Goal: Information Seeking & Learning: Check status

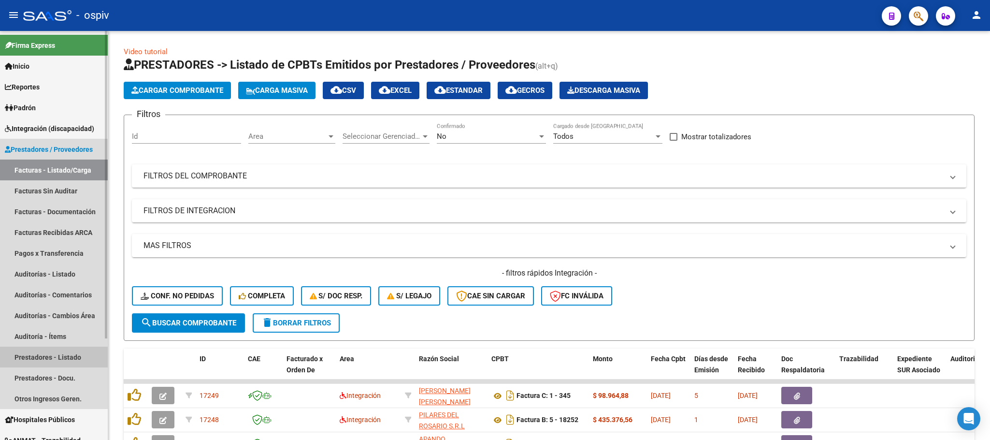
click at [60, 351] on link "Prestadores - Listado" at bounding box center [54, 356] width 108 height 21
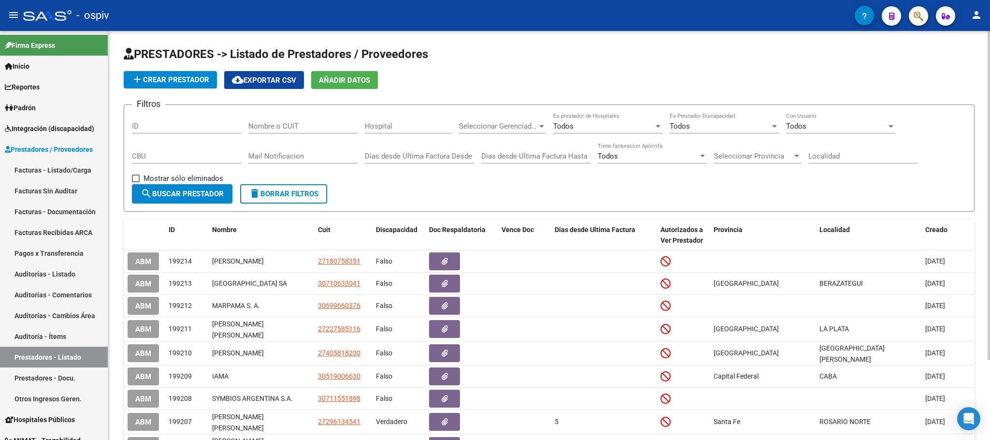
click at [196, 78] on span "add Crear Prestador" at bounding box center [170, 79] width 78 height 9
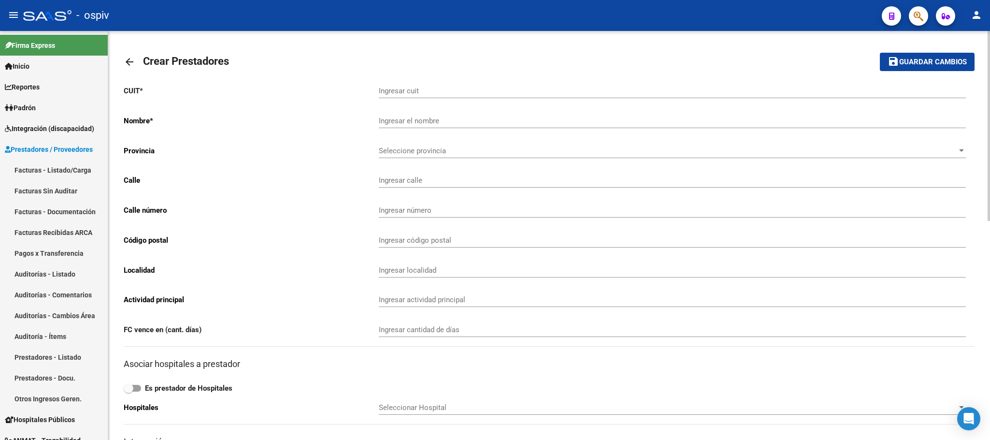
click at [429, 87] on input "Ingresar cuit" at bounding box center [672, 90] width 587 height 9
paste input "30-54617364-6"
type input "30-54617364-6"
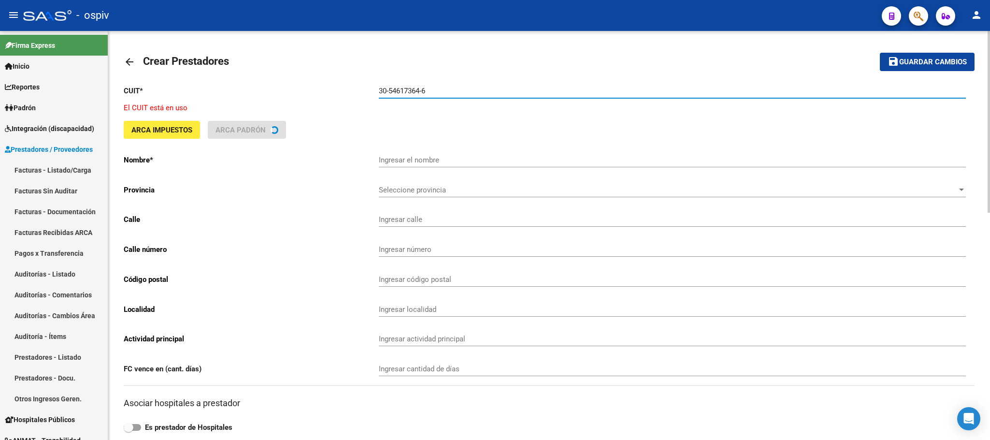
type input "CLINICA BOEDO SOCIEDAD DE RESPONSABILIDAD LIMITADA"
type input "BORGES JORGE LUIS 2134 Piso:3 Dpto:A"
type input "535"
type input "1832"
type input "[PERSON_NAME]"
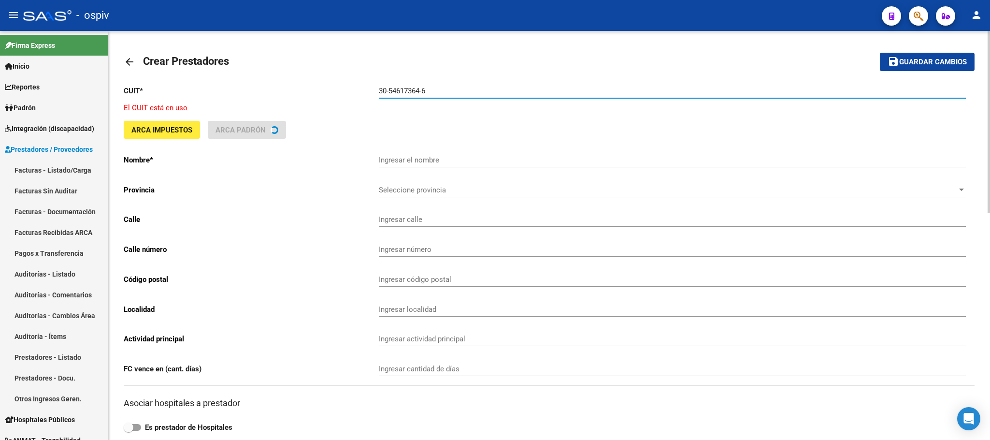
type input "869090"
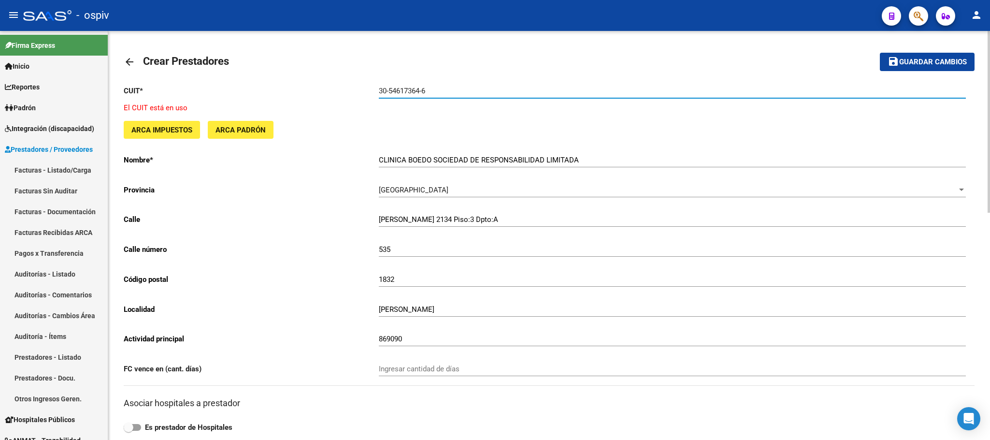
type input "30-54617364-6"
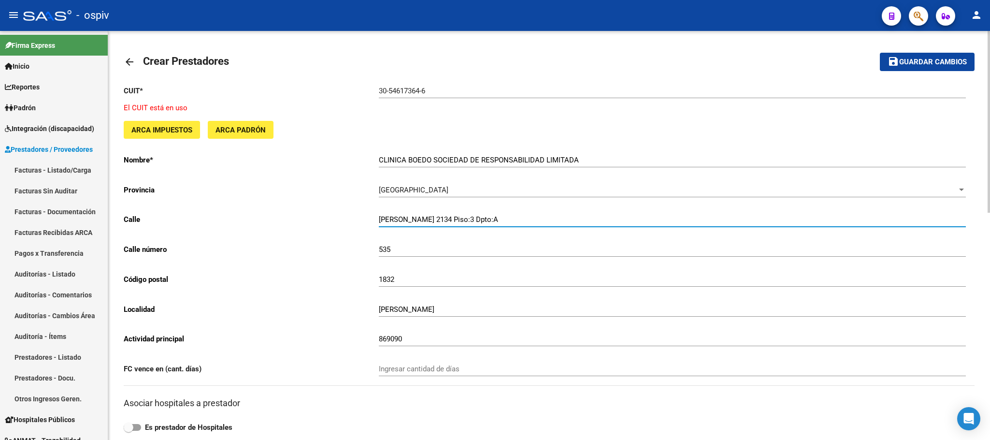
drag, startPoint x: 525, startPoint y: 220, endPoint x: 338, endPoint y: 209, distance: 187.3
click at [338, 209] on div "CUIT * 30-54617364-6 Ingresar cuit El CUIT está en uso ARCA Impuestos ARCA Padr…" at bounding box center [549, 413] width 851 height 672
paste input "MARIANO BOEDO"
type input "MARIANO BOEDO"
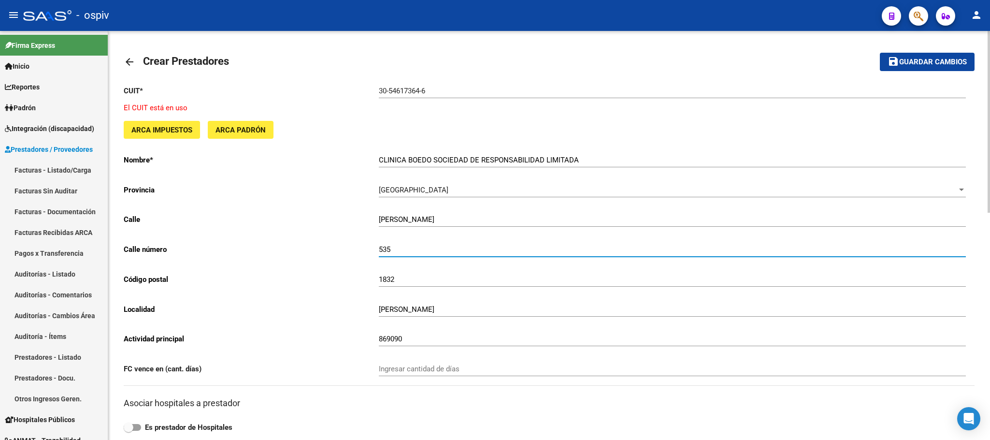
drag, startPoint x: 412, startPoint y: 251, endPoint x: 331, endPoint y: 250, distance: 80.7
click at [331, 250] on app-form-text-field "Calle número 535 Ingresar número" at bounding box center [545, 249] width 842 height 9
type input "549"
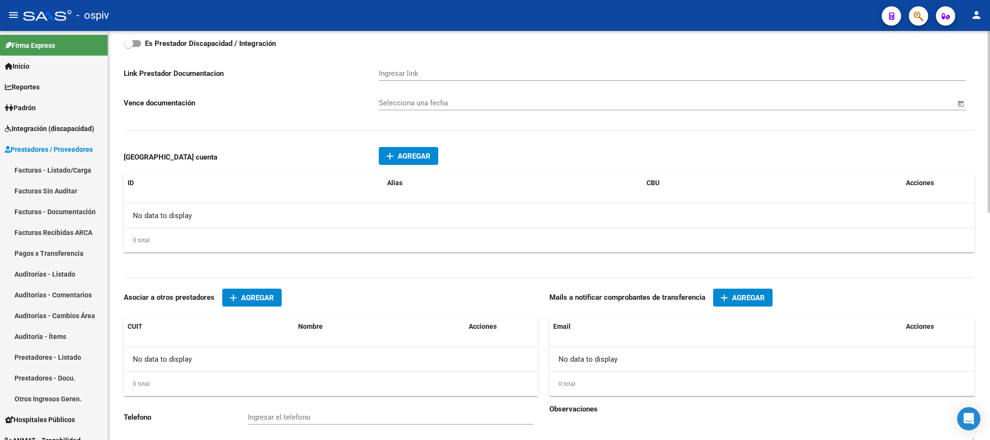
scroll to position [437, 0]
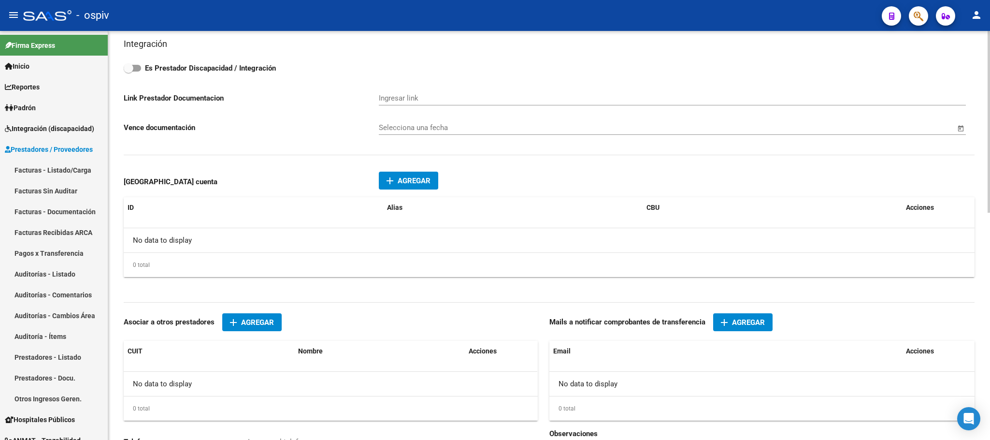
click at [408, 180] on span "Agregar" at bounding box center [414, 180] width 33 height 9
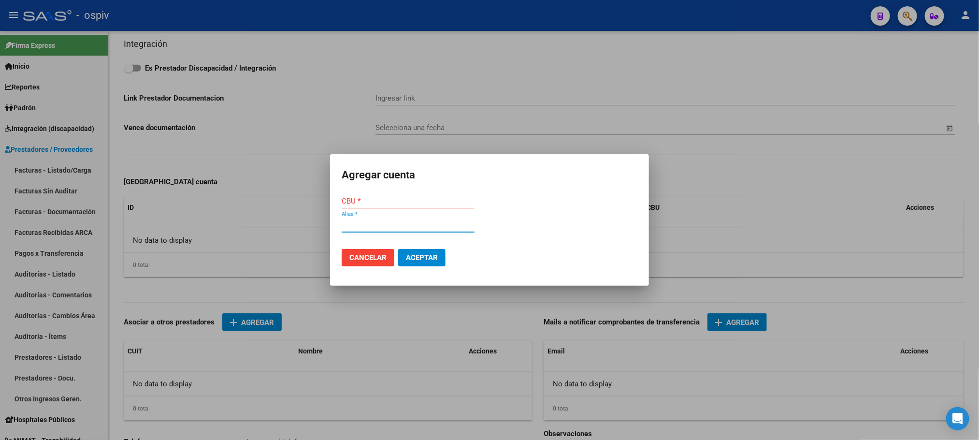
click at [364, 224] on input "Alias *" at bounding box center [407, 224] width 133 height 9
paste input "RASTRO.CELULA.LAMINA"
type input "RASTRO.CELULA.LAMINA"
click at [369, 204] on input "CBU" at bounding box center [407, 201] width 133 height 9
paste input "0720041020000000325040"
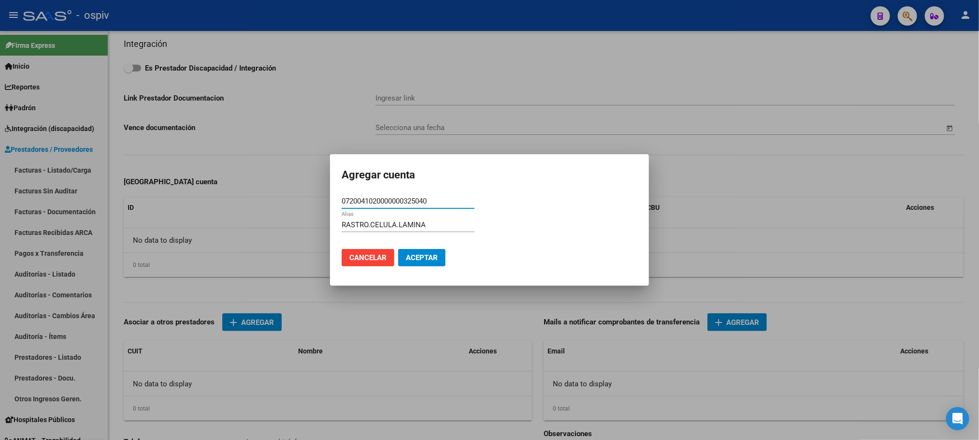
type input "0720041020000000325040"
click at [412, 254] on span "Aceptar" at bounding box center [422, 257] width 32 height 9
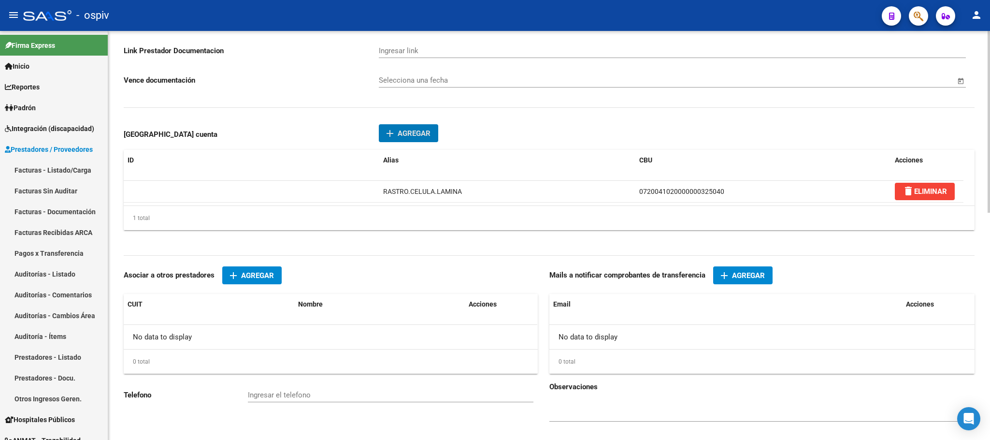
scroll to position [510, 0]
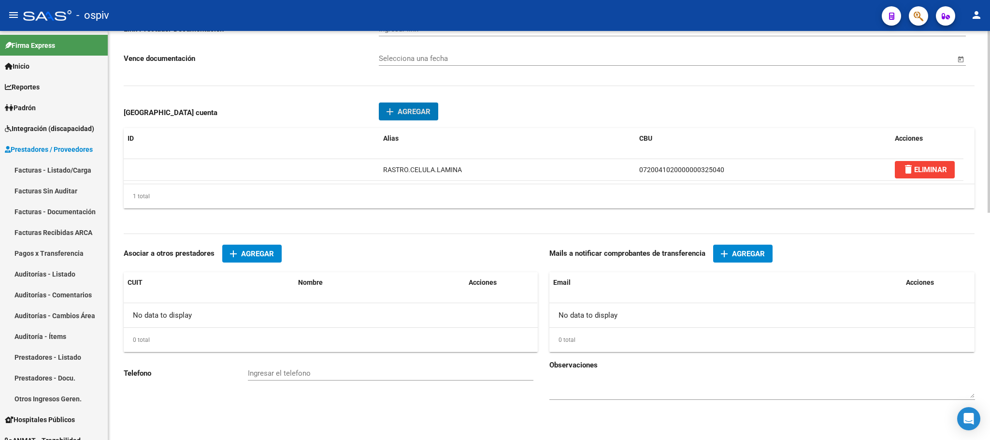
click at [752, 253] on span "Agregar" at bounding box center [748, 253] width 33 height 9
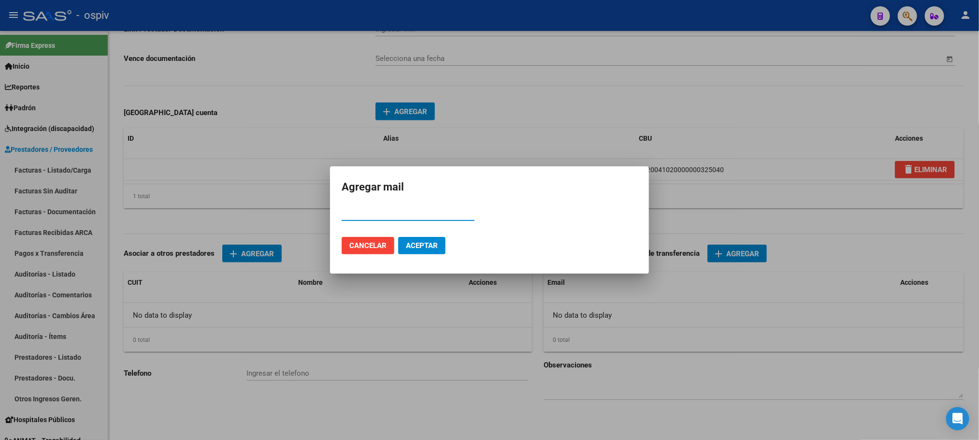
click at [370, 247] on span "Cancelar" at bounding box center [367, 245] width 37 height 9
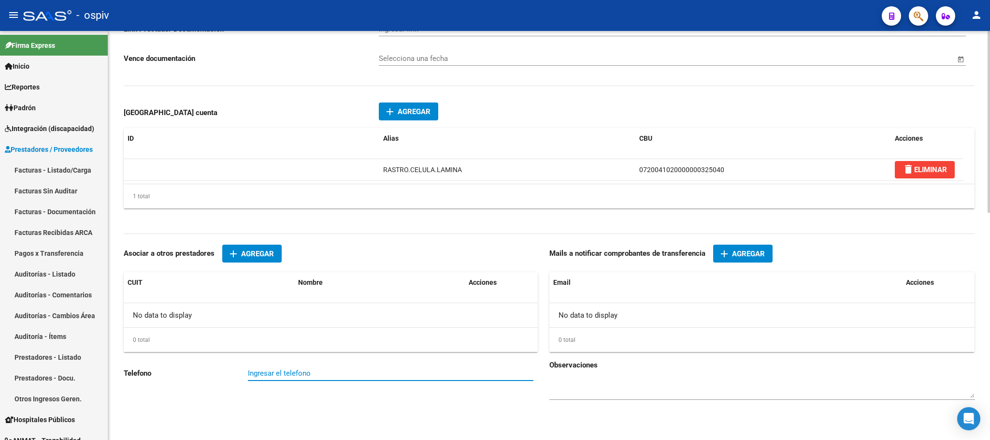
click at [273, 376] on input "Ingresar el telefono" at bounding box center [390, 373] width 285 height 9
paste input "5263-3330"
type input "5263-3330"
click at [745, 253] on span "Agregar" at bounding box center [748, 253] width 33 height 9
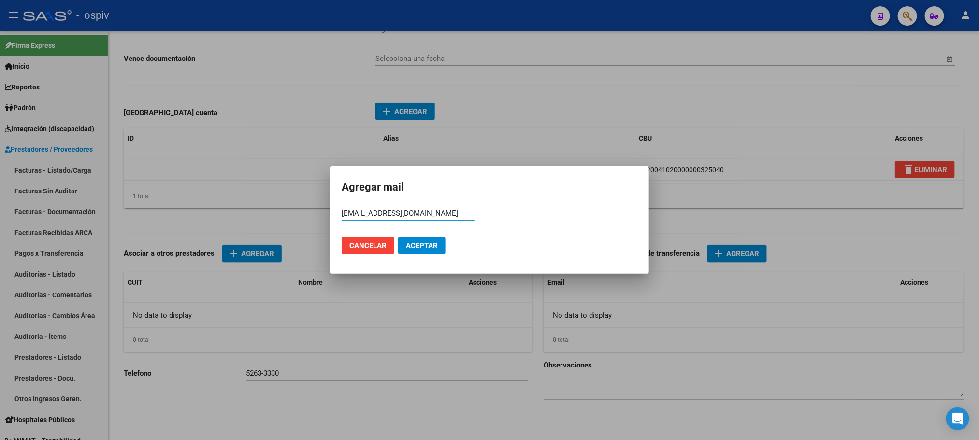
type input "[EMAIL_ADDRESS][DOMAIN_NAME]"
click at [427, 247] on span "Aceptar" at bounding box center [422, 245] width 32 height 9
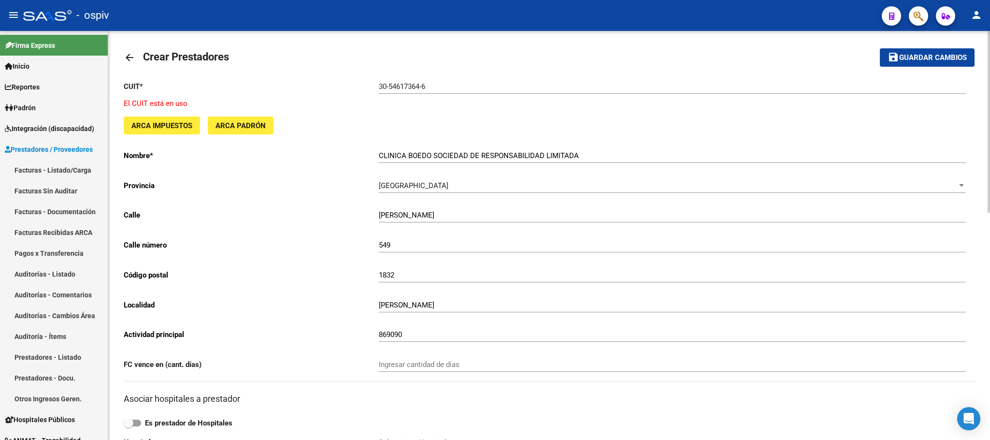
scroll to position [0, 0]
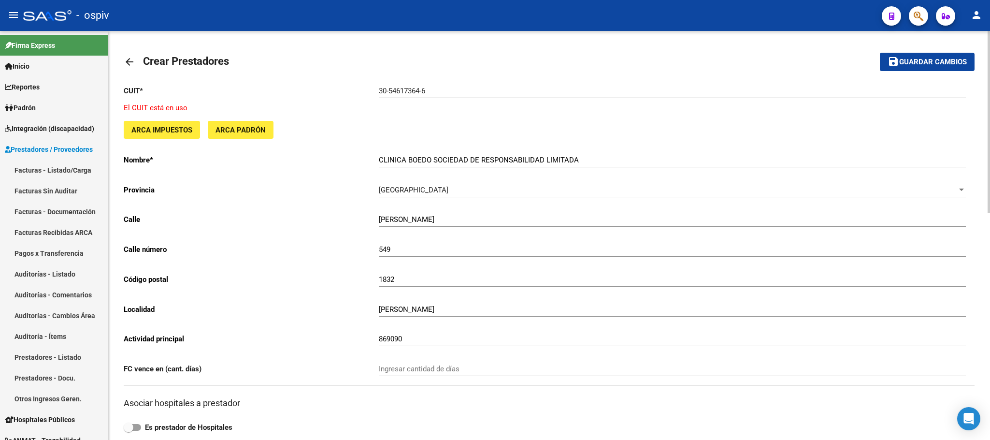
click at [900, 63] on span "Guardar cambios" at bounding box center [933, 62] width 68 height 9
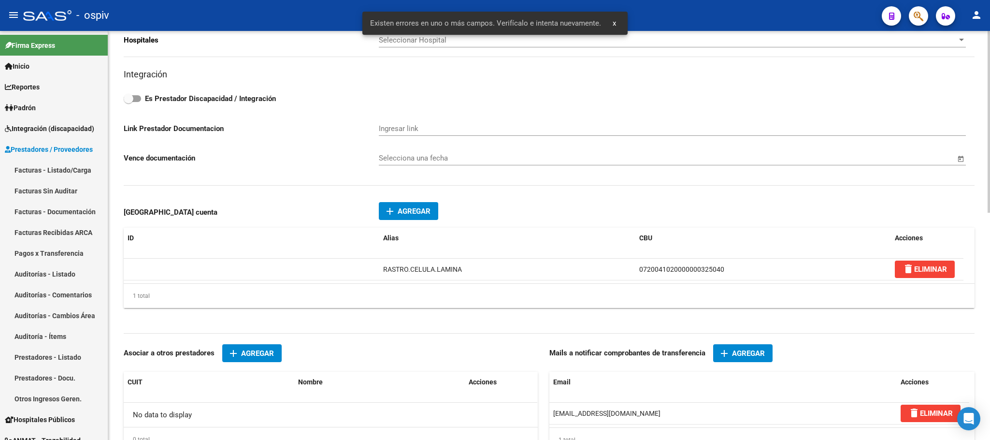
scroll to position [512, 0]
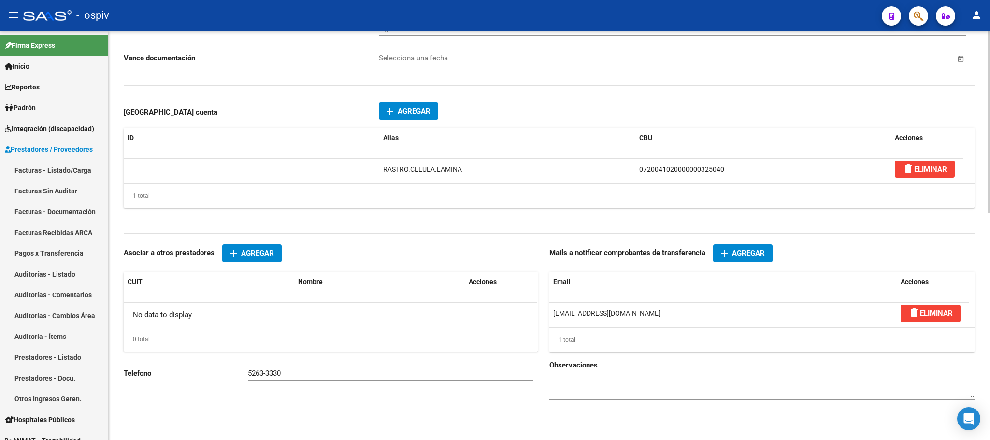
drag, startPoint x: 265, startPoint y: 374, endPoint x: 277, endPoint y: 371, distance: 11.8
click at [267, 374] on input "5263-3330" at bounding box center [390, 373] width 285 height 9
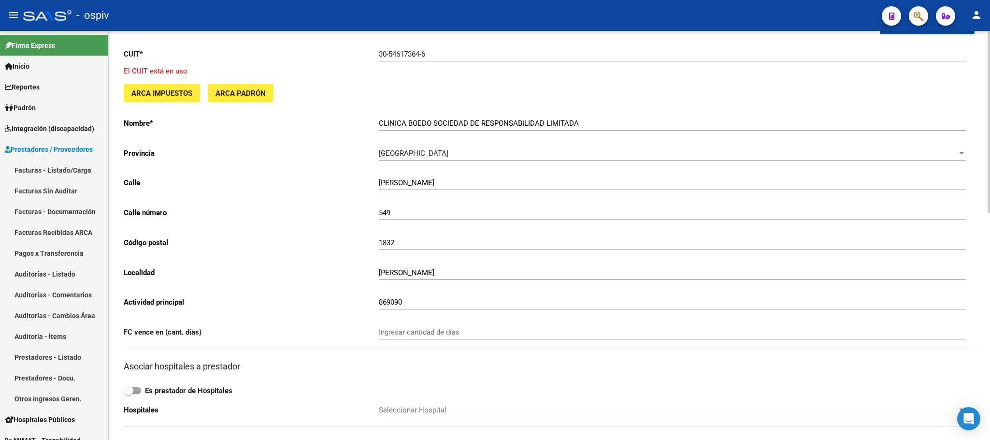
scroll to position [0, 0]
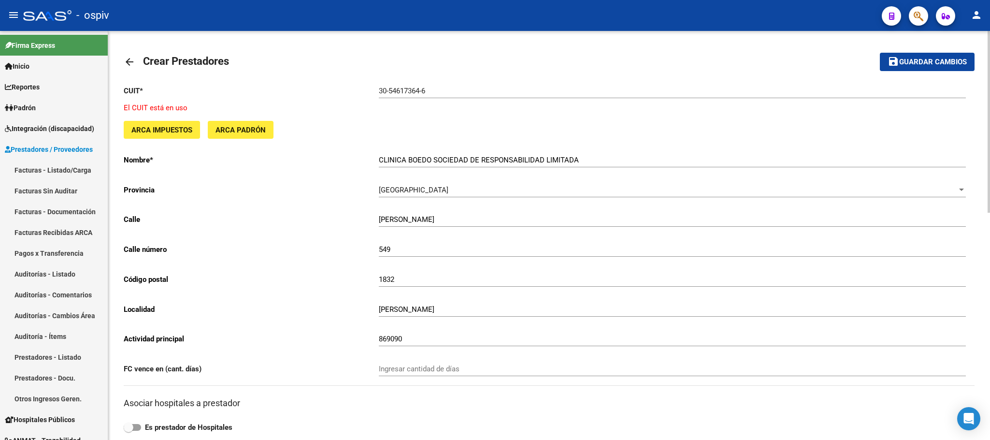
type input "52633330"
click at [913, 68] on button "save Guardar cambios" at bounding box center [927, 62] width 95 height 18
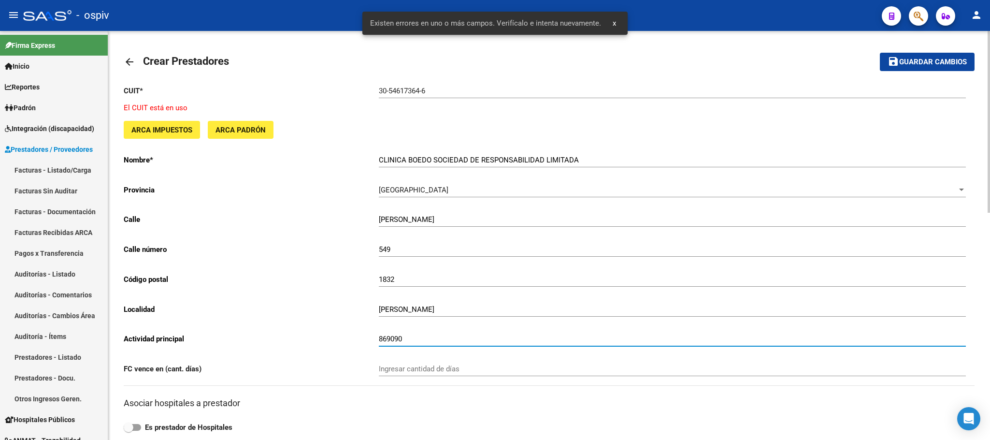
drag, startPoint x: 413, startPoint y: 341, endPoint x: 348, endPoint y: 341, distance: 65.2
click at [345, 341] on app-form-text-field "Actividad principal 869090 Ingresar actividad principal" at bounding box center [545, 338] width 842 height 9
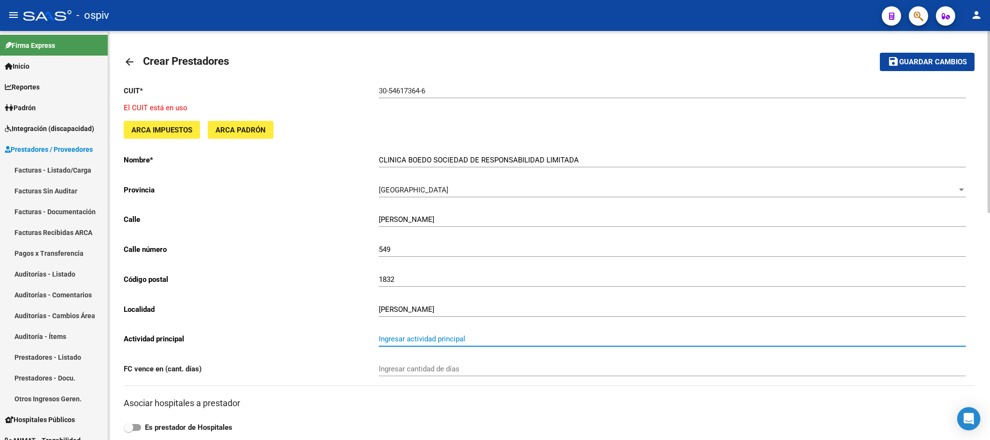
click at [945, 59] on span "Guardar cambios" at bounding box center [933, 62] width 68 height 9
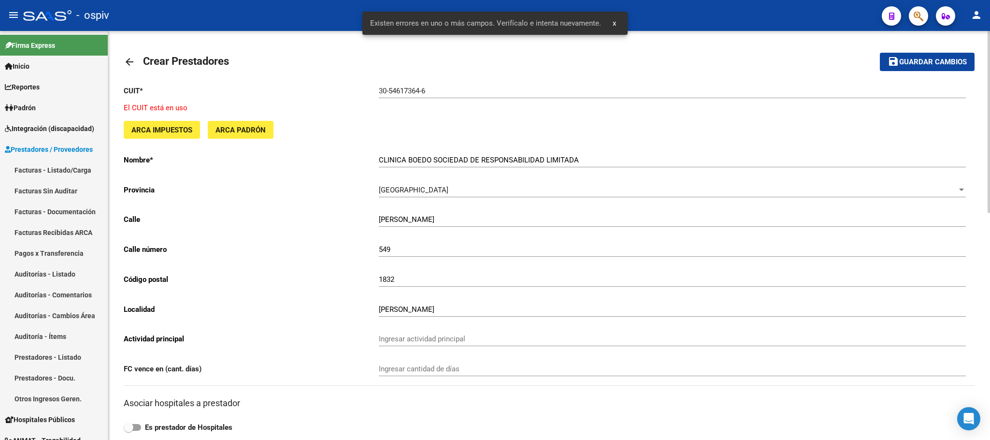
click at [583, 163] on input "CLINICA BOEDO SOCIEDAD DE RESPONSABILIDAD LIMITADA" at bounding box center [672, 160] width 587 height 9
drag, startPoint x: 585, startPoint y: 156, endPoint x: 432, endPoint y: 162, distance: 153.7
click at [432, 162] on input "CLINICA BOEDO SOCIEDAD DE RESPONSABILIDAD LIMITADA" at bounding box center [672, 160] width 587 height 9
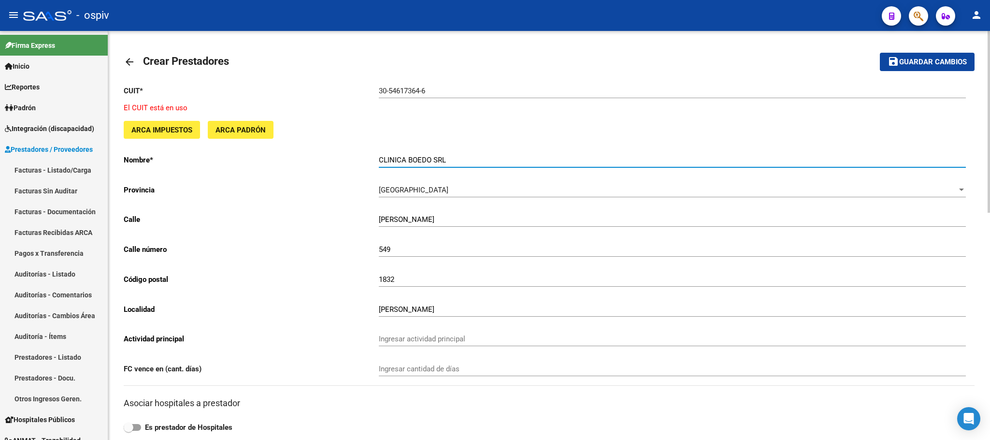
type input "CLINICA BOEDO SRL"
click at [952, 62] on span "Guardar cambios" at bounding box center [933, 62] width 68 height 9
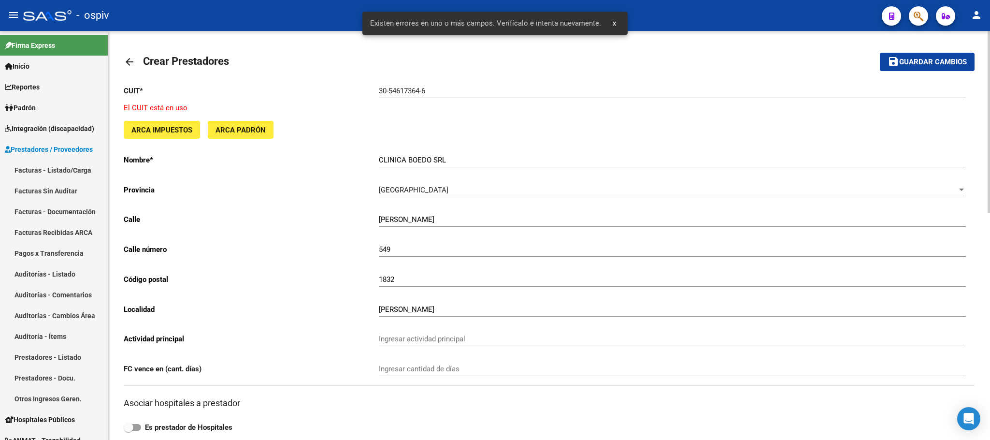
click at [427, 187] on div "[GEOGRAPHIC_DATA]" at bounding box center [668, 189] width 578 height 9
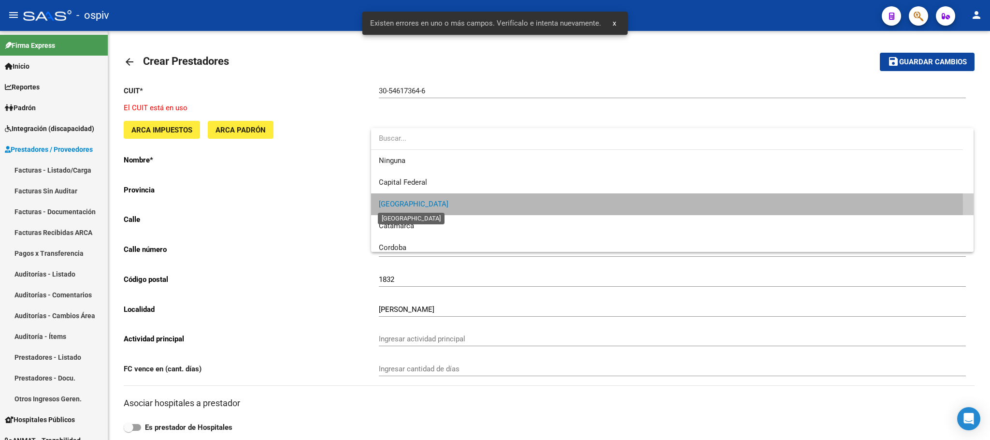
click at [412, 206] on span "[GEOGRAPHIC_DATA]" at bounding box center [414, 203] width 70 height 9
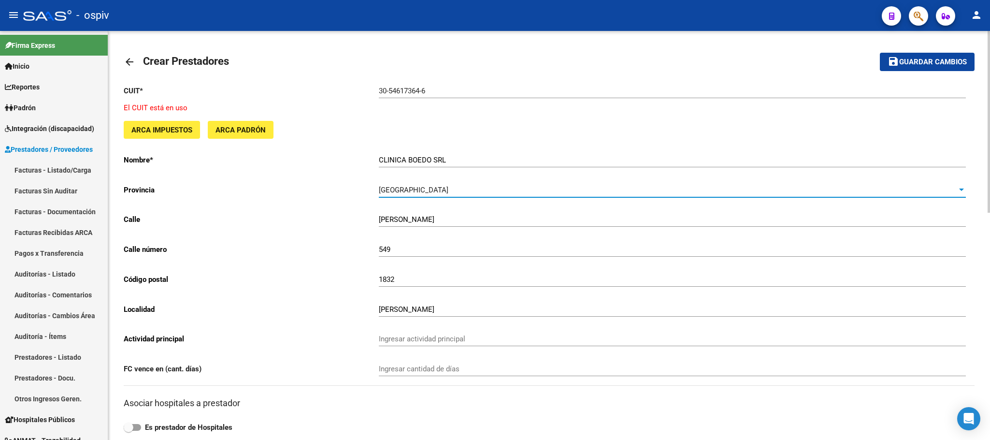
drag, startPoint x: 380, startPoint y: 309, endPoint x: 415, endPoint y: 306, distance: 34.9
click at [387, 308] on input "[PERSON_NAME]" at bounding box center [672, 309] width 587 height 9
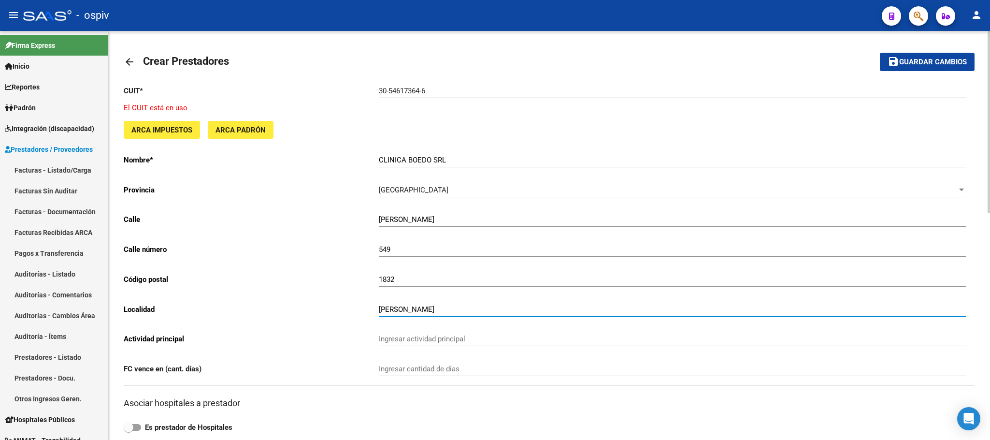
type input "LOMAS DE ZAMORA"
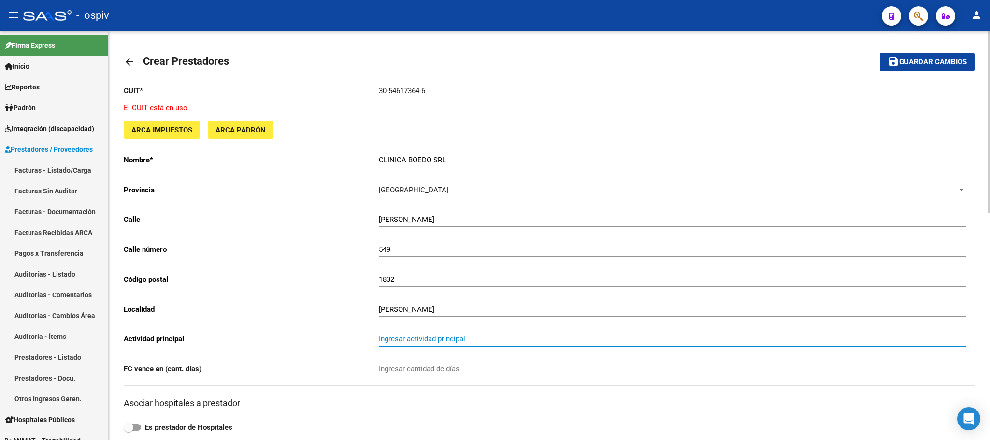
click at [518, 338] on input "Ingresar actividad principal" at bounding box center [672, 338] width 587 height 9
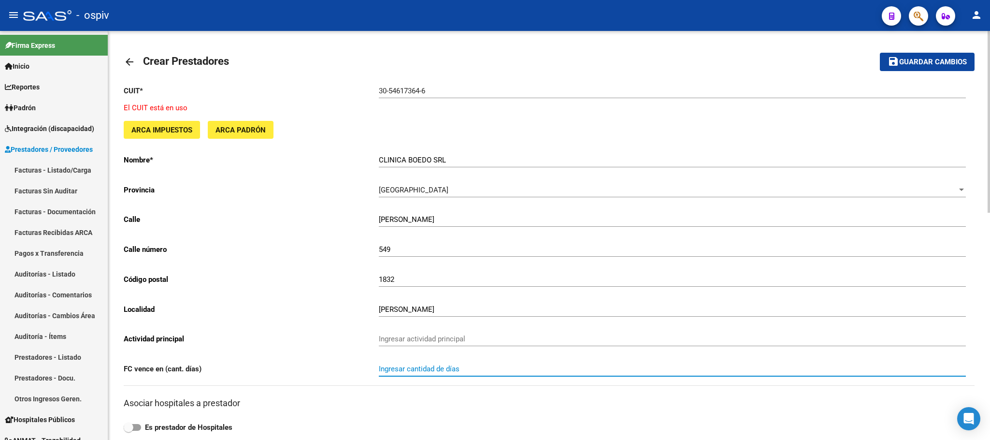
click at [516, 371] on input "Ingresar cantidad de días" at bounding box center [672, 368] width 587 height 9
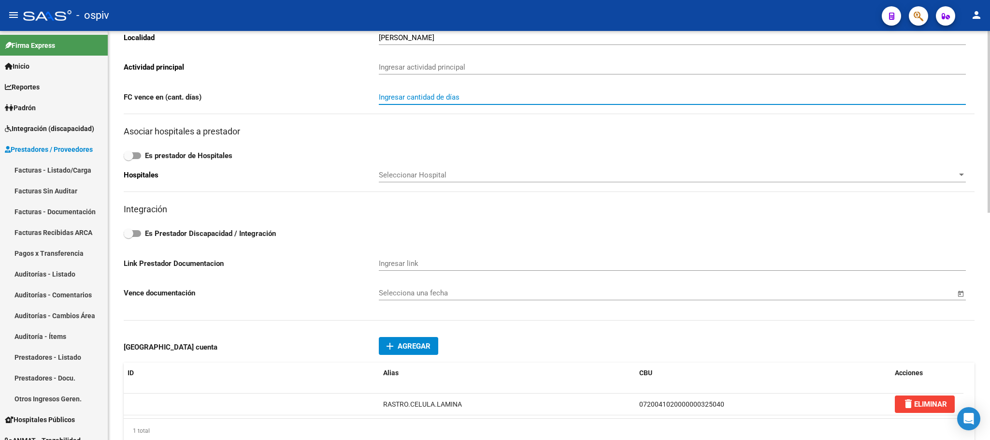
scroll to position [435, 0]
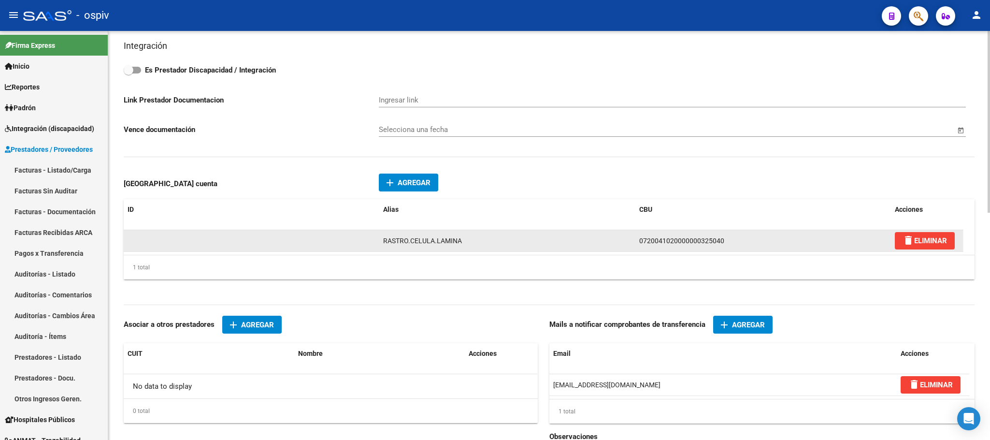
click at [473, 244] on div "RASTRO.CELULA.LAMINA" at bounding box center [507, 240] width 248 height 11
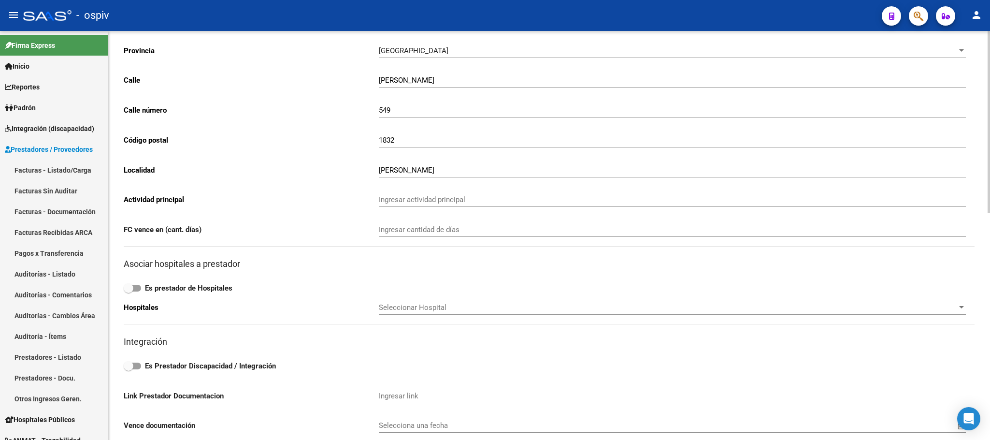
scroll to position [0, 0]
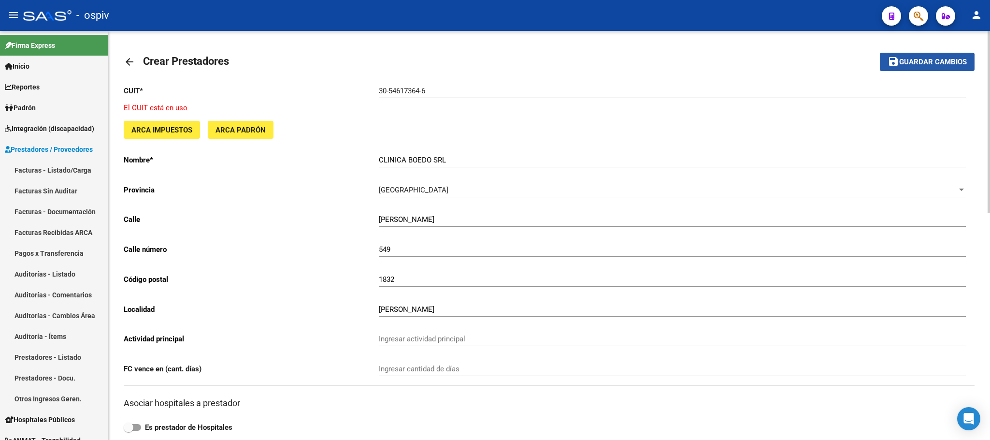
click at [910, 64] on span "Guardar cambios" at bounding box center [933, 62] width 68 height 9
click at [129, 60] on mat-icon "arrow_back" at bounding box center [130, 62] width 12 height 12
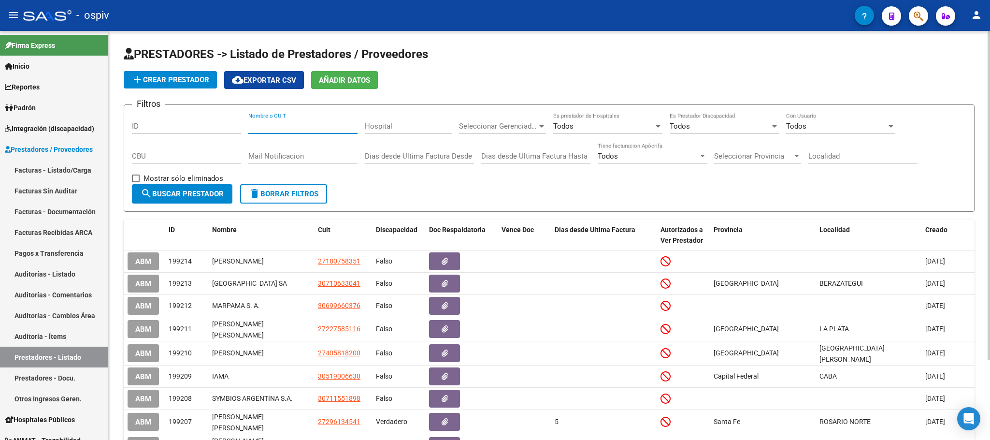
paste input "[EMAIL_ADDRESS][DOMAIN_NAME]"
type input "[EMAIL_ADDRESS][DOMAIN_NAME]"
drag, startPoint x: 351, startPoint y: 125, endPoint x: 244, endPoint y: 127, distance: 106.8
click at [241, 125] on div "Filtros ID facturacion@clinicaboedo.com Nombre o CUIT Hospital Seleccionar Gere…" at bounding box center [549, 148] width 834 height 71
paste input "30546173646"
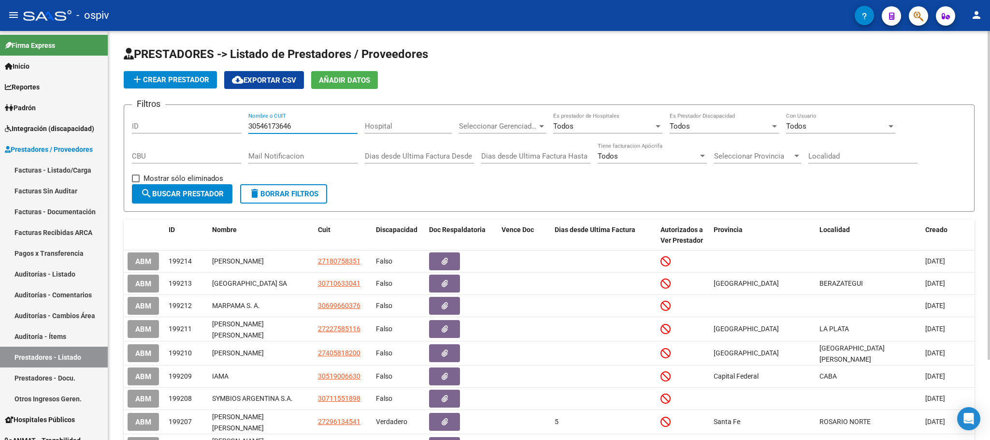
paste input "30546173646"
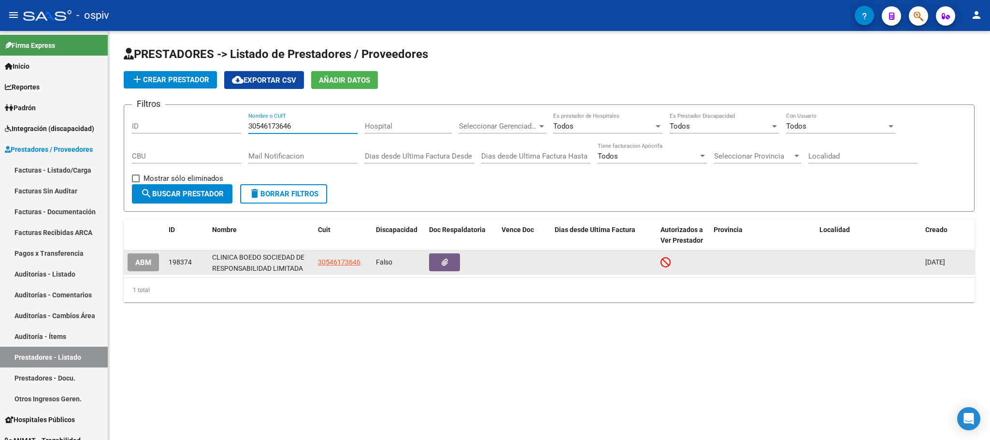
type input "30546173646"
click at [142, 260] on span "ABM" at bounding box center [143, 262] width 16 height 9
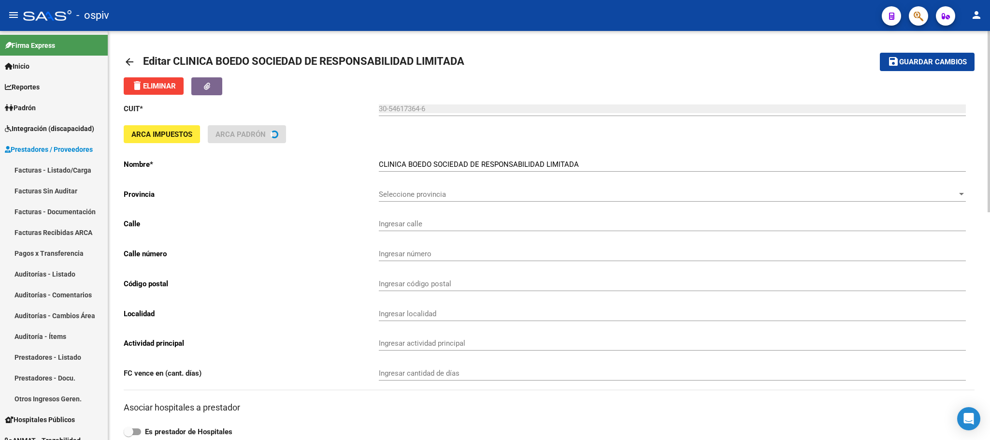
type input "BOEDO"
type input "535"
type input "1832"
type input "[PERSON_NAME]"
type input "869090"
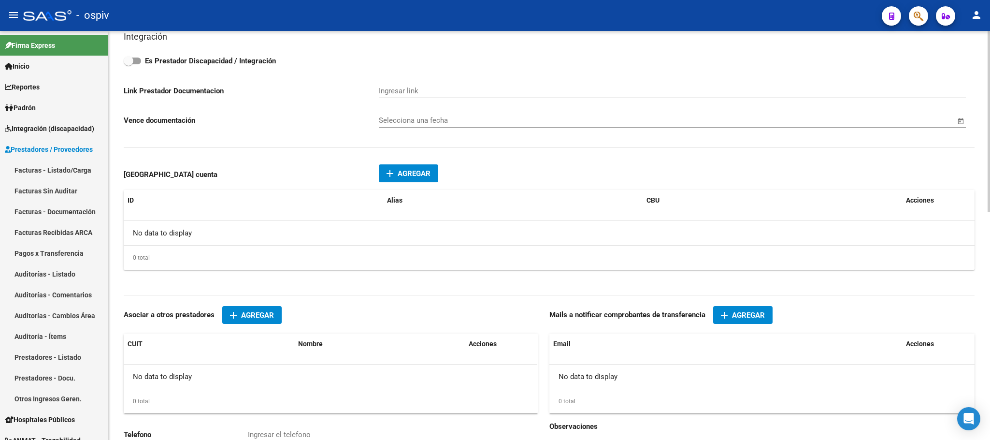
scroll to position [513, 0]
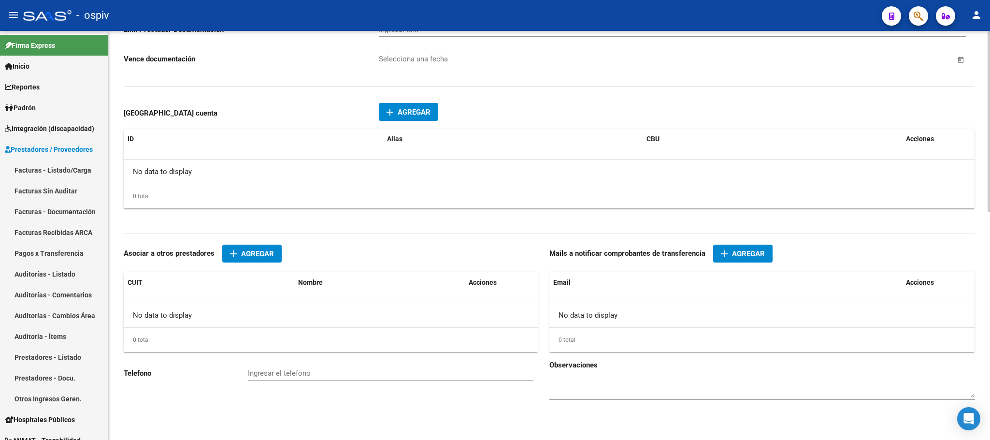
click at [736, 256] on span "Agregar" at bounding box center [748, 253] width 33 height 9
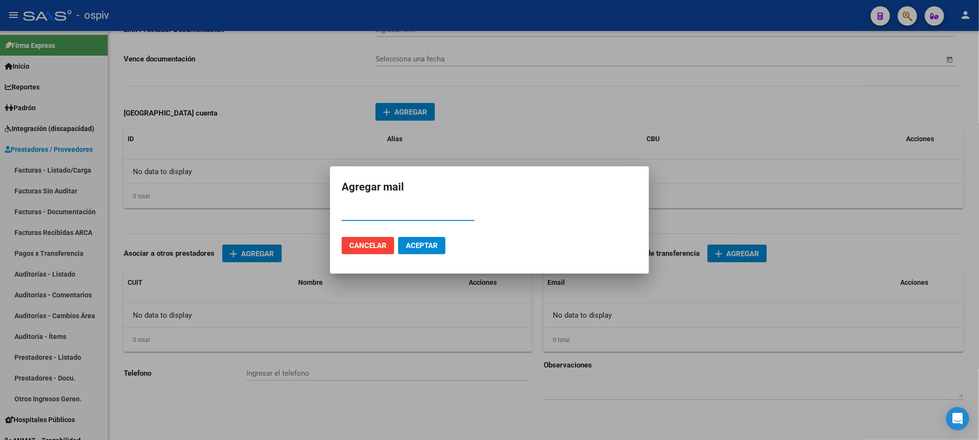
paste input "[EMAIL_ADDRESS][DOMAIN_NAME]"
type input "[EMAIL_ADDRESS][DOMAIN_NAME]"
click at [425, 243] on span "Aceptar" at bounding box center [422, 245] width 32 height 9
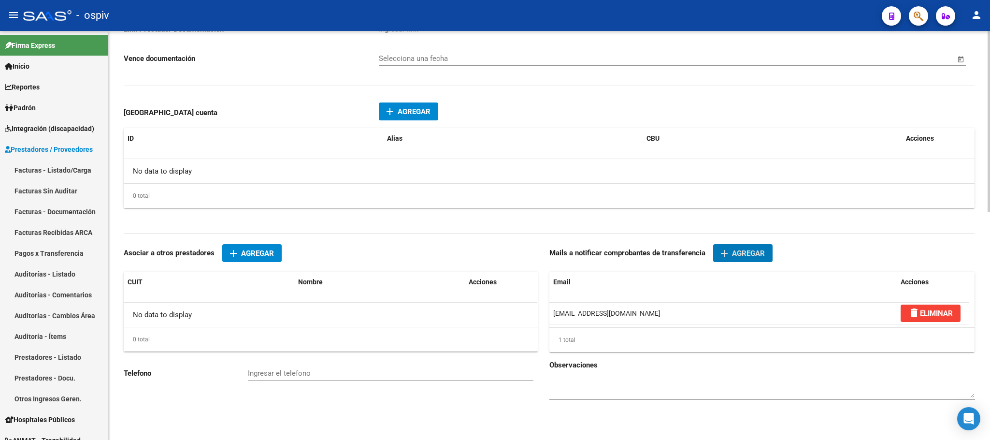
click at [271, 372] on input "Ingresar el telefono" at bounding box center [390, 373] width 285 height 9
paste input "5263-3330"
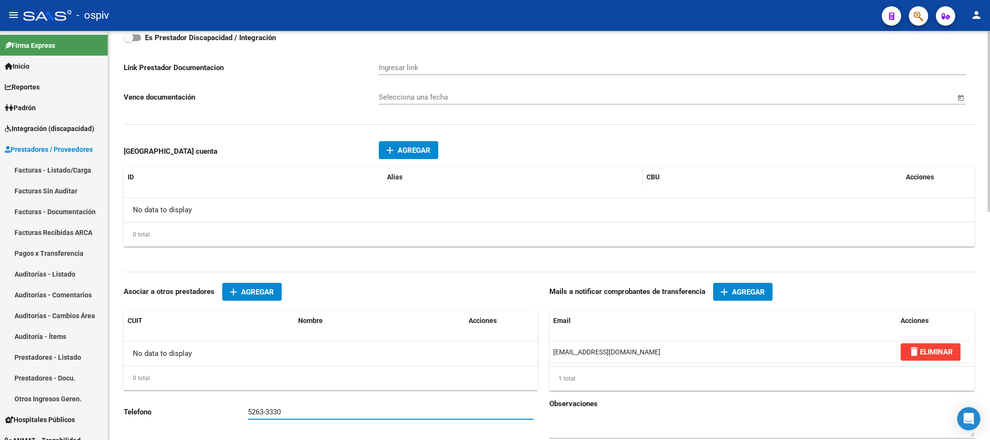
scroll to position [441, 0]
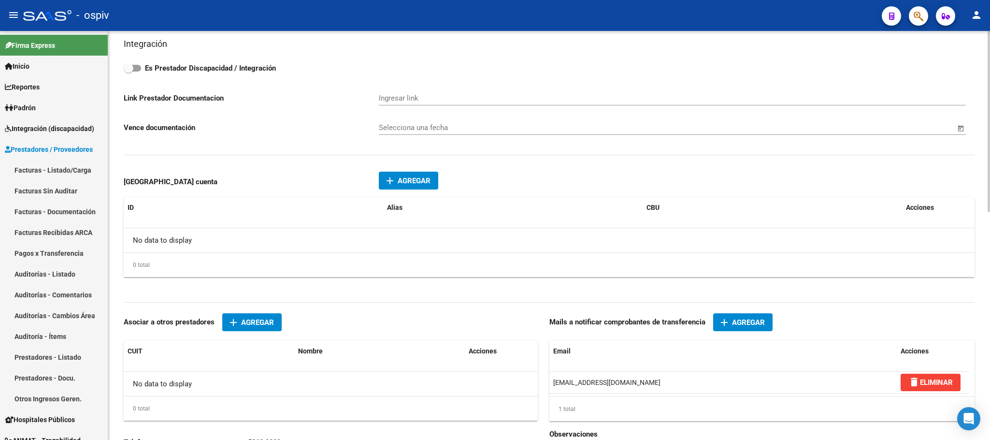
type input "5263-3330"
click at [398, 183] on span "Agregar" at bounding box center [414, 180] width 33 height 9
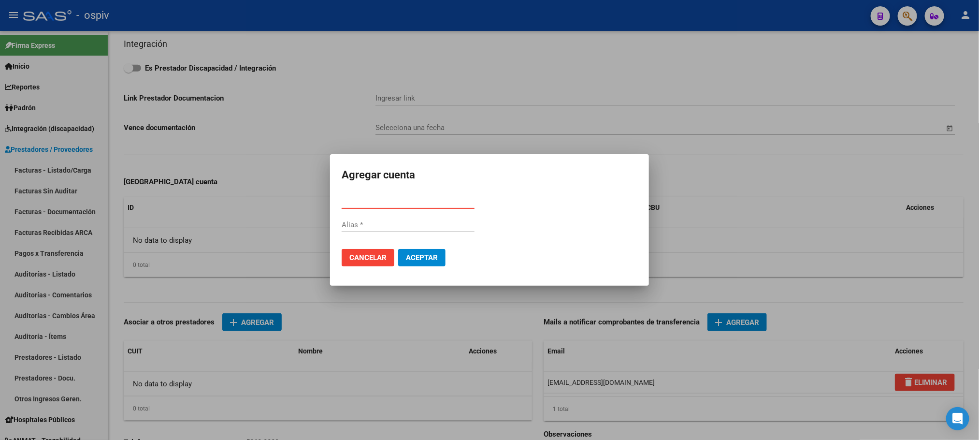
paste input "0720041020000000325040"
type input "0720041020000000325040"
click at [367, 229] on div "Alias" at bounding box center [407, 224] width 133 height 14
paste input "RASTRO.CELULA.LAMINA"
type input "RASTRO.CELULA.LAMINA"
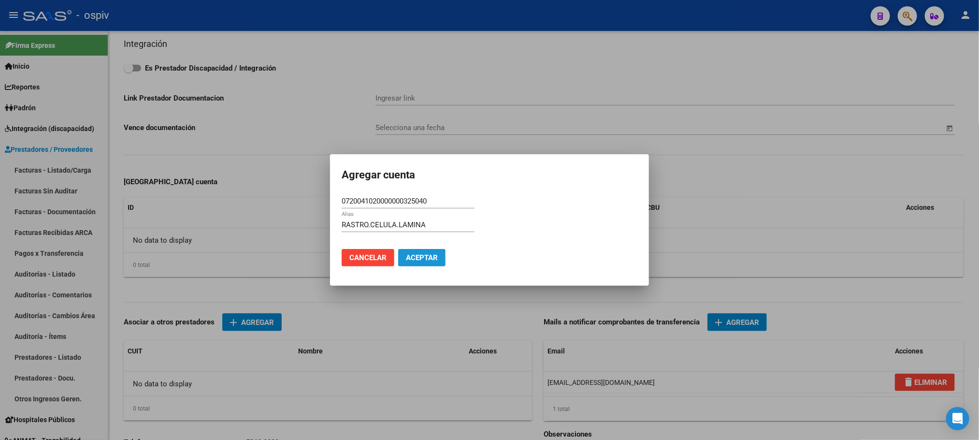
click at [426, 253] on span "Aceptar" at bounding box center [422, 257] width 32 height 9
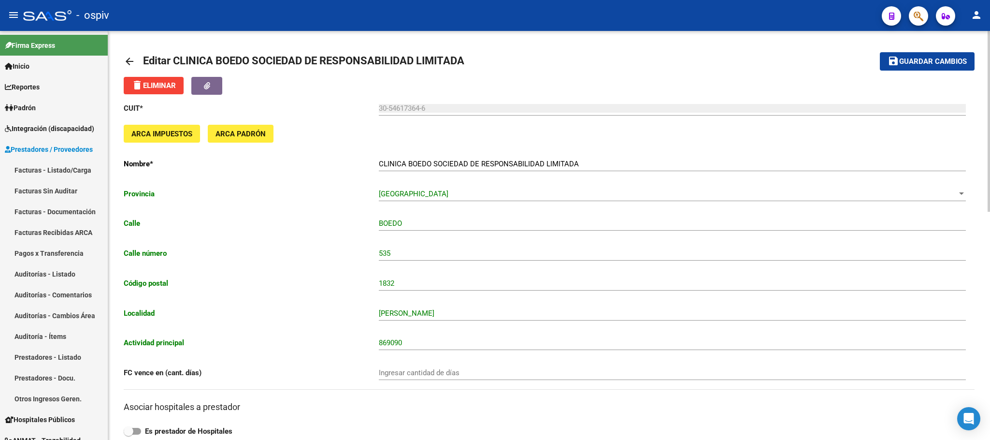
scroll to position [0, 0]
click at [916, 62] on span "Guardar cambios" at bounding box center [933, 62] width 68 height 9
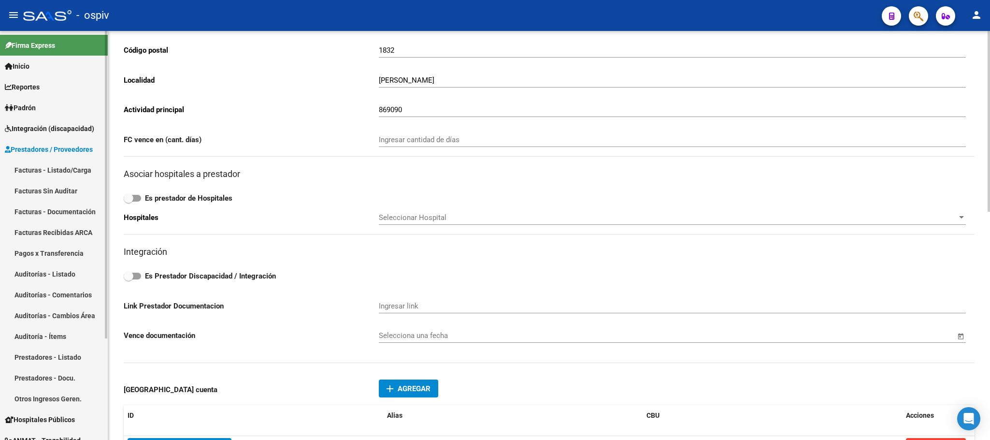
scroll to position [154, 0]
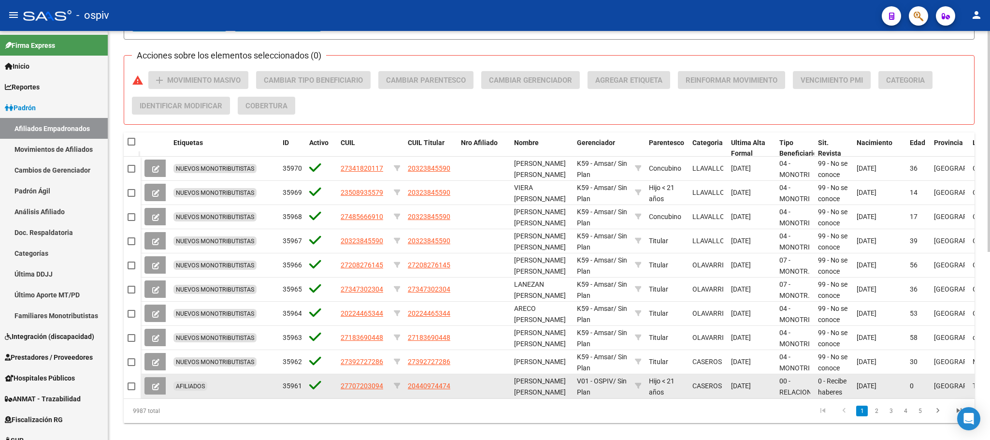
scroll to position [347, 0]
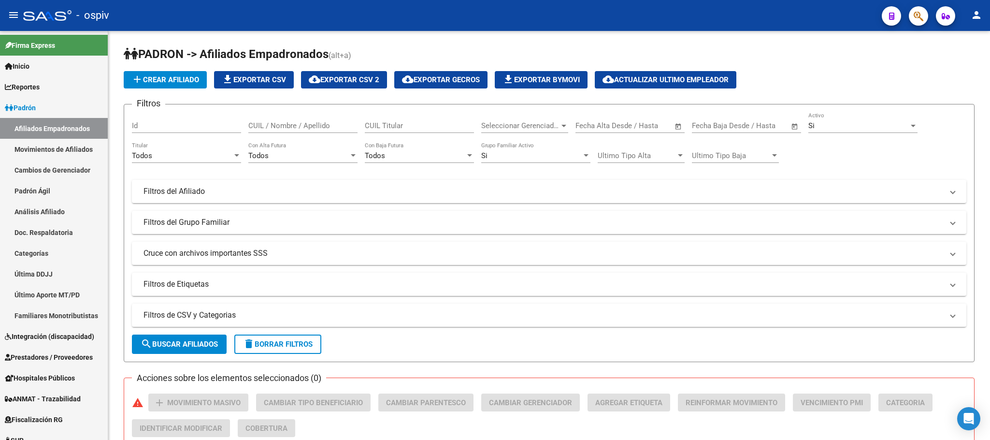
click at [919, 20] on icon "button" at bounding box center [918, 16] width 10 height 11
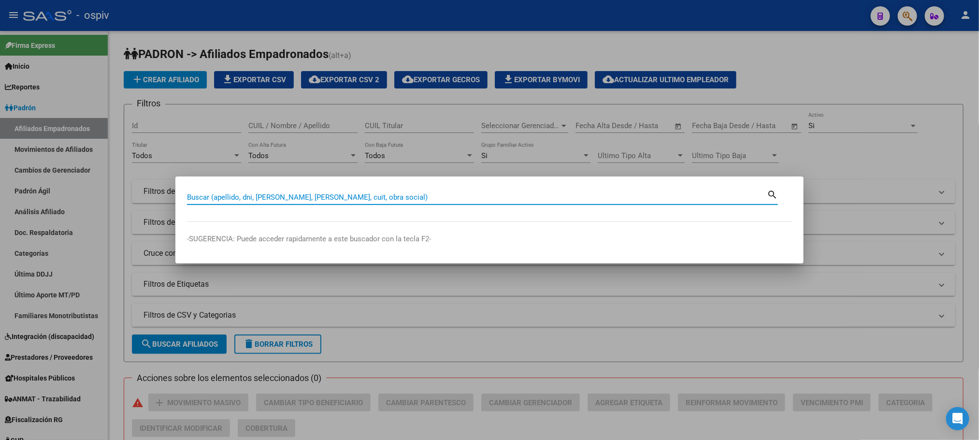
paste input "56352681"
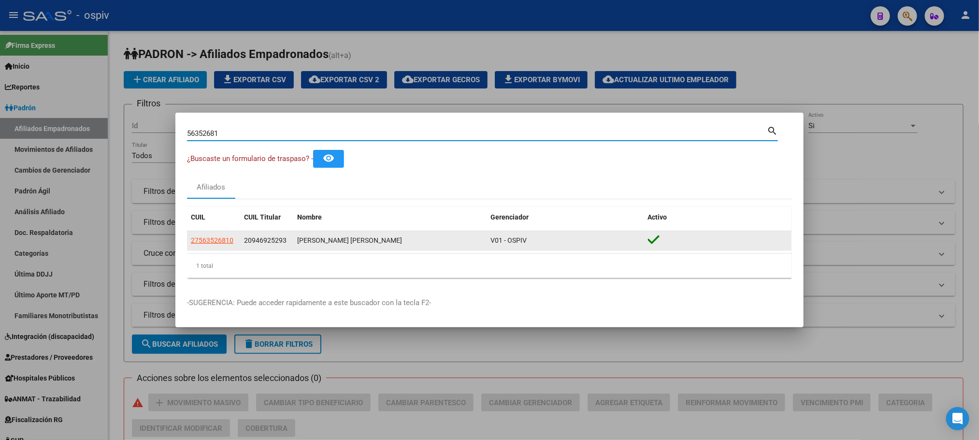
click at [211, 241] on span "27563526810" at bounding box center [212, 240] width 43 height 8
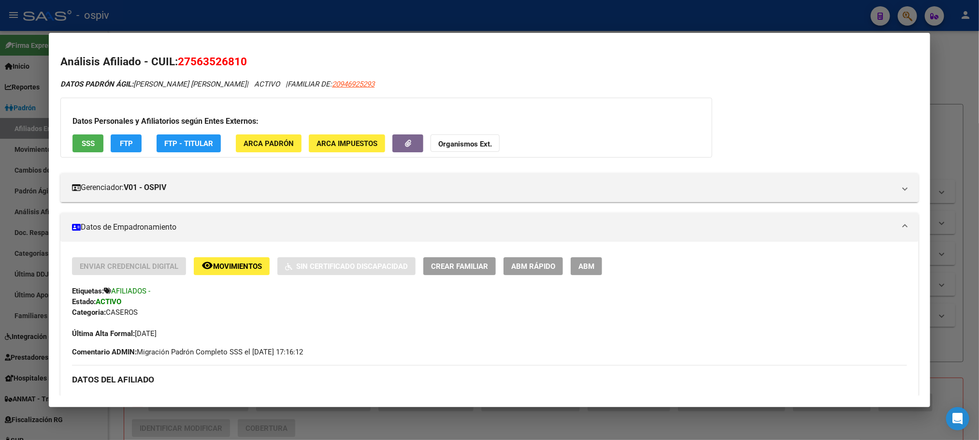
click at [299, 14] on div at bounding box center [489, 220] width 979 height 440
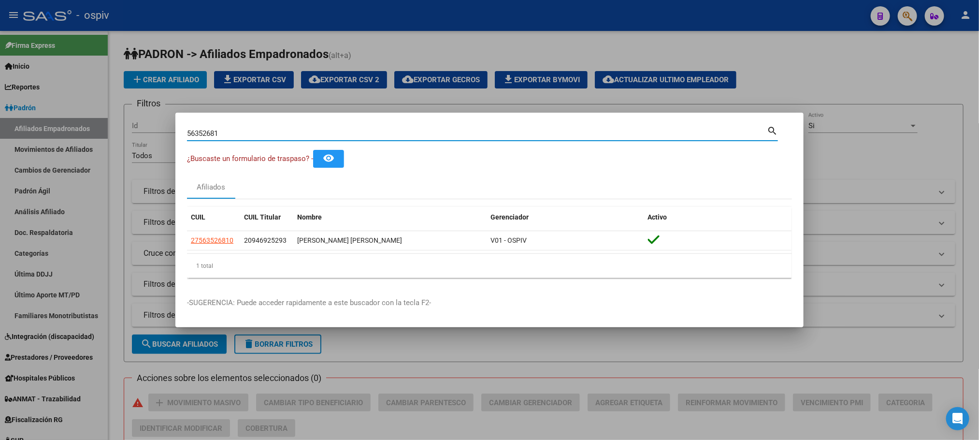
drag, startPoint x: 228, startPoint y: 132, endPoint x: 138, endPoint y: 131, distance: 89.8
click at [138, 131] on div "56352681 Buscar (apellido, dni, cuil, nro traspaso, cuit, obra social) search ¿…" at bounding box center [489, 220] width 979 height 440
paste input "23327844"
type input "23327844"
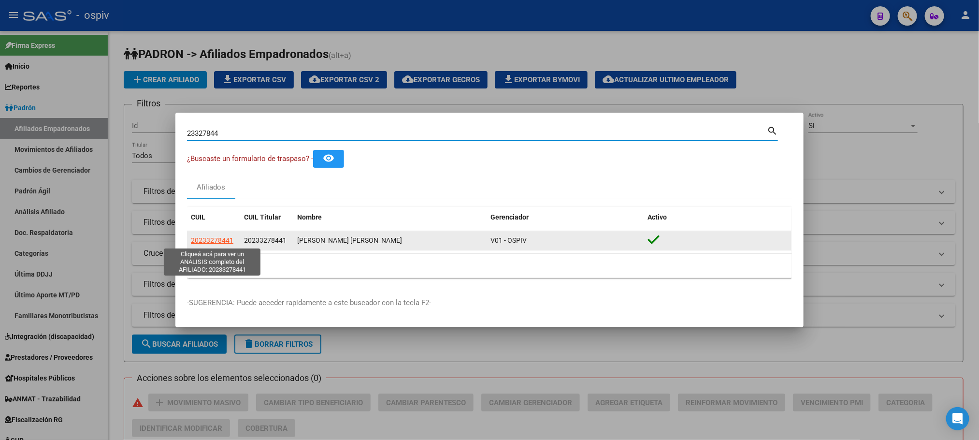
click at [213, 238] on span "20233278441" at bounding box center [212, 240] width 43 height 8
type textarea "20233278441"
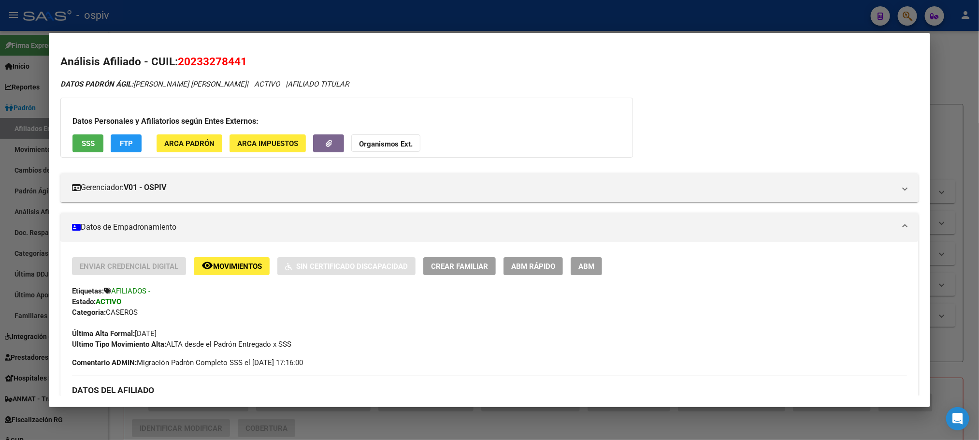
click at [294, 12] on div at bounding box center [489, 220] width 979 height 440
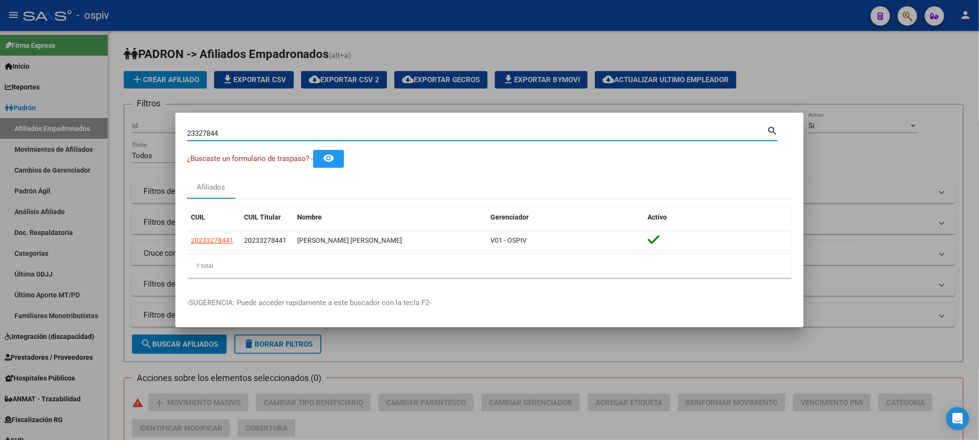
drag, startPoint x: 231, startPoint y: 131, endPoint x: 156, endPoint y: 129, distance: 74.4
click at [156, 129] on div "23327844 Buscar (apellido, dni, cuil, nro traspaso, cuit, obra social) search ¿…" at bounding box center [489, 220] width 979 height 440
paste input "37984410"
type input "37984410"
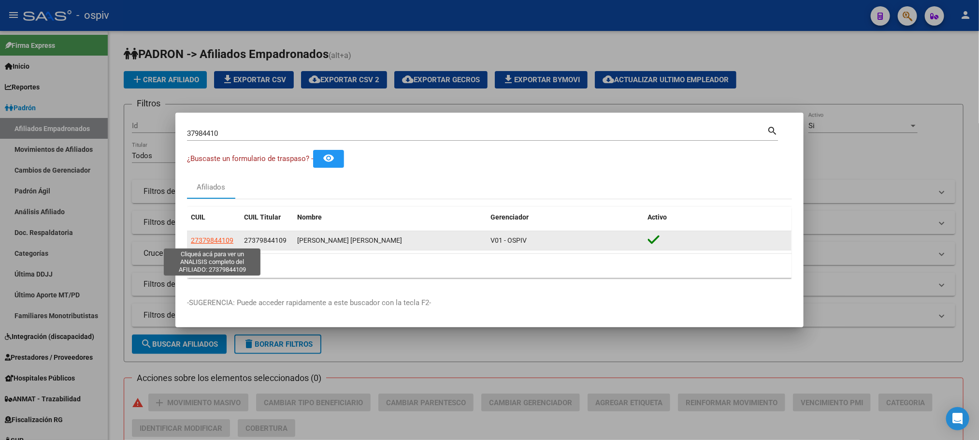
click at [214, 241] on span "27379844109" at bounding box center [212, 240] width 43 height 8
type textarea "27379844109"
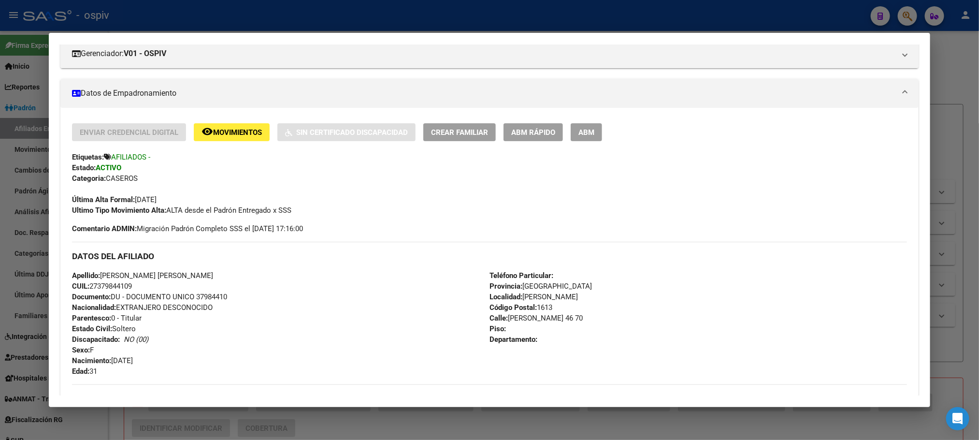
scroll to position [290, 0]
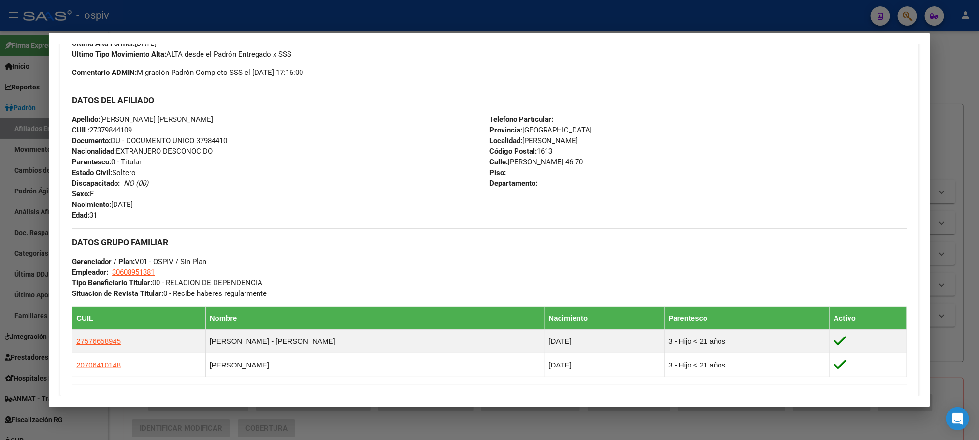
click at [334, 17] on div at bounding box center [489, 220] width 979 height 440
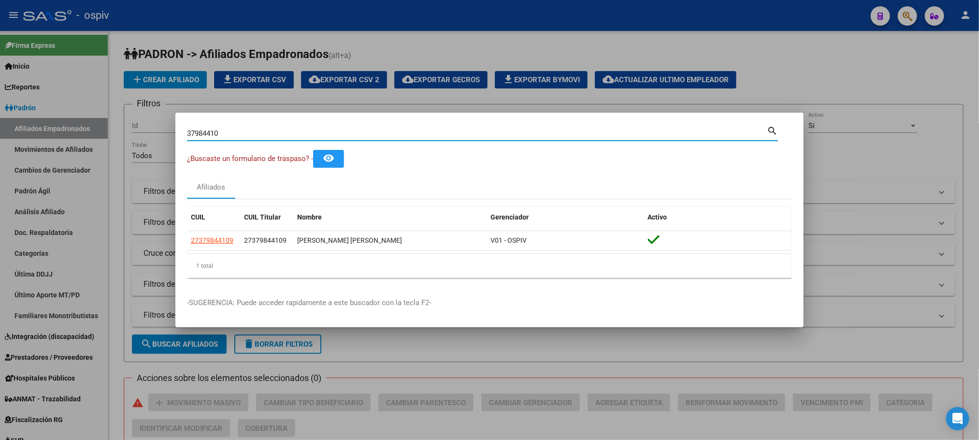
drag, startPoint x: 241, startPoint y: 131, endPoint x: 112, endPoint y: 129, distance: 129.5
click at [112, 129] on div "37984410 Buscar (apellido, dni, cuil, nro traspaso, cuit, obra social) search ¿…" at bounding box center [489, 220] width 979 height 440
paste input "55320848"
type input "55320848"
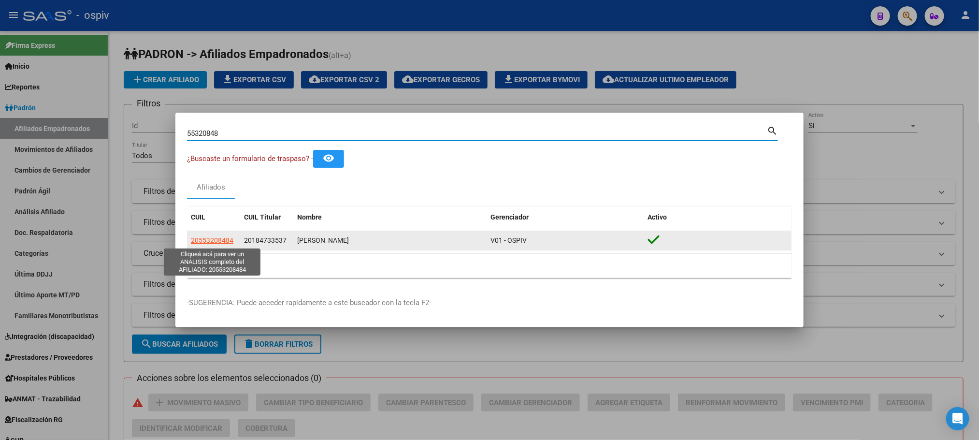
click at [221, 240] on span "20553208484" at bounding box center [212, 240] width 43 height 8
type textarea "20553208484"
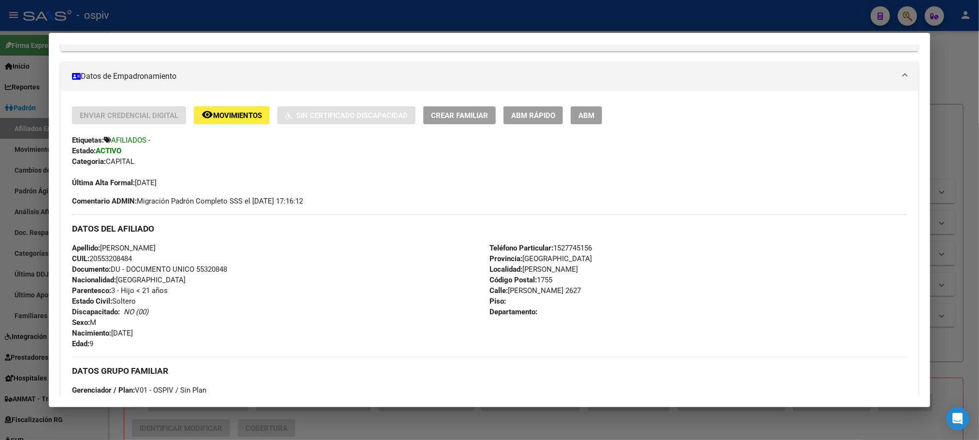
scroll to position [145, 0]
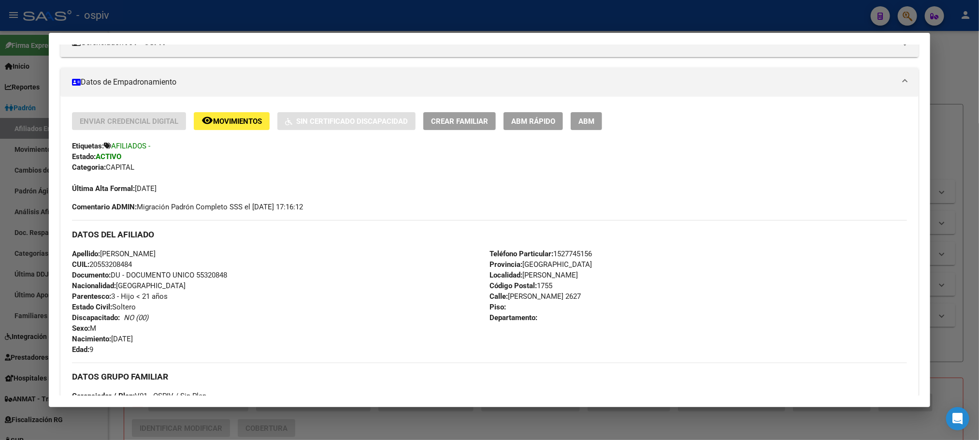
click at [241, 19] on div at bounding box center [489, 220] width 979 height 440
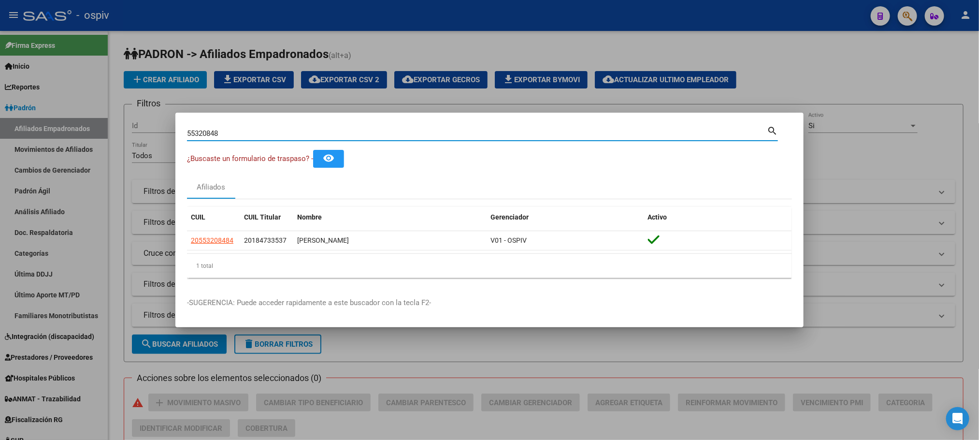
drag, startPoint x: 224, startPoint y: 135, endPoint x: 151, endPoint y: 133, distance: 73.0
click at [151, 133] on div "55320848 Buscar (apellido, dni, cuil, nro traspaso, cuit, obra social) search ¿…" at bounding box center [489, 220] width 979 height 440
paste input "2659872"
type input "52659872"
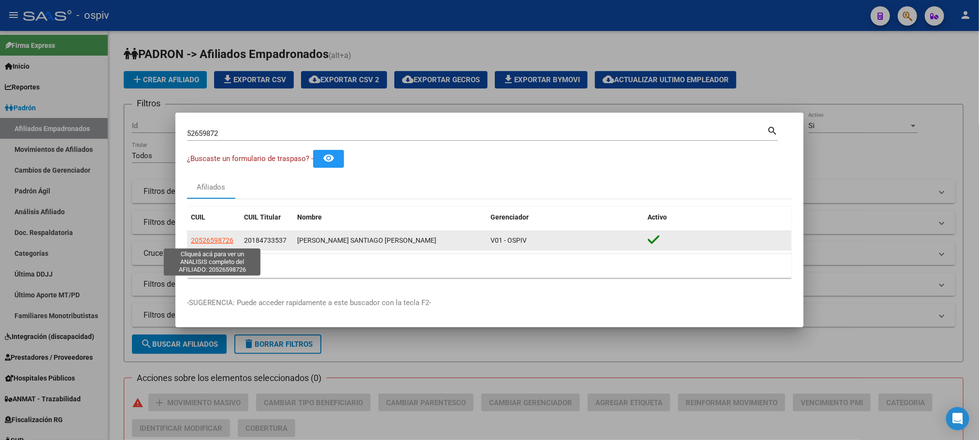
click at [215, 239] on span "20526598726" at bounding box center [212, 240] width 43 height 8
type textarea "20526598726"
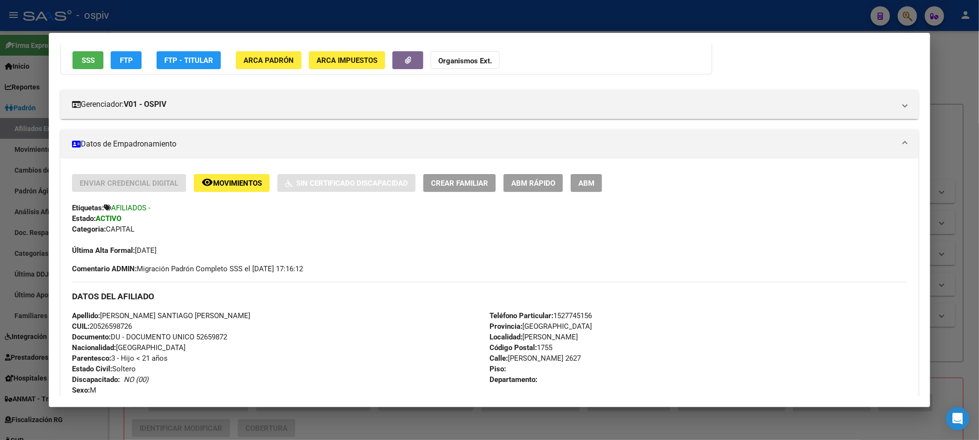
scroll to position [217, 0]
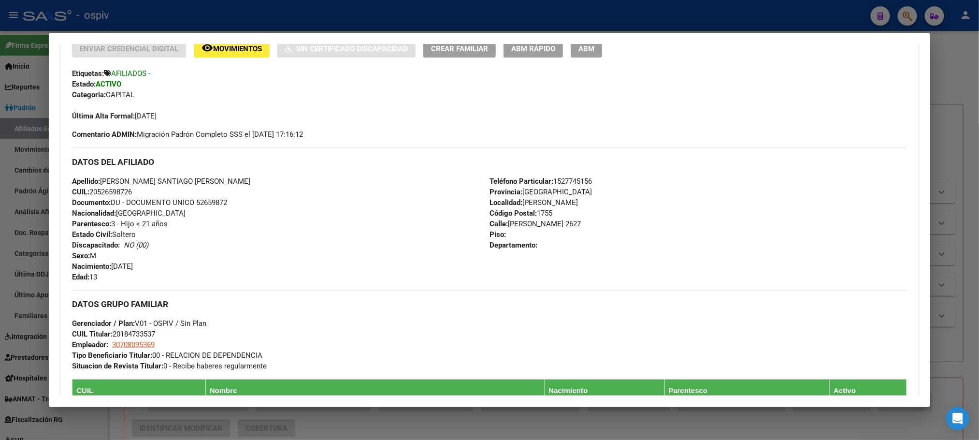
click at [232, 14] on div at bounding box center [489, 220] width 979 height 440
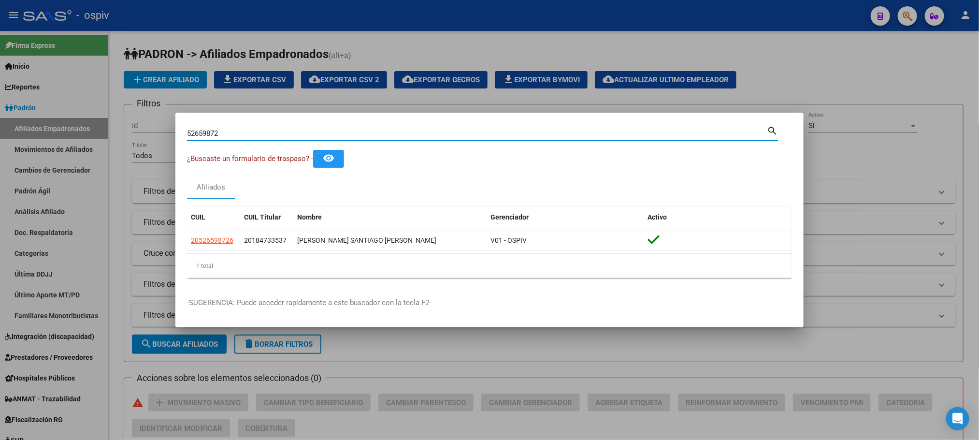
drag, startPoint x: 223, startPoint y: 134, endPoint x: 140, endPoint y: 133, distance: 83.6
click at [140, 134] on div "52659872 Buscar (apellido, dni, cuil, nro traspaso, cuit, obra social) search ¿…" at bounding box center [489, 220] width 979 height 440
paste input "40307948"
type input "40307948"
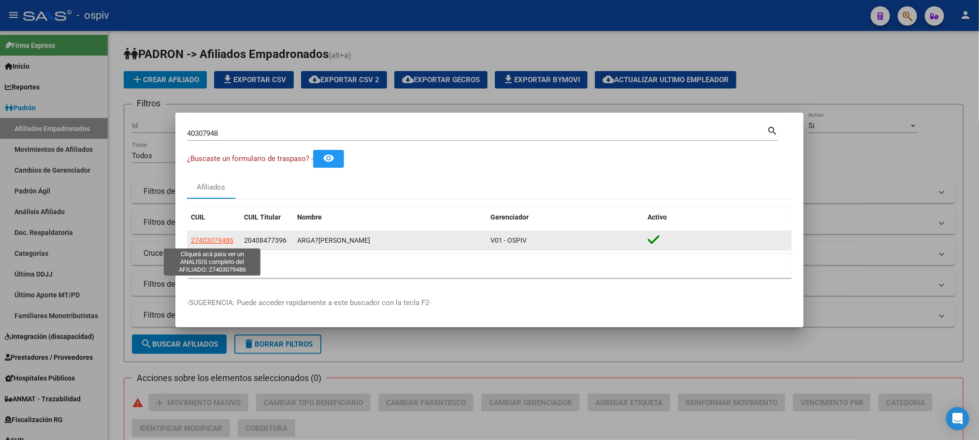
click at [213, 242] on span "27403079486" at bounding box center [212, 240] width 43 height 8
type textarea "27403079486"
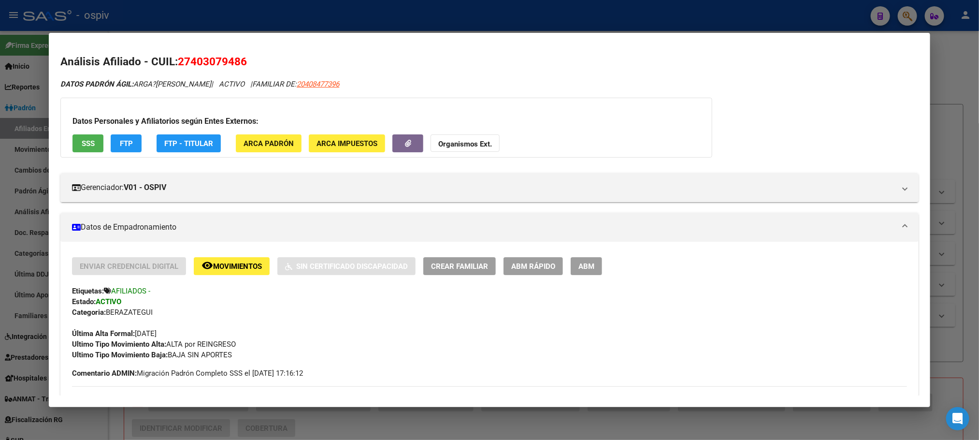
click at [319, 16] on div at bounding box center [489, 220] width 979 height 440
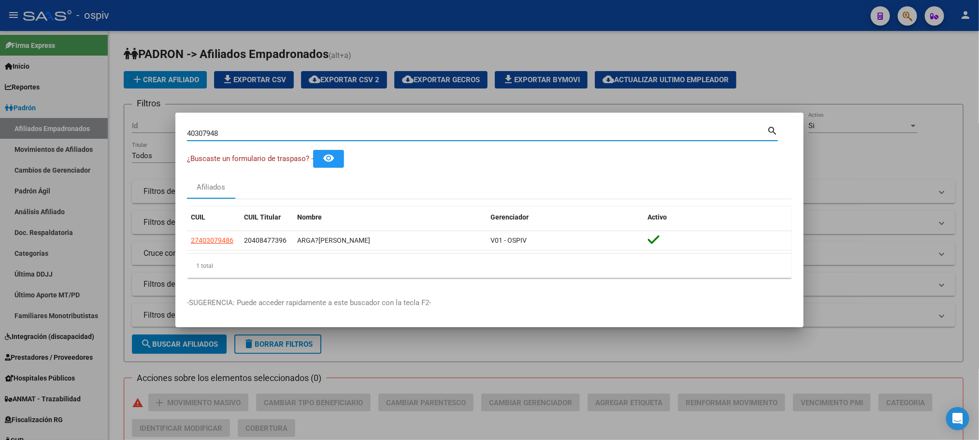
drag, startPoint x: 270, startPoint y: 135, endPoint x: 144, endPoint y: 113, distance: 128.0
click at [144, 113] on div "40307948 Buscar (apellido, dni, cuil, nro traspaso, cuit, obra social) search ¿…" at bounding box center [489, 220] width 979 height 440
paste input "51256334"
type input "51256334"
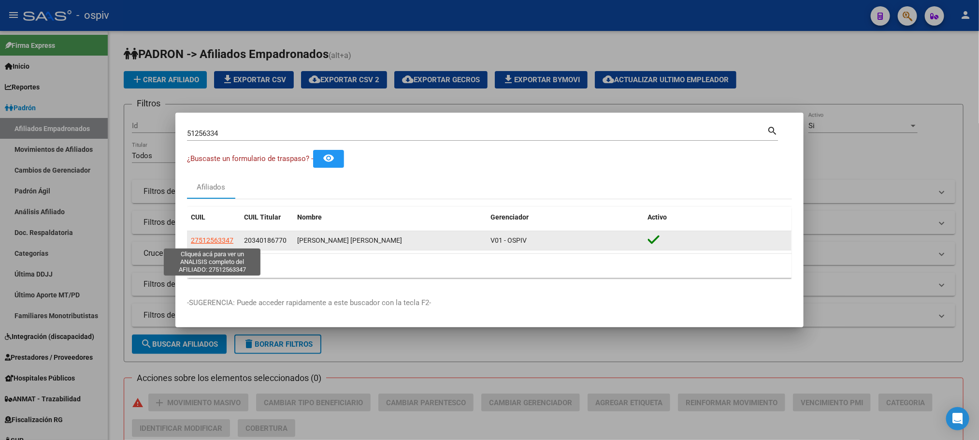
click at [221, 240] on span "27512563347" at bounding box center [212, 240] width 43 height 8
type textarea "27512563347"
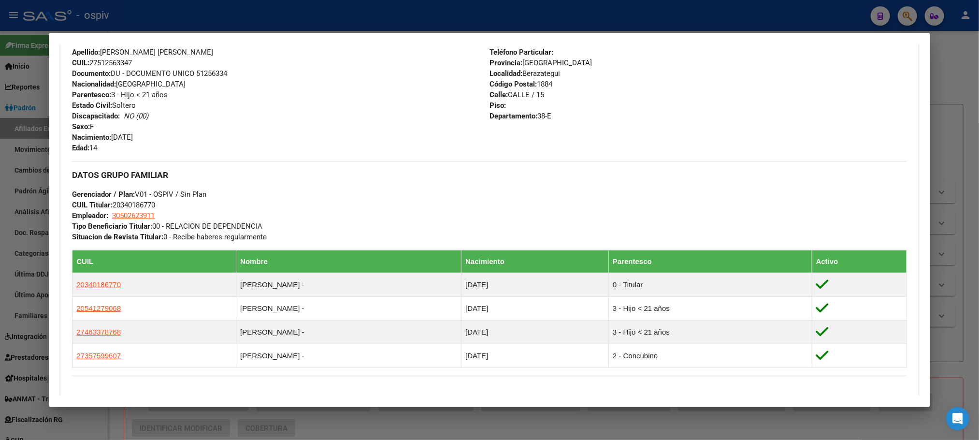
scroll to position [580, 0]
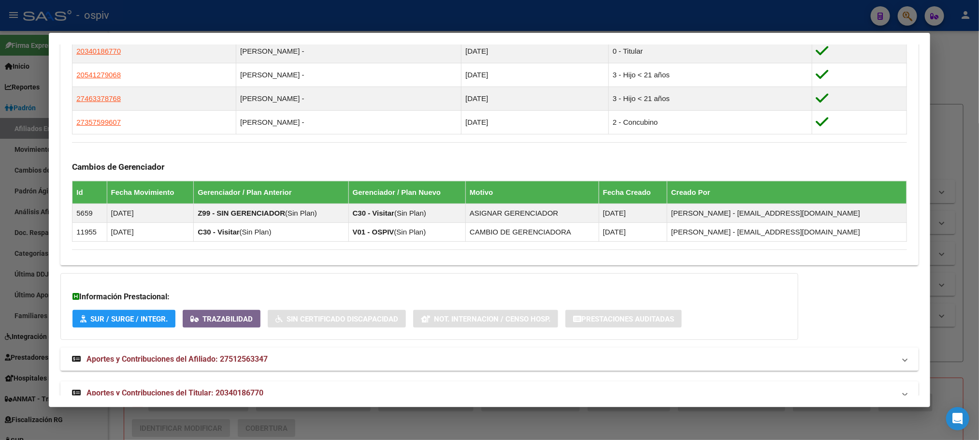
drag, startPoint x: 369, startPoint y: 18, endPoint x: 291, endPoint y: 88, distance: 104.6
click at [368, 18] on div at bounding box center [489, 220] width 979 height 440
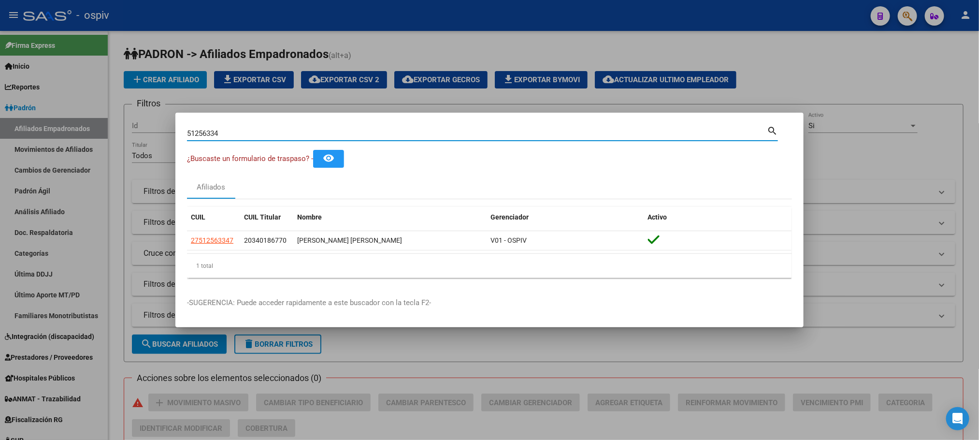
drag, startPoint x: 238, startPoint y: 137, endPoint x: 164, endPoint y: 131, distance: 73.6
click at [164, 132] on div "51256334 Buscar (apellido, dni, cuil, nro traspaso, cuit, obra social) search ¿…" at bounding box center [489, 220] width 979 height 440
paste input "47681506"
type input "47681506"
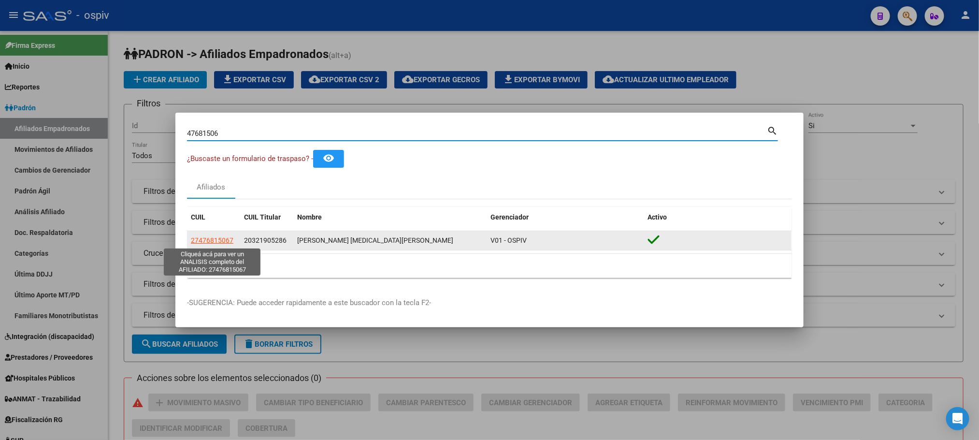
click at [222, 238] on span "27476815067" at bounding box center [212, 240] width 43 height 8
type textarea "27476815067"
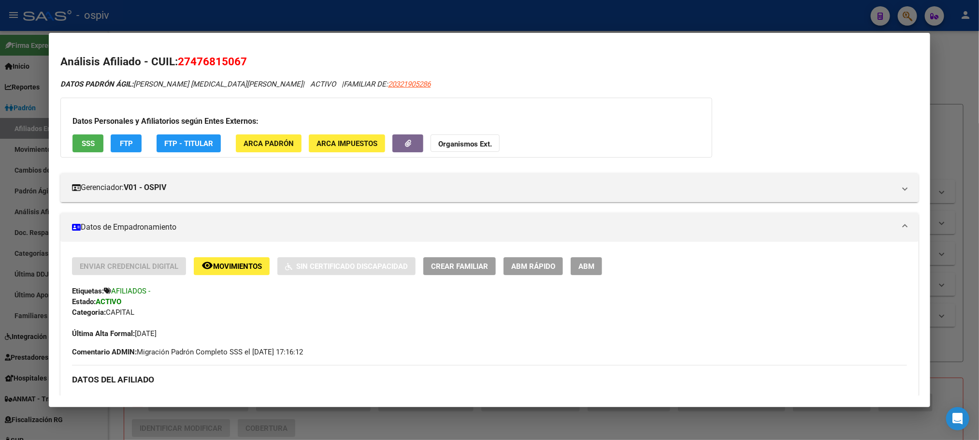
click at [406, 14] on div at bounding box center [489, 220] width 979 height 440
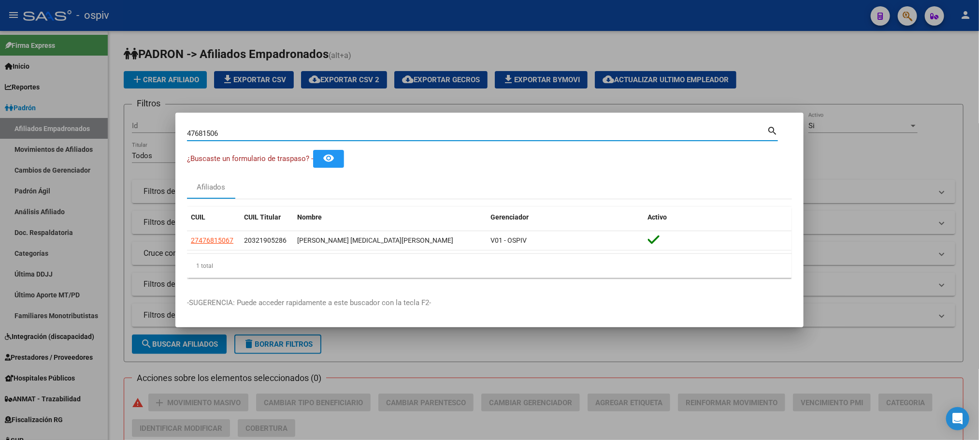
drag, startPoint x: 239, startPoint y: 129, endPoint x: 72, endPoint y: 113, distance: 167.4
click at [72, 113] on div "47681506 Buscar (apellido, dni, cuil, nro traspaso, cuit, obra social) search ¿…" at bounding box center [489, 220] width 979 height 440
paste input "6206759"
type input "46206759"
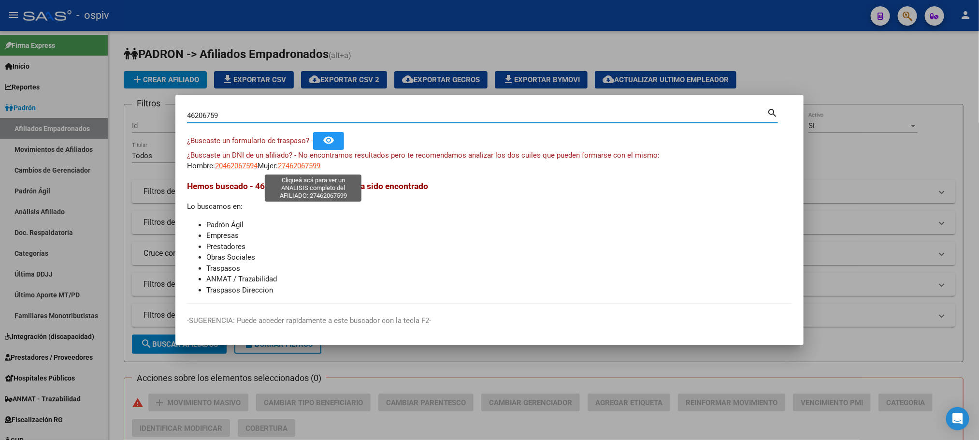
click at [316, 165] on span "27462067599" at bounding box center [299, 165] width 43 height 9
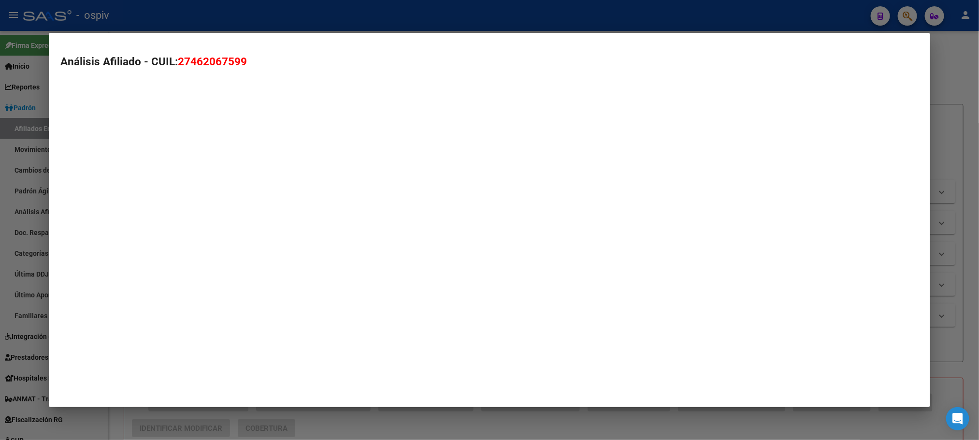
type textarea "27462067599"
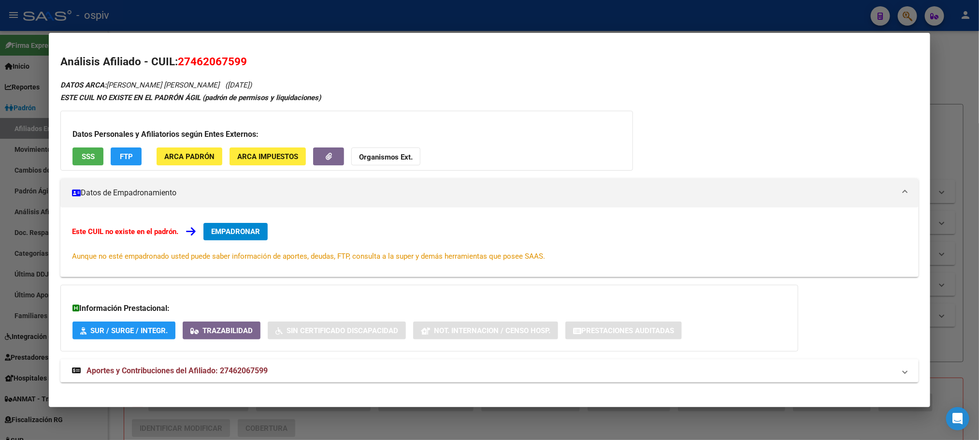
click at [83, 156] on span "SSS" at bounding box center [88, 156] width 13 height 9
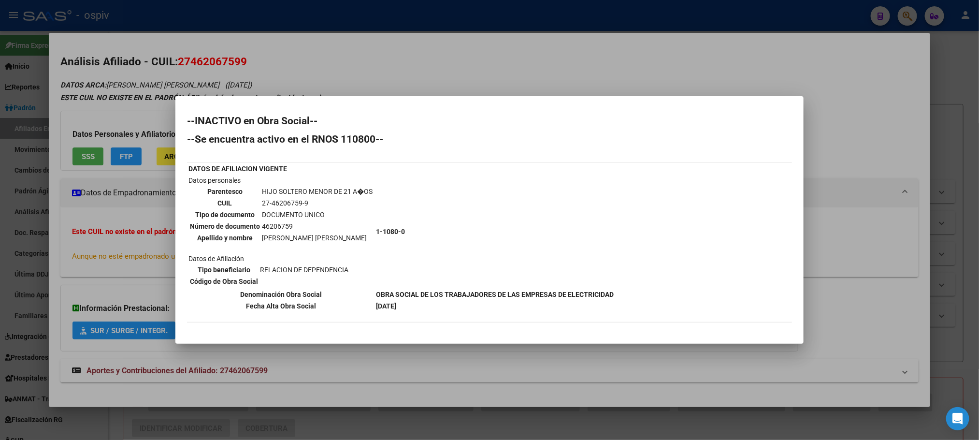
click at [382, 17] on div at bounding box center [489, 220] width 979 height 440
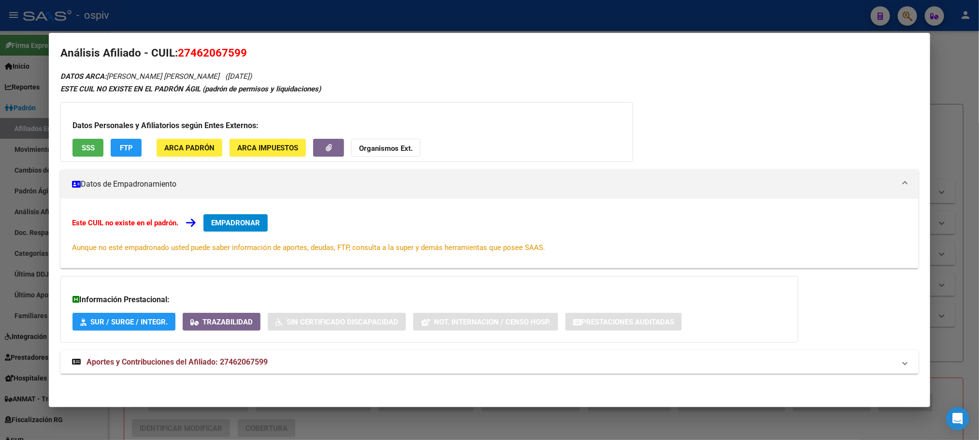
click at [196, 358] on span "Aportes y Contribuciones del Afiliado: 27462067599" at bounding box center [176, 361] width 181 height 9
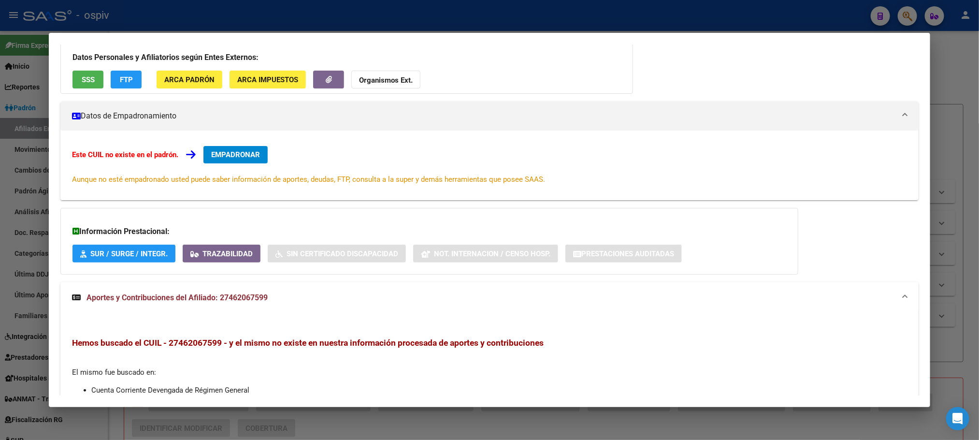
scroll to position [0, 0]
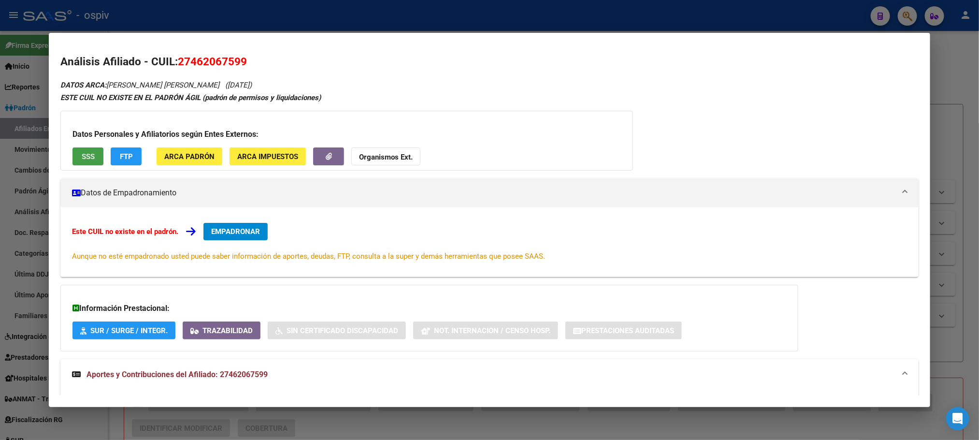
click at [83, 158] on span "SSS" at bounding box center [88, 156] width 13 height 9
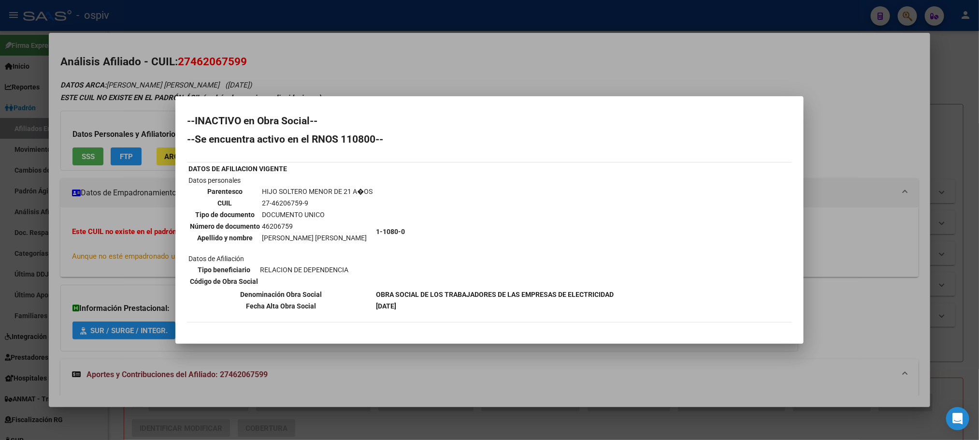
click at [273, 225] on td "46206759" at bounding box center [317, 226] width 112 height 11
copy td "46206759"
click at [325, 12] on div at bounding box center [489, 220] width 979 height 440
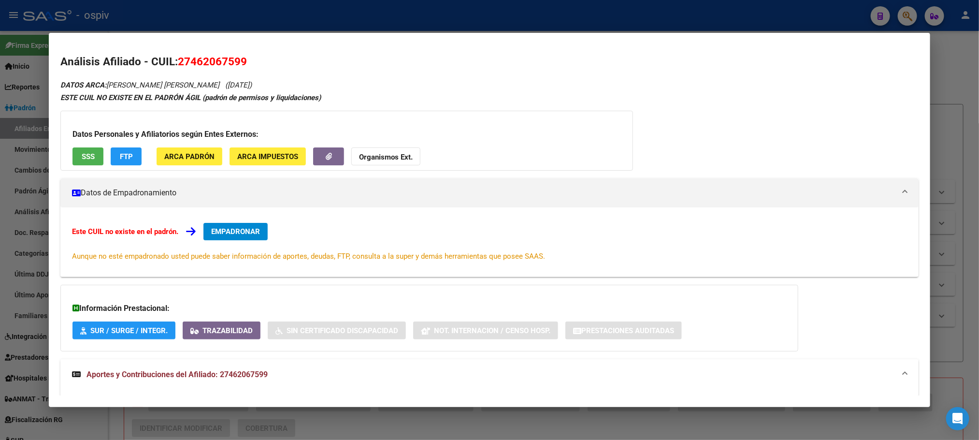
click at [274, 26] on div at bounding box center [489, 220] width 979 height 440
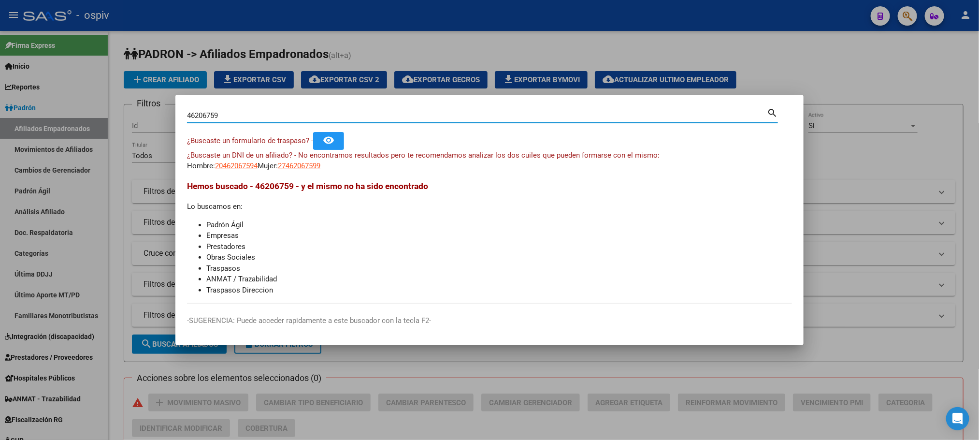
drag, startPoint x: 235, startPoint y: 116, endPoint x: 139, endPoint y: 107, distance: 96.6
click at [139, 107] on div "46206759 Buscar (apellido, dni, cuil, nro traspaso, cuit, obra social) search ¿…" at bounding box center [489, 220] width 979 height 440
paste input "638297"
type input "46638297"
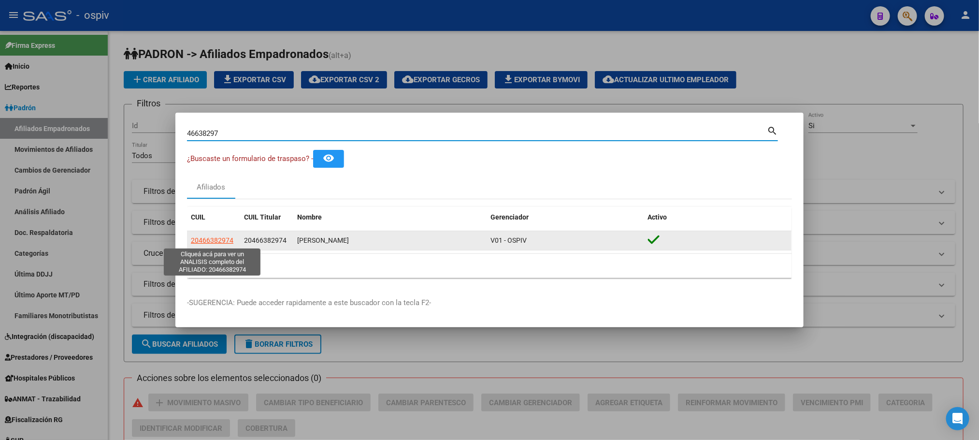
click at [216, 240] on span "20466382974" at bounding box center [212, 240] width 43 height 8
type textarea "20466382974"
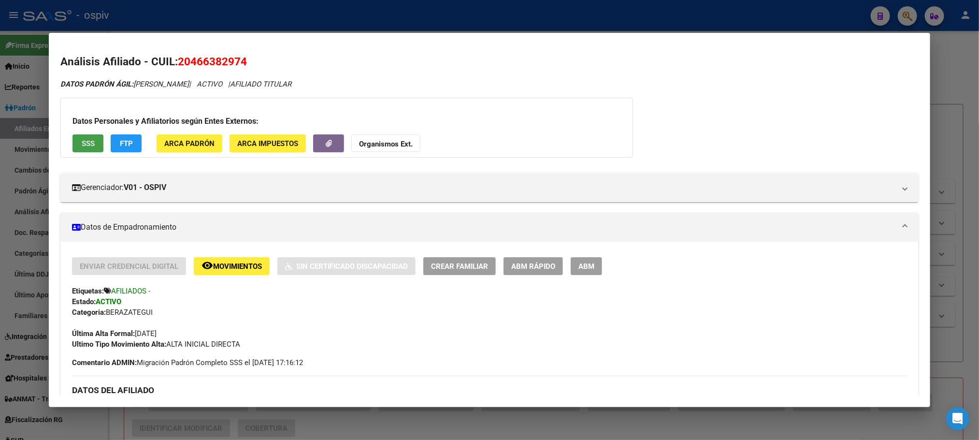
click at [82, 141] on span "SSS" at bounding box center [88, 143] width 13 height 9
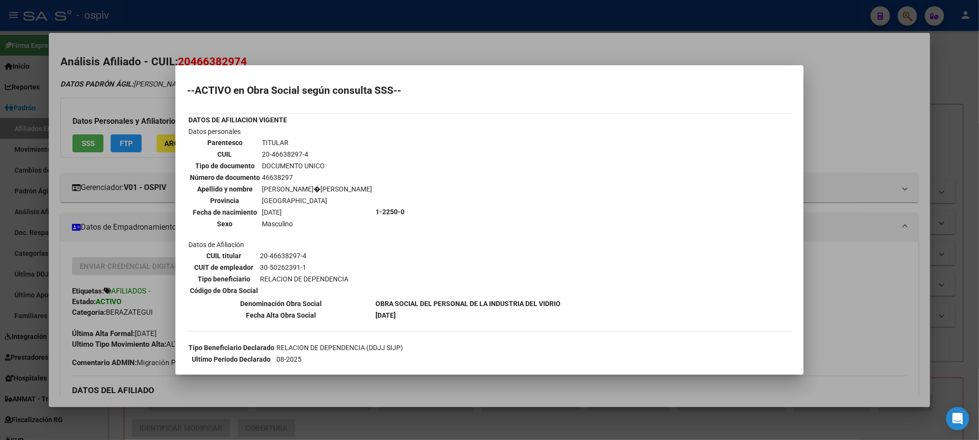
click at [469, 13] on div at bounding box center [489, 220] width 979 height 440
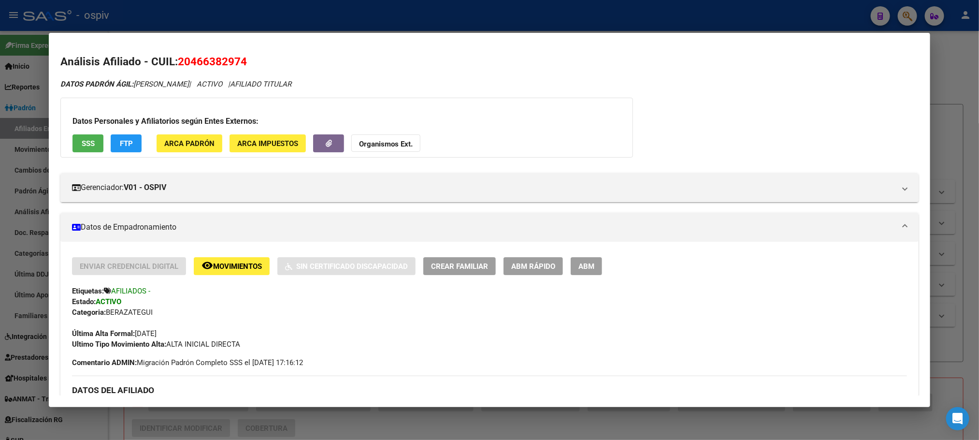
click at [208, 25] on div at bounding box center [489, 220] width 979 height 440
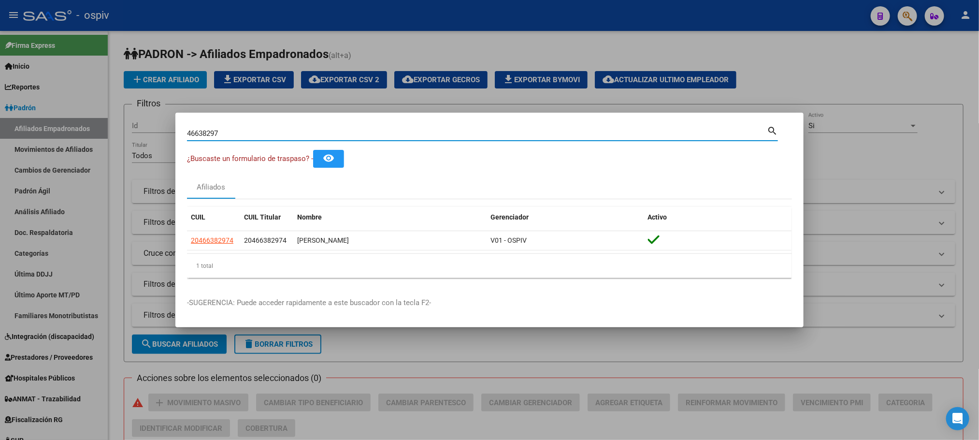
drag, startPoint x: 222, startPoint y: 132, endPoint x: 99, endPoint y: 128, distance: 123.3
click at [99, 128] on div "46638297 Buscar (apellido, dni, cuil, nro traspaso, cuit, obra social) search ¿…" at bounding box center [489, 220] width 979 height 440
paste input "206759"
type input "46206759"
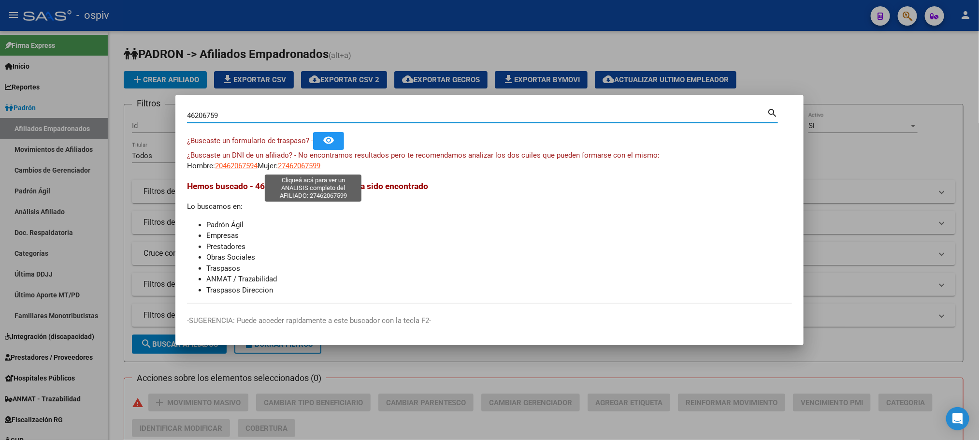
click at [303, 169] on span "27462067599" at bounding box center [299, 165] width 43 height 9
type textarea "27462067599"
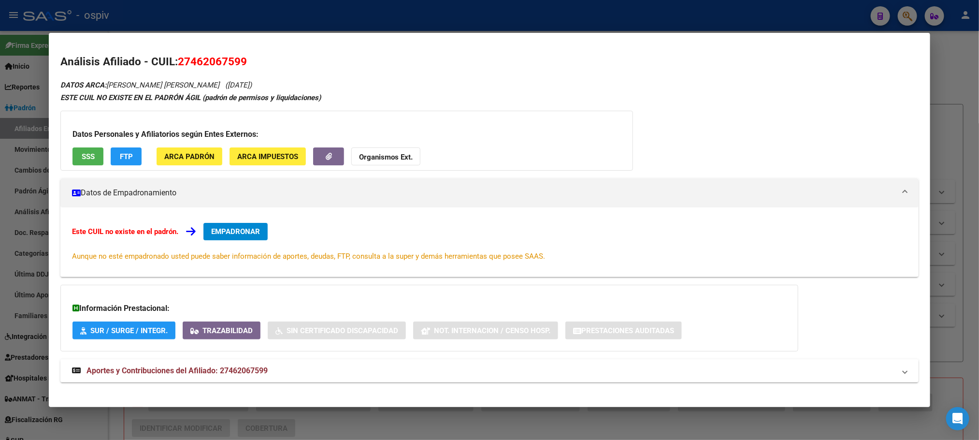
scroll to position [9, 0]
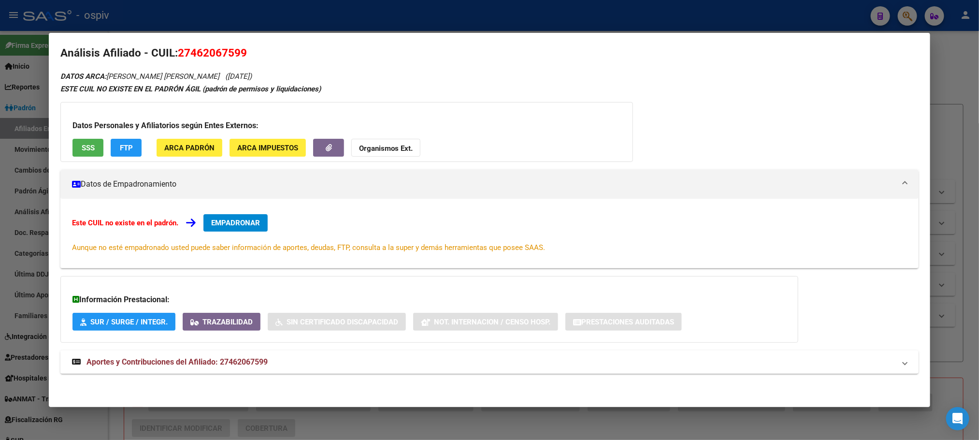
click at [228, 357] on span "Aportes y Contribuciones del Afiliado: 27462067599" at bounding box center [176, 361] width 181 height 9
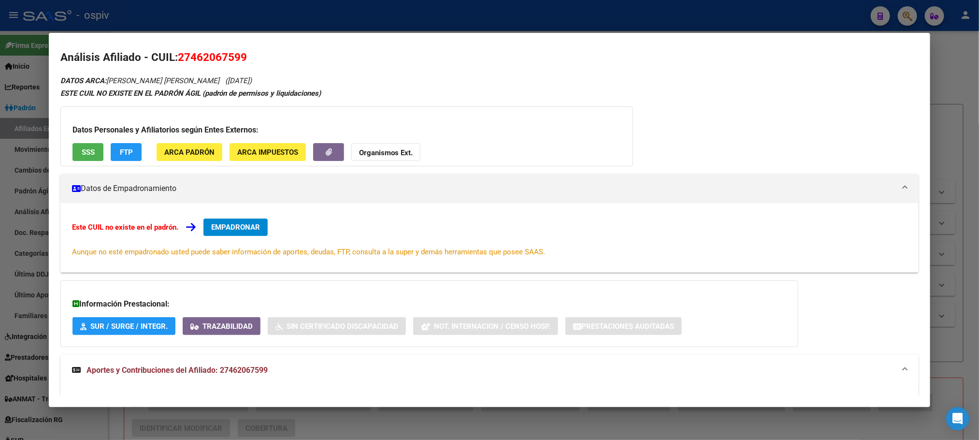
scroll to position [0, 0]
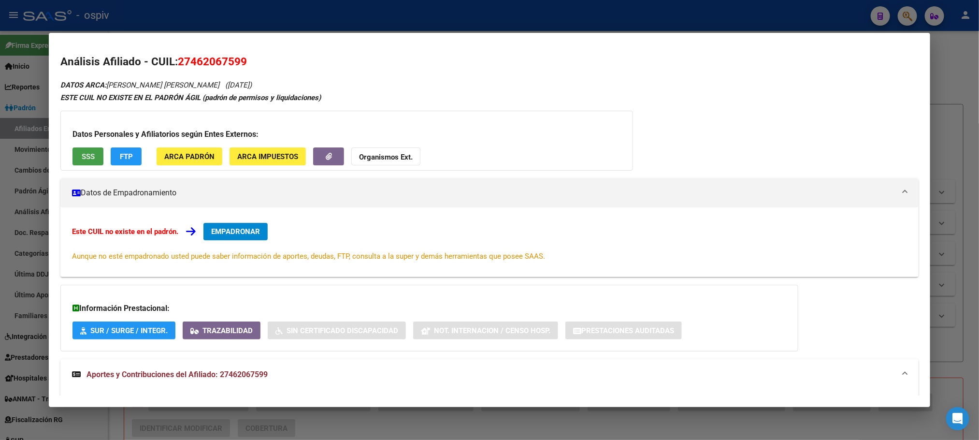
click at [82, 152] on span "SSS" at bounding box center [88, 156] width 13 height 9
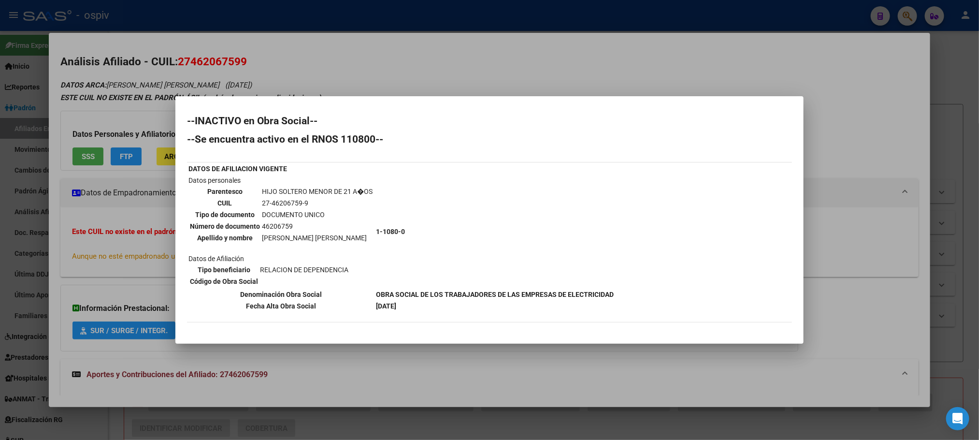
click at [441, 20] on div at bounding box center [489, 220] width 979 height 440
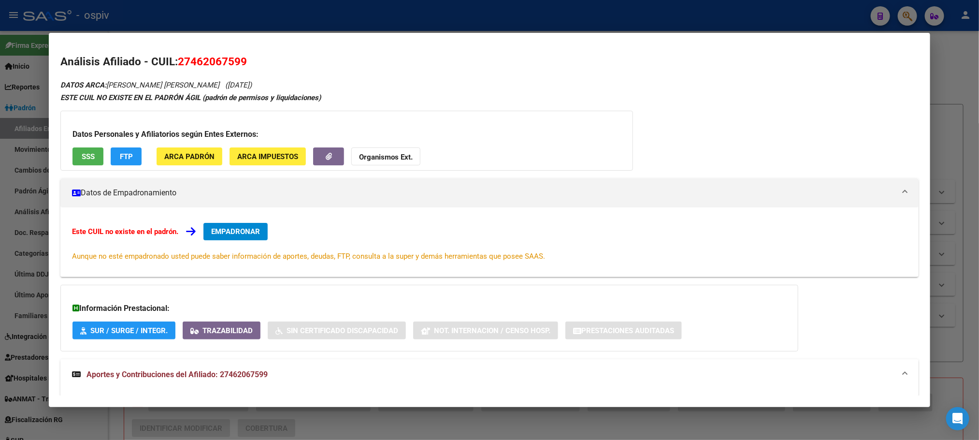
click at [221, 24] on div at bounding box center [489, 220] width 979 height 440
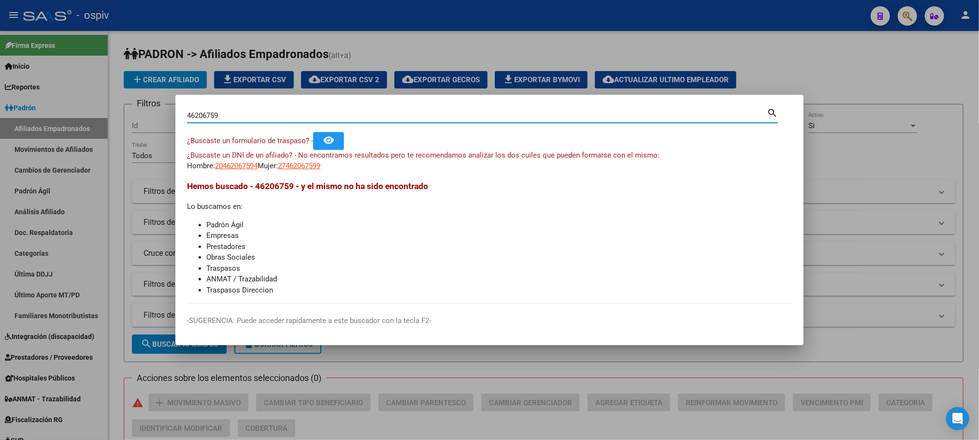
drag, startPoint x: 195, startPoint y: 116, endPoint x: 110, endPoint y: 115, distance: 84.5
click at [110, 116] on div "46206759 Buscar (apellido, dni, cuil, nro traspaso, cuit, obra social) search ¿…" at bounding box center [489, 220] width 979 height 440
paste input "33017802"
type input "33017802"
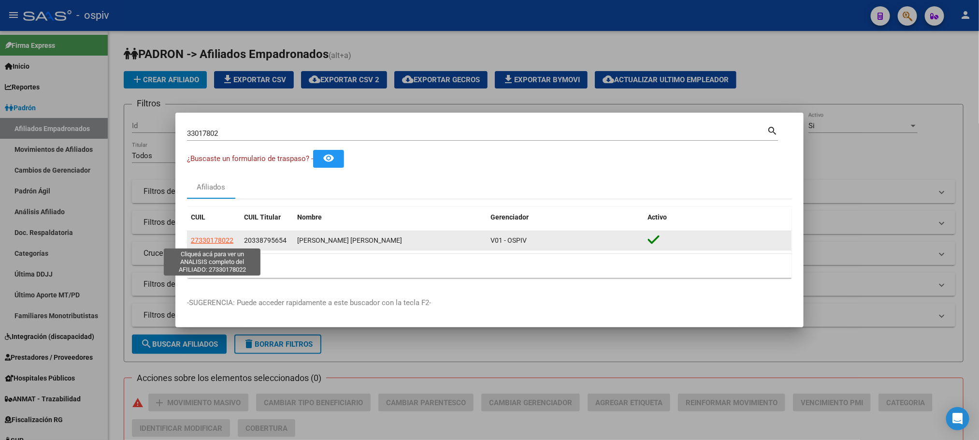
click at [206, 236] on span "27330178022" at bounding box center [212, 240] width 43 height 8
type textarea "27330178022"
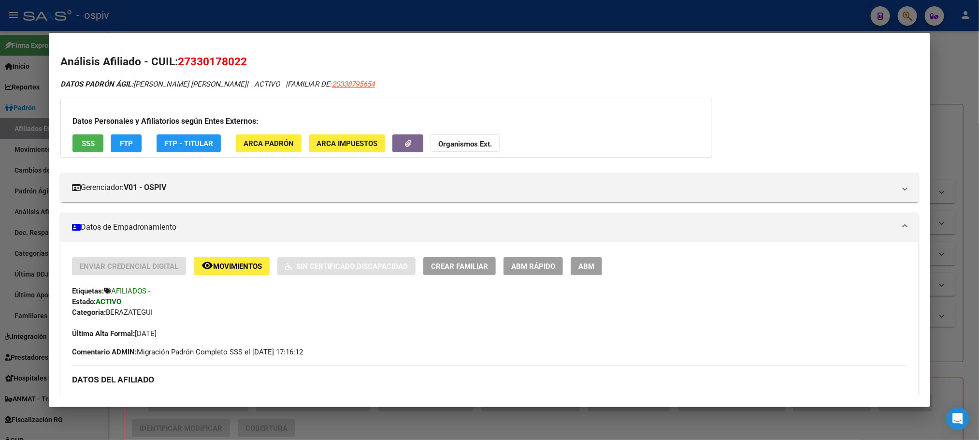
click at [234, 11] on div at bounding box center [489, 220] width 979 height 440
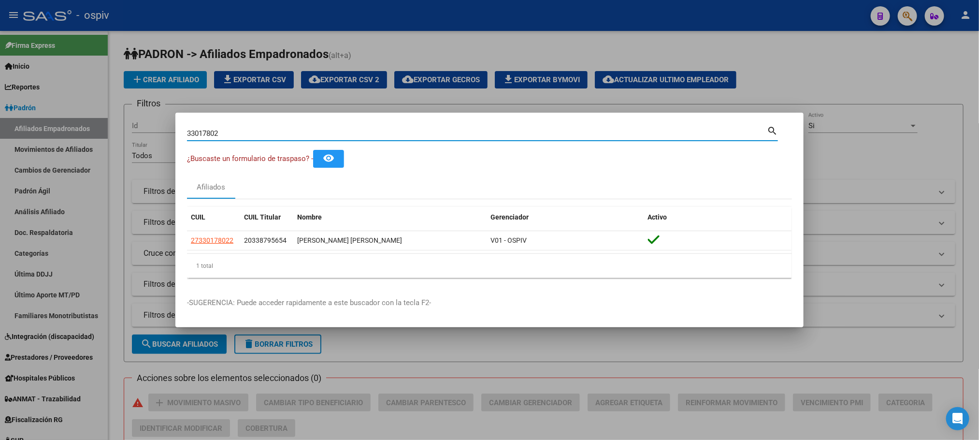
drag, startPoint x: 223, startPoint y: 131, endPoint x: 137, endPoint y: 133, distance: 86.5
click at [137, 133] on div "33017802 Buscar (apellido, dni, cuil, nro traspaso, cuit, obra social) search ¿…" at bounding box center [489, 220] width 979 height 440
paste input "56509355"
type input "56509355"
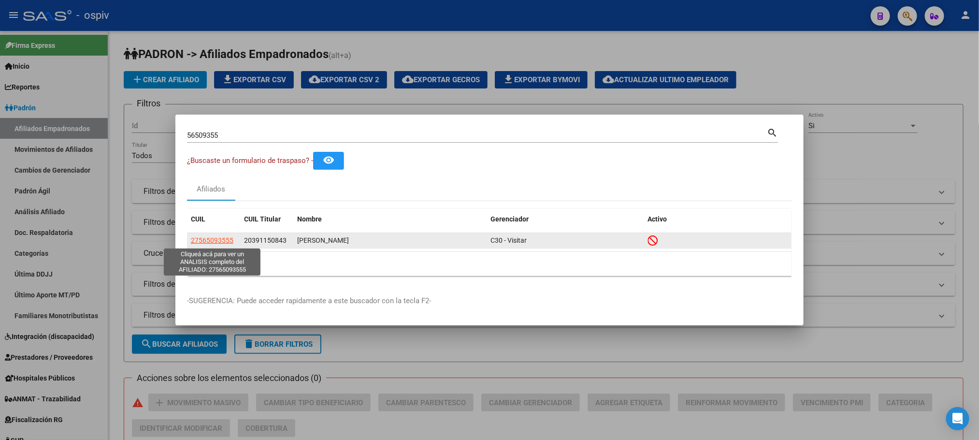
click at [220, 241] on span "27565093555" at bounding box center [212, 240] width 43 height 8
type textarea "27565093555"
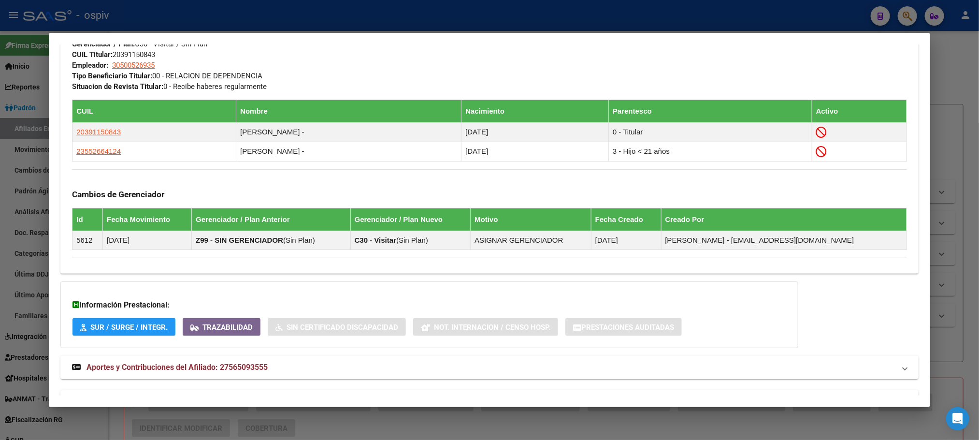
scroll to position [549, 0]
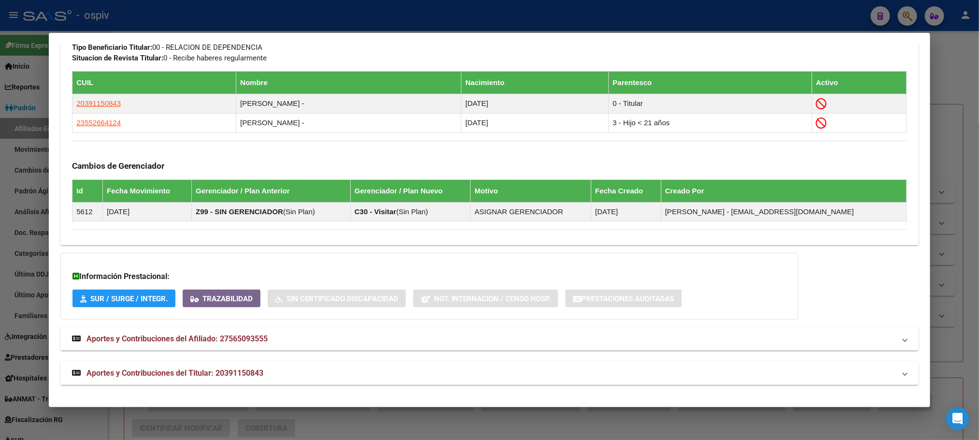
click at [187, 370] on span "Aportes y Contribuciones del Titular: 20391150843" at bounding box center [174, 372] width 177 height 9
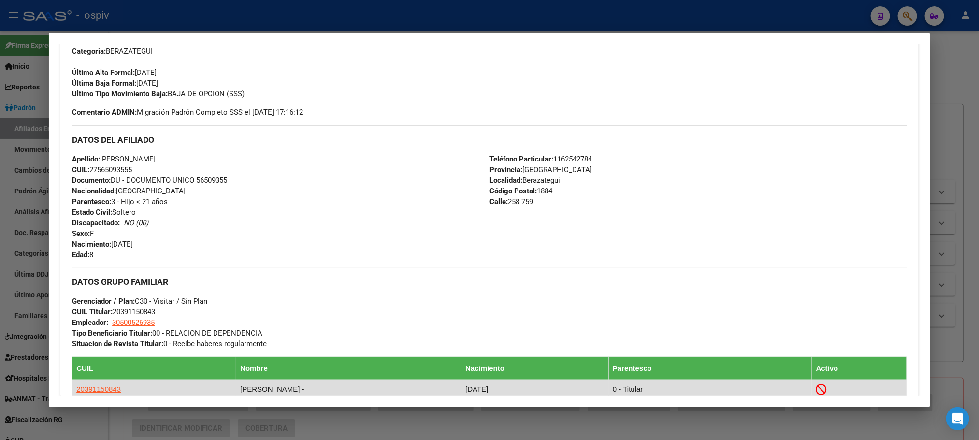
scroll to position [229, 0]
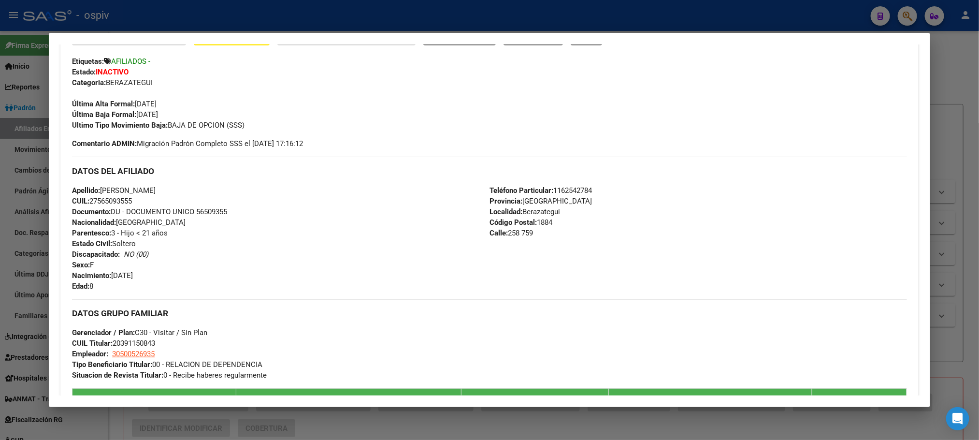
click at [363, 13] on div at bounding box center [489, 220] width 979 height 440
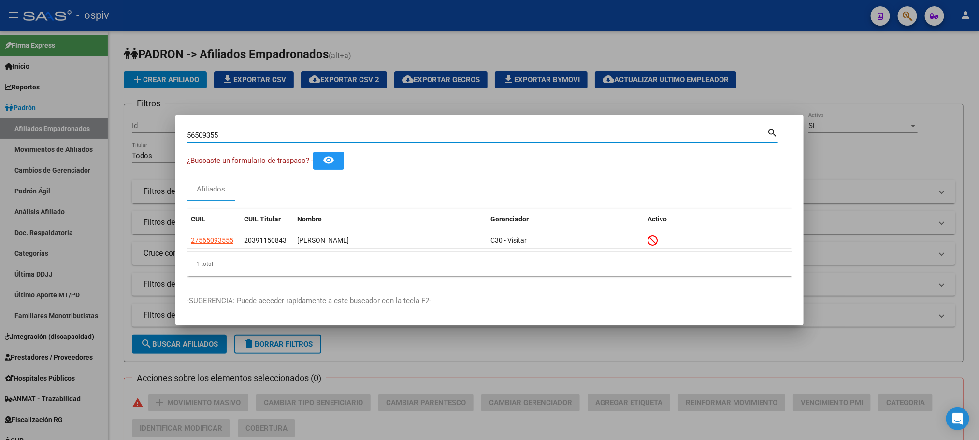
drag, startPoint x: 230, startPoint y: 135, endPoint x: 90, endPoint y: 133, distance: 140.1
click at [90, 133] on div "56509355 Buscar (apellido, dni, cuil, nro traspaso, cuit, obra social) search ¿…" at bounding box center [489, 220] width 979 height 440
paste input "21542456"
type input "21542456"
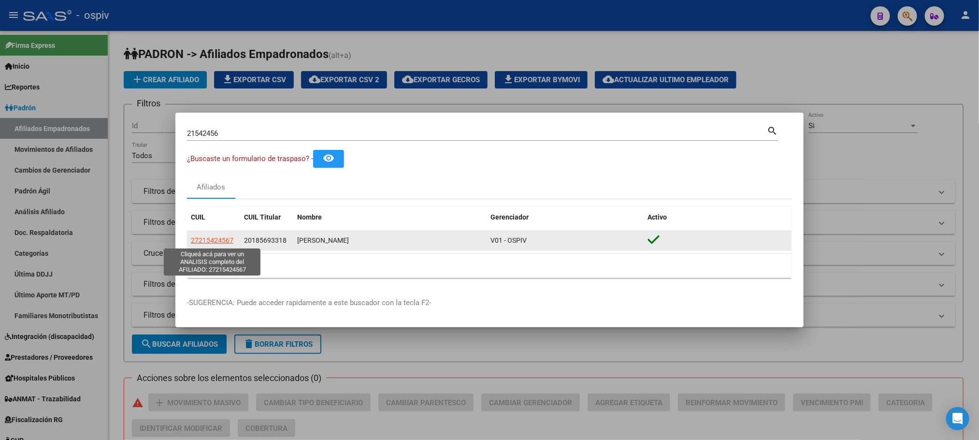
click at [218, 238] on span "27215424567" at bounding box center [212, 240] width 43 height 8
type textarea "27215424567"
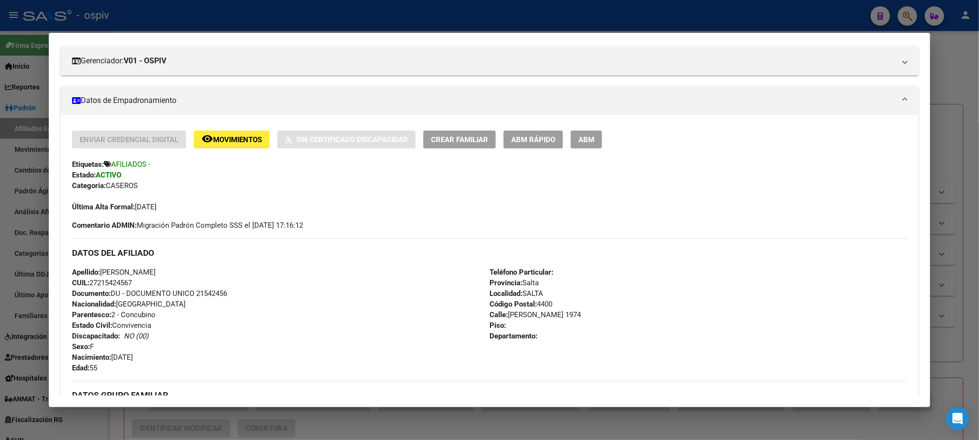
scroll to position [122, 0]
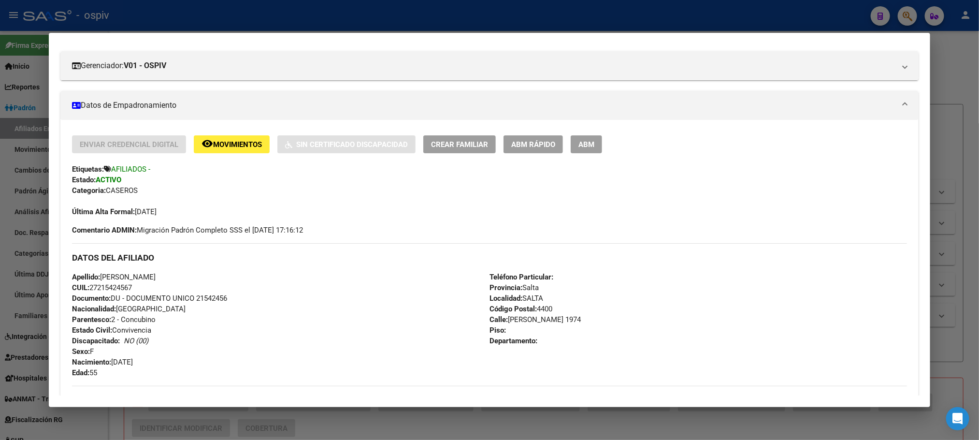
click at [293, 9] on div at bounding box center [489, 220] width 979 height 440
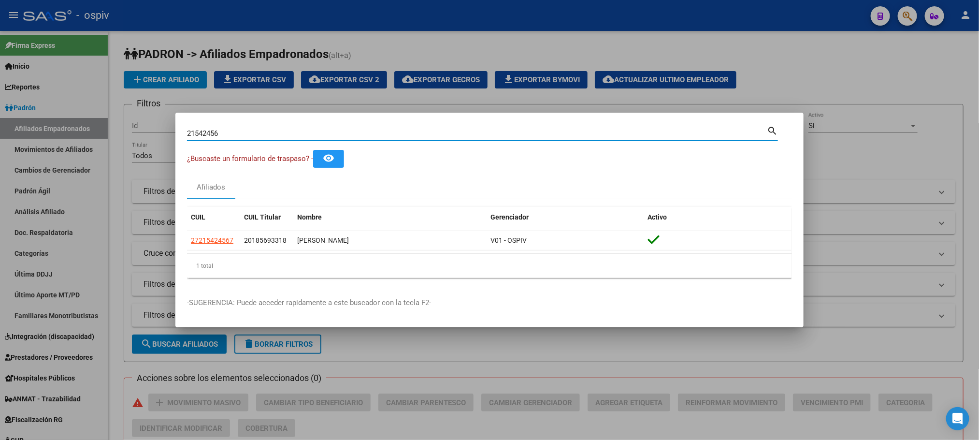
drag, startPoint x: 230, startPoint y: 136, endPoint x: 156, endPoint y: 109, distance: 79.8
click at [148, 135] on div "21542456 Buscar (apellido, dni, cuil, nro traspaso, cuit, obra social) search ¿…" at bounding box center [489, 220] width 979 height 440
paste input "35424191"
type input "35424191"
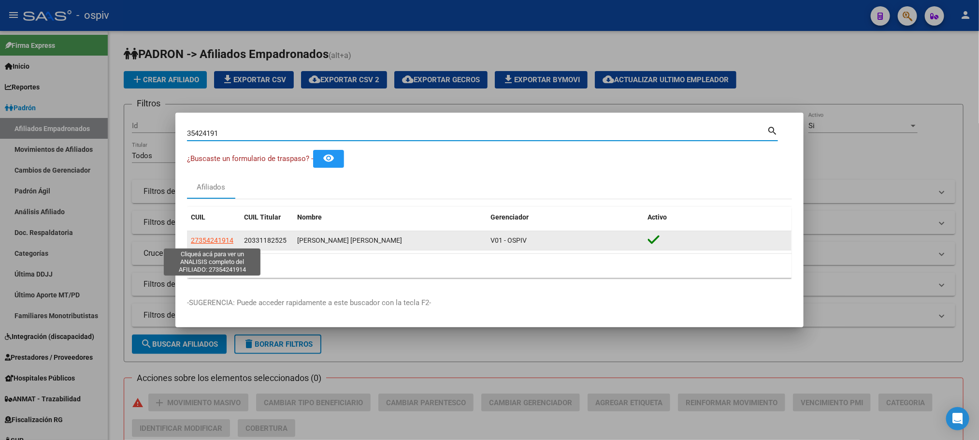
click at [219, 241] on span "27354241914" at bounding box center [212, 240] width 43 height 8
type textarea "27354241914"
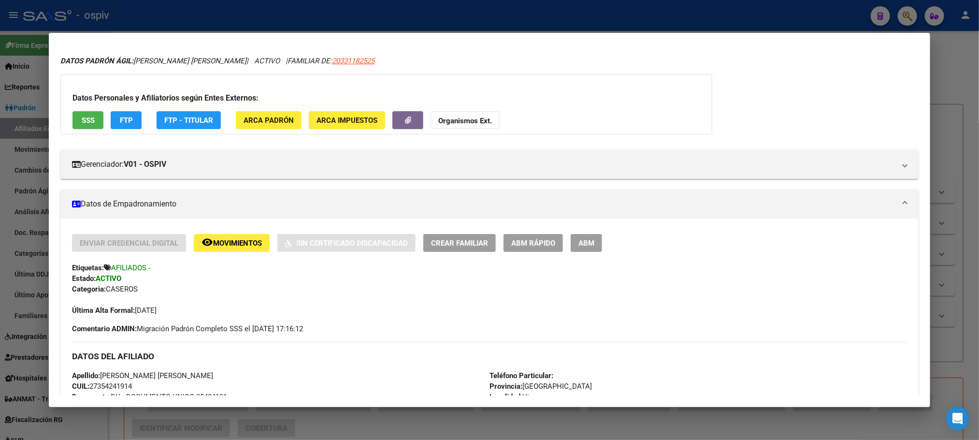
scroll to position [217, 0]
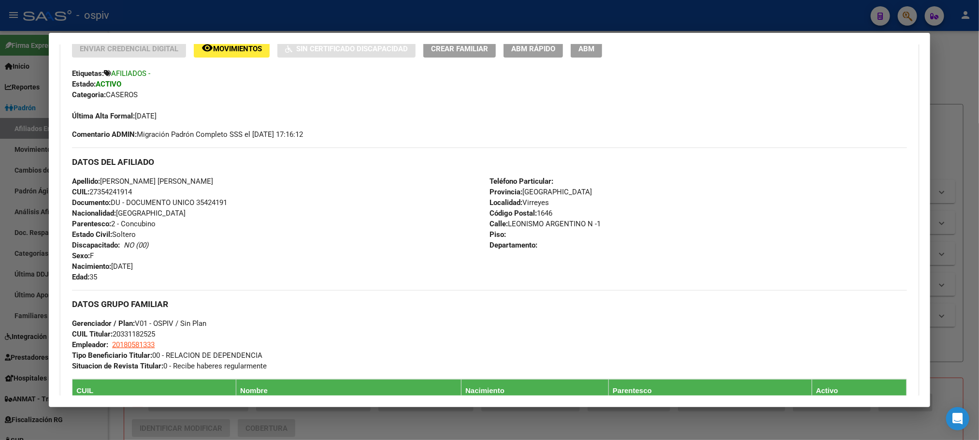
click at [282, 6] on div at bounding box center [489, 220] width 979 height 440
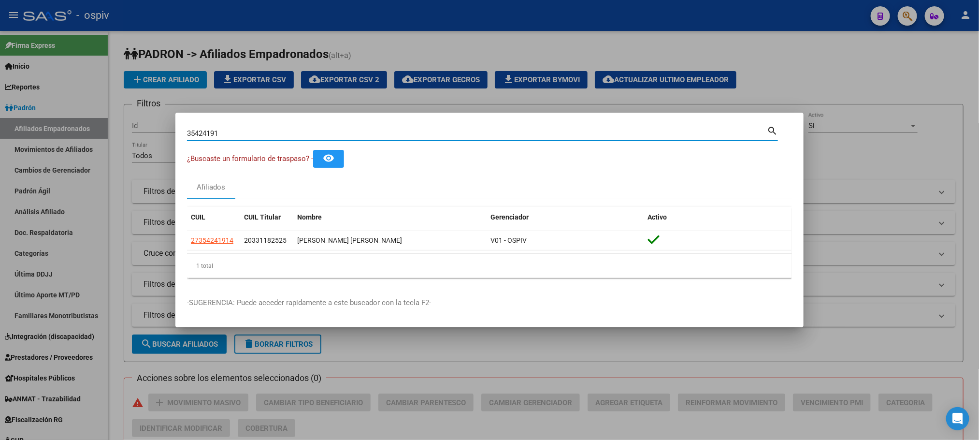
drag, startPoint x: 229, startPoint y: 136, endPoint x: 150, endPoint y: 120, distance: 80.8
click at [150, 120] on div "35424191 Buscar (apellido, dni, cuil, nro traspaso, cuit, obra social) search ¿…" at bounding box center [489, 220] width 979 height 440
paste input "2914998"
type input "32914998"
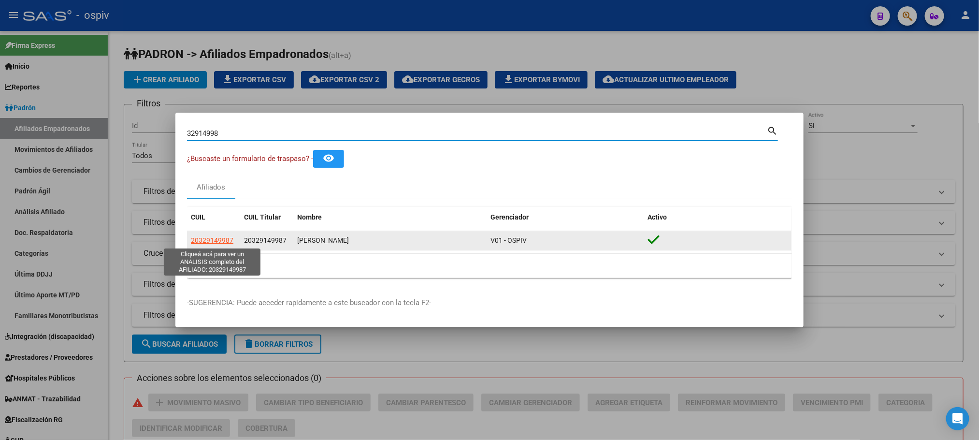
click at [210, 237] on span "20329149987" at bounding box center [212, 240] width 43 height 8
type textarea "20329149987"
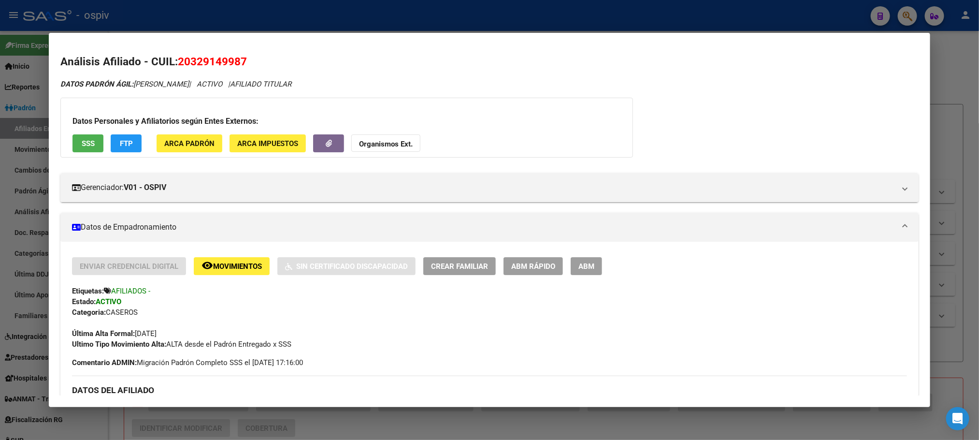
scroll to position [290, 0]
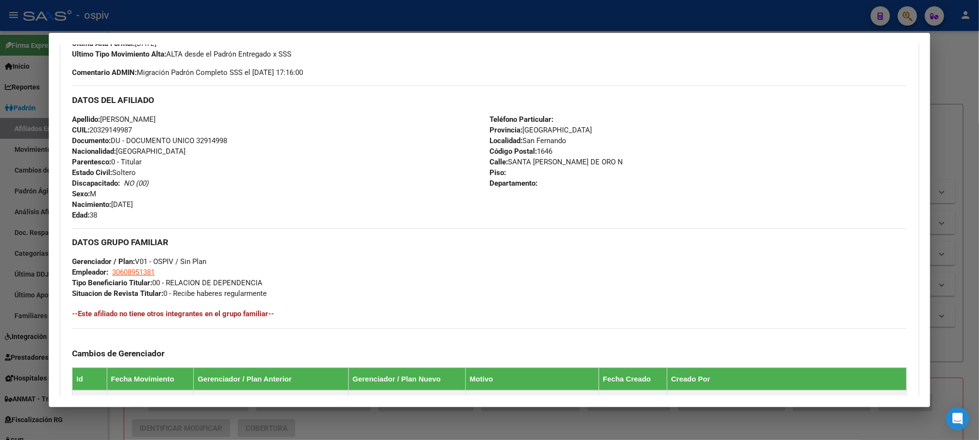
click at [350, 17] on div at bounding box center [489, 220] width 979 height 440
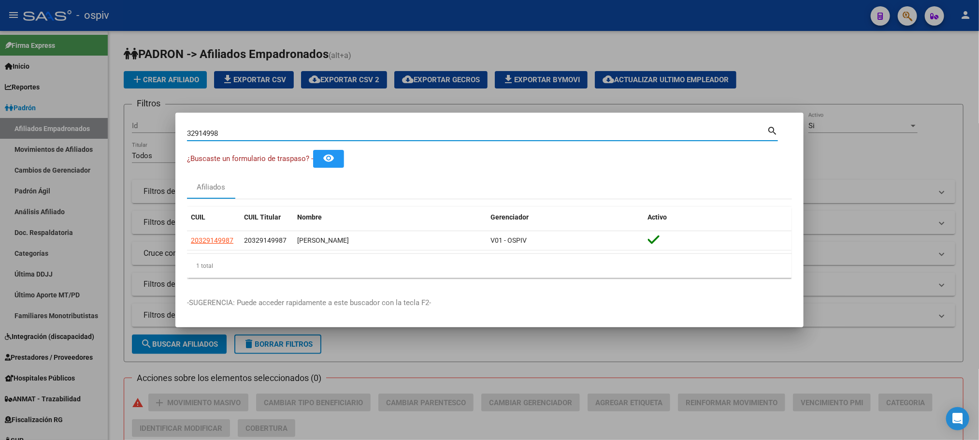
drag, startPoint x: 236, startPoint y: 132, endPoint x: 175, endPoint y: 125, distance: 61.3
click at [175, 125] on mat-dialog-content "32914998 Buscar (apellido, dni, cuil, nro traspaso, cuit, obra social) search ¿…" at bounding box center [489, 204] width 628 height 161
paste input "40762617"
type input "40762617"
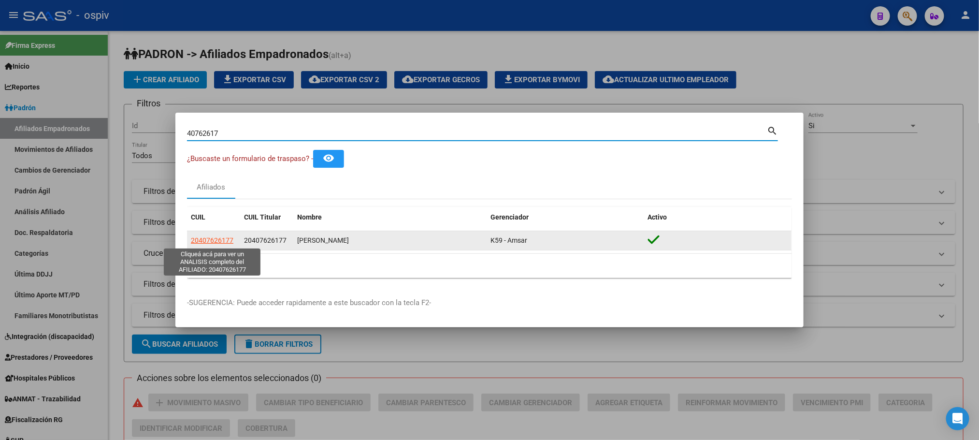
click at [211, 242] on span "20407626177" at bounding box center [212, 240] width 43 height 8
type textarea "20407626177"
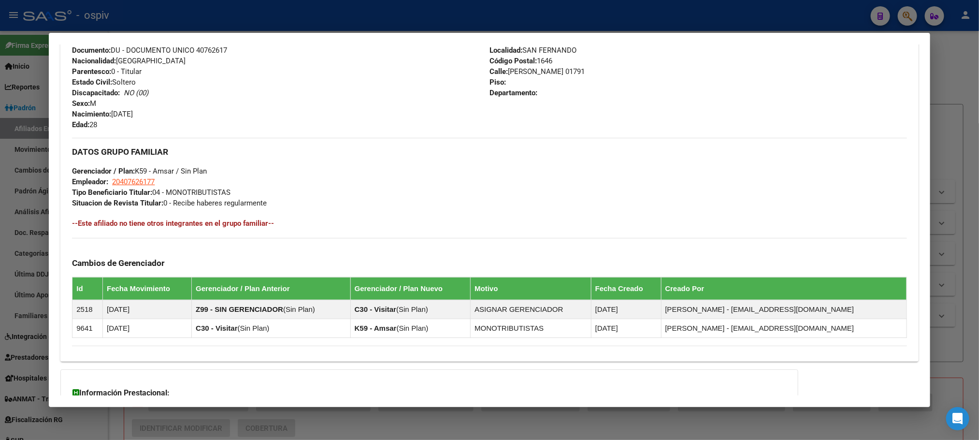
scroll to position [464, 0]
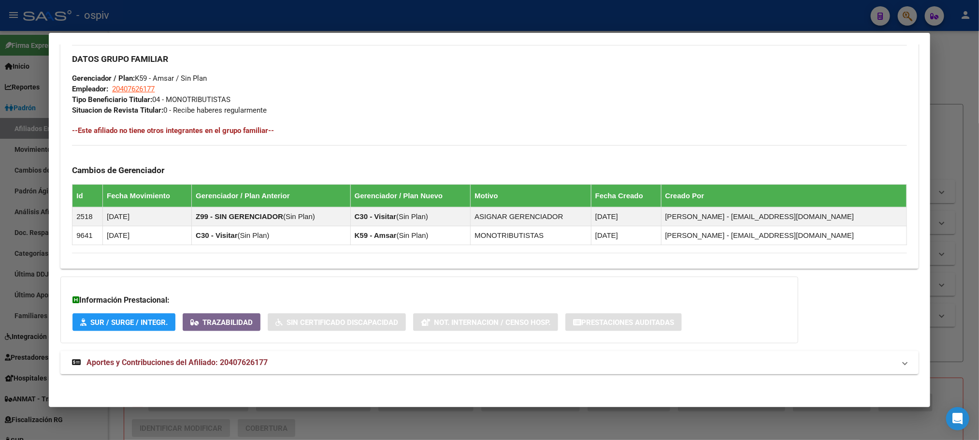
click at [235, 357] on span "Aportes y Contribuciones del Afiliado: 20407626177" at bounding box center [176, 361] width 181 height 9
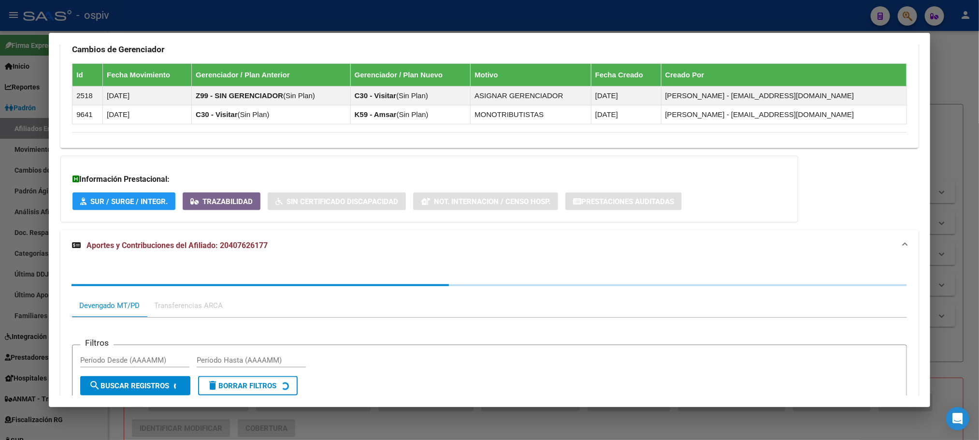
scroll to position [713, 0]
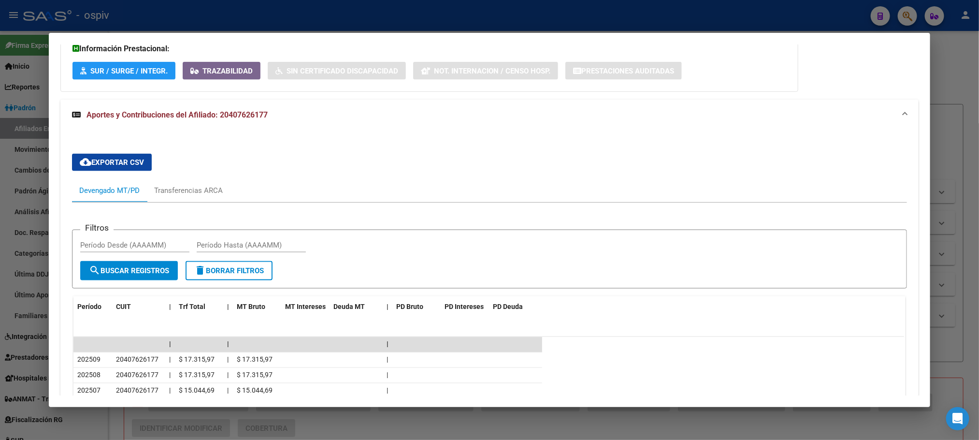
click at [315, 17] on div at bounding box center [489, 220] width 979 height 440
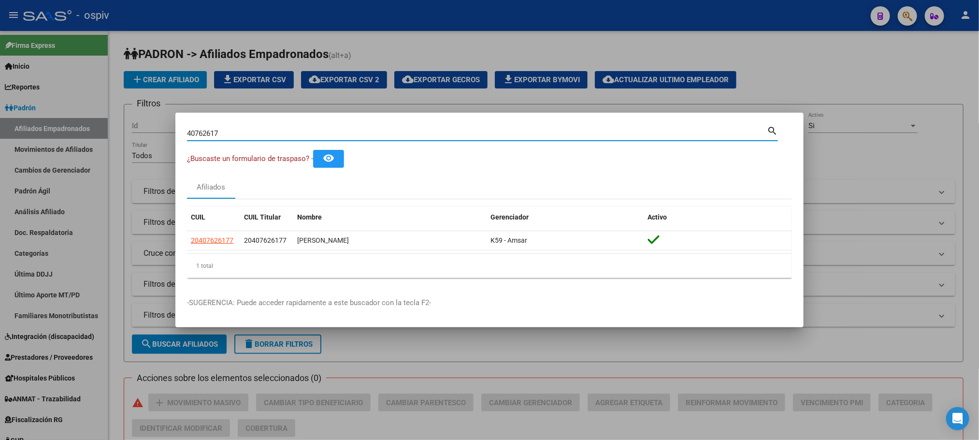
drag, startPoint x: 228, startPoint y: 132, endPoint x: 127, endPoint y: 87, distance: 110.9
click at [116, 112] on div "40762617 Buscar (apellido, dni, cuil, nro traspaso, cuit, obra social) search ¿…" at bounding box center [489, 220] width 979 height 440
paste input "157867"
type input "41578677"
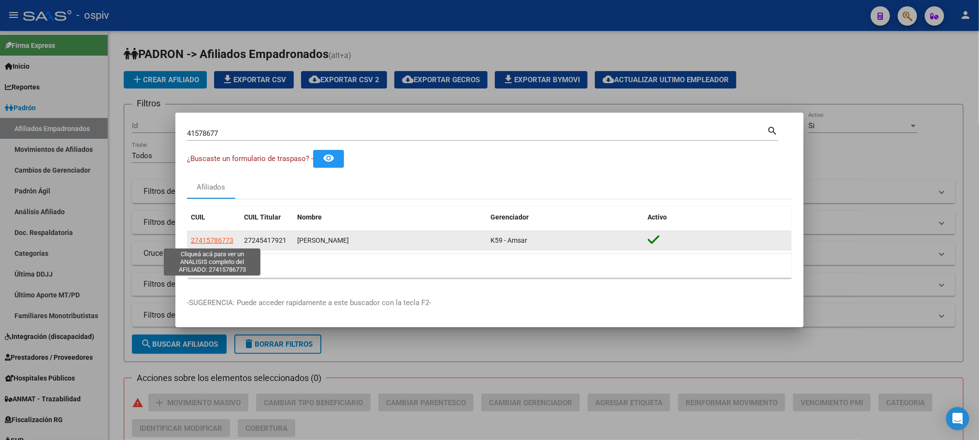
click at [206, 241] on span "27415786773" at bounding box center [212, 240] width 43 height 8
type textarea "27415786773"
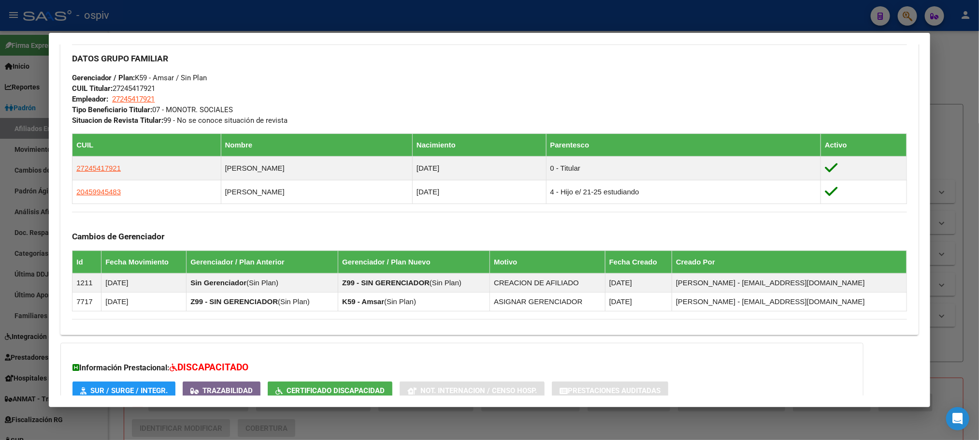
scroll to position [551, 0]
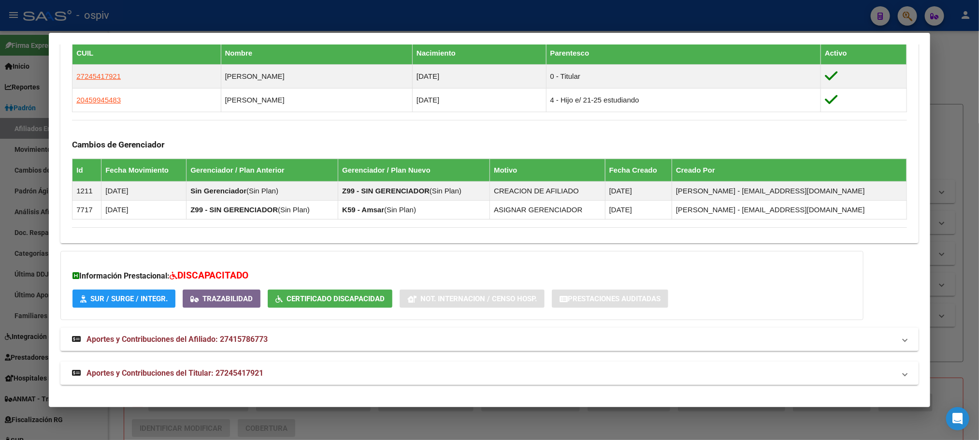
click at [167, 366] on mat-expansion-panel-header "Aportes y Contribuciones del Titular: 27245417921" at bounding box center [488, 372] width 857 height 23
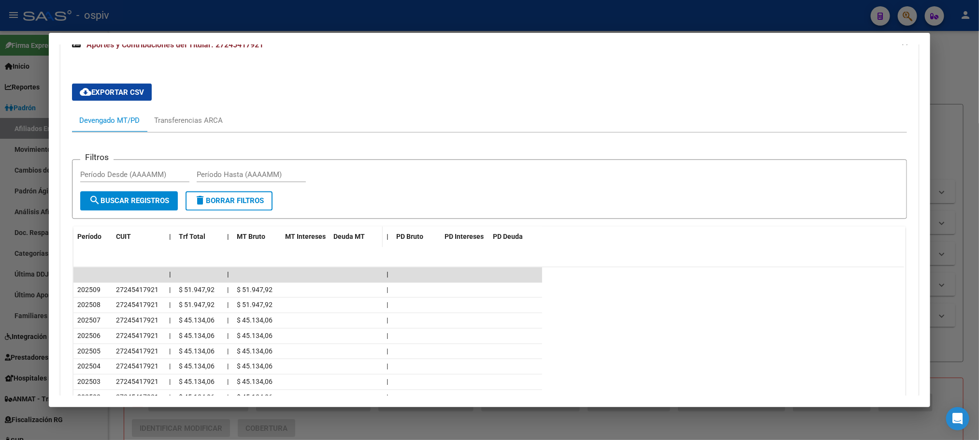
scroll to position [956, 0]
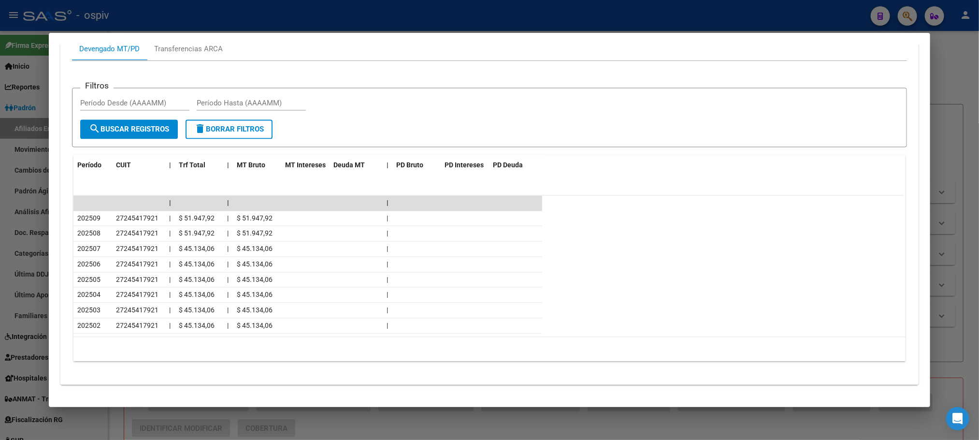
click at [354, 15] on div at bounding box center [489, 220] width 979 height 440
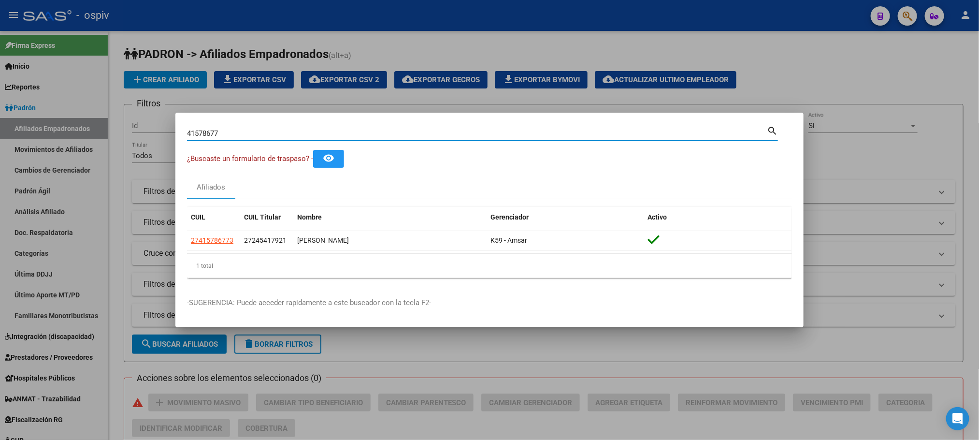
drag, startPoint x: 254, startPoint y: 135, endPoint x: 140, endPoint y: 119, distance: 115.6
click at [131, 129] on div "41578677 Buscar (apellido, dni, cuil, nro traspaso, cuit, obra social) search ¿…" at bounding box center [489, 220] width 979 height 440
paste input "5994548"
type input "45994548"
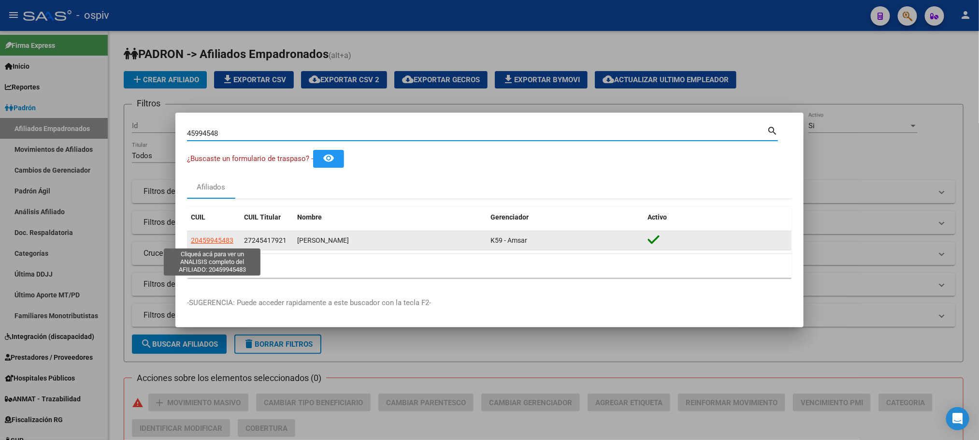
click at [217, 236] on span "20459945483" at bounding box center [212, 240] width 43 height 8
type textarea "20459945483"
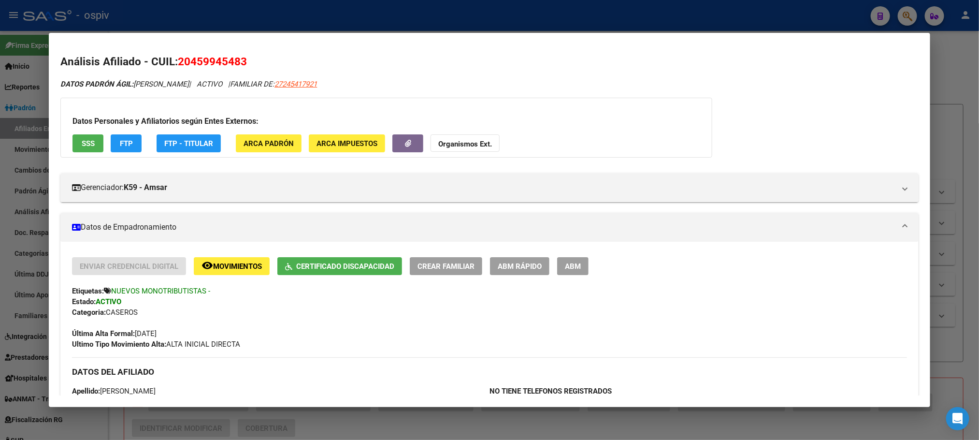
click at [697, 422] on div at bounding box center [489, 220] width 979 height 440
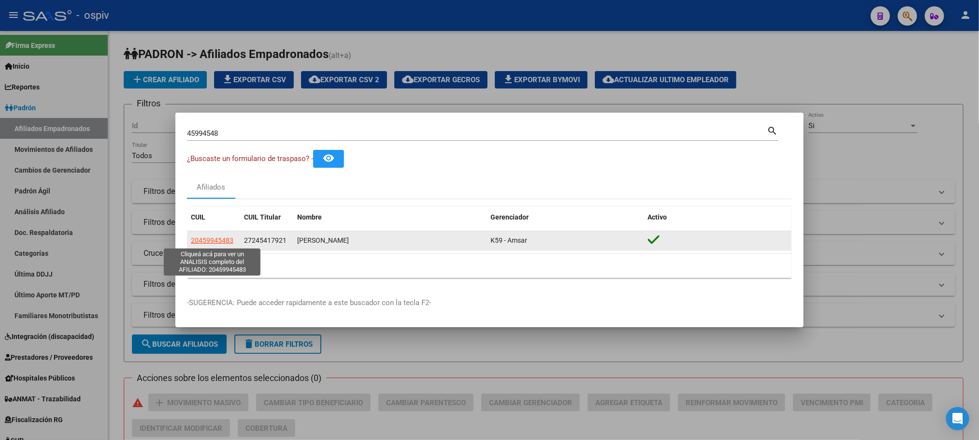
click at [214, 238] on span "20459945483" at bounding box center [212, 240] width 43 height 8
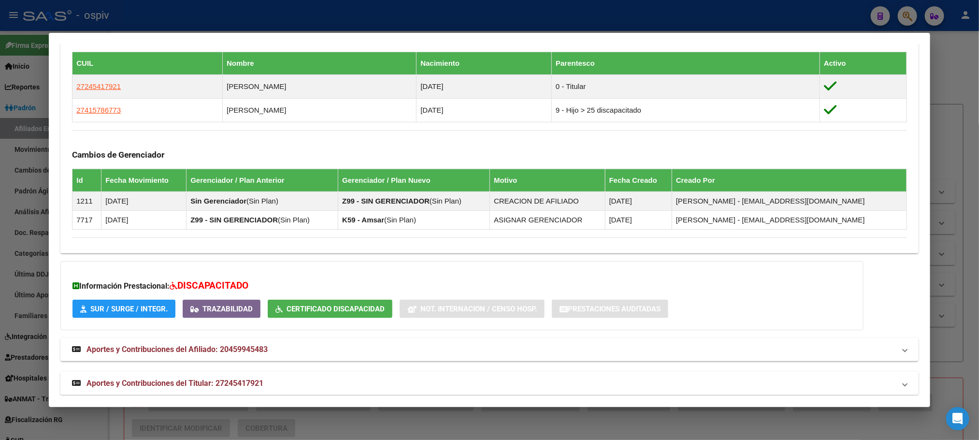
scroll to position [551, 0]
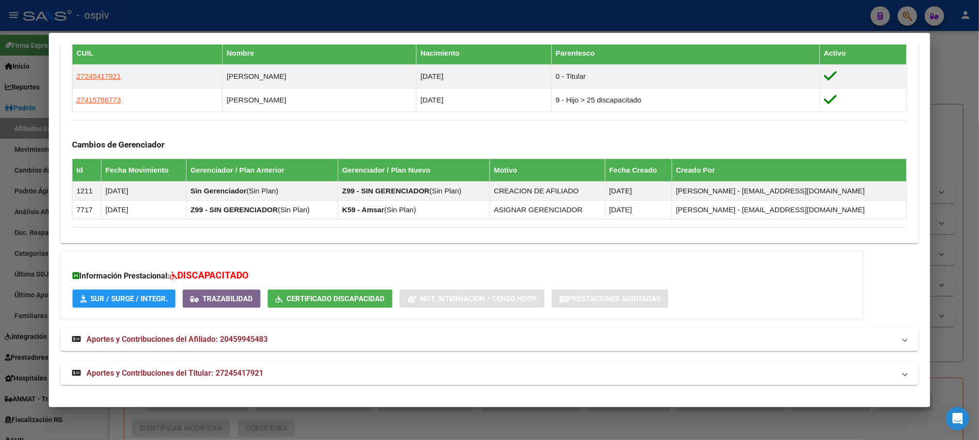
click at [222, 374] on span "Aportes y Contribuciones del Titular: 27245417921" at bounding box center [174, 372] width 177 height 9
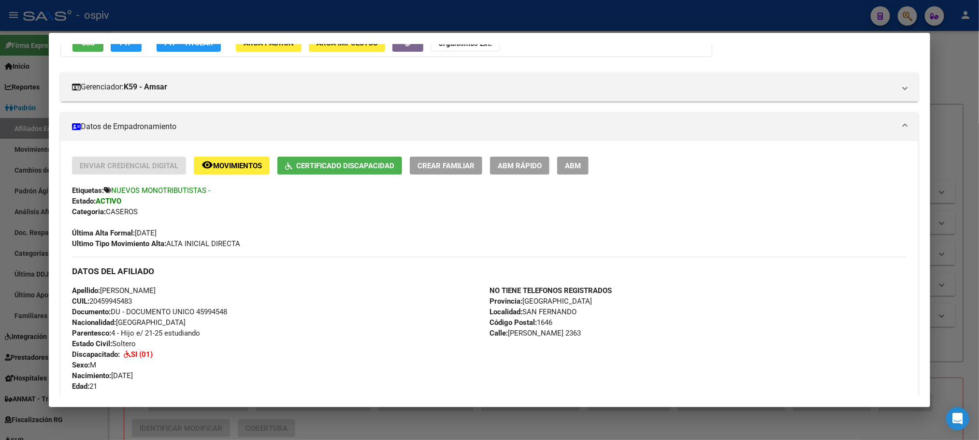
scroll to position [100, 0]
click at [339, 10] on div at bounding box center [489, 220] width 979 height 440
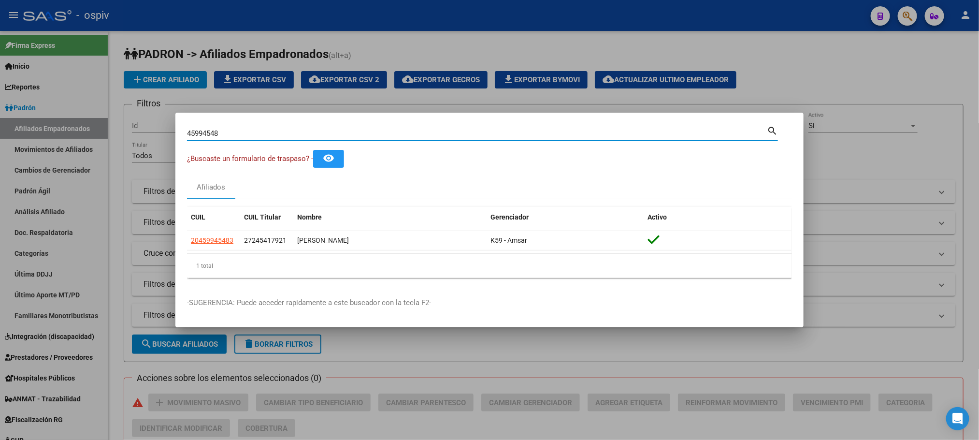
click at [241, 129] on input "45994548" at bounding box center [477, 133] width 580 height 9
drag, startPoint x: 219, startPoint y: 133, endPoint x: 135, endPoint y: 125, distance: 84.4
click at [135, 125] on div "45994548 Buscar (apellido, dni, cuil, nro traspaso, cuit, obra social) search ¿…" at bounding box center [489, 220] width 979 height 440
paste input "50884209"
type input "50884209"
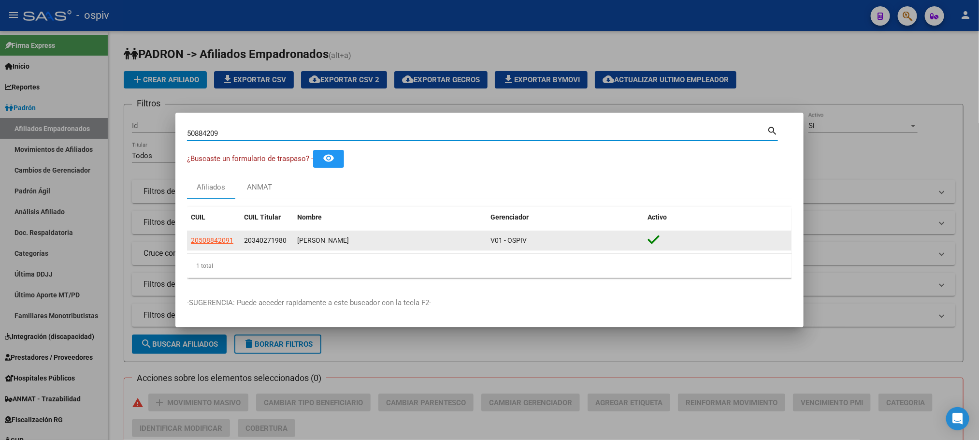
click at [215, 235] on app-link-go-to "20508842091" at bounding box center [212, 240] width 43 height 11
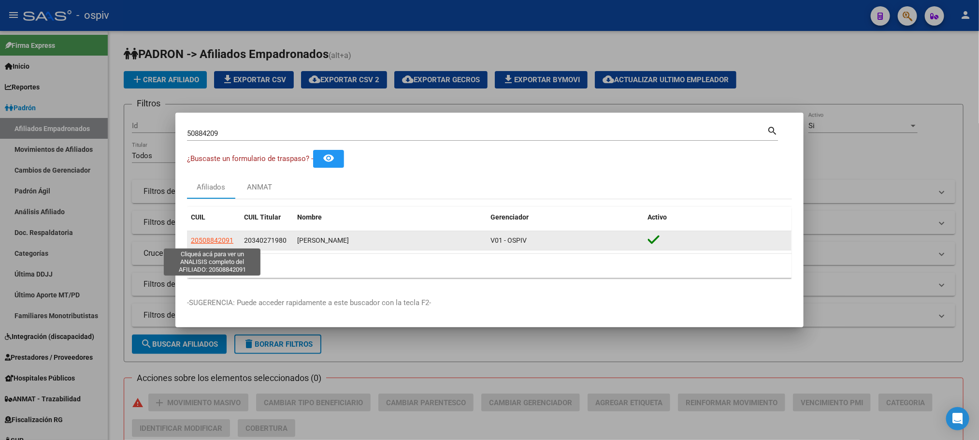
click at [215, 242] on span "20508842091" at bounding box center [212, 240] width 43 height 8
type textarea "20508842091"
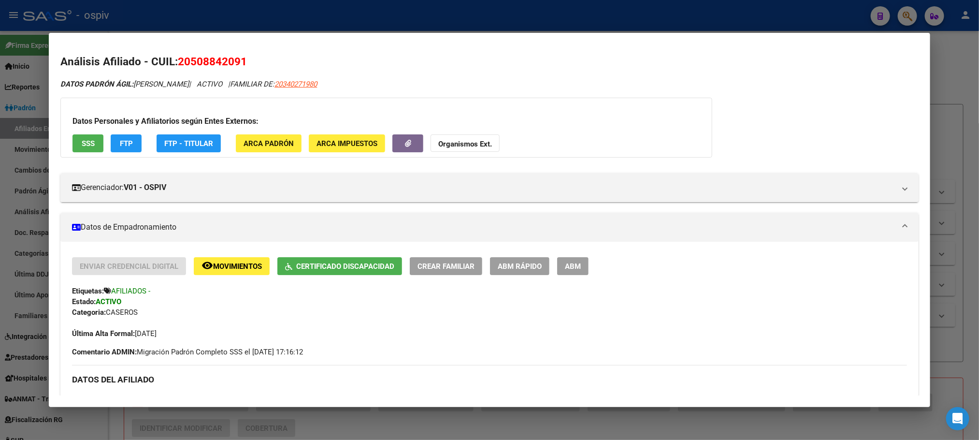
drag, startPoint x: 370, startPoint y: 22, endPoint x: 276, endPoint y: 112, distance: 129.8
click at [368, 22] on div at bounding box center [489, 220] width 979 height 440
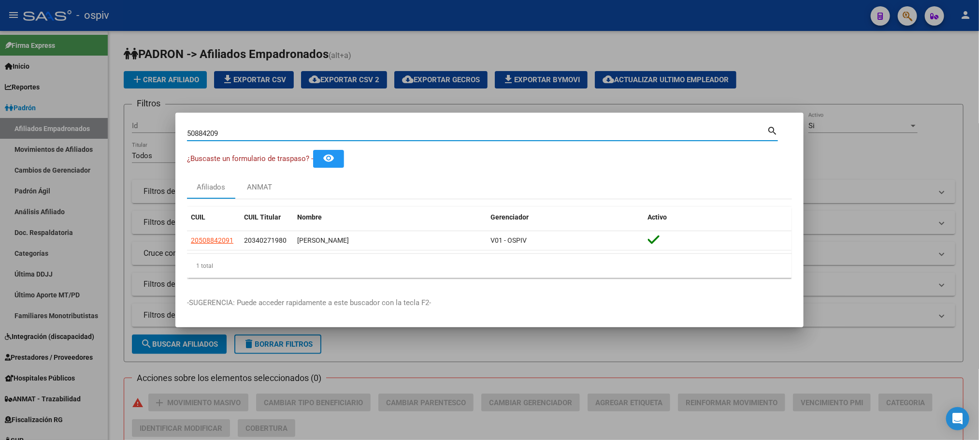
drag, startPoint x: 227, startPoint y: 131, endPoint x: 41, endPoint y: 103, distance: 188.1
click at [32, 108] on div "50884209 Buscar (apellido, dni, cuil, nro traspaso, cuit, obra social) search ¿…" at bounding box center [489, 220] width 979 height 440
paste input "95869775"
type input "95869775"
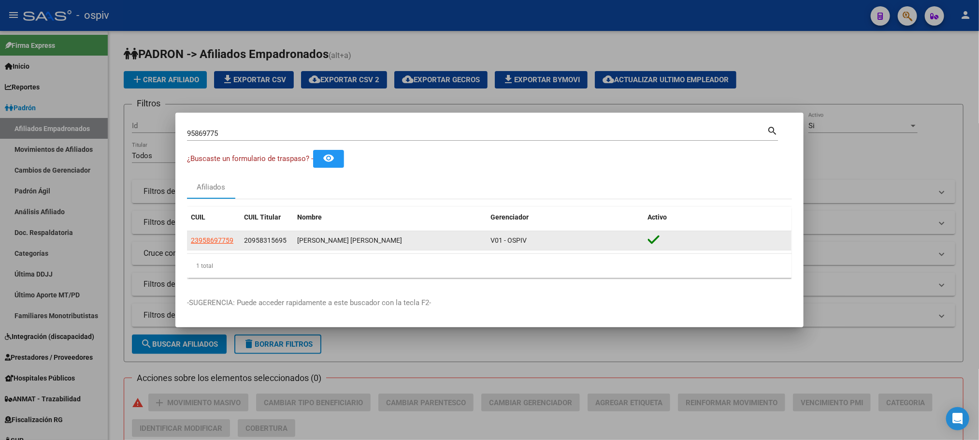
click at [203, 233] on datatable-body-cell "23958697759" at bounding box center [213, 240] width 53 height 19
click at [207, 242] on span "23958697759" at bounding box center [212, 240] width 43 height 8
type textarea "23958697759"
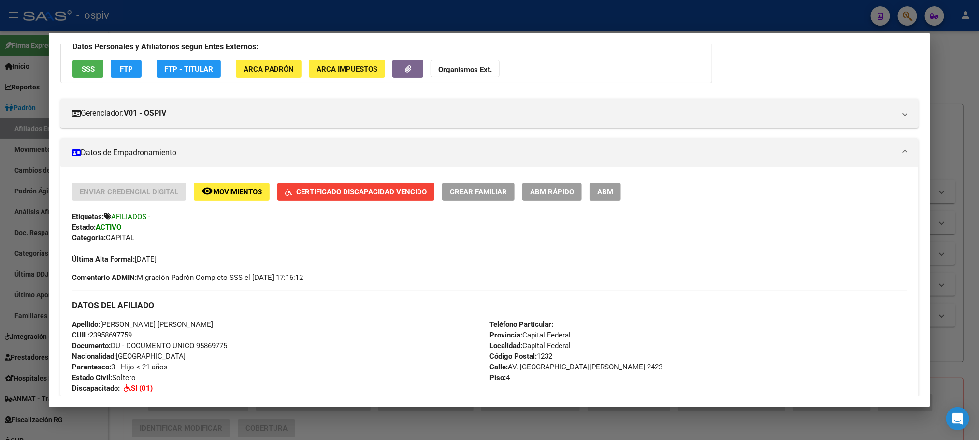
scroll to position [0, 0]
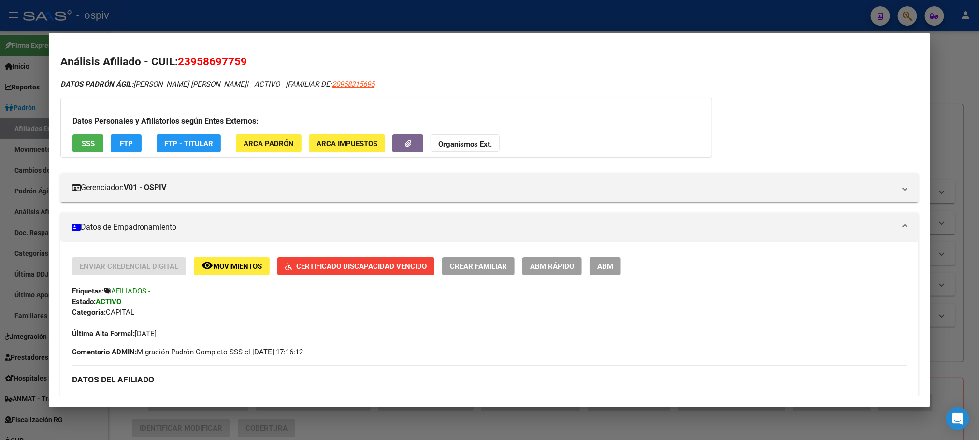
click at [387, 268] on span "Certificado Discapacidad Vencido" at bounding box center [361, 266] width 130 height 9
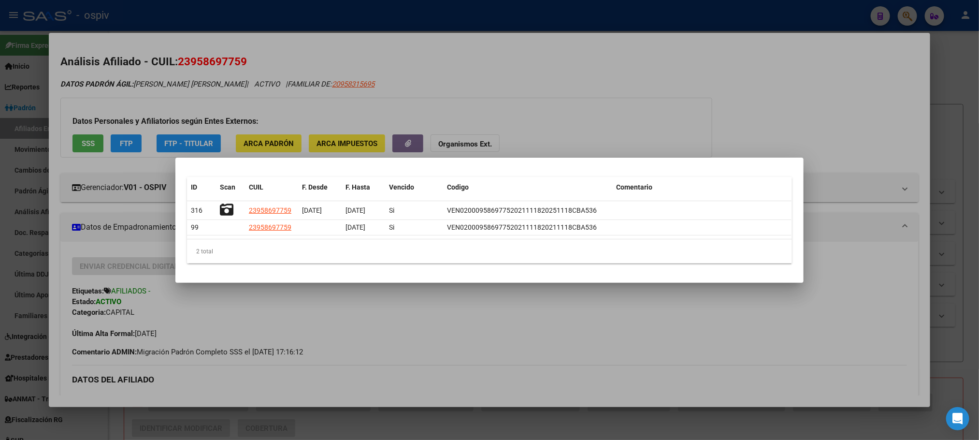
click at [611, 62] on div at bounding box center [489, 220] width 979 height 440
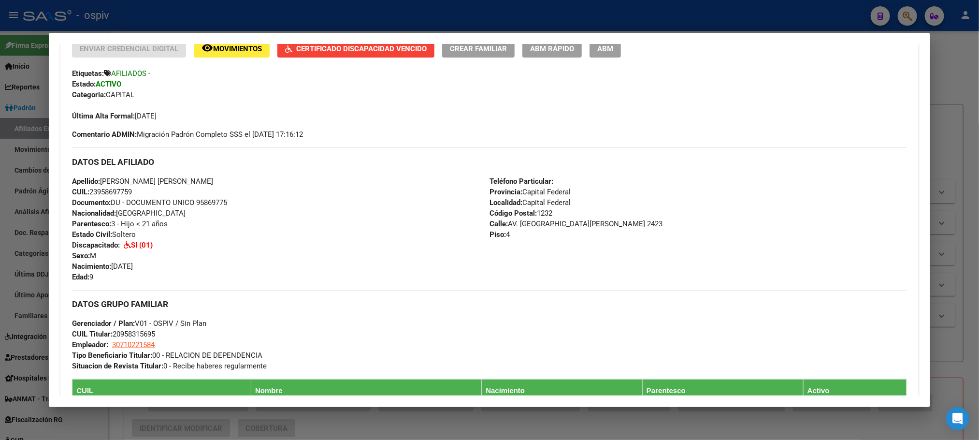
scroll to position [507, 0]
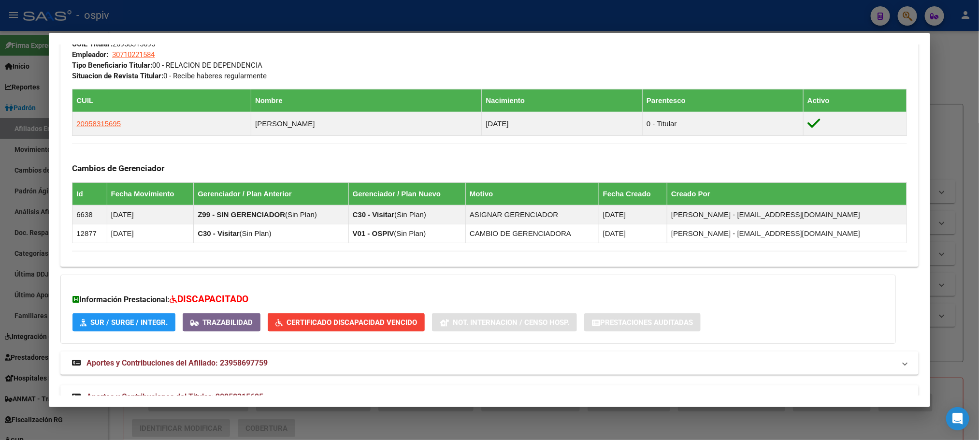
click at [314, 322] on span "Certificado Discapacidad Vencido" at bounding box center [351, 322] width 130 height 9
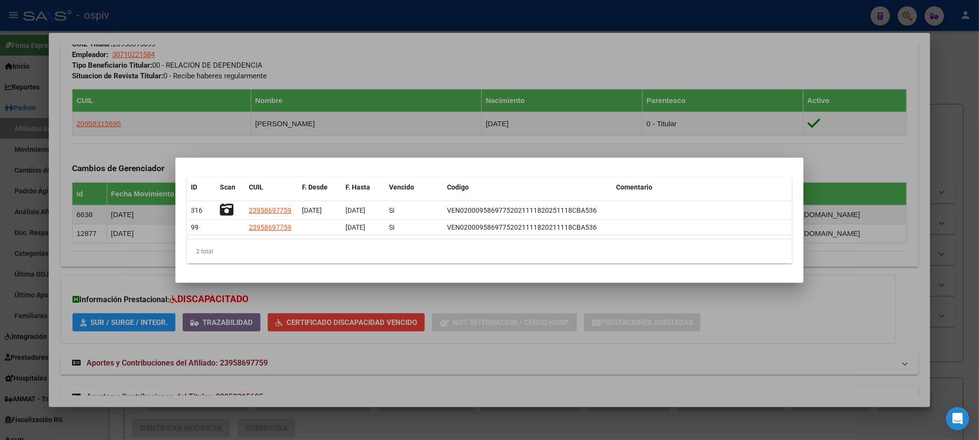
click at [453, 370] on div at bounding box center [489, 220] width 979 height 440
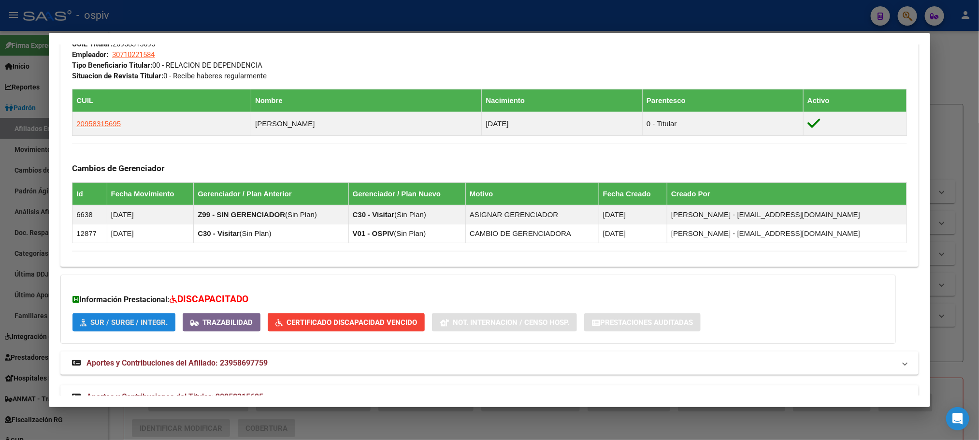
click at [123, 325] on span "SUR / SURGE / INTEGR." at bounding box center [128, 322] width 77 height 9
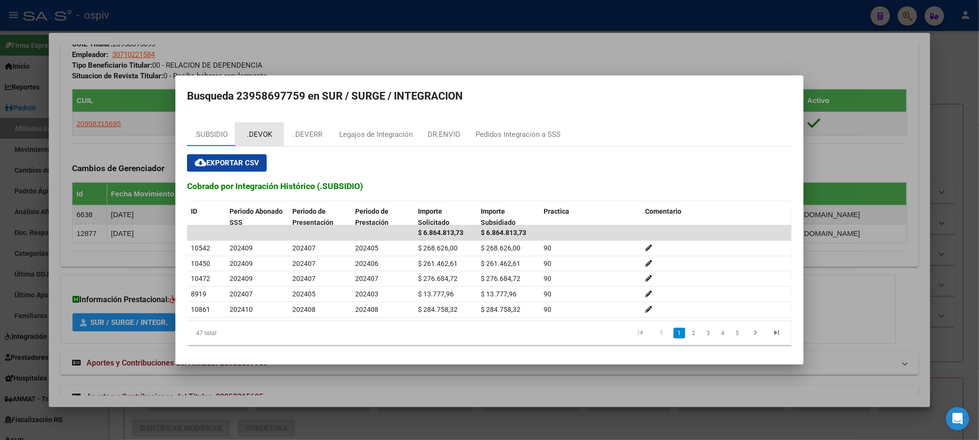
click at [255, 131] on div ".DEVOK" at bounding box center [259, 134] width 25 height 11
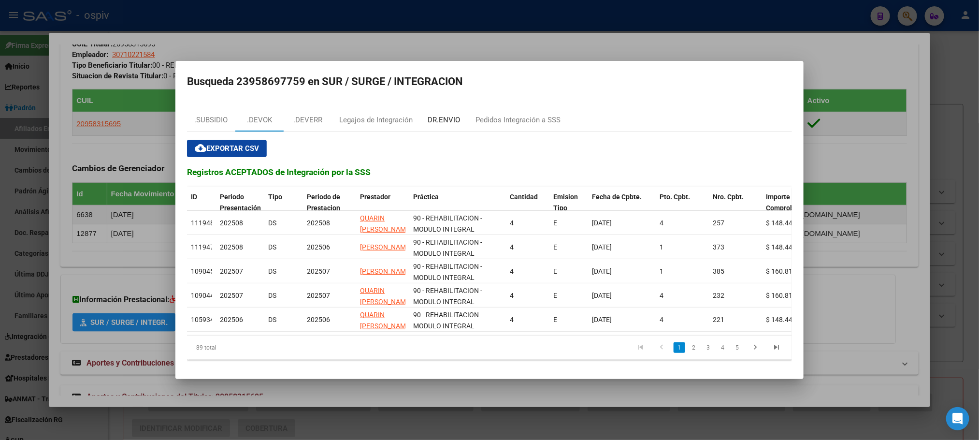
click at [440, 108] on div "DR.ENVIO" at bounding box center [444, 119] width 48 height 23
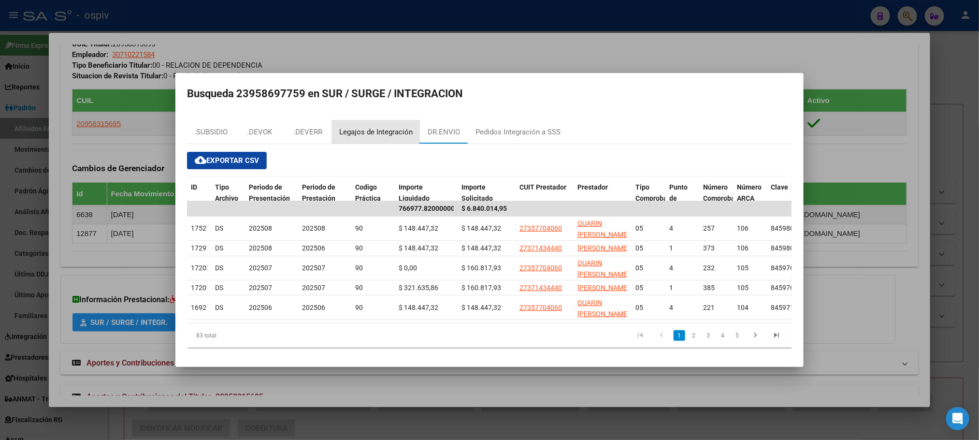
click at [383, 127] on div "Legajos de Integración" at bounding box center [375, 132] width 73 height 11
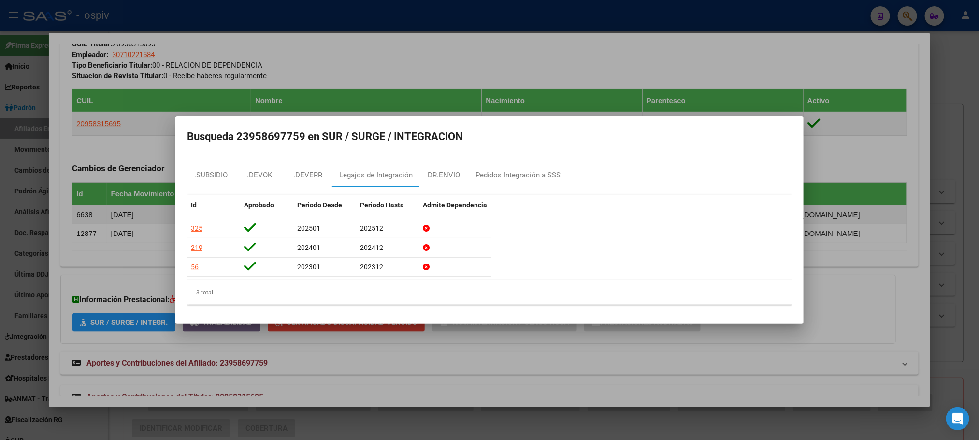
click at [503, 41] on div at bounding box center [489, 220] width 979 height 440
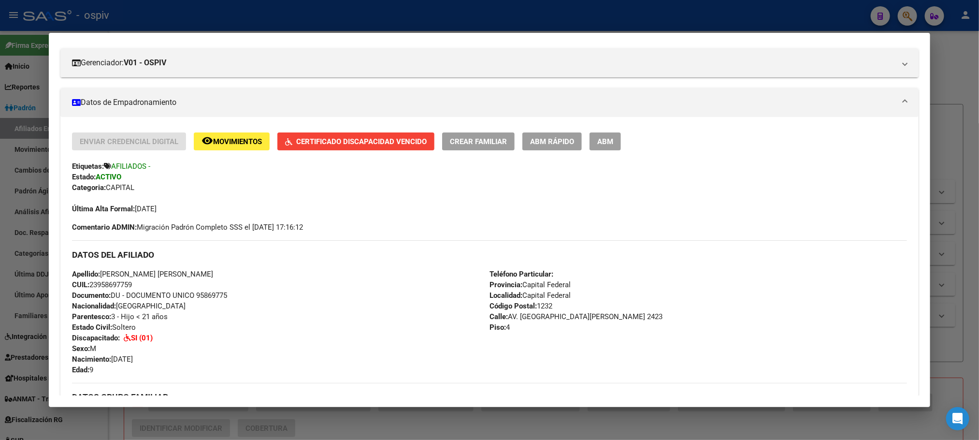
scroll to position [0, 0]
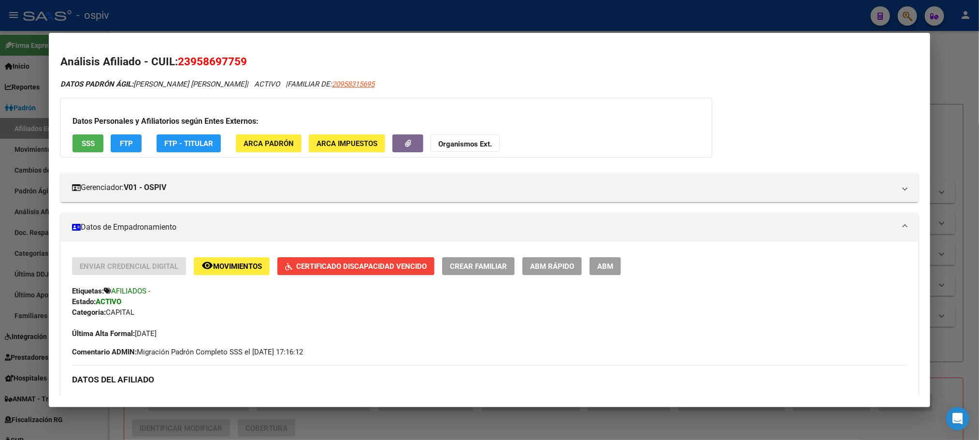
click at [257, 15] on div at bounding box center [489, 220] width 979 height 440
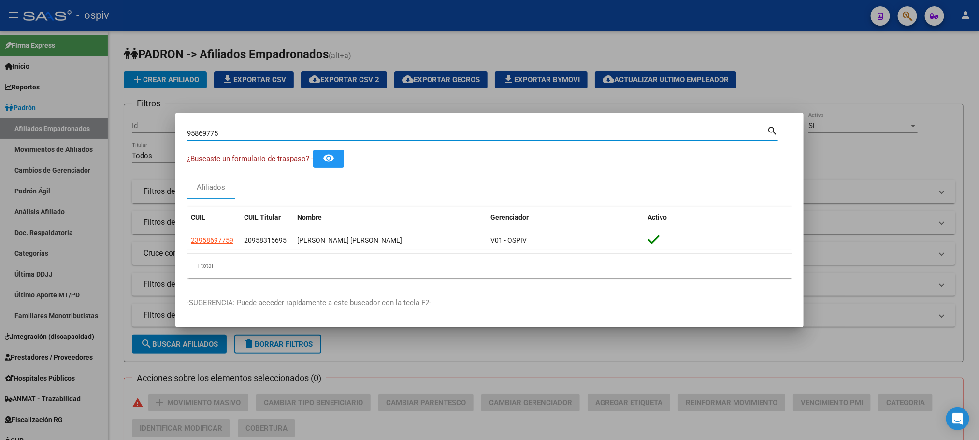
drag, startPoint x: 225, startPoint y: 137, endPoint x: 128, endPoint y: 125, distance: 97.8
click at [128, 125] on div "95869775 Buscar (apellido, dni, cuil, nro traspaso, cuit, obra social) search ¿…" at bounding box center [489, 220] width 979 height 440
paste input "59827399"
type input "59827399"
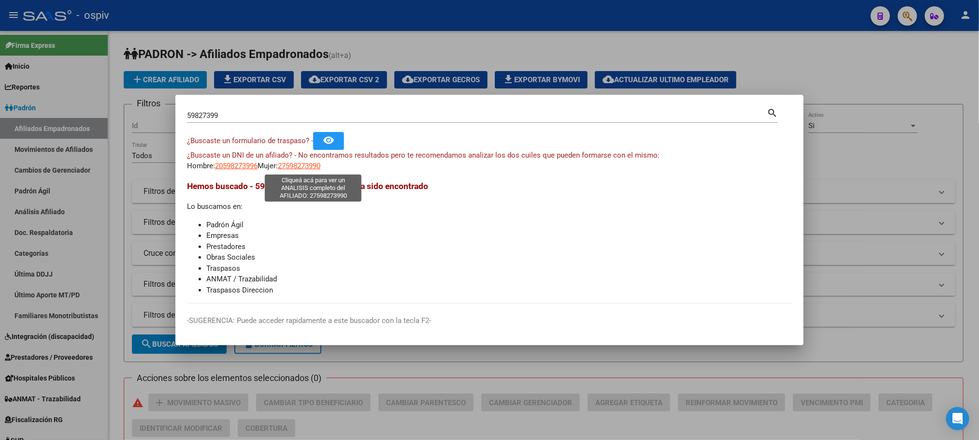
click at [309, 166] on span "27598273990" at bounding box center [299, 165] width 43 height 9
type textarea "27598273990"
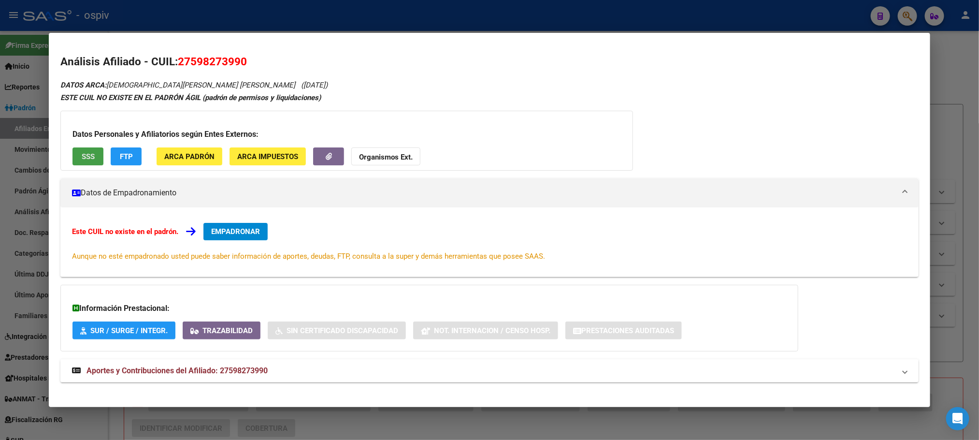
click at [82, 149] on button "SSS" at bounding box center [87, 156] width 31 height 18
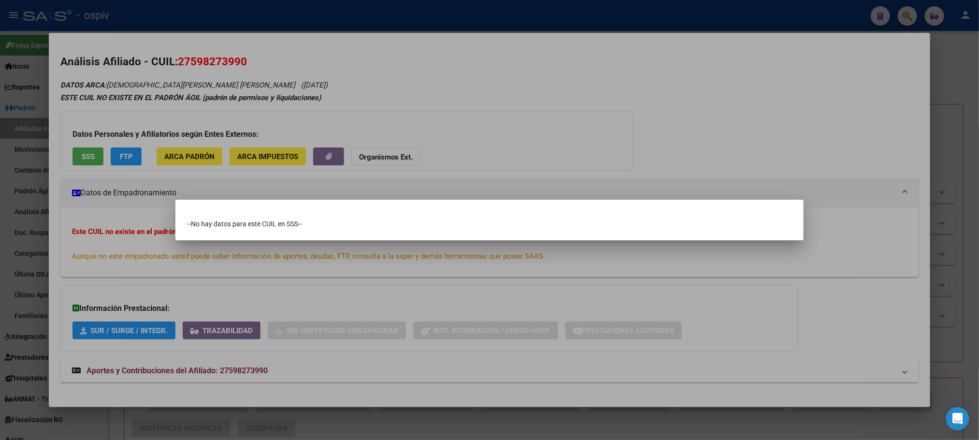
click at [270, 63] on div at bounding box center [489, 220] width 979 height 440
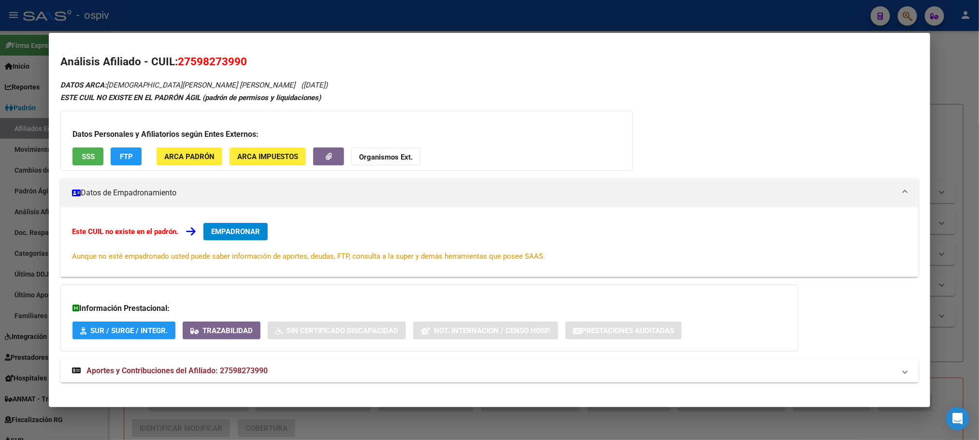
click at [216, 370] on span "Aportes y Contribuciones del Afiliado: 27598273990" at bounding box center [176, 370] width 181 height 9
drag, startPoint x: 187, startPoint y: 60, endPoint x: 233, endPoint y: 61, distance: 46.4
click at [233, 61] on span "27598273990" at bounding box center [212, 61] width 69 height 13
copy span "59827399"
click at [220, 19] on div at bounding box center [489, 220] width 979 height 440
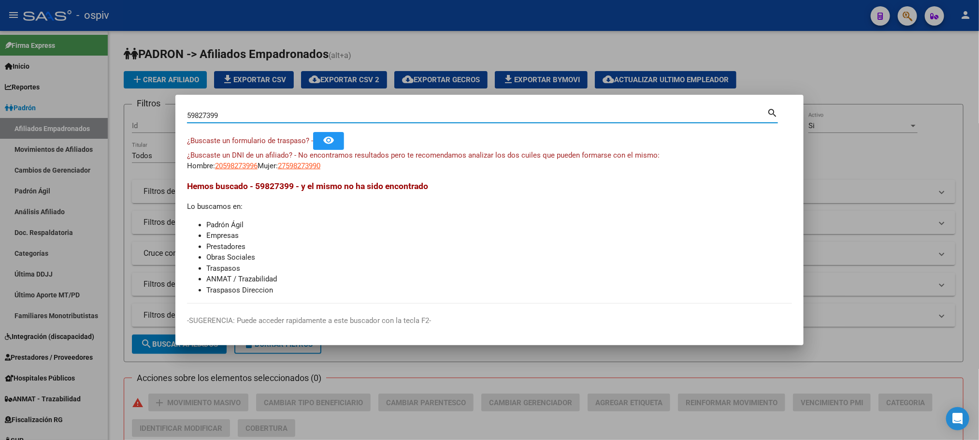
drag, startPoint x: 193, startPoint y: 111, endPoint x: 158, endPoint y: 107, distance: 35.4
click at [158, 109] on div "59827399 Buscar (apellido, dni, cuil, nro traspaso, cuit, obra social) search ¿…" at bounding box center [489, 220] width 979 height 440
type input "41463457"
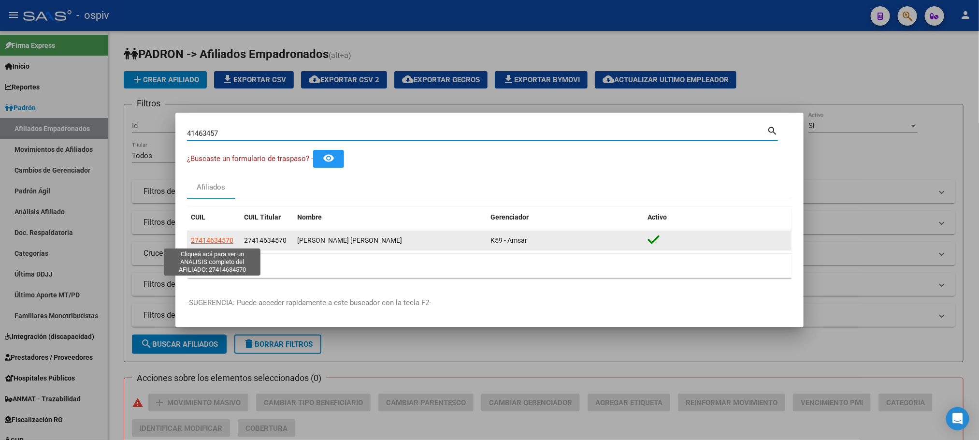
click at [207, 238] on span "27414634570" at bounding box center [212, 240] width 43 height 8
type textarea "27414634570"
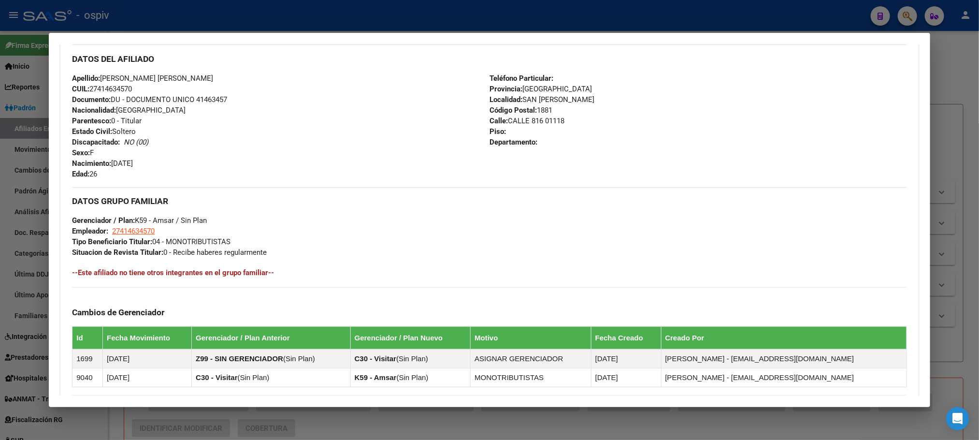
scroll to position [464, 0]
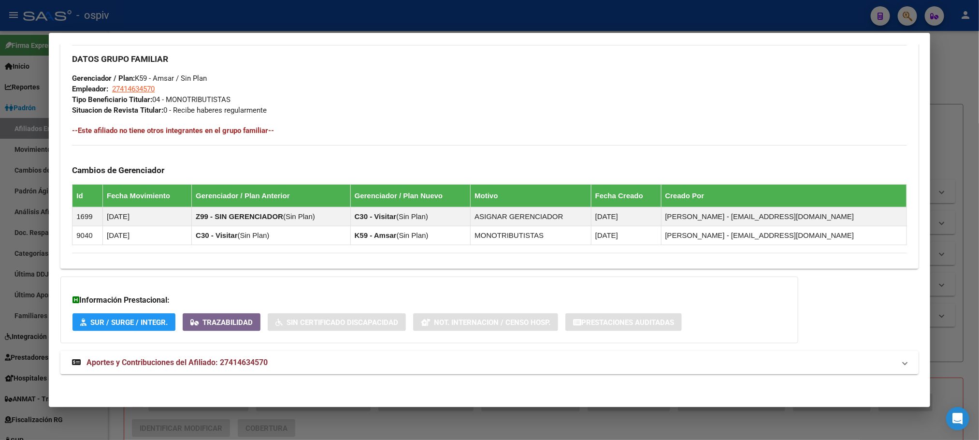
click at [233, 368] on mat-expansion-panel-header "Aportes y Contribuciones del Afiliado: 27414634570" at bounding box center [488, 362] width 857 height 23
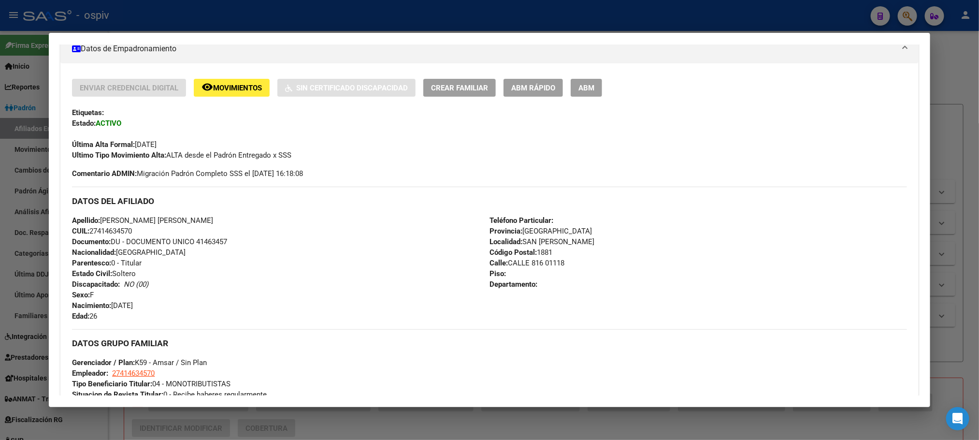
scroll to position [0, 0]
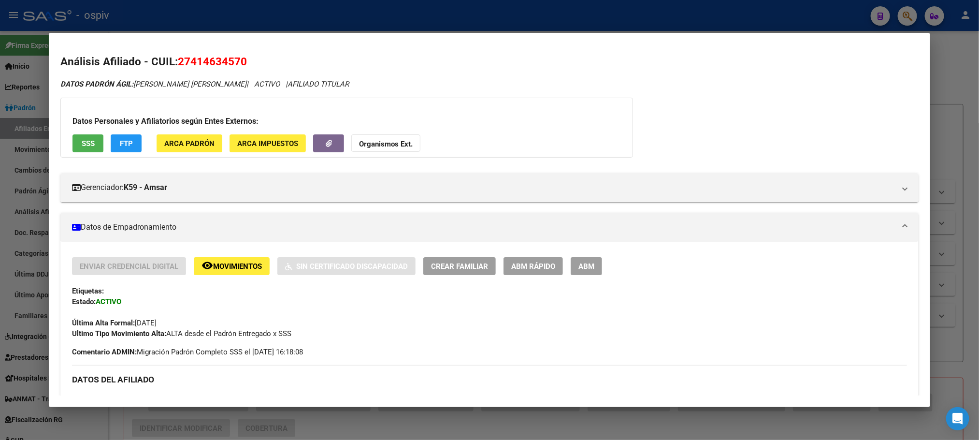
click at [82, 142] on span "SSS" at bounding box center [88, 143] width 13 height 9
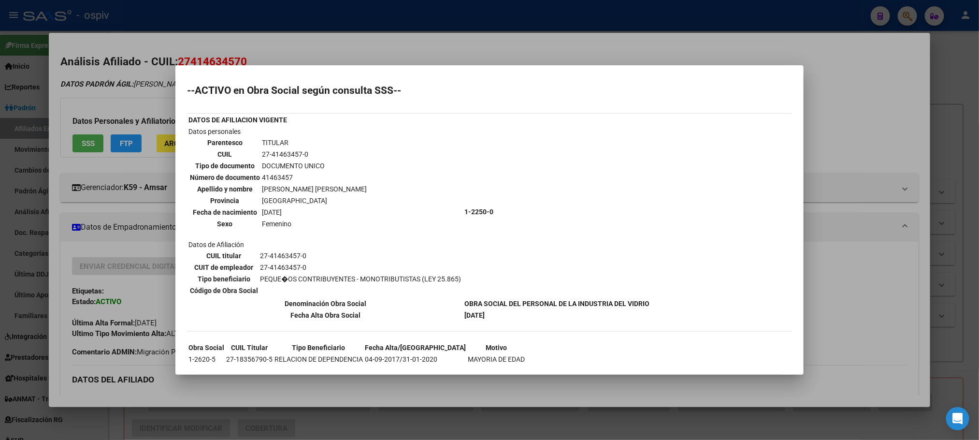
click at [286, 153] on td "27-41463457-0" at bounding box center [314, 154] width 106 height 11
copy tbody "27-41463457-0"
click at [386, 16] on div at bounding box center [489, 220] width 979 height 440
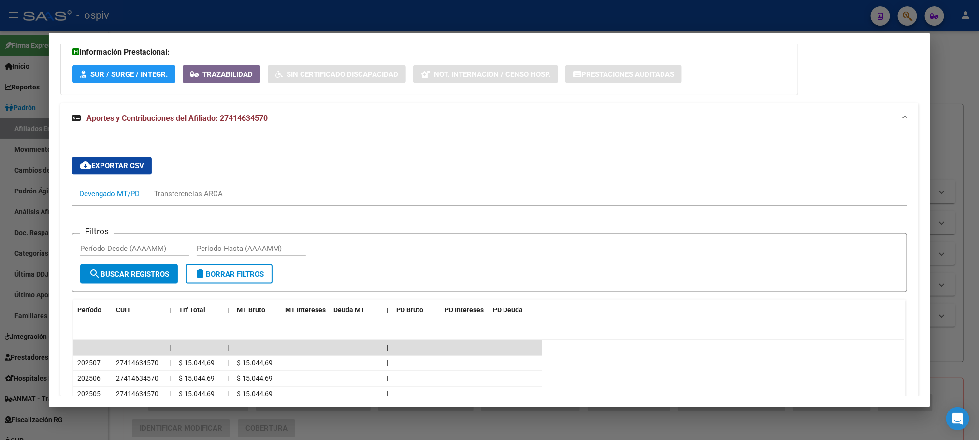
scroll to position [575, 0]
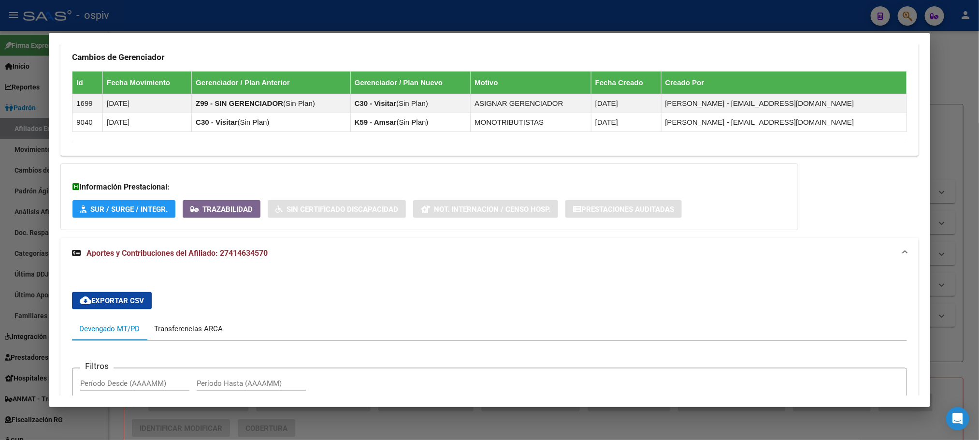
drag, startPoint x: 180, startPoint y: 327, endPoint x: 191, endPoint y: 325, distance: 11.5
click at [181, 327] on div "Transferencias ARCA" at bounding box center [188, 328] width 69 height 11
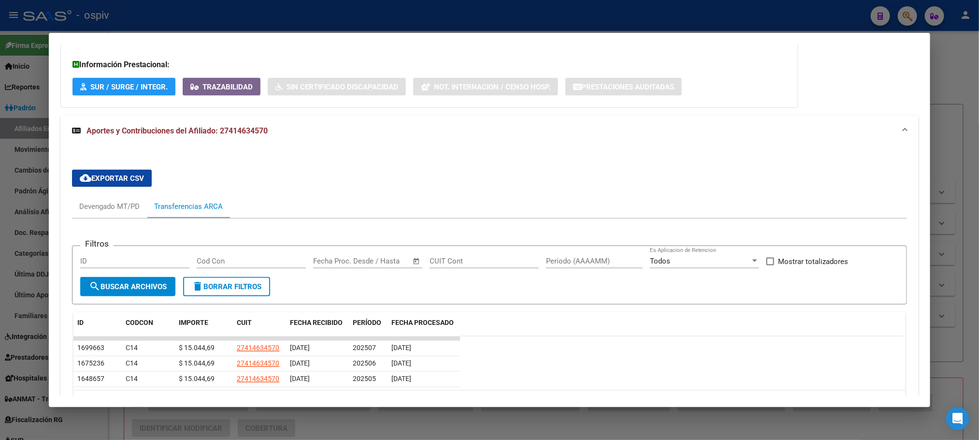
scroll to position [765, 0]
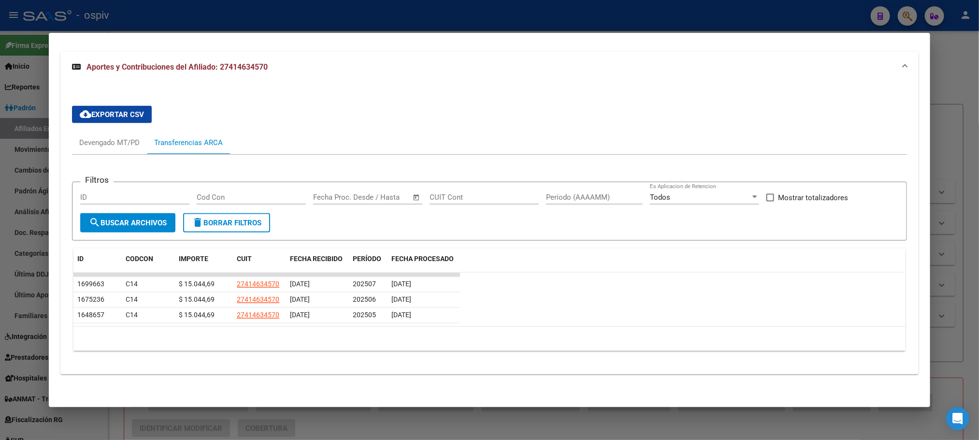
click at [312, 16] on div at bounding box center [489, 220] width 979 height 440
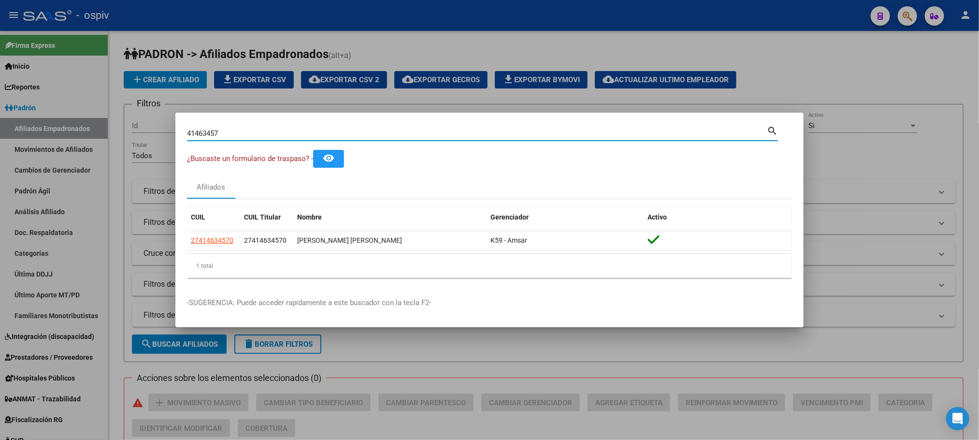
drag, startPoint x: 234, startPoint y: 137, endPoint x: 142, endPoint y: 129, distance: 91.6
click at [142, 129] on div "41463457 Buscar (apellido, dni, cuil, nro traspaso, cuit, obra social) search ¿…" at bounding box center [489, 220] width 979 height 440
paste input "56575639"
type input "56575639"
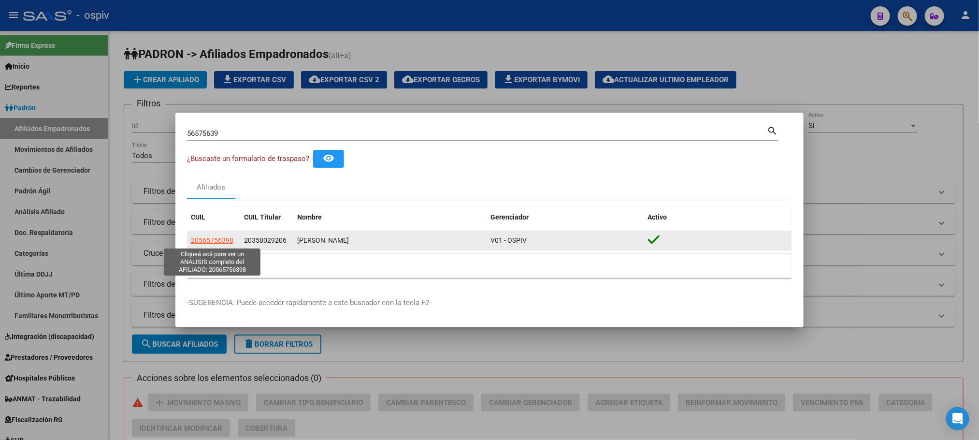
click at [210, 236] on span "20565756398" at bounding box center [212, 240] width 43 height 8
type textarea "20565756398"
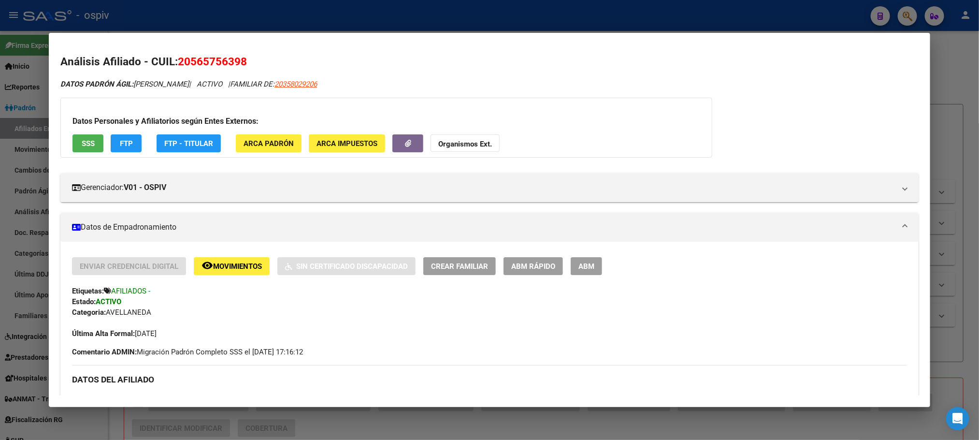
click at [367, 21] on div at bounding box center [489, 220] width 979 height 440
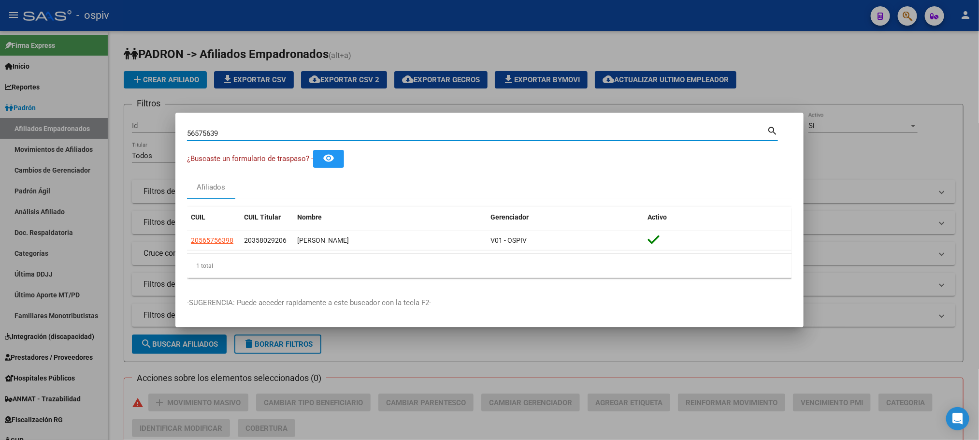
drag, startPoint x: 251, startPoint y: 135, endPoint x: 143, endPoint y: 123, distance: 107.9
click at [143, 123] on div "56575639 Buscar (apellido, dni, cuil, nro traspaso, cuit, obra social) search ¿…" at bounding box center [489, 220] width 979 height 440
paste input "70204835"
type input "70204835"
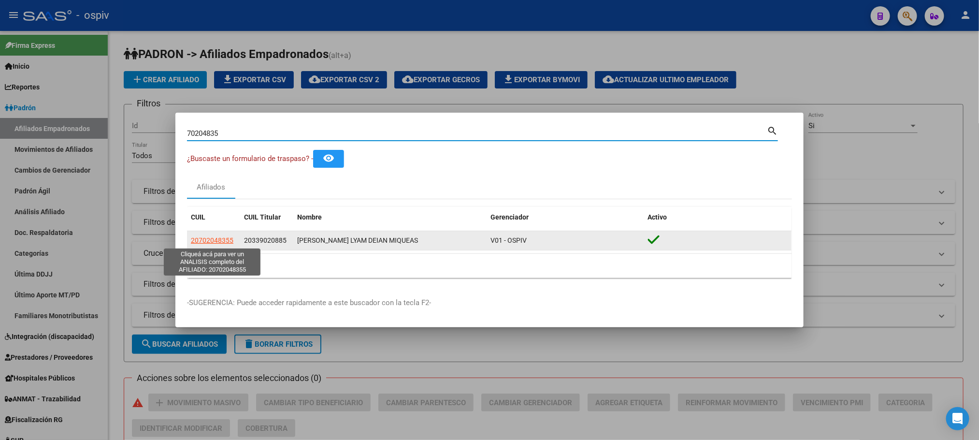
click at [213, 238] on span "20702048355" at bounding box center [212, 240] width 43 height 8
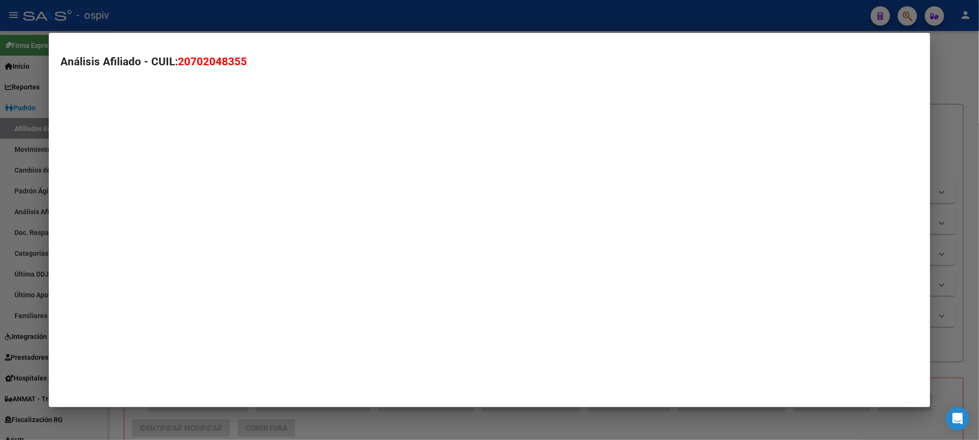
type textarea "20702048355"
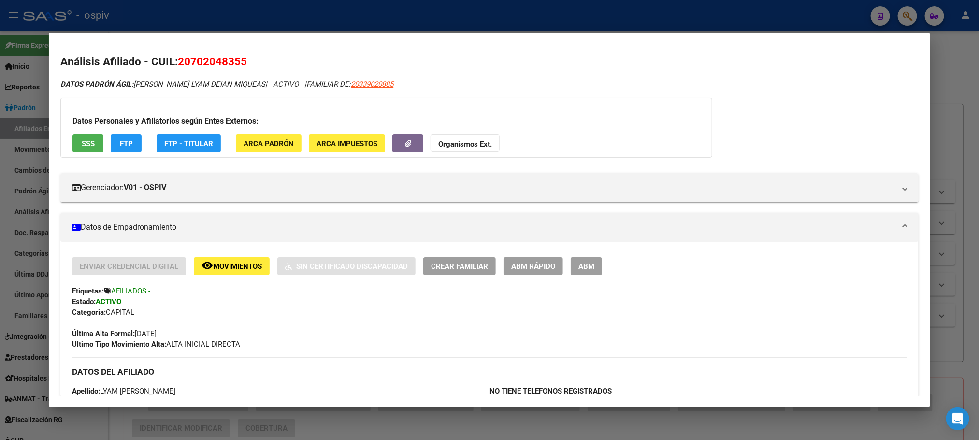
drag, startPoint x: 362, startPoint y: 17, endPoint x: 304, endPoint y: 85, distance: 88.7
click at [361, 18] on div at bounding box center [489, 220] width 979 height 440
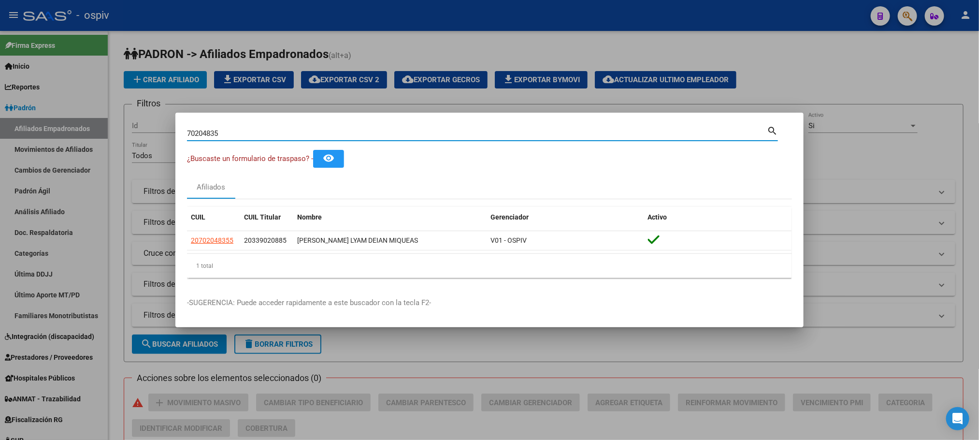
drag, startPoint x: 236, startPoint y: 132, endPoint x: 132, endPoint y: 119, distance: 104.6
click at [132, 119] on div "70204835 Buscar (apellido, dni, cuil, nro traspaso, cuit, obra social) search ¿…" at bounding box center [489, 220] width 979 height 440
paste input "58107741"
type input "58107741"
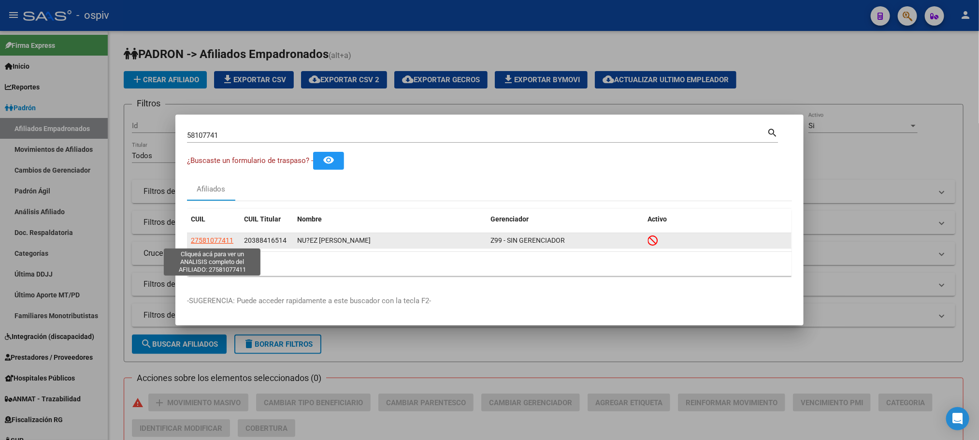
click at [212, 238] on span "27581077411" at bounding box center [212, 240] width 43 height 8
type textarea "27581077411"
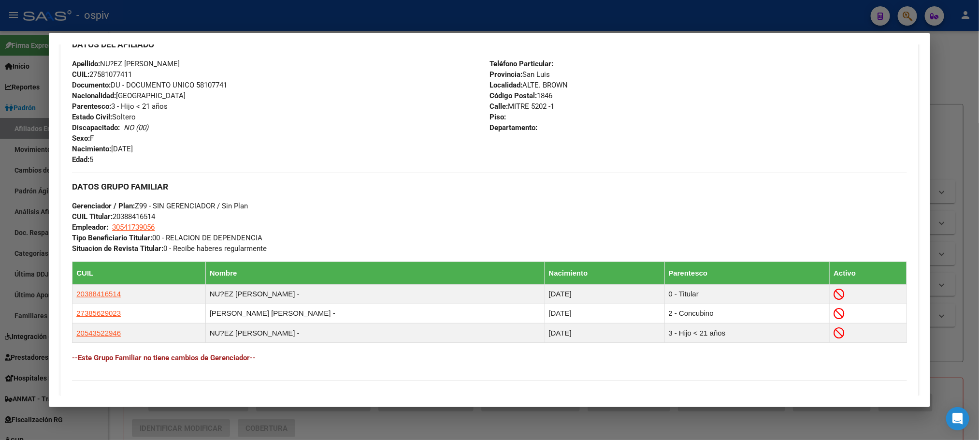
scroll to position [499, 0]
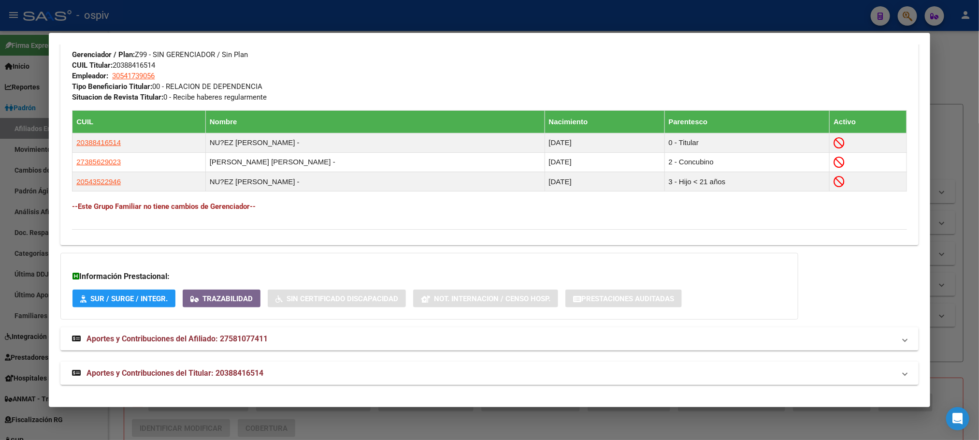
click at [232, 372] on span "Aportes y Contribuciones del Titular: 20388416514" at bounding box center [174, 372] width 177 height 9
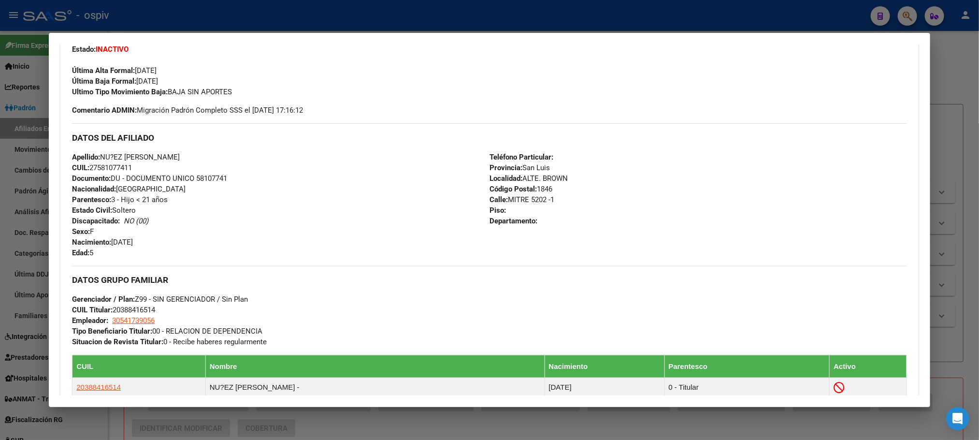
scroll to position [0, 0]
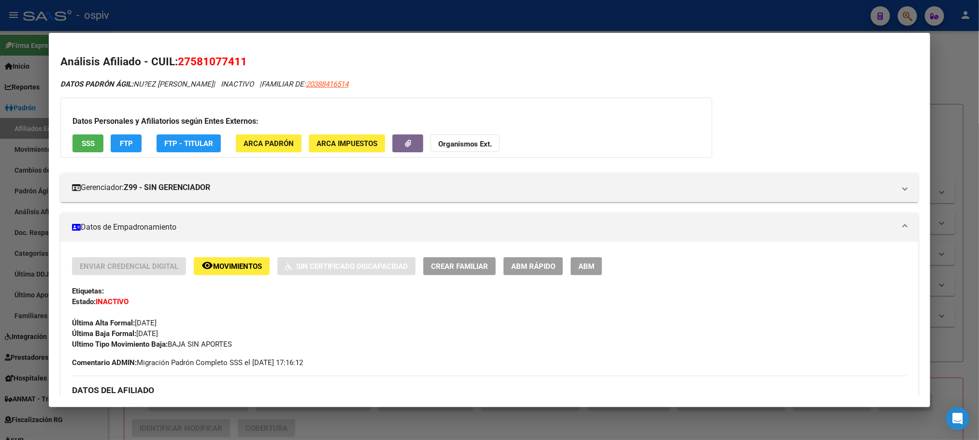
click at [82, 144] on span "SSS" at bounding box center [88, 143] width 13 height 9
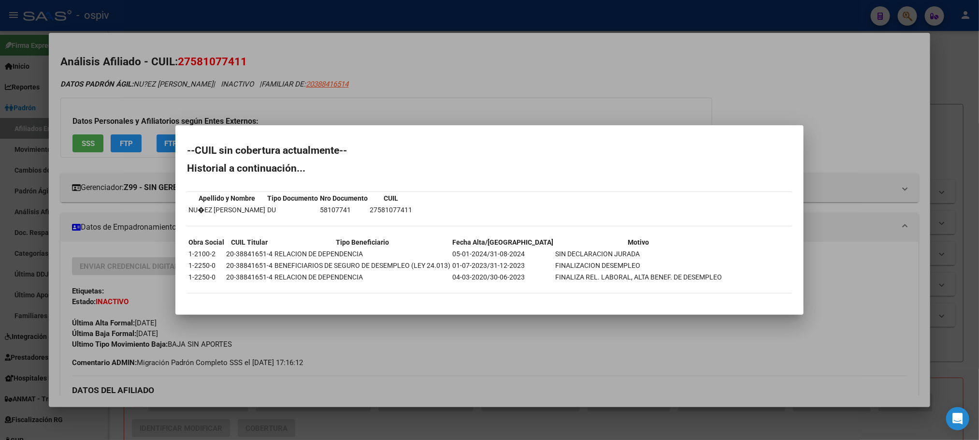
click at [333, 210] on td "58107741" at bounding box center [343, 209] width 49 height 11
copy td "58107741"
click at [208, 18] on div at bounding box center [489, 220] width 979 height 440
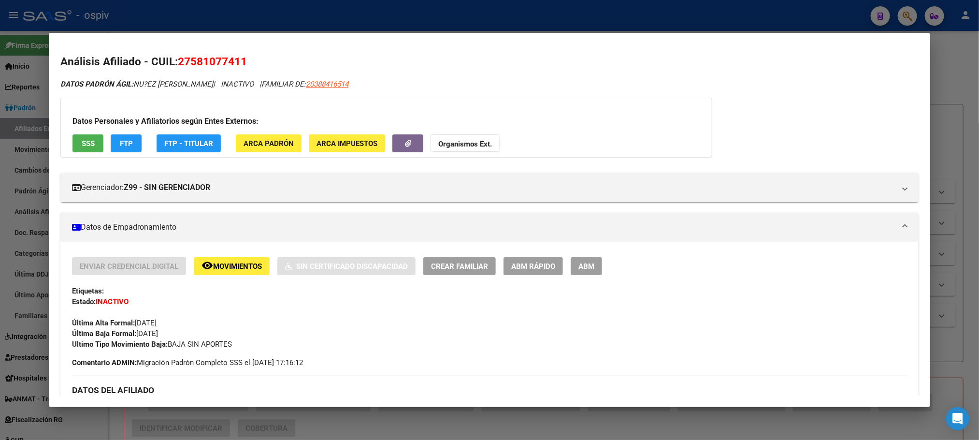
click at [189, 27] on div at bounding box center [489, 220] width 979 height 440
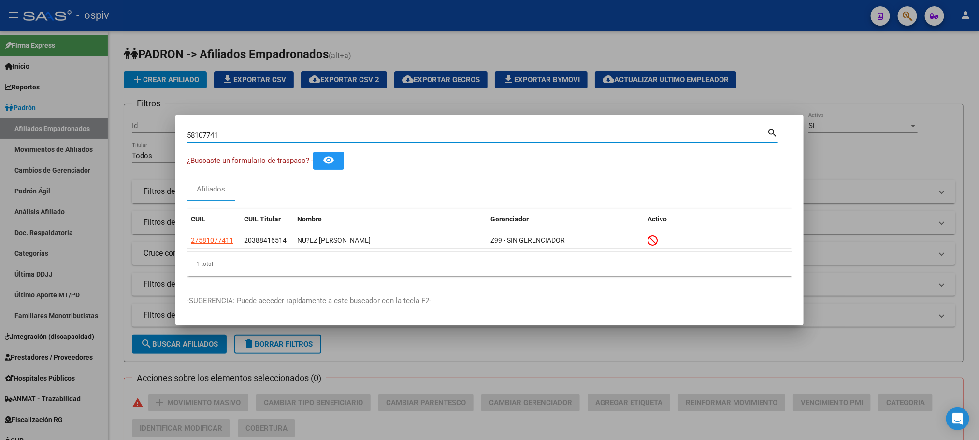
drag, startPoint x: 219, startPoint y: 135, endPoint x: 74, endPoint y: 132, distance: 145.4
click at [74, 132] on div "58107741 Buscar (apellido, dni, cuil, nro traspaso, cuit, obra social) search ¿…" at bounding box center [489, 220] width 979 height 440
paste input "3884165"
type input "38841651"
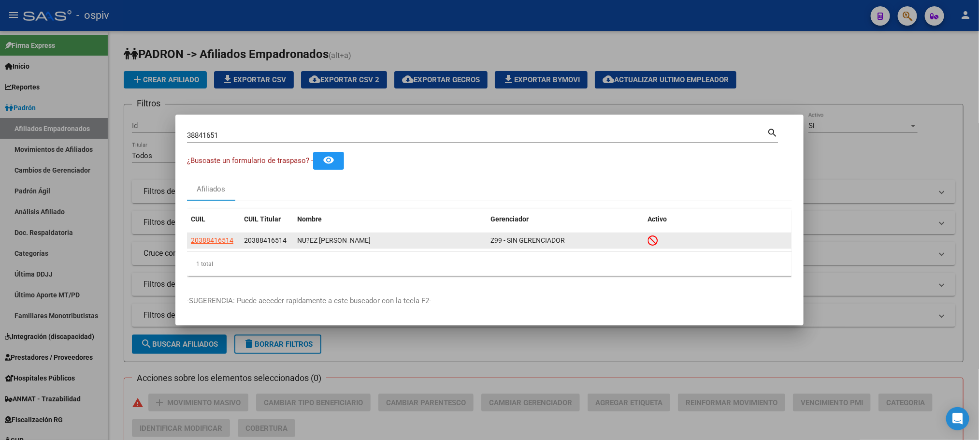
click at [206, 235] on datatable-body-cell "20388416514" at bounding box center [213, 240] width 53 height 15
click at [219, 238] on span "20388416514" at bounding box center [212, 240] width 43 height 8
type textarea "20388416514"
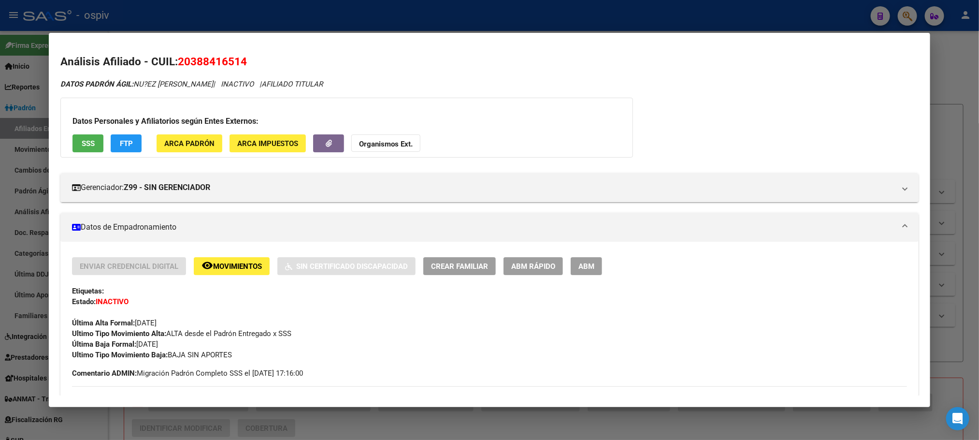
click at [82, 143] on span "SSS" at bounding box center [88, 143] width 13 height 9
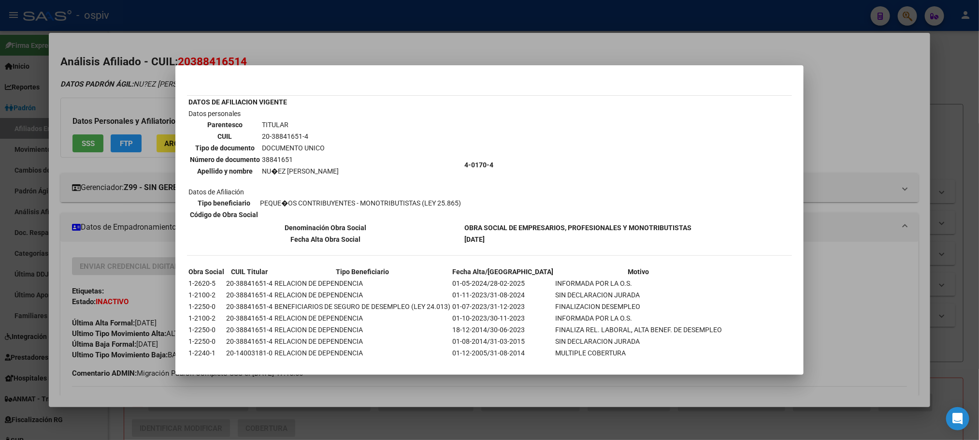
scroll to position [46, 0]
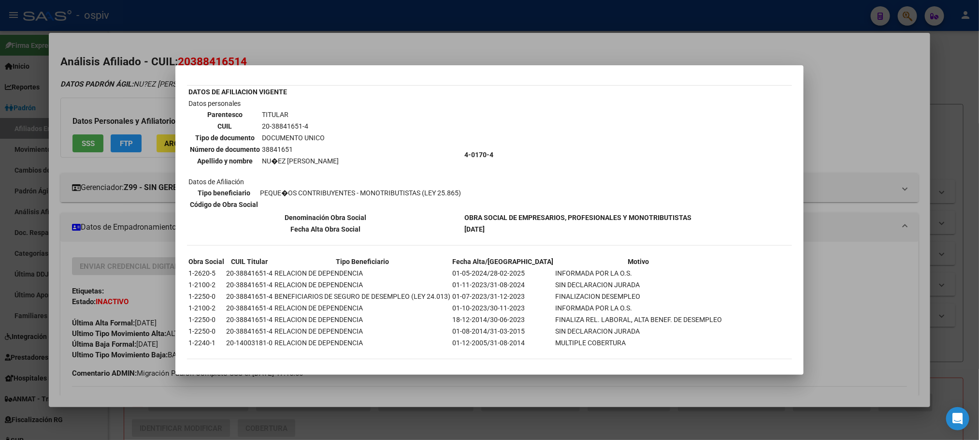
click at [279, 150] on td "38841651" at bounding box center [300, 149] width 78 height 11
click at [279, 149] on td "38841651" at bounding box center [300, 149] width 78 height 11
copy td "38841651"
click at [377, 19] on div at bounding box center [489, 220] width 979 height 440
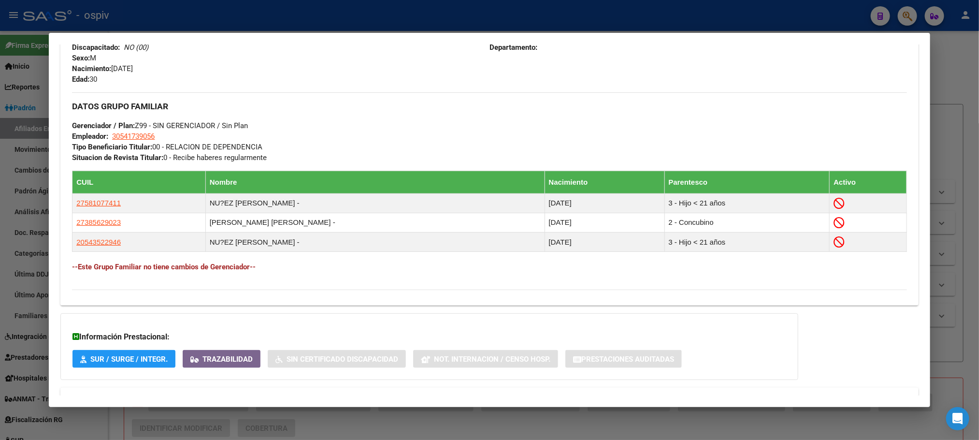
scroll to position [476, 0]
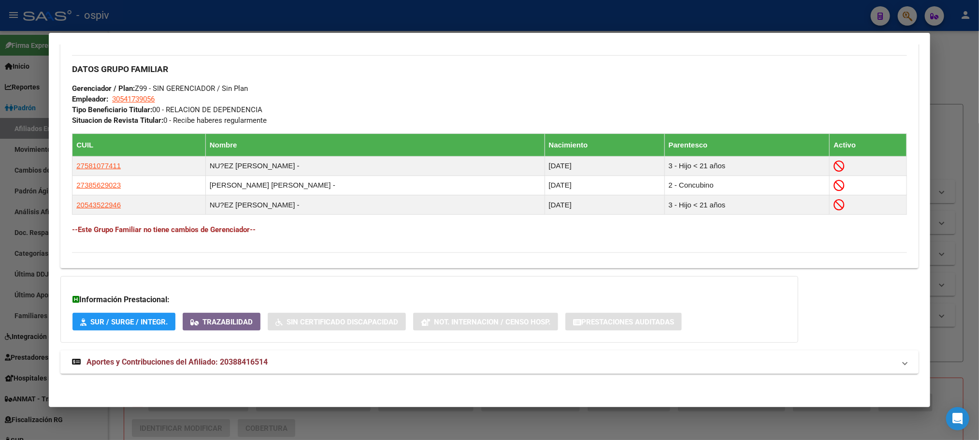
click at [190, 364] on span "Aportes y Contribuciones del Afiliado: 20388416514" at bounding box center [176, 361] width 181 height 9
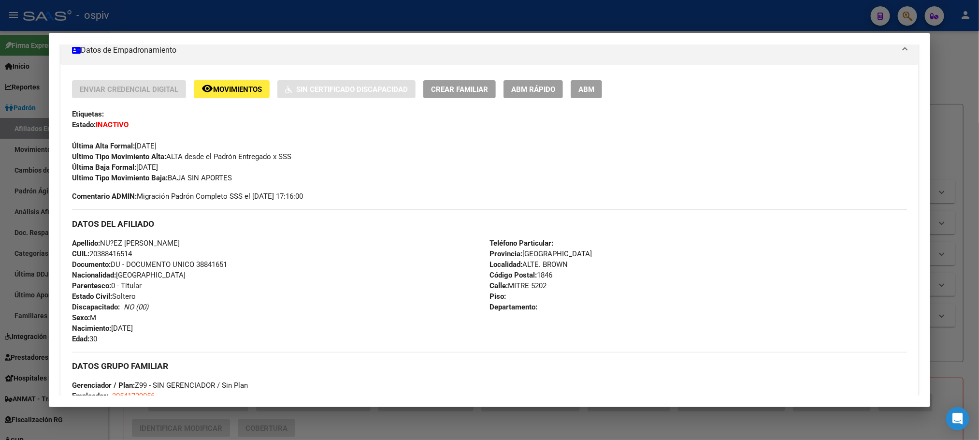
scroll to position [171, 0]
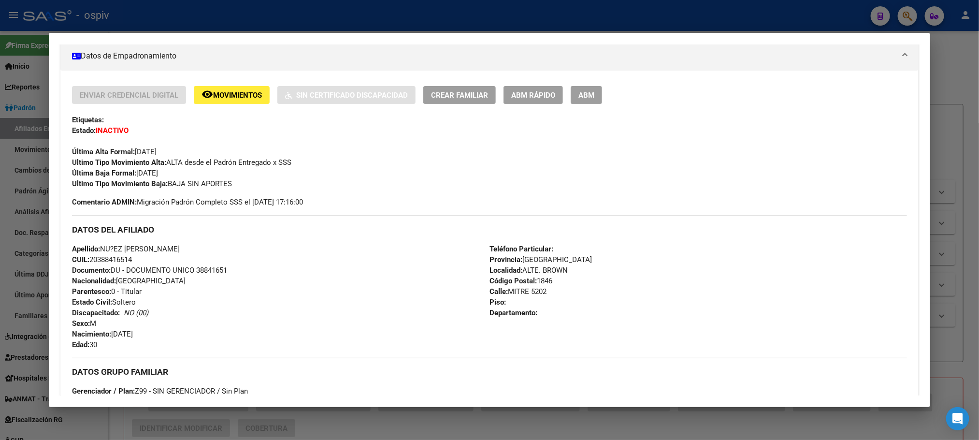
click at [274, 19] on div at bounding box center [489, 220] width 979 height 440
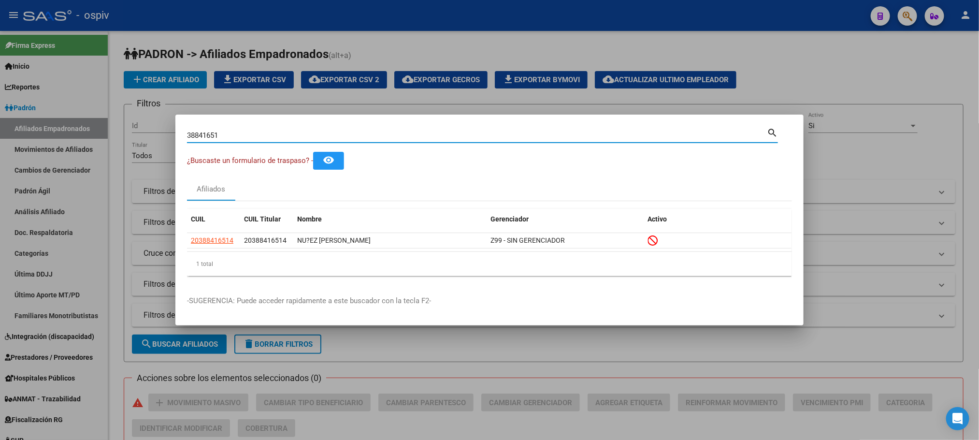
drag, startPoint x: 225, startPoint y: 132, endPoint x: 145, endPoint y: 137, distance: 79.8
click at [145, 136] on div "38841651 Buscar (apellido, dni, cuil, nro traspaso, cuit, obra social) search ¿…" at bounding box center [489, 220] width 979 height 440
paste input "56648143"
type input "56648143"
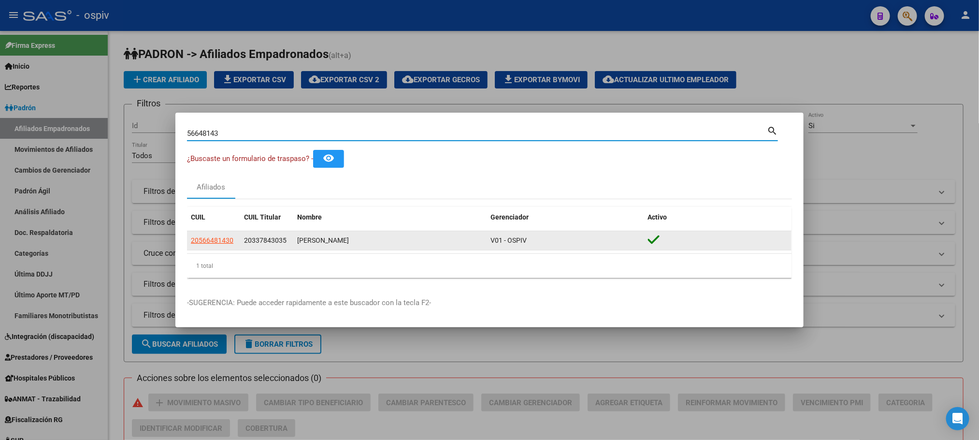
click at [198, 234] on datatable-body-cell "20566481430" at bounding box center [213, 240] width 53 height 19
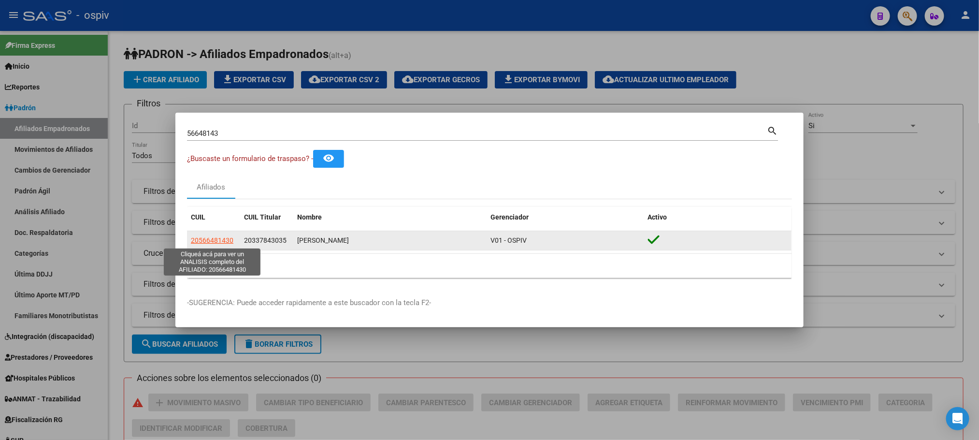
click at [216, 236] on span "20566481430" at bounding box center [212, 240] width 43 height 8
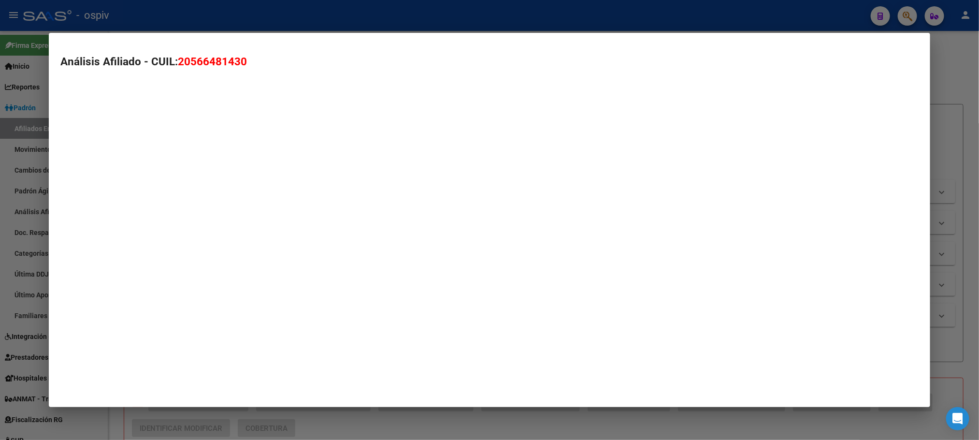
type textarea "20566481430"
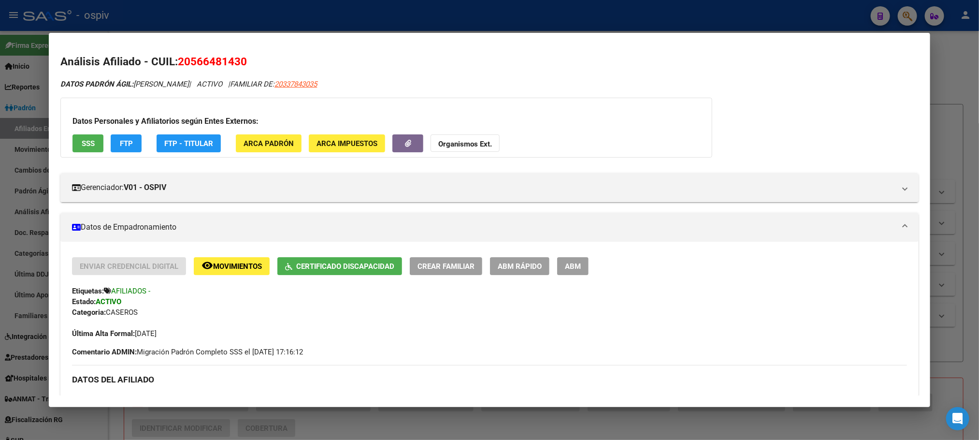
click at [289, 16] on div at bounding box center [489, 220] width 979 height 440
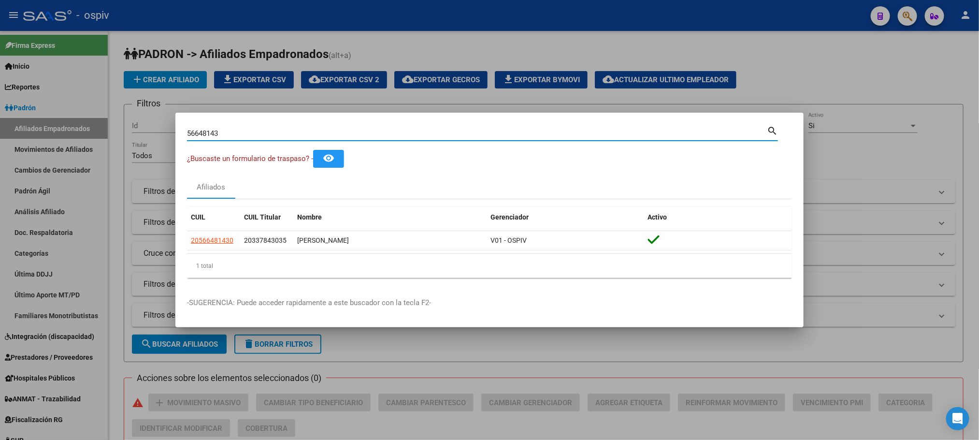
drag, startPoint x: 225, startPoint y: 135, endPoint x: 114, endPoint y: 116, distance: 112.2
click at [114, 116] on div "56648143 Buscar (apellido, dni, cuil, nro traspaso, cuit, obra social) search ¿…" at bounding box center [489, 220] width 979 height 440
paste input "8618504"
type input "58618504"
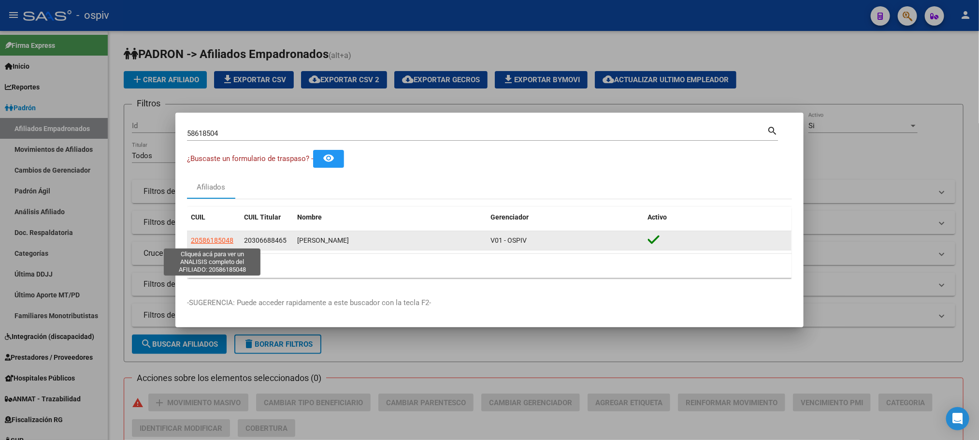
click at [208, 242] on span "20586185048" at bounding box center [212, 240] width 43 height 8
type textarea "20586185048"
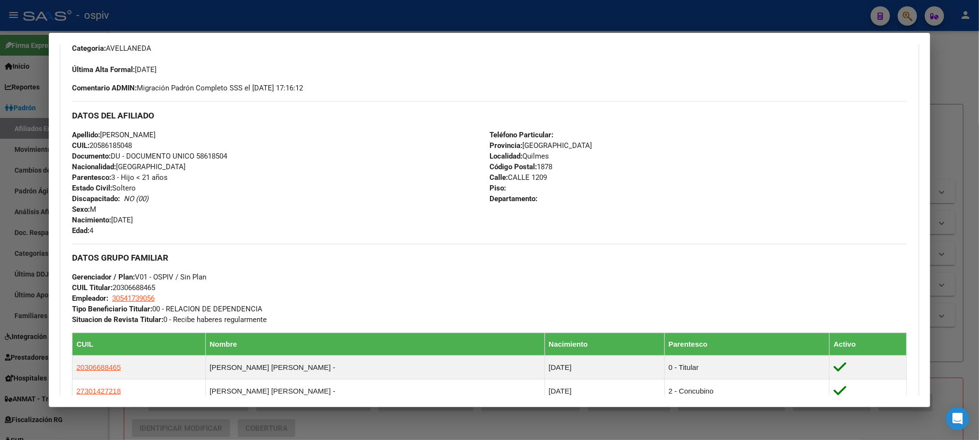
scroll to position [362, 0]
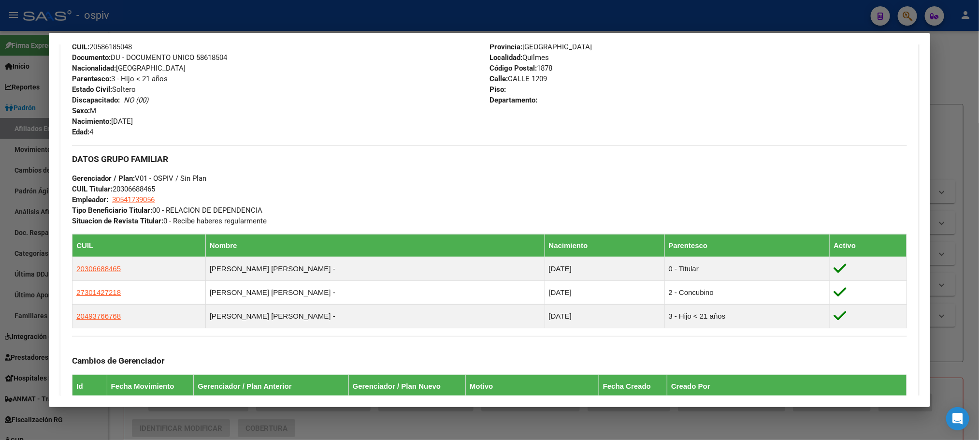
click at [361, 14] on div at bounding box center [489, 220] width 979 height 440
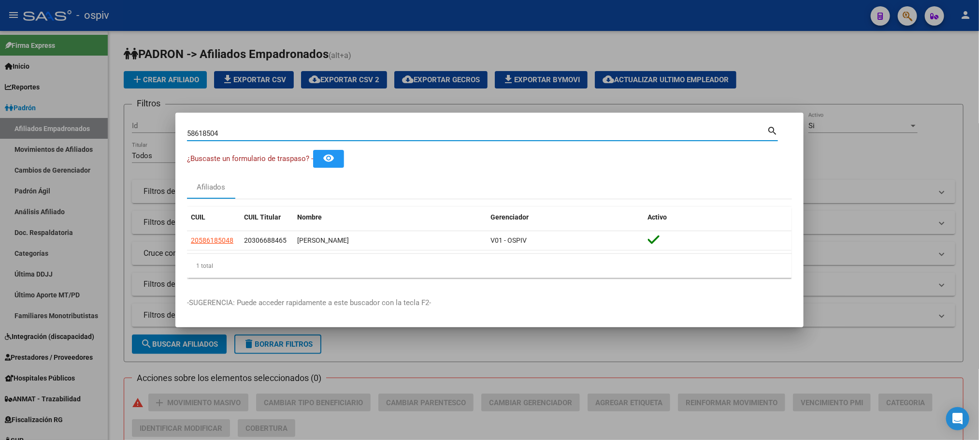
drag, startPoint x: 229, startPoint y: 137, endPoint x: 92, endPoint y: 104, distance: 141.4
click at [92, 104] on div "58618504 Buscar (apellido, dni, cuil, nro traspaso, cuit, obra social) search ¿…" at bounding box center [489, 220] width 979 height 440
paste input "987625"
type input "59876254"
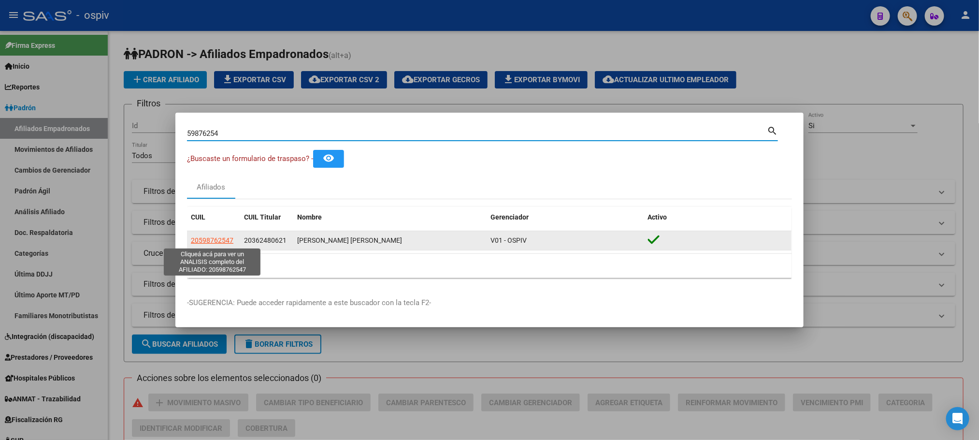
click at [218, 238] on span "20598762547" at bounding box center [212, 240] width 43 height 8
type textarea "20598762547"
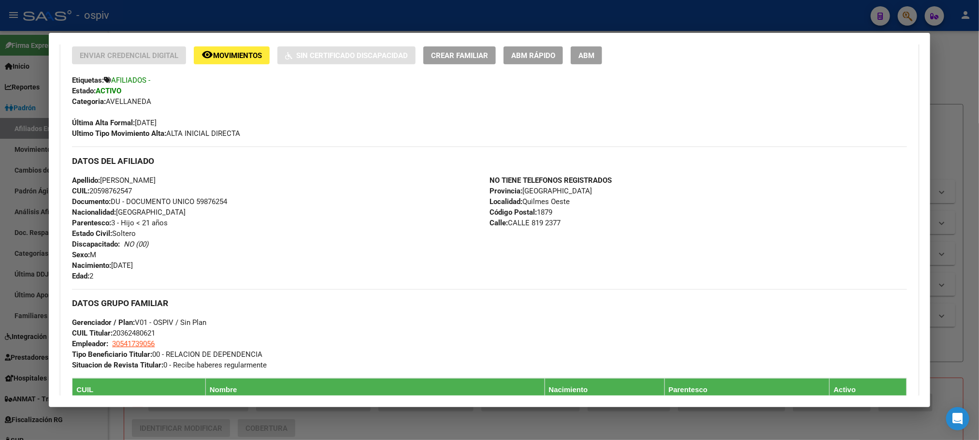
scroll to position [217, 0]
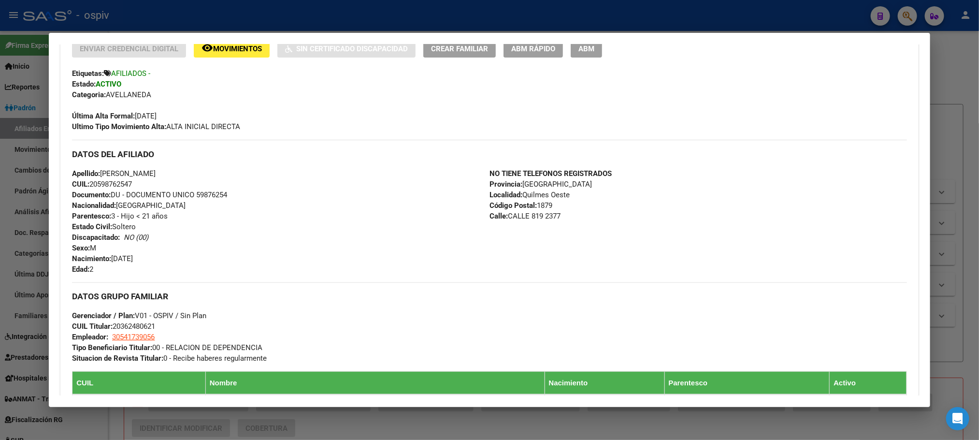
click at [170, 20] on div at bounding box center [489, 220] width 979 height 440
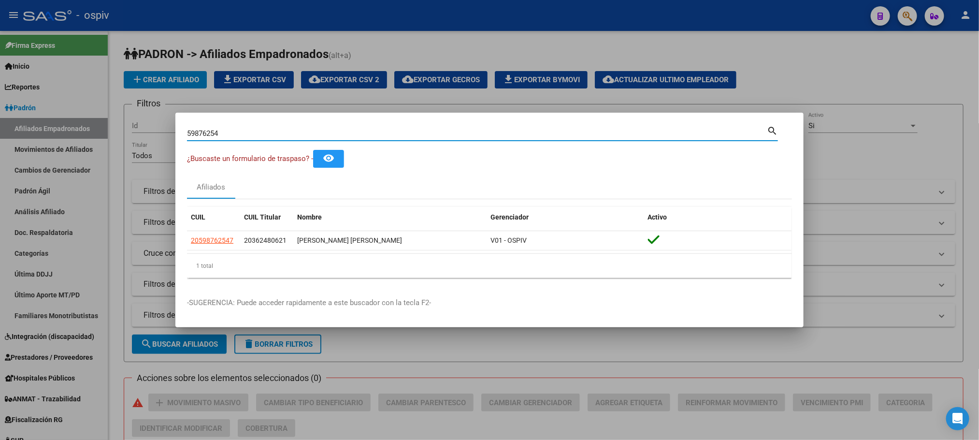
drag, startPoint x: 222, startPoint y: 135, endPoint x: 128, endPoint y: 120, distance: 94.8
click at [128, 120] on div "59876254 Buscar (apellido, dni, cuil, nro traspaso, cuit, obra social) search ¿…" at bounding box center [489, 220] width 979 height 440
paste input "2427420"
type input "52427420"
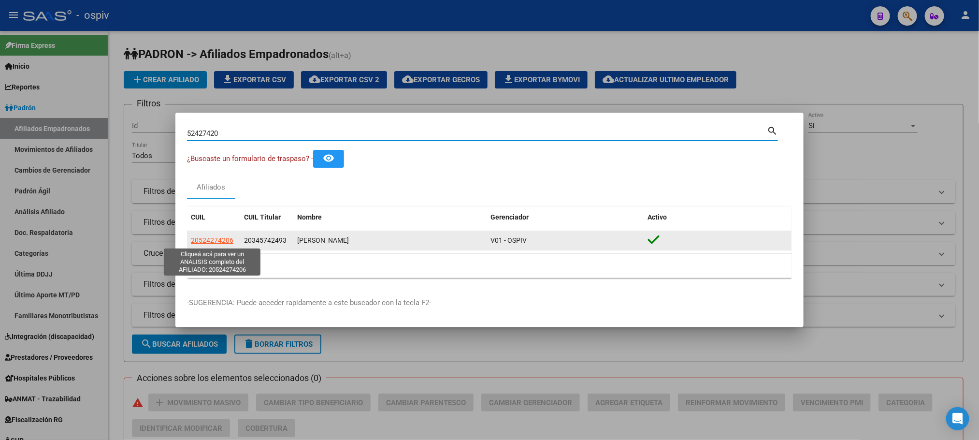
click at [224, 236] on span "20524274206" at bounding box center [212, 240] width 43 height 8
type textarea "20524274206"
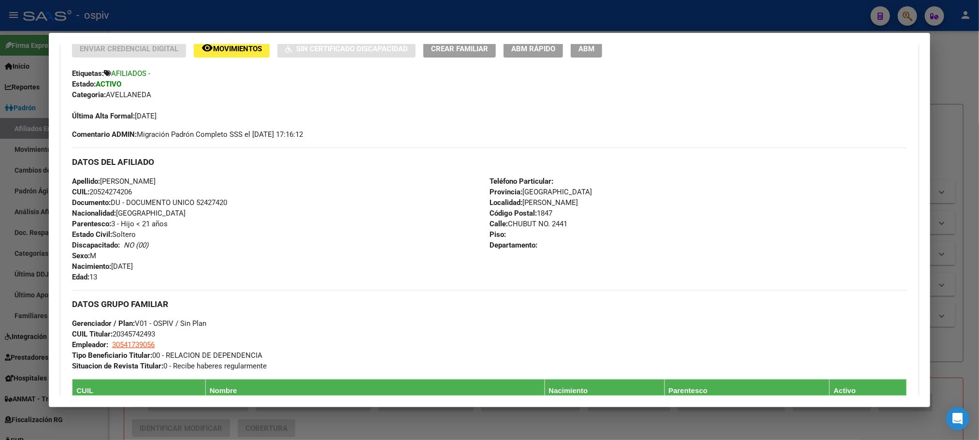
drag, startPoint x: 333, startPoint y: 19, endPoint x: 318, endPoint y: 33, distance: 20.9
click at [333, 20] on div at bounding box center [489, 220] width 979 height 440
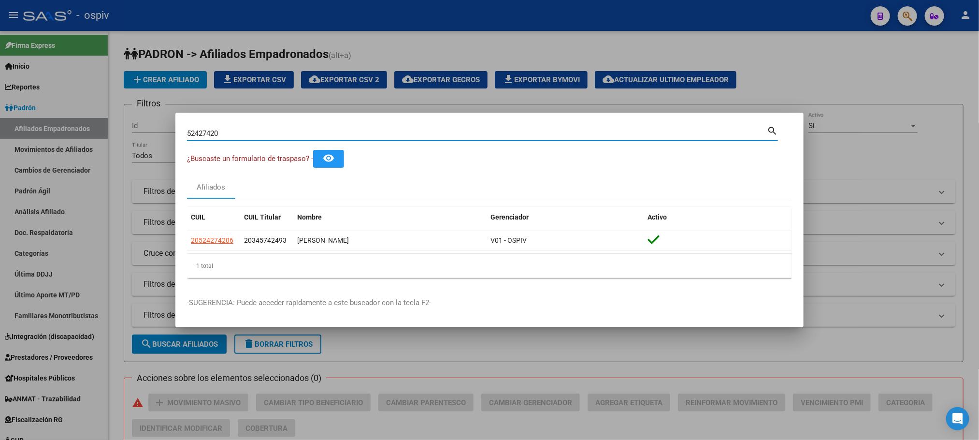
drag, startPoint x: 241, startPoint y: 129, endPoint x: 118, endPoint y: 126, distance: 123.2
click at [118, 126] on div "52427420 Buscar (apellido, dni, cuil, nro traspaso, cuit, obra social) search ¿…" at bounding box center [489, 220] width 979 height 440
paste input "6648143"
type input "56648143"
click at [483, 25] on div at bounding box center [489, 220] width 979 height 440
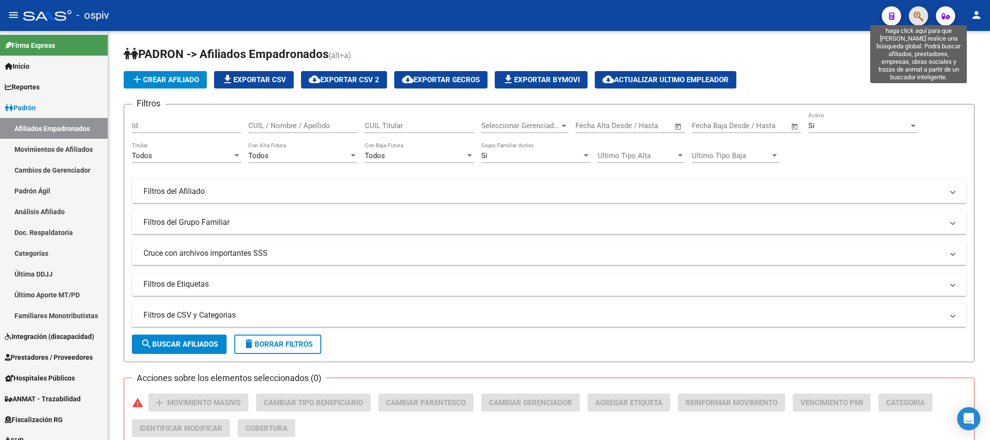
click at [922, 17] on icon "button" at bounding box center [918, 16] width 10 height 11
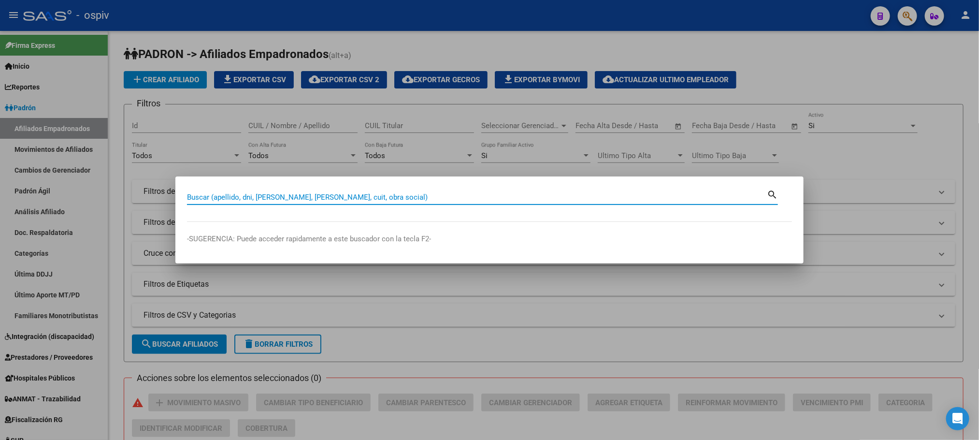
paste input "50884209"
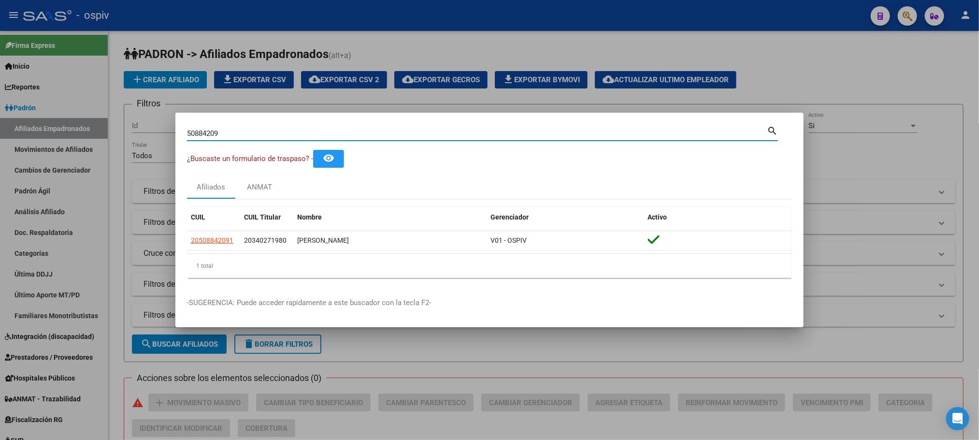
drag, startPoint x: 235, startPoint y: 135, endPoint x: 156, endPoint y: 129, distance: 79.0
click at [156, 129] on div "50884209 Buscar (apellido, dni, cuil, nro traspaso, cuit, obra social) search ¿…" at bounding box center [489, 220] width 979 height 440
paste input "95869775"
drag, startPoint x: 236, startPoint y: 135, endPoint x: 114, endPoint y: 116, distance: 123.2
click at [114, 116] on div "95869775 Buscar (apellido, dni, cuil, nro traspaso, cuit, obra social) search ¿…" at bounding box center [489, 220] width 979 height 440
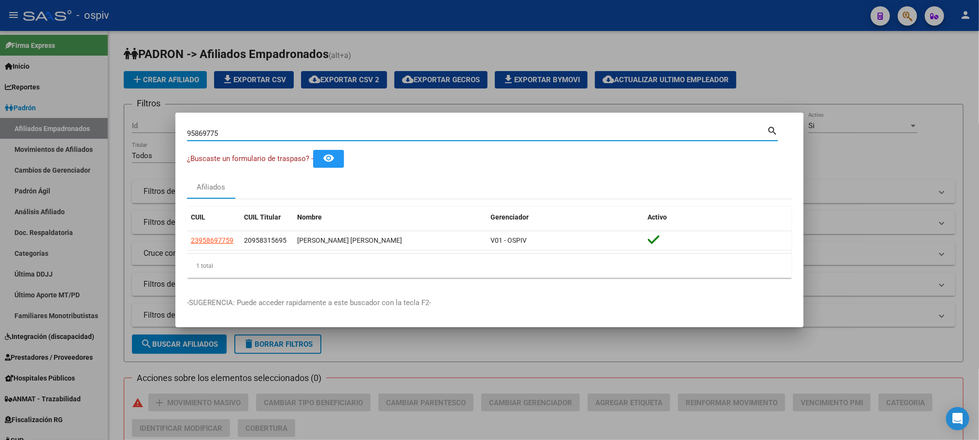
paste input "59827399"
type input "59827399"
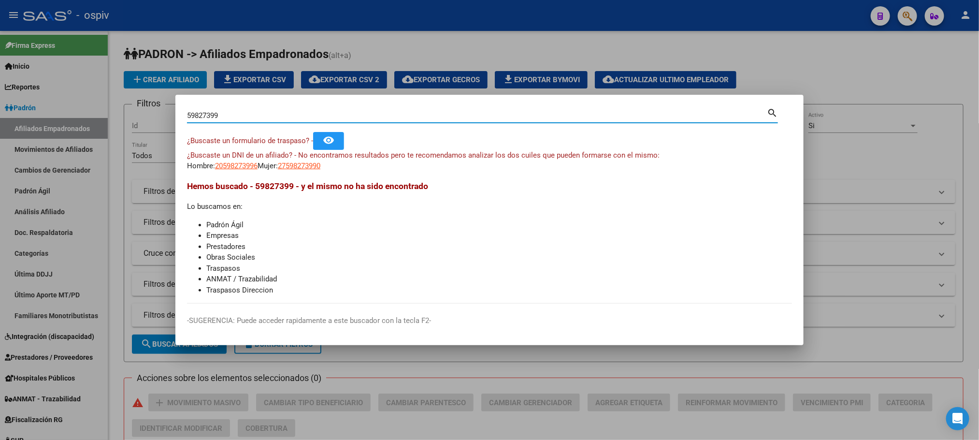
click at [379, 45] on div at bounding box center [489, 220] width 979 height 440
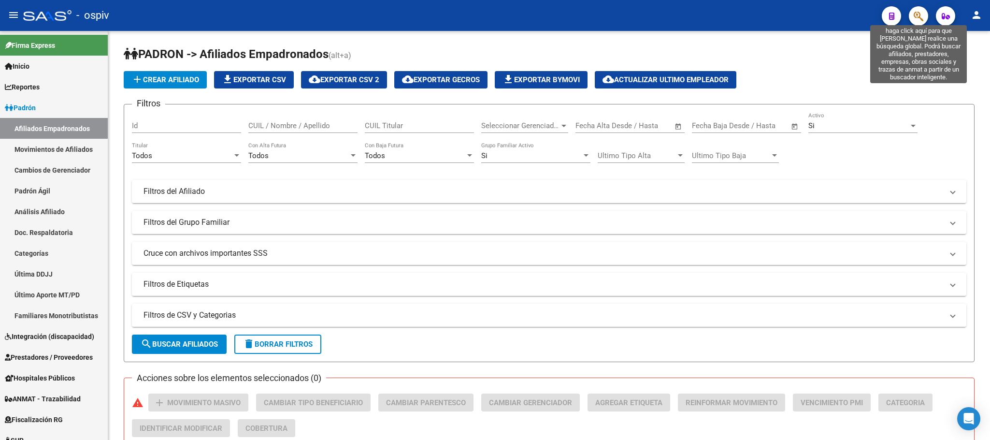
click at [917, 16] on icon "button" at bounding box center [918, 16] width 10 height 11
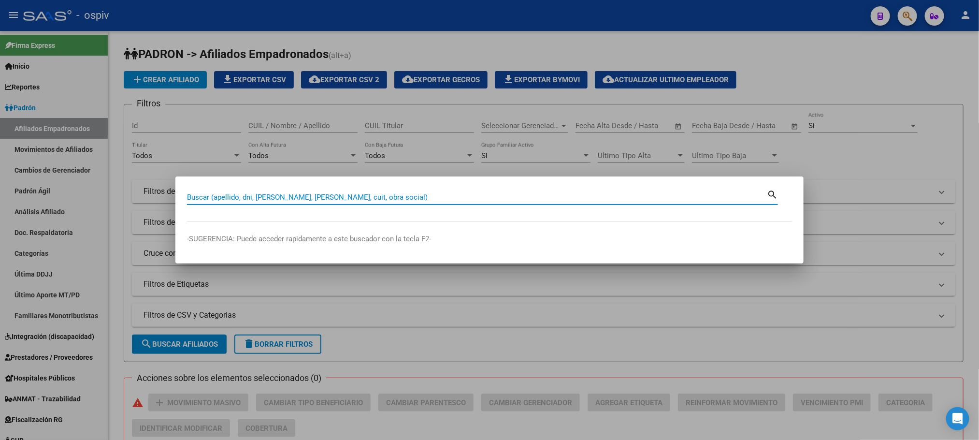
paste input "56575639"
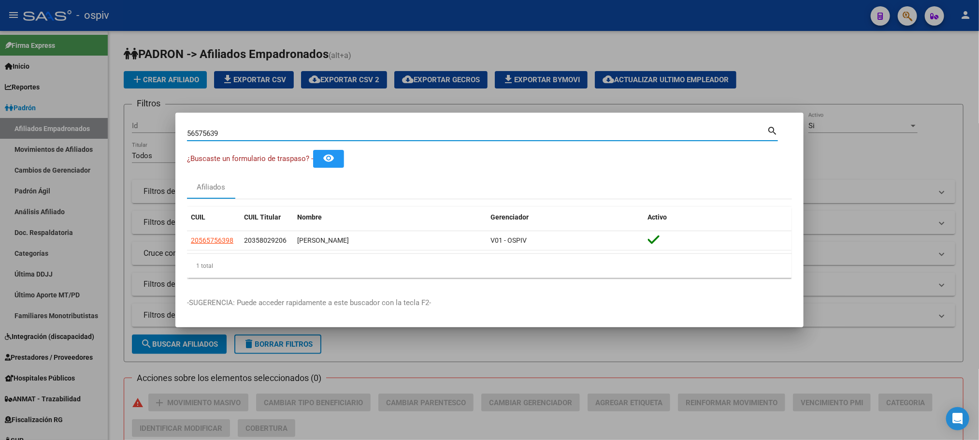
drag, startPoint x: 247, startPoint y: 131, endPoint x: 98, endPoint y: 130, distance: 149.3
click at [99, 130] on div "56575639 Buscar (apellido, dni, cuil, nro traspaso, cuit, obra social) search ¿…" at bounding box center [489, 220] width 979 height 440
paste input "70204835"
drag, startPoint x: 222, startPoint y: 133, endPoint x: 116, endPoint y: 133, distance: 105.8
click at [116, 133] on div "70204835 Buscar (apellido, dni, cuil, nro traspaso, cuit, obra social) search ¿…" at bounding box center [489, 220] width 979 height 440
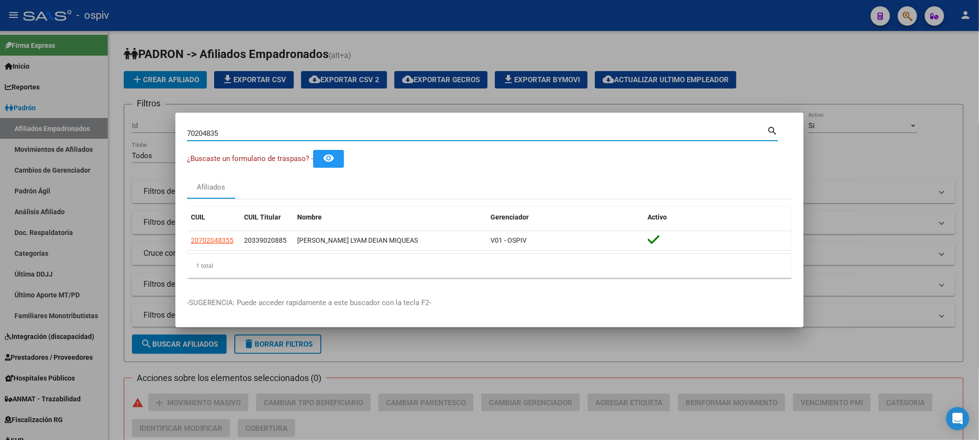
paste input "58107741"
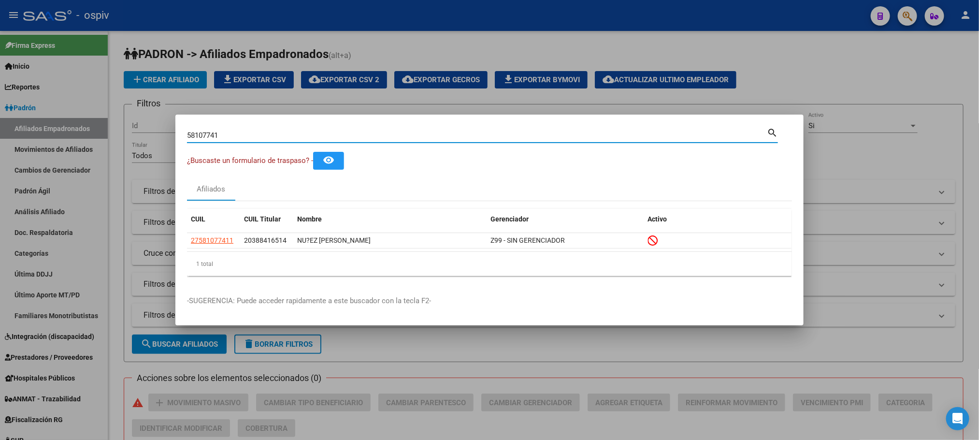
drag, startPoint x: 230, startPoint y: 135, endPoint x: 141, endPoint y: 132, distance: 89.4
click at [141, 132] on div "58107741 Buscar (apellido, dni, cuil, nro traspaso, cuit, obra social) search ¿…" at bounding box center [489, 220] width 979 height 440
paste input "2427420"
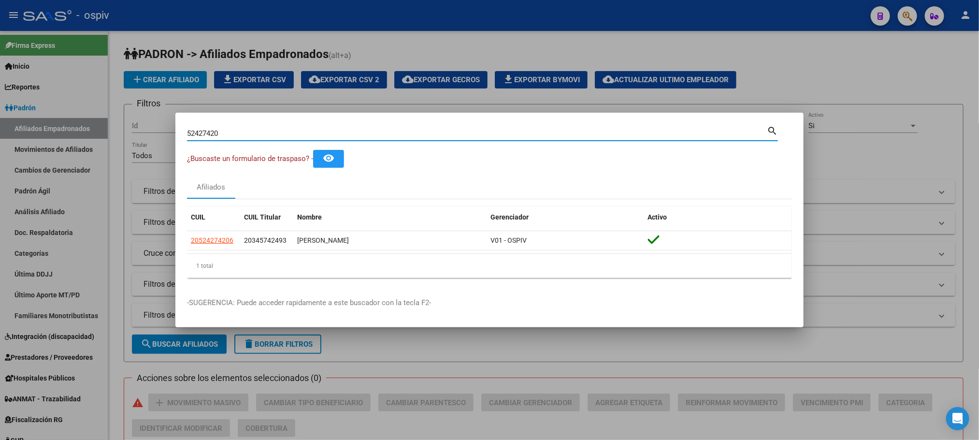
drag, startPoint x: 227, startPoint y: 135, endPoint x: 141, endPoint y: 120, distance: 86.8
click at [141, 120] on div "52427420 Buscar (apellido, dni, cuil, nro traspaso, cuit, obra social) search ¿…" at bounding box center [489, 220] width 979 height 440
paste input "6648143"
drag, startPoint x: 215, startPoint y: 137, endPoint x: 139, endPoint y: 127, distance: 76.5
click at [139, 127] on div "56648143 Buscar (apellido, dni, cuil, nro traspaso, cuit, obra social) search ¿…" at bounding box center [489, 220] width 979 height 440
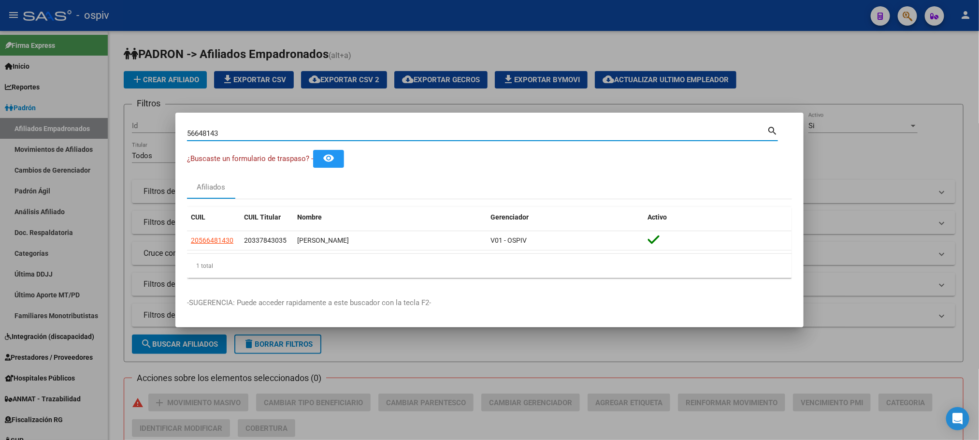
paste input "8618504"
drag, startPoint x: 245, startPoint y: 132, endPoint x: 133, endPoint y: 122, distance: 112.5
click at [133, 122] on div "58618504 Buscar (apellido, dni, cuil, nro traspaso, cuit, obra social) search ¿…" at bounding box center [489, 220] width 979 height 440
paste input "987625"
drag, startPoint x: 241, startPoint y: 132, endPoint x: 124, endPoint y: 118, distance: 118.2
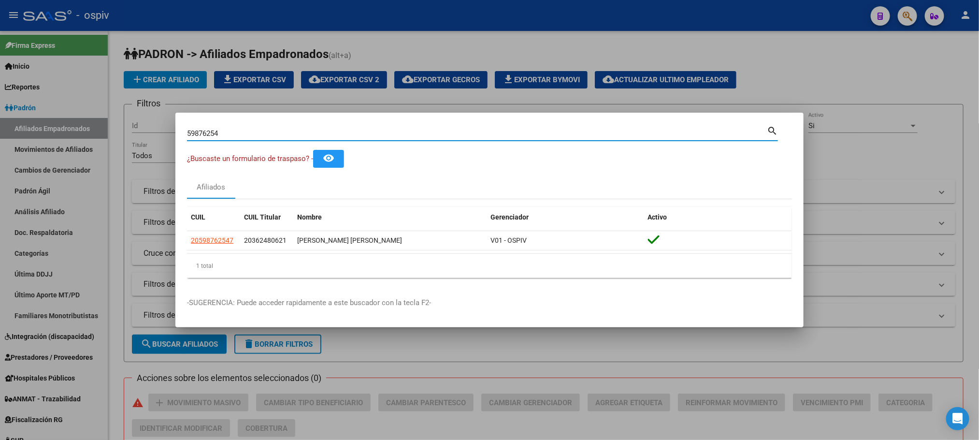
click at [124, 118] on div "59876254 Buscar (apellido, dni, cuil, nro traspaso, cuit, obra social) search ¿…" at bounding box center [489, 220] width 979 height 440
paste input "263603"
type input "59263603"
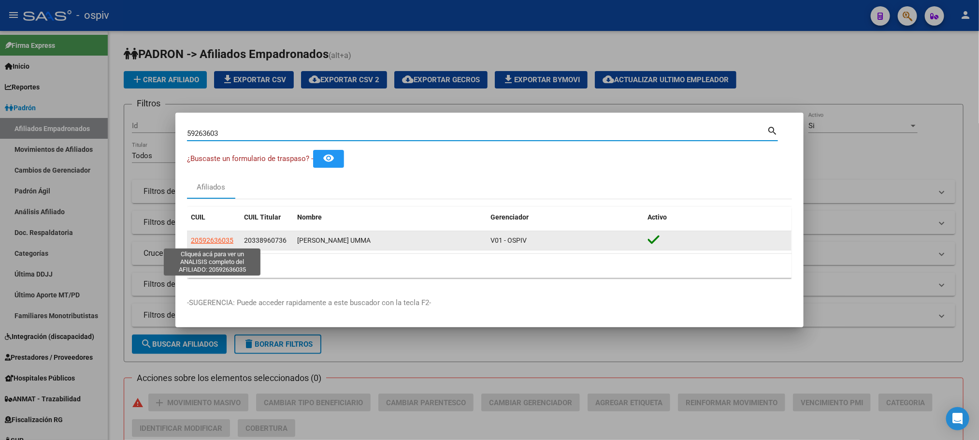
click at [216, 236] on span "20592636035" at bounding box center [212, 240] width 43 height 8
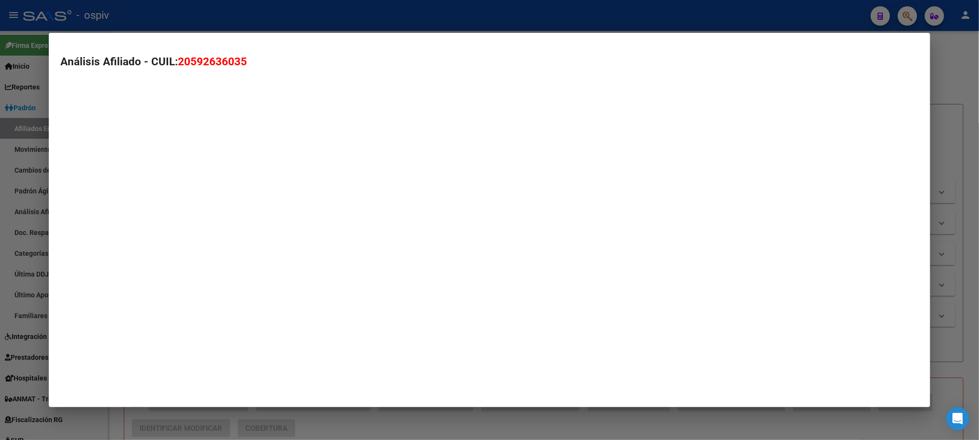
type textarea "20592636035"
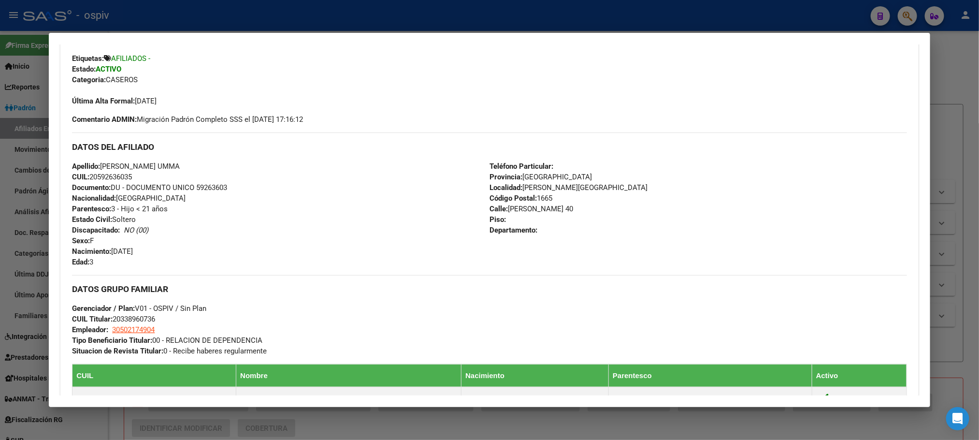
scroll to position [362, 0]
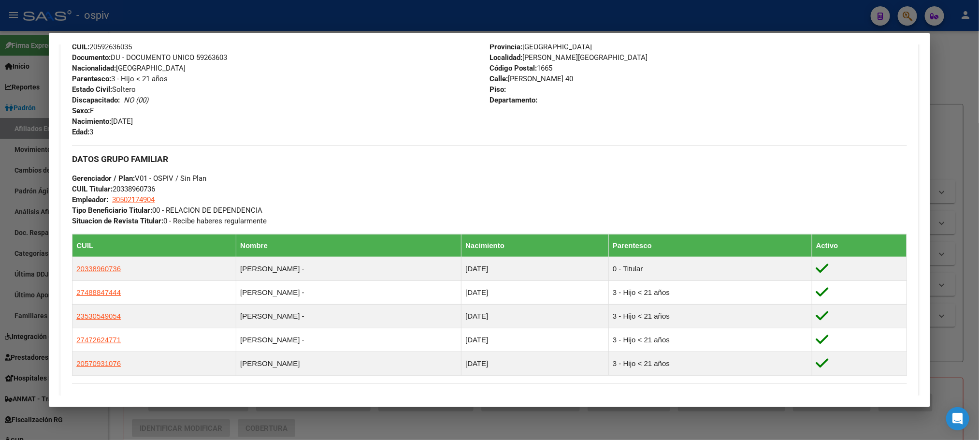
drag, startPoint x: 341, startPoint y: 12, endPoint x: 329, endPoint y: 45, distance: 35.3
click at [341, 12] on div at bounding box center [489, 220] width 979 height 440
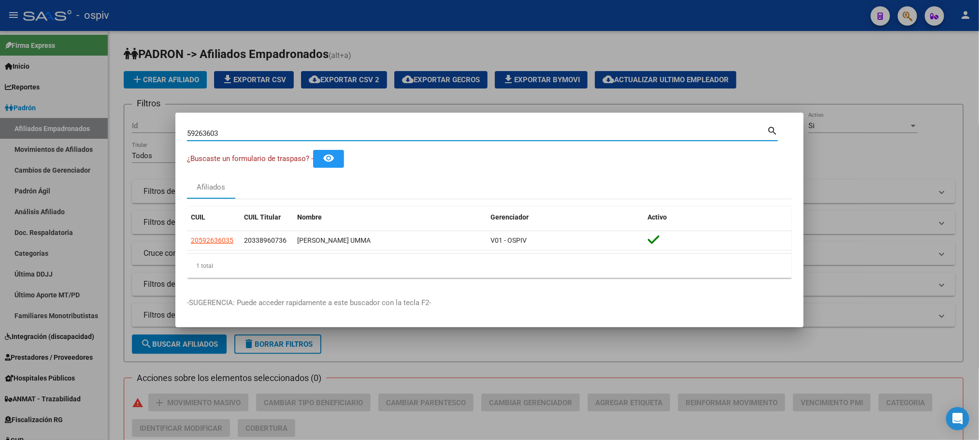
drag, startPoint x: 248, startPoint y: 134, endPoint x: 125, endPoint y: 124, distance: 123.6
click at [125, 124] on div "59263603 Buscar (apellido, dni, cuil, nro traspaso, cuit, obra social) search ¿…" at bounding box center [489, 220] width 979 height 440
paste input "48884744"
type input "48884744"
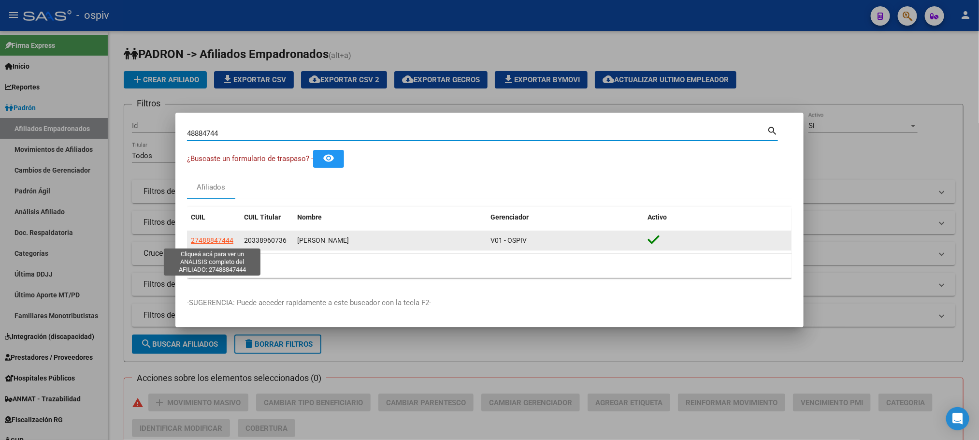
click at [207, 242] on span "27488847444" at bounding box center [212, 240] width 43 height 8
type textarea "27488847444"
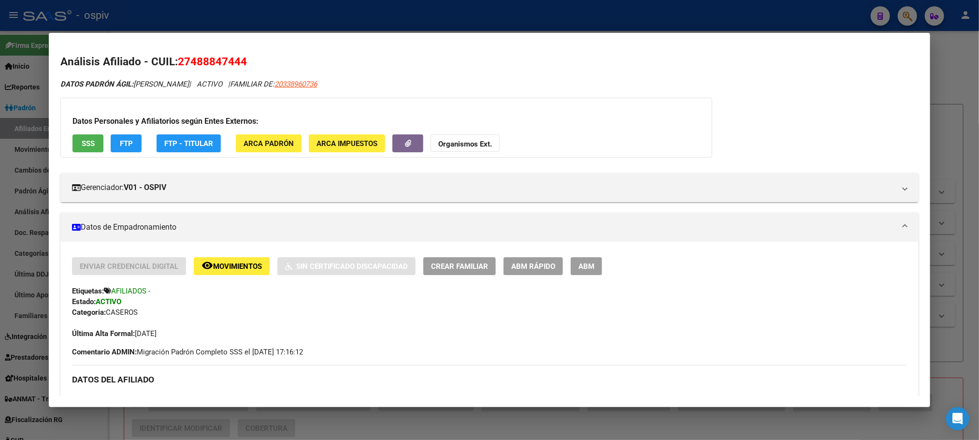
drag, startPoint x: 333, startPoint y: 26, endPoint x: 310, endPoint y: 47, distance: 31.1
click at [330, 28] on div at bounding box center [489, 220] width 979 height 440
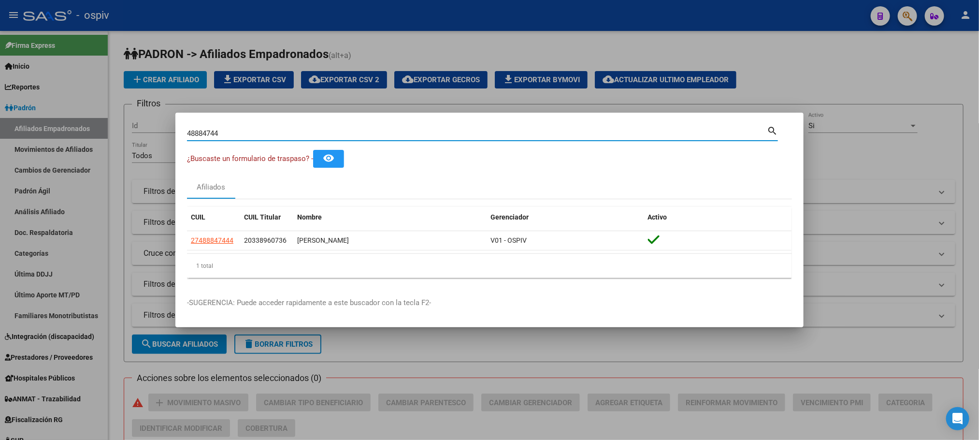
drag, startPoint x: 227, startPoint y: 135, endPoint x: 108, endPoint y: 119, distance: 120.8
click at [108, 119] on div "48884744 Buscar (apellido, dni, cuil, nro traspaso, cuit, obra social) search ¿…" at bounding box center [489, 220] width 979 height 440
paste input "57093107"
type input "57093107"
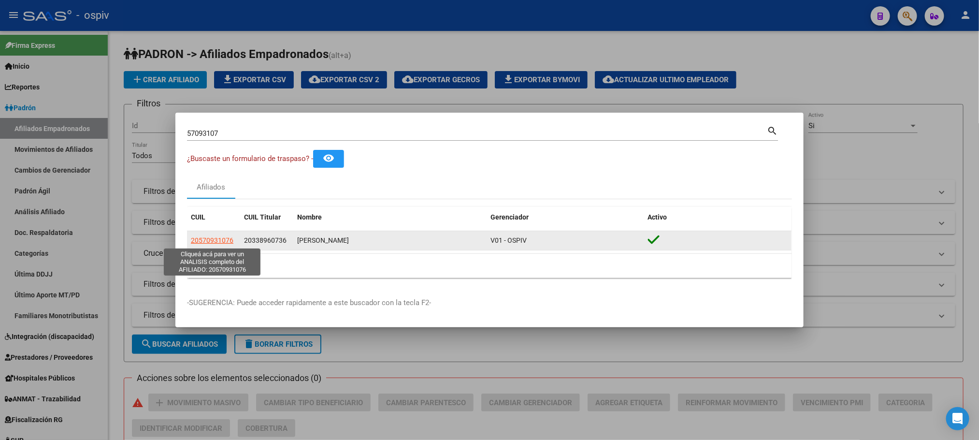
click at [205, 236] on span "20570931076" at bounding box center [212, 240] width 43 height 8
type textarea "20570931076"
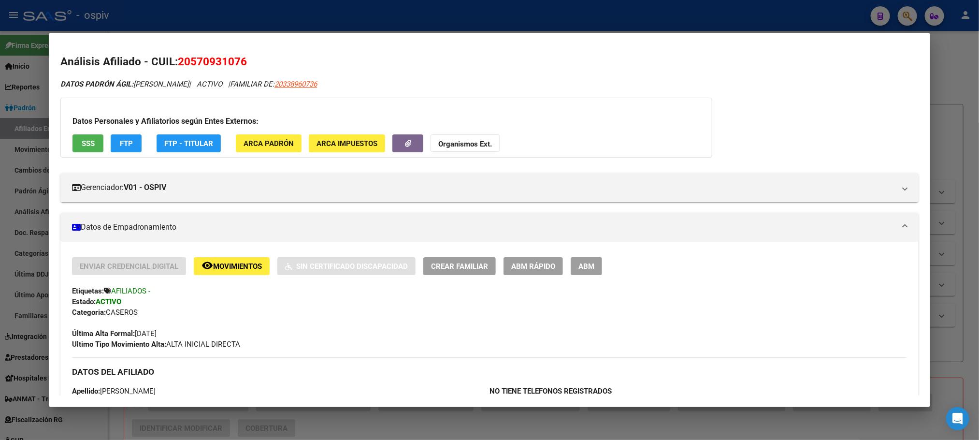
click at [325, 3] on div at bounding box center [489, 220] width 979 height 440
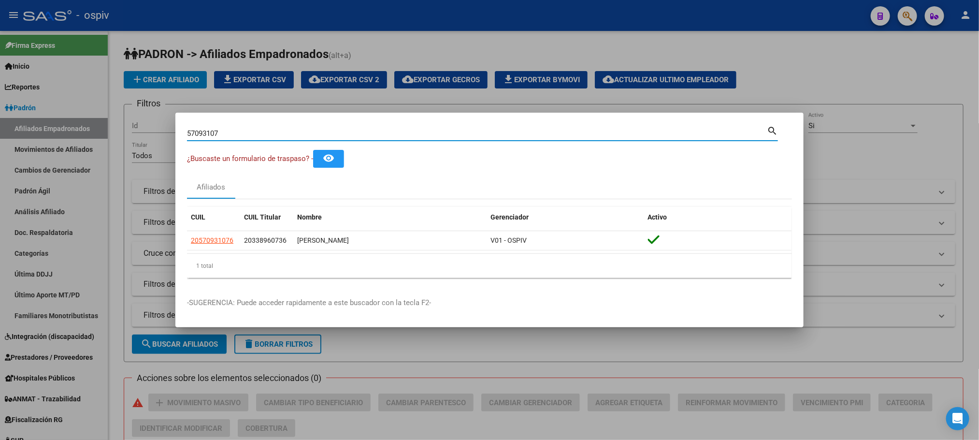
drag, startPoint x: 241, startPoint y: 135, endPoint x: 116, endPoint y: 123, distance: 125.2
click at [114, 127] on div "57093107 Buscar (apellido, dni, cuil, nro traspaso, cuit, obra social) search ¿…" at bounding box center [489, 220] width 979 height 440
paste input "43505168"
type input "43505168"
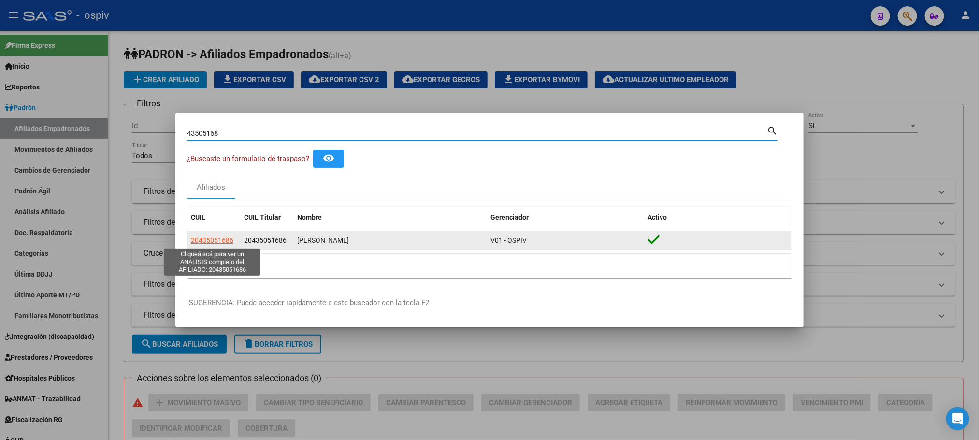
click at [213, 236] on span "20435051686" at bounding box center [212, 240] width 43 height 8
type textarea "20435051686"
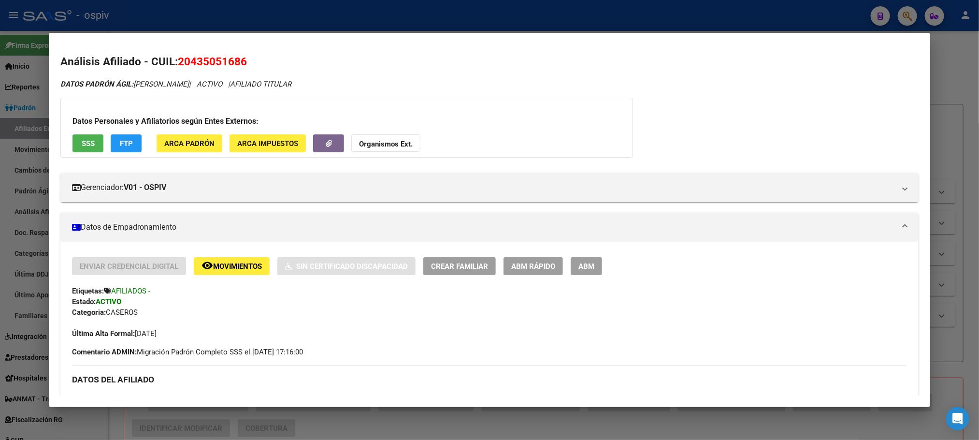
click at [304, 22] on div at bounding box center [489, 220] width 979 height 440
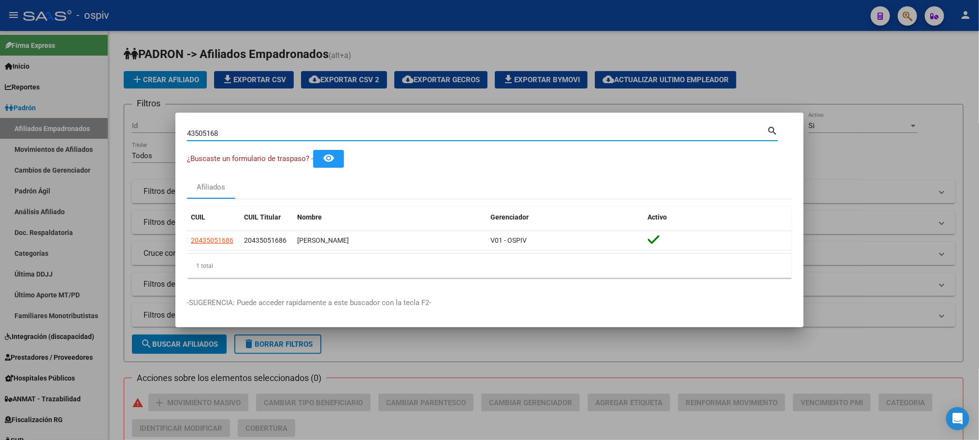
drag, startPoint x: 229, startPoint y: 135, endPoint x: 154, endPoint y: 135, distance: 75.4
click at [154, 135] on div "43505168 Buscar (apellido, dni, cuil, nro traspaso, cuit, obra social) search ¿…" at bounding box center [489, 220] width 979 height 440
paste input "0861173"
type input "40861173"
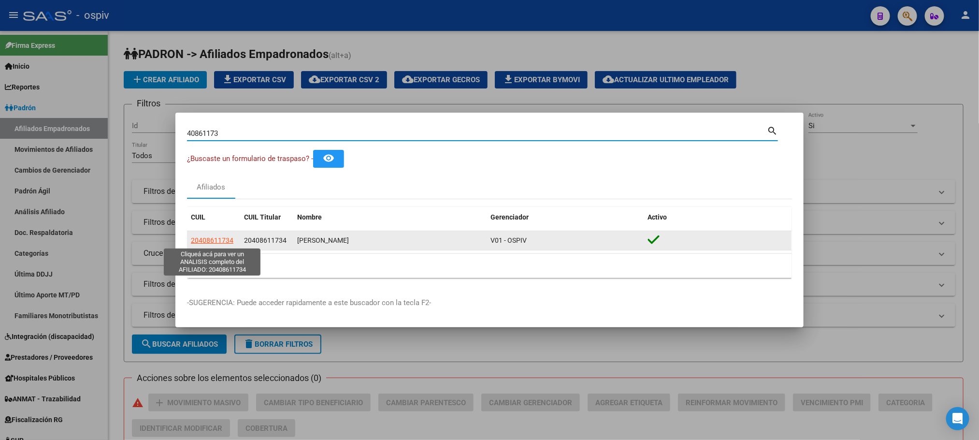
click at [222, 242] on span "20408611734" at bounding box center [212, 240] width 43 height 8
type textarea "20408611734"
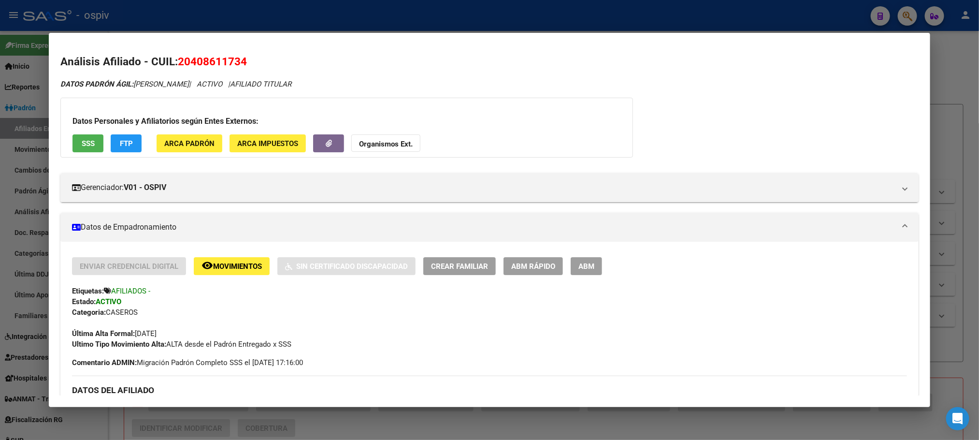
click at [346, 14] on div at bounding box center [489, 220] width 979 height 440
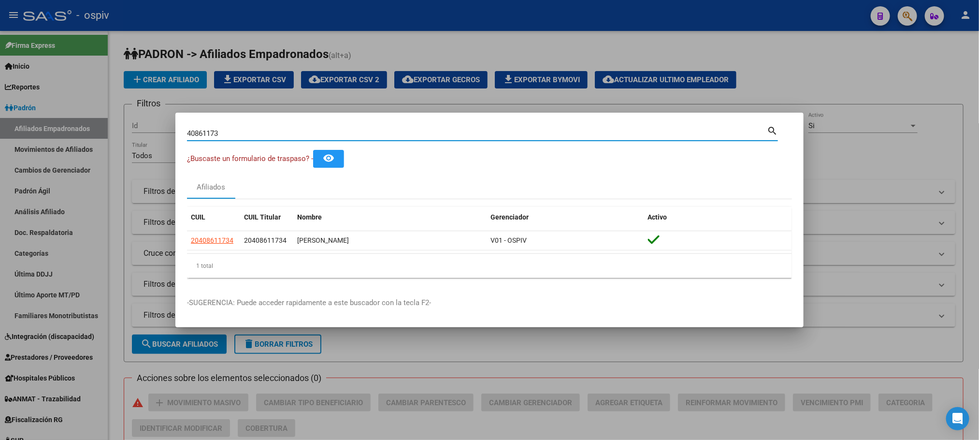
drag, startPoint x: 238, startPoint y: 132, endPoint x: 106, endPoint y: 122, distance: 131.8
click at [106, 129] on div "40861173 Buscar (apellido, dni, cuil, nro traspaso, cuit, obra social) search ¿…" at bounding box center [489, 220] width 979 height 440
paste input "28107886"
type input "28107886"
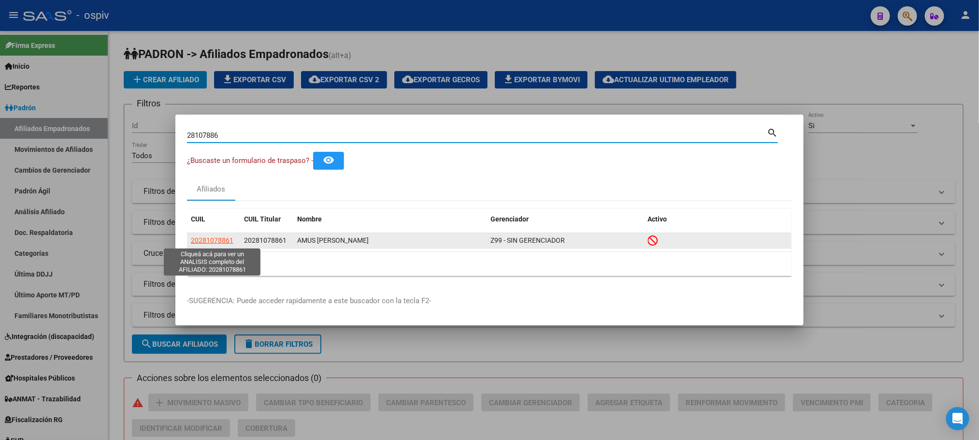
click at [213, 242] on span "20281078861" at bounding box center [212, 240] width 43 height 8
type textarea "20281078861"
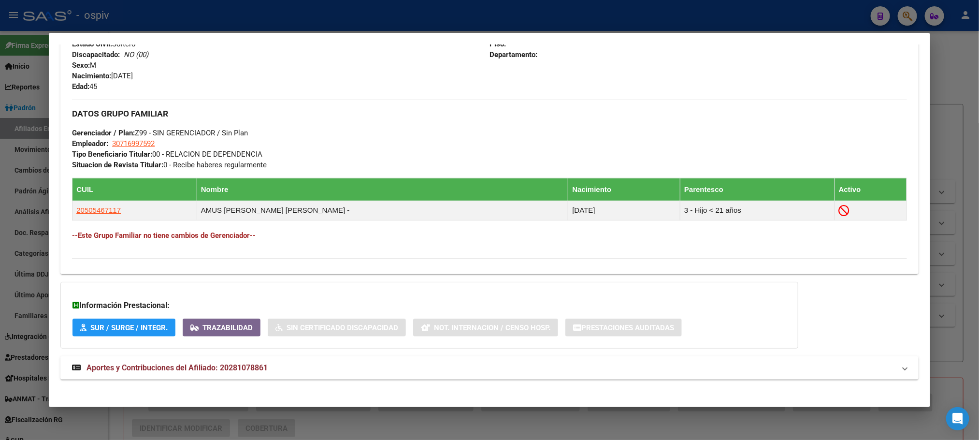
scroll to position [447, 0]
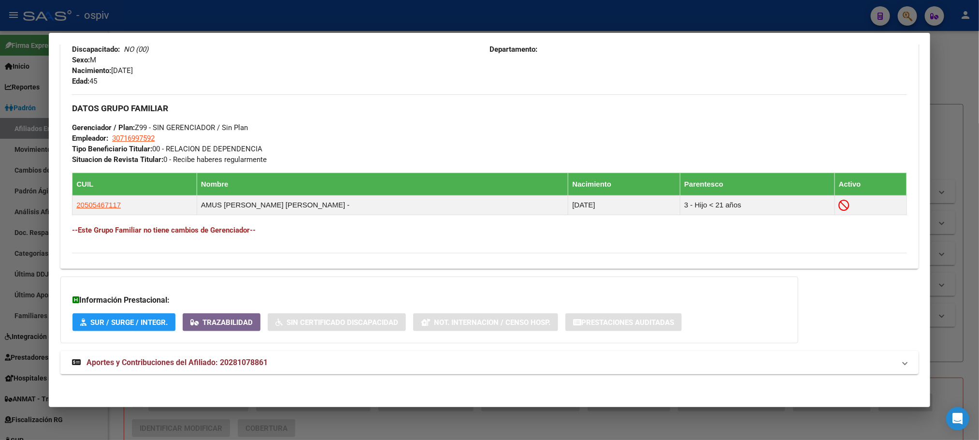
click at [229, 367] on strong "Aportes y Contribuciones del Afiliado: 20281078861" at bounding box center [170, 362] width 196 height 12
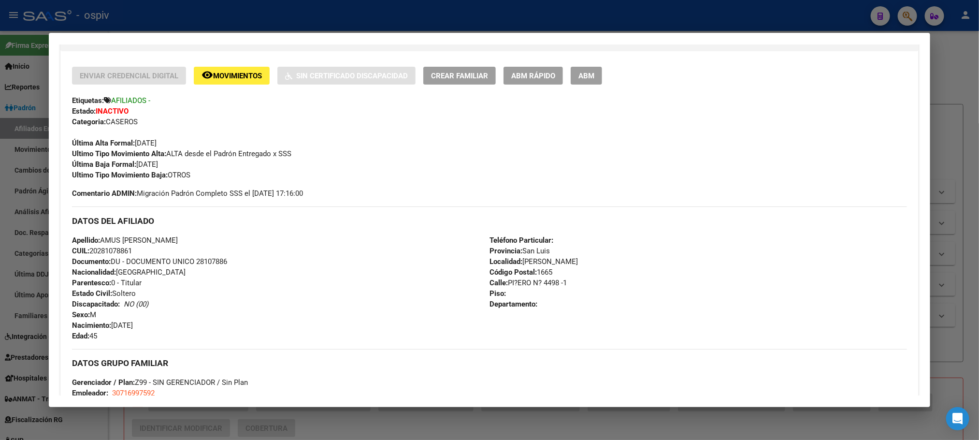
scroll to position [0, 0]
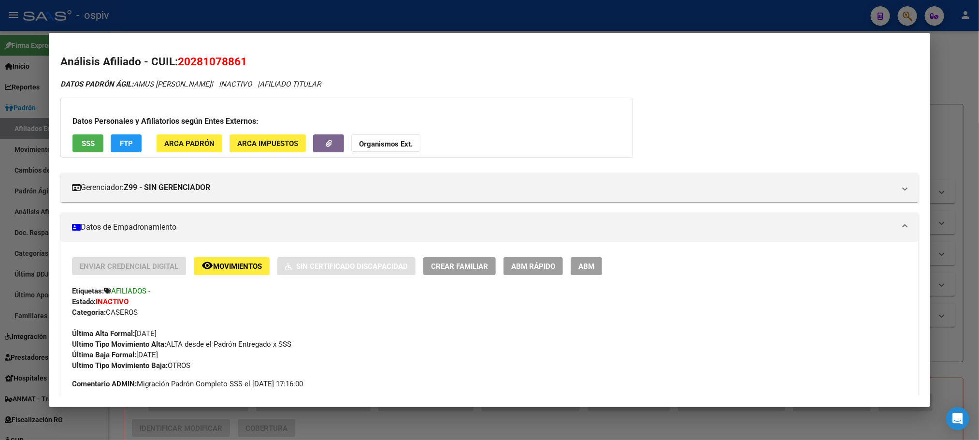
click at [72, 142] on button "SSS" at bounding box center [87, 143] width 31 height 18
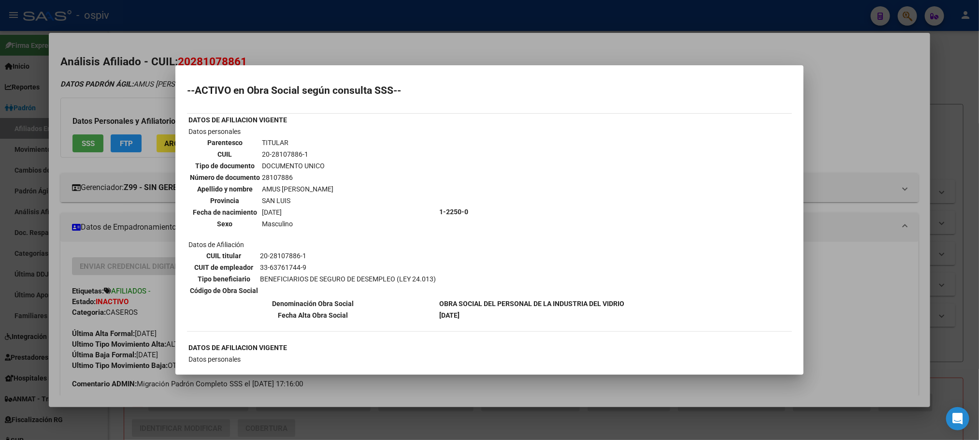
click at [416, 27] on div at bounding box center [489, 220] width 979 height 440
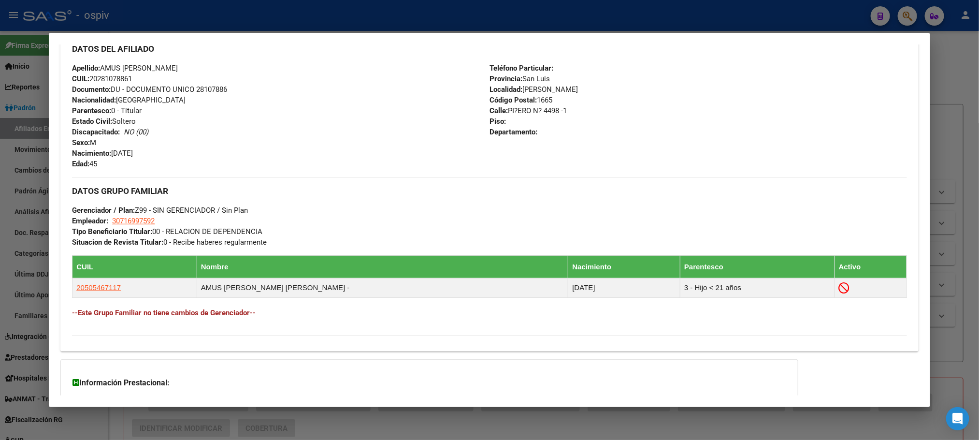
scroll to position [797, 0]
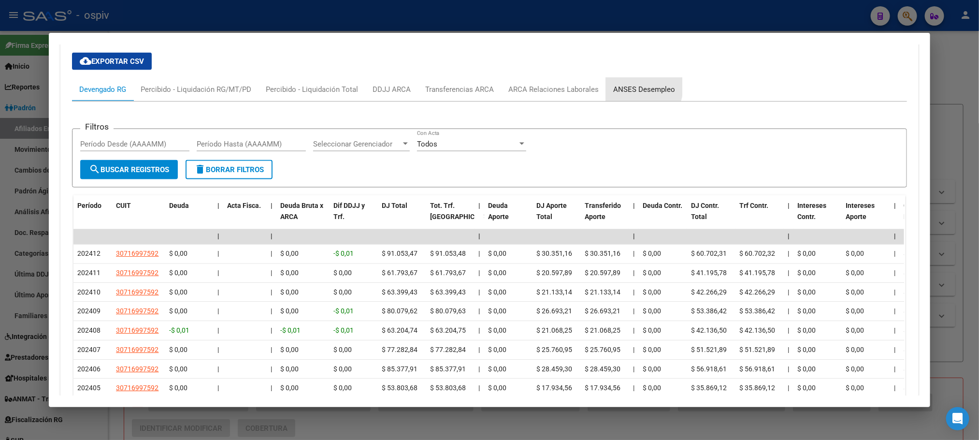
click at [630, 87] on div "ANSES Desempleo" at bounding box center [644, 89] width 62 height 11
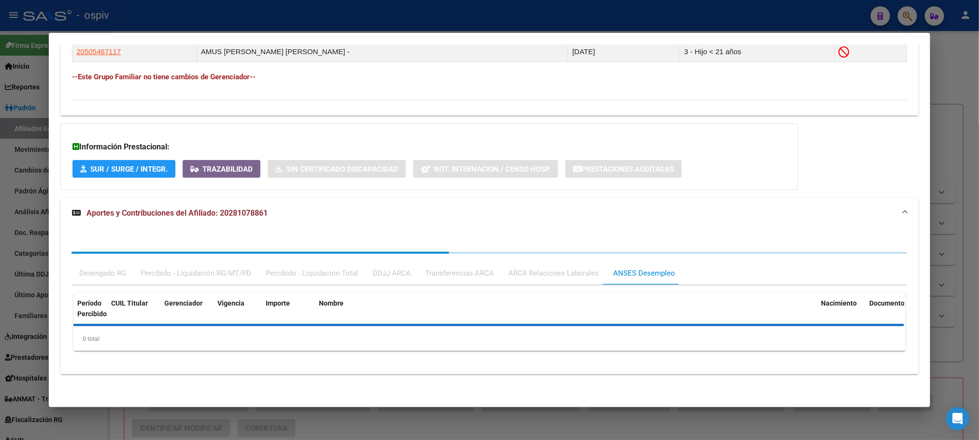
scroll to position [648, 0]
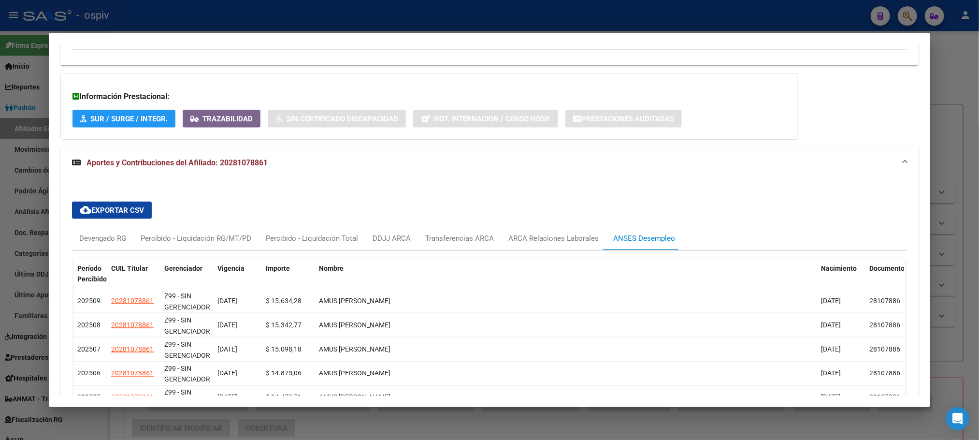
click at [309, 14] on div at bounding box center [489, 220] width 979 height 440
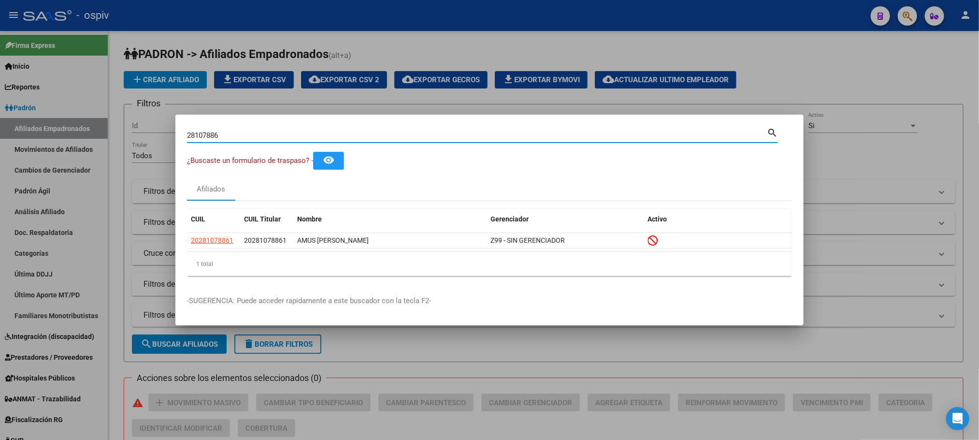
drag, startPoint x: 229, startPoint y: 132, endPoint x: 112, endPoint y: 121, distance: 117.9
click at [112, 121] on div "28107886 Buscar (apellido, dni, cuil, nro traspaso, cuit, obra social) search ¿…" at bounding box center [489, 220] width 979 height 440
paste input "7600737"
type input "27600737"
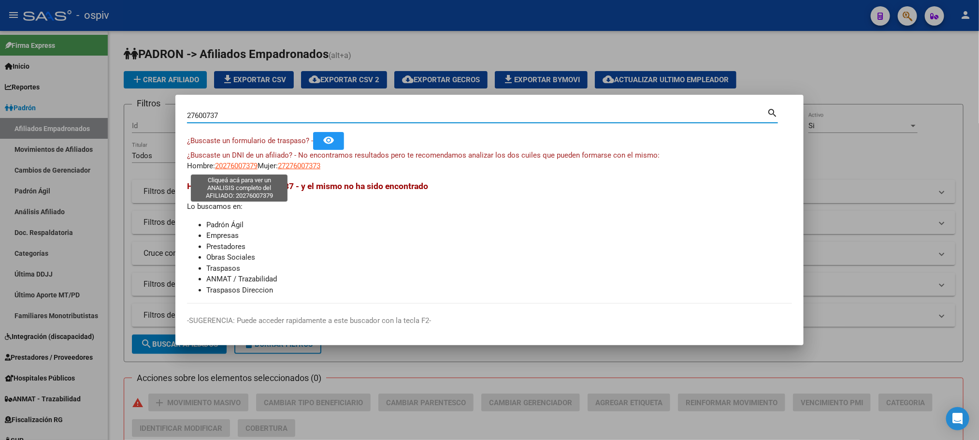
click at [245, 164] on span "20276007379" at bounding box center [236, 165] width 43 height 9
type textarea "20276007379"
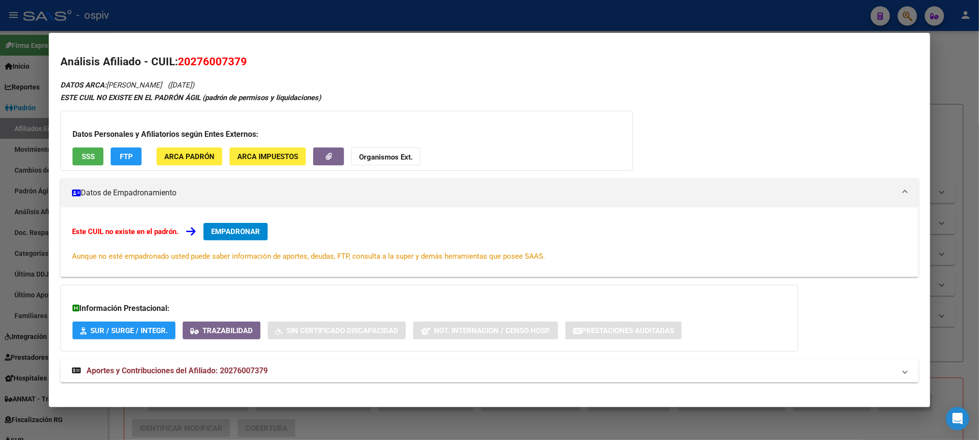
click at [83, 156] on span "SSS" at bounding box center [88, 156] width 13 height 9
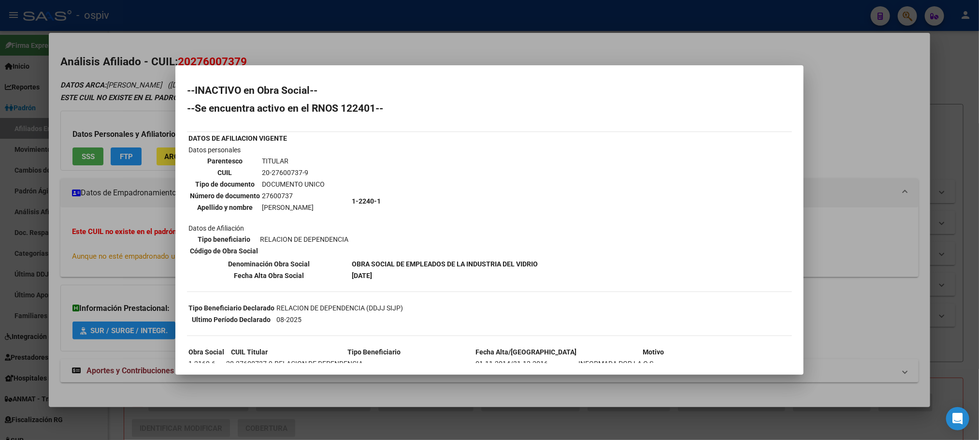
click at [277, 196] on td "27600737" at bounding box center [293, 195] width 64 height 11
copy td "27600737"
click at [328, 24] on div at bounding box center [489, 220] width 979 height 440
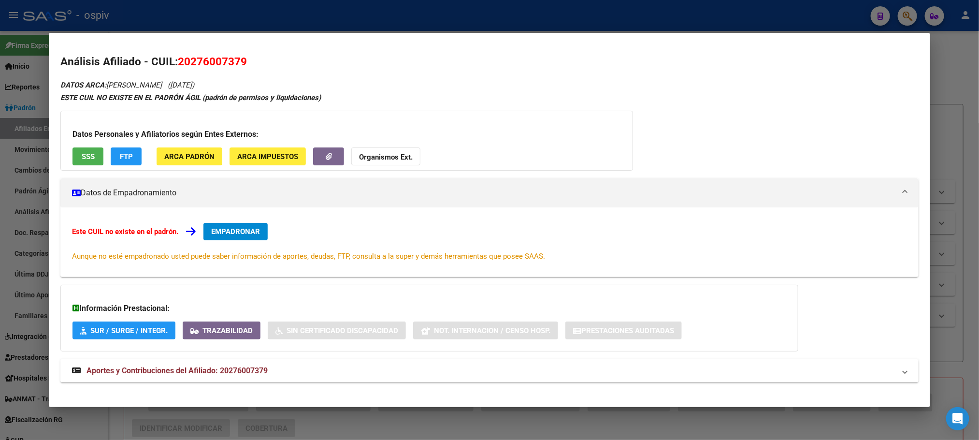
click at [328, 24] on div at bounding box center [489, 220] width 979 height 440
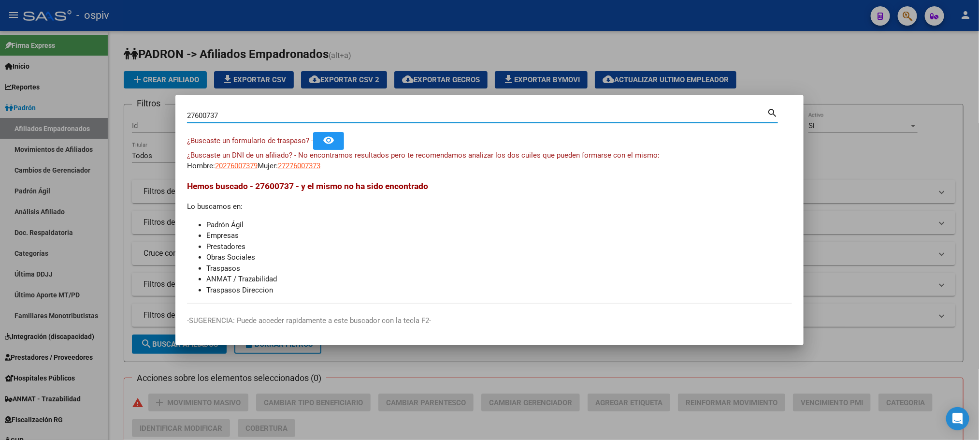
drag, startPoint x: 225, startPoint y: 111, endPoint x: 105, endPoint y: 109, distance: 119.8
click at [103, 110] on div "27600737 Buscar (apellido, dni, cuil, nro traspaso, cuit, obra social) search ¿…" at bounding box center [489, 220] width 979 height 440
paste input "3312880"
type input "23312880"
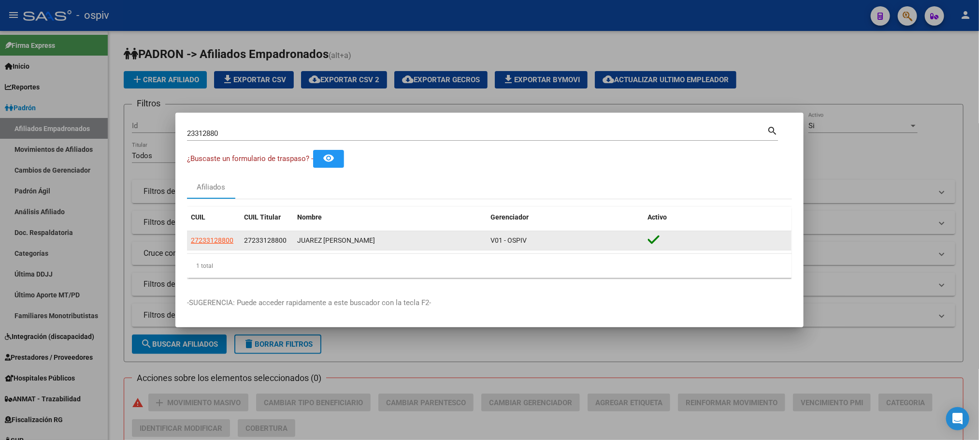
drag, startPoint x: 212, startPoint y: 234, endPoint x: 209, endPoint y: 240, distance: 6.7
click at [211, 236] on datatable-body-cell "27233128800" at bounding box center [213, 240] width 53 height 19
click at [209, 241] on span "27233128800" at bounding box center [212, 240] width 43 height 8
copy span "27233"
type textarea "27233128800"
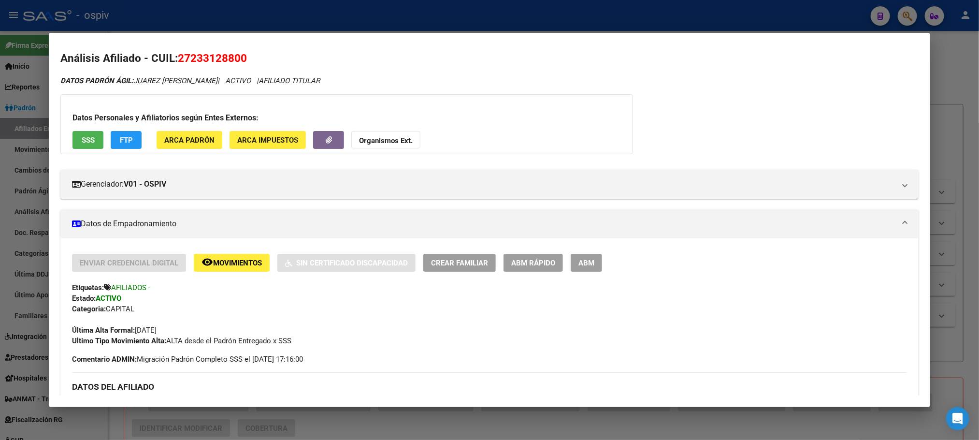
scroll to position [0, 0]
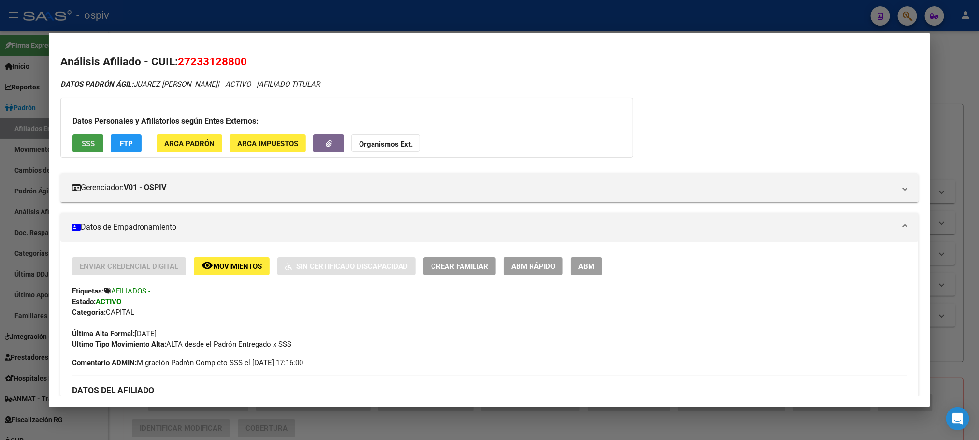
click at [82, 142] on span "SSS" at bounding box center [88, 143] width 13 height 9
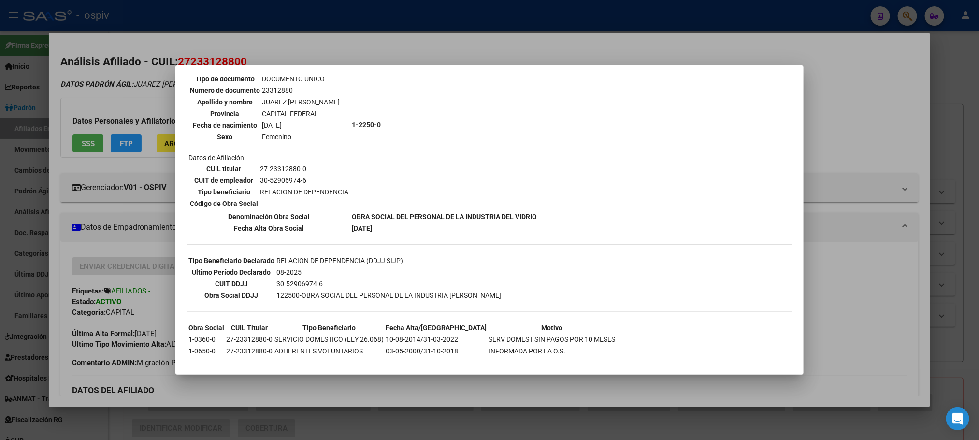
scroll to position [94, 0]
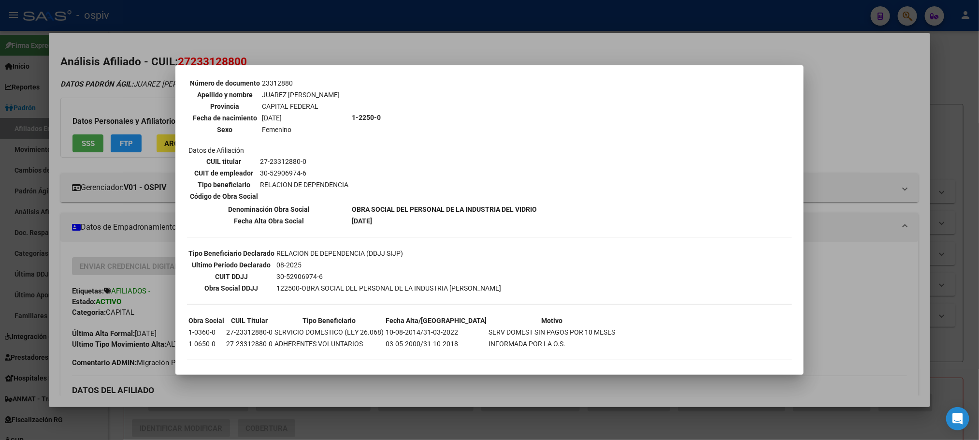
click at [245, 22] on div at bounding box center [489, 220] width 979 height 440
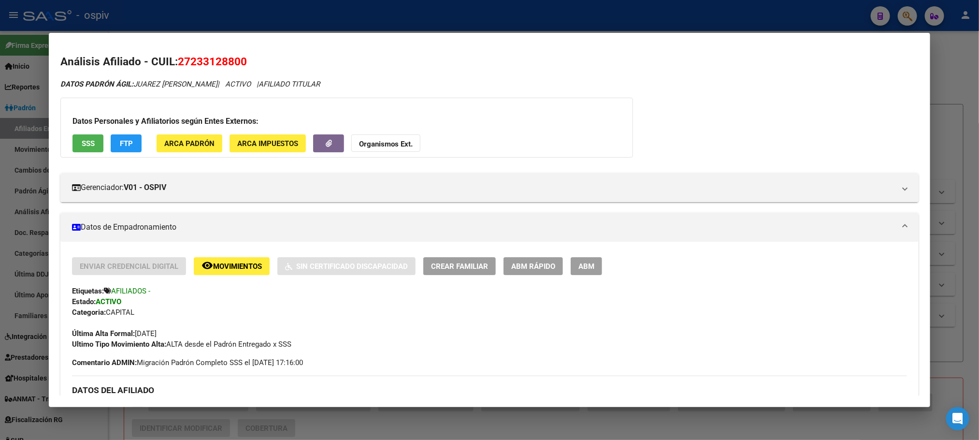
click at [249, 21] on div at bounding box center [489, 220] width 979 height 440
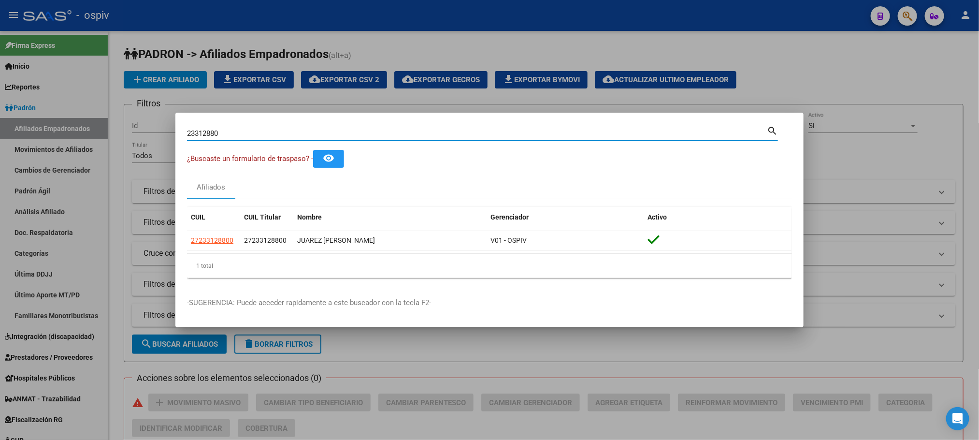
drag, startPoint x: 232, startPoint y: 135, endPoint x: 171, endPoint y: 135, distance: 61.3
click at [171, 135] on div "23312880 Buscar (apellido, dni, cuil, nro traspaso, cuit, obra social) search ¿…" at bounding box center [489, 220] width 979 height 440
paste input "36045246"
type input "36045246"
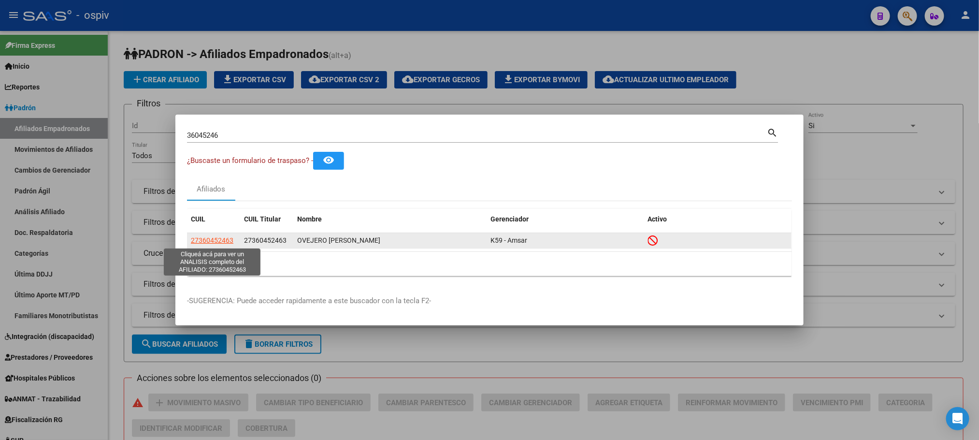
click at [219, 240] on span "27360452463" at bounding box center [212, 240] width 43 height 8
type textarea "27360452463"
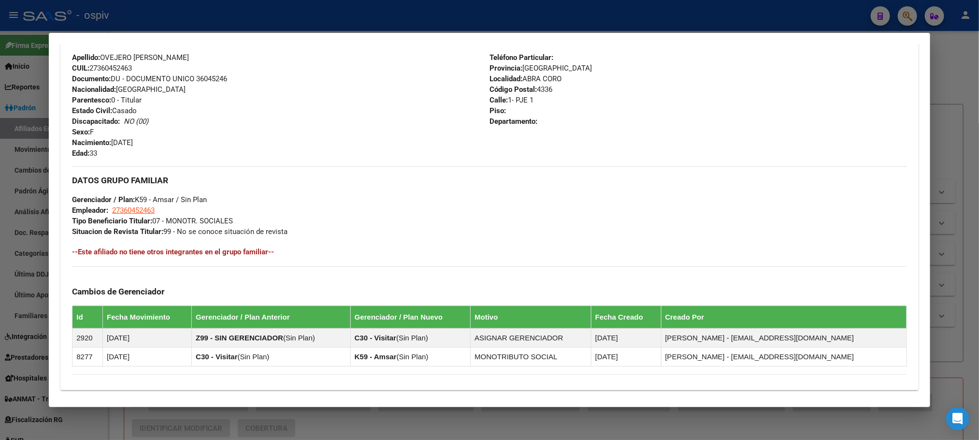
scroll to position [485, 0]
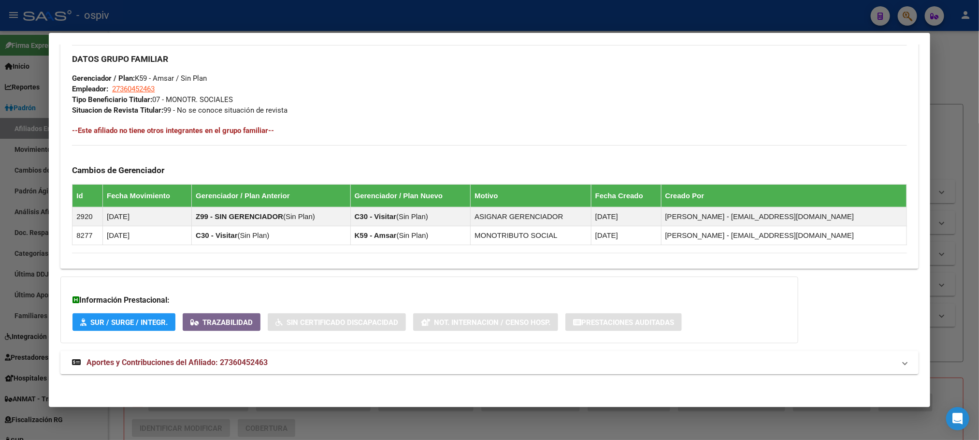
click at [215, 359] on span "Aportes y Contribuciones del Afiliado: 27360452463" at bounding box center [176, 361] width 181 height 9
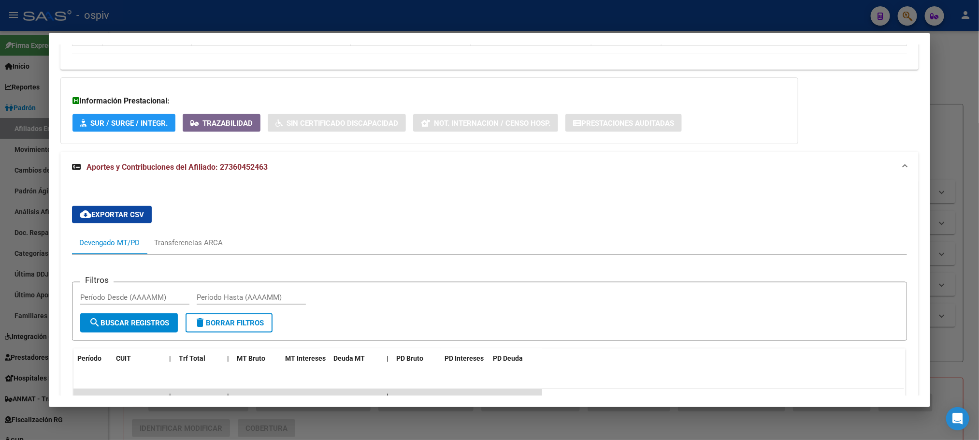
scroll to position [813, 0]
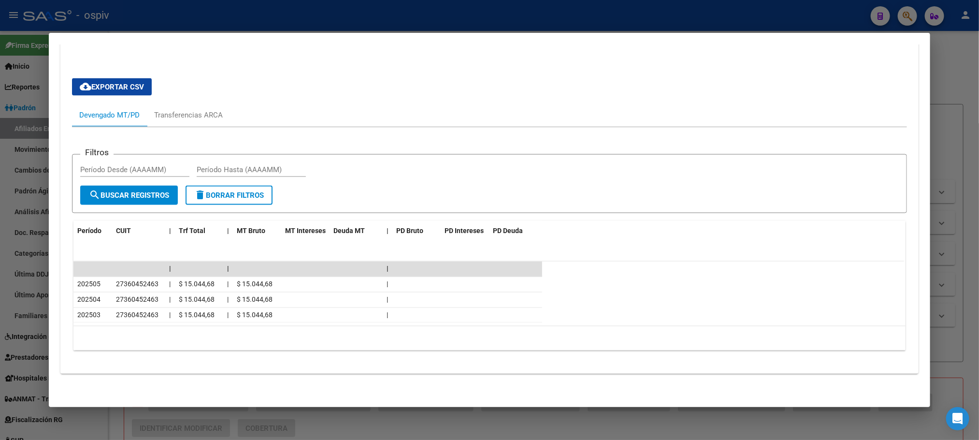
click at [328, 9] on div at bounding box center [489, 220] width 979 height 440
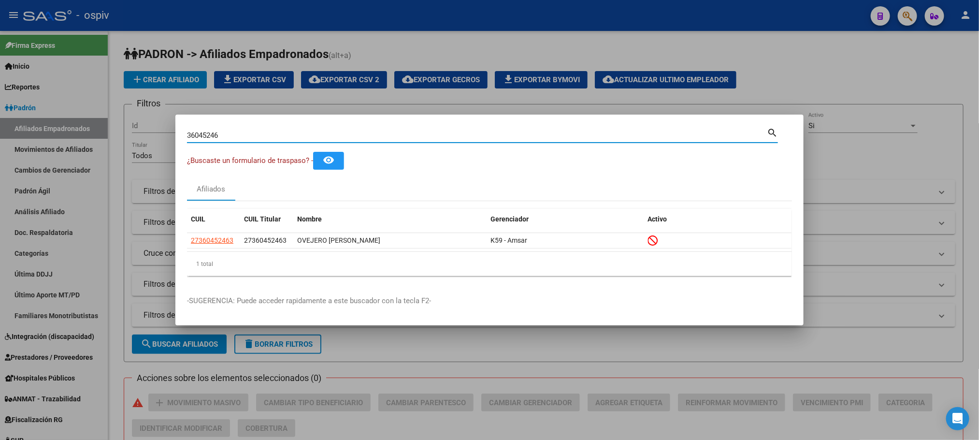
drag, startPoint x: 234, startPoint y: 133, endPoint x: 157, endPoint y: 128, distance: 77.0
click at [156, 129] on div "36045246 Buscar (apellido, dni, cuil, nro traspaso, cuit, obra social) search ¿…" at bounding box center [489, 220] width 979 height 440
paste input "3520541"
type input "33520541"
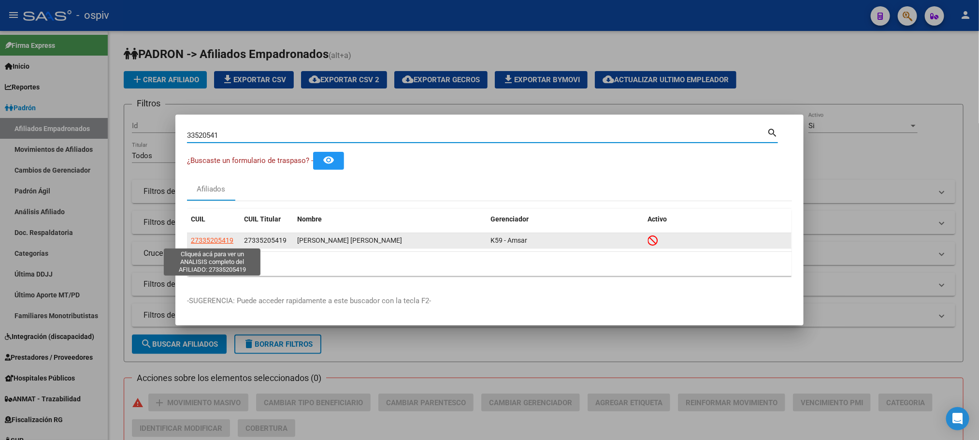
click at [213, 238] on span "27335205419" at bounding box center [212, 240] width 43 height 8
type textarea "27335205419"
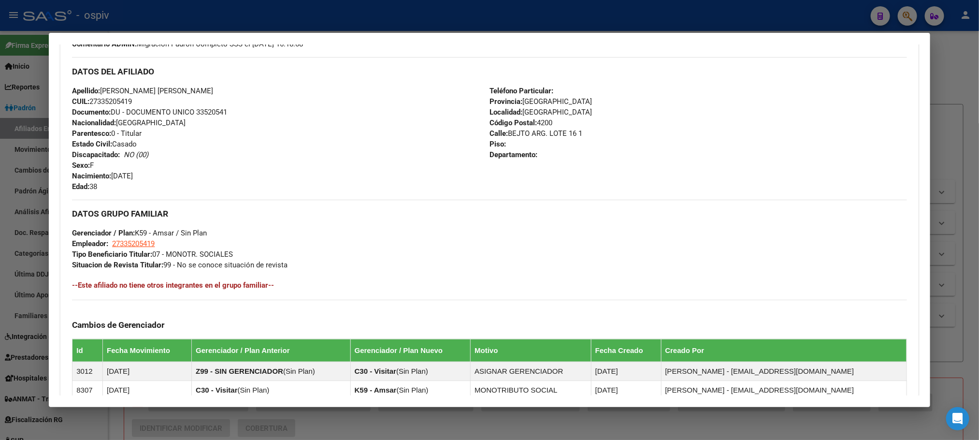
scroll to position [485, 0]
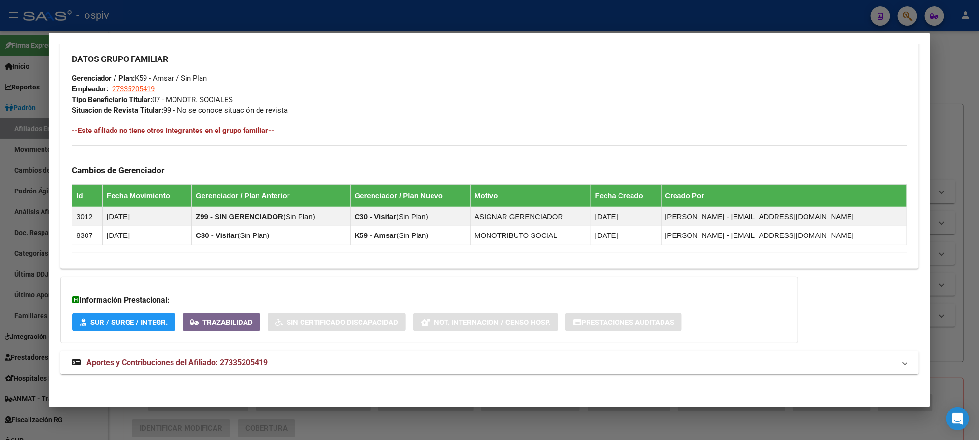
click at [196, 358] on span "Aportes y Contribuciones del Afiliado: 27335205419" at bounding box center [176, 361] width 181 height 9
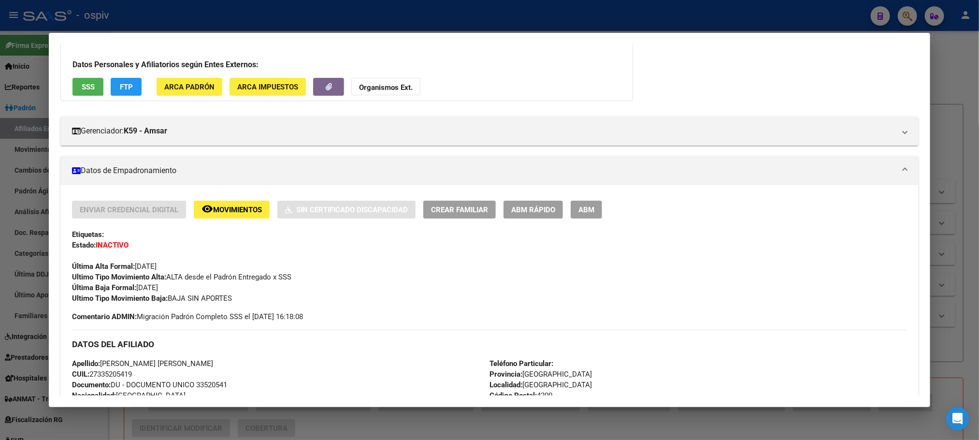
scroll to position [0, 0]
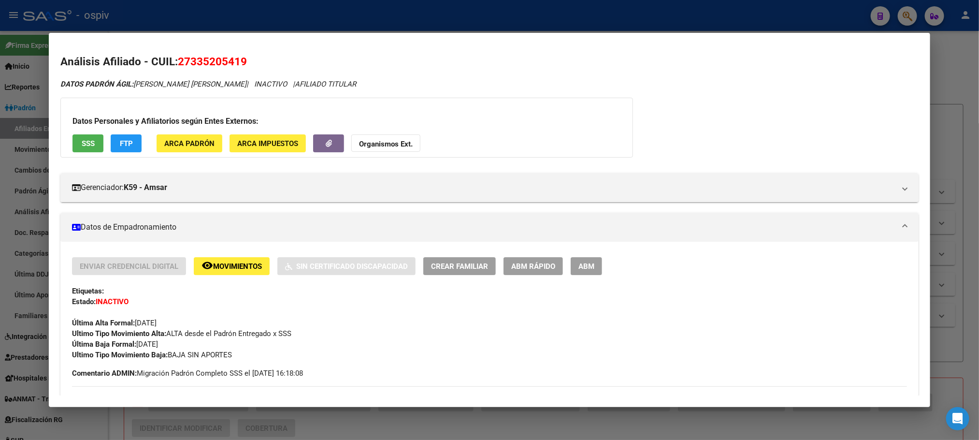
click at [82, 141] on span "SSS" at bounding box center [88, 143] width 13 height 9
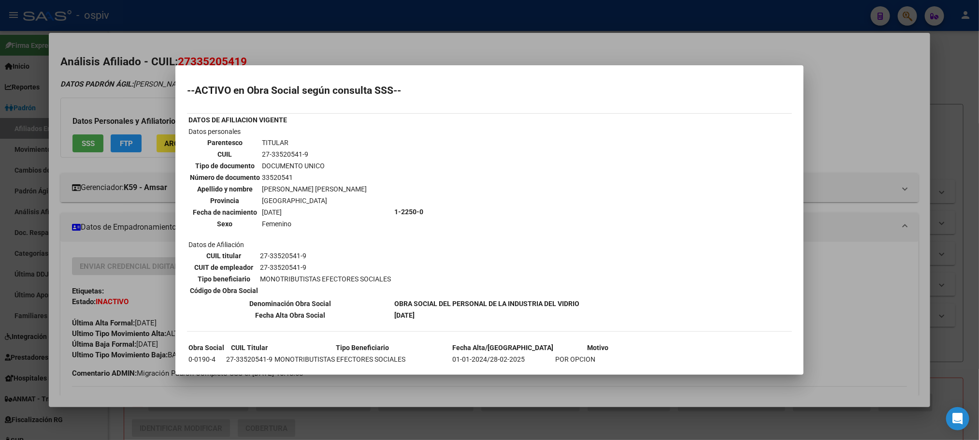
click at [287, 154] on td "27-33520541-9" at bounding box center [314, 154] width 106 height 11
copy tbody "27-33520541-9"
click at [302, 14] on div at bounding box center [489, 220] width 979 height 440
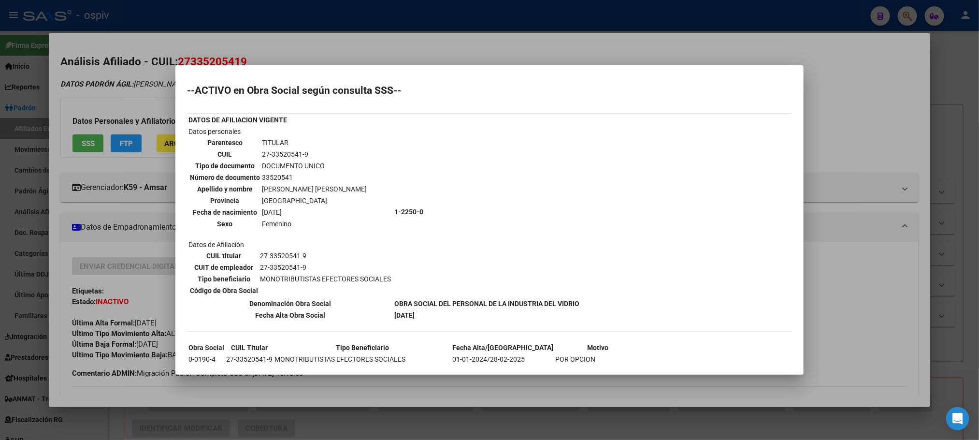
click at [304, 19] on div at bounding box center [489, 220] width 979 height 440
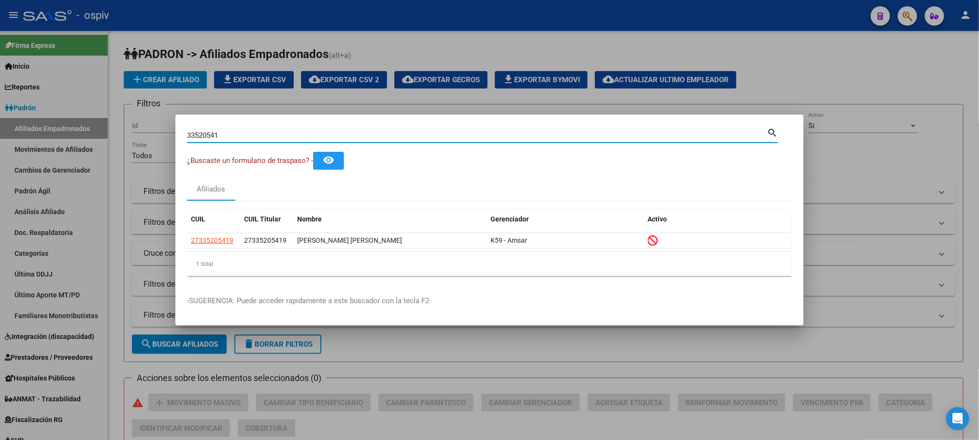
drag, startPoint x: 235, startPoint y: 137, endPoint x: 101, endPoint y: 123, distance: 134.0
click at [101, 123] on div "33520541 Buscar (apellido, dni, cuil, nro traspaso, cuit, obra social) search ¿…" at bounding box center [489, 220] width 979 height 440
type input "GIMENEZ"
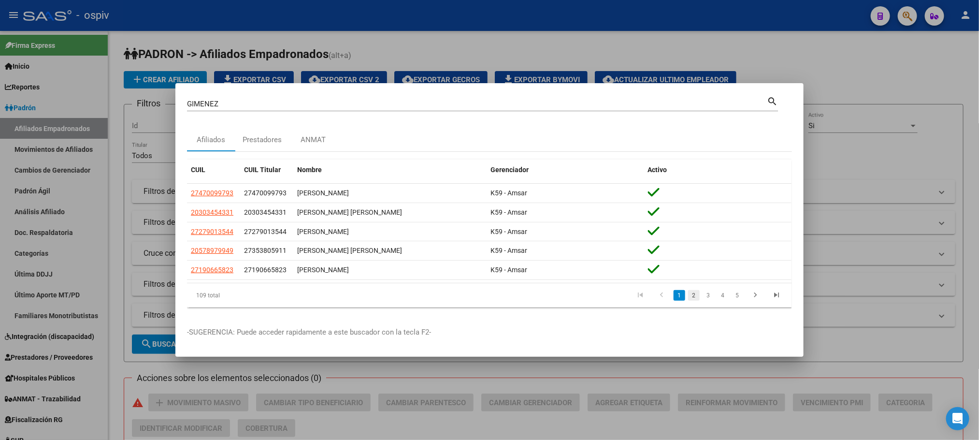
click at [693, 296] on link "2" at bounding box center [694, 295] width 12 height 11
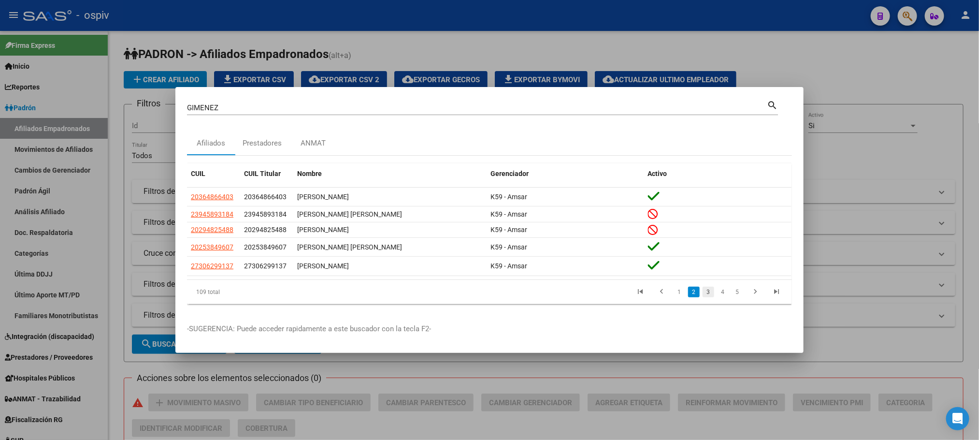
click at [706, 291] on link "3" at bounding box center [708, 291] width 12 height 11
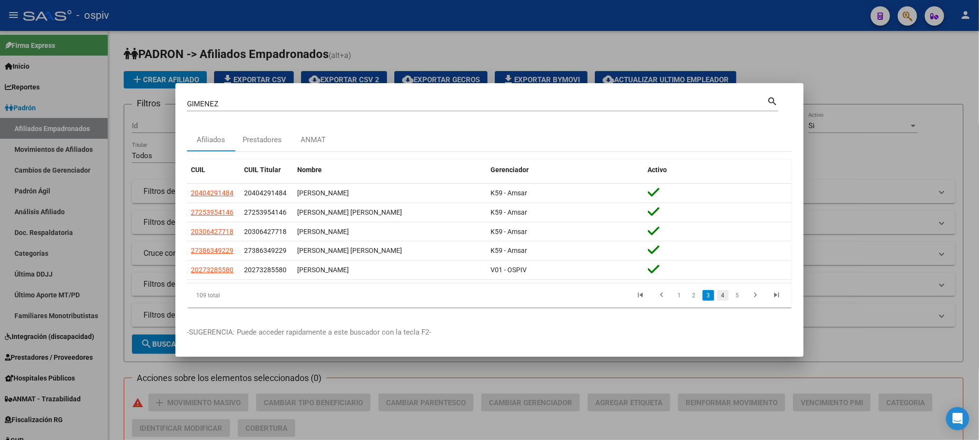
click at [719, 292] on link "4" at bounding box center [723, 295] width 12 height 11
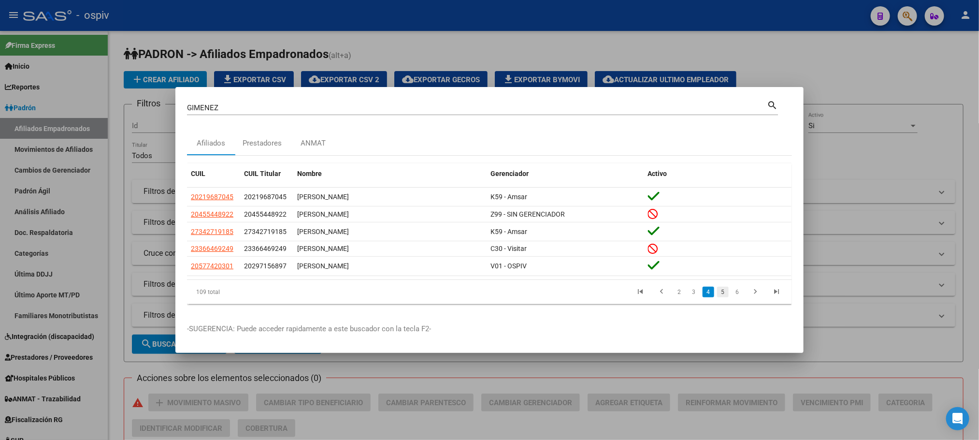
click at [722, 293] on link "5" at bounding box center [723, 291] width 12 height 11
click at [723, 294] on link "6" at bounding box center [723, 291] width 12 height 11
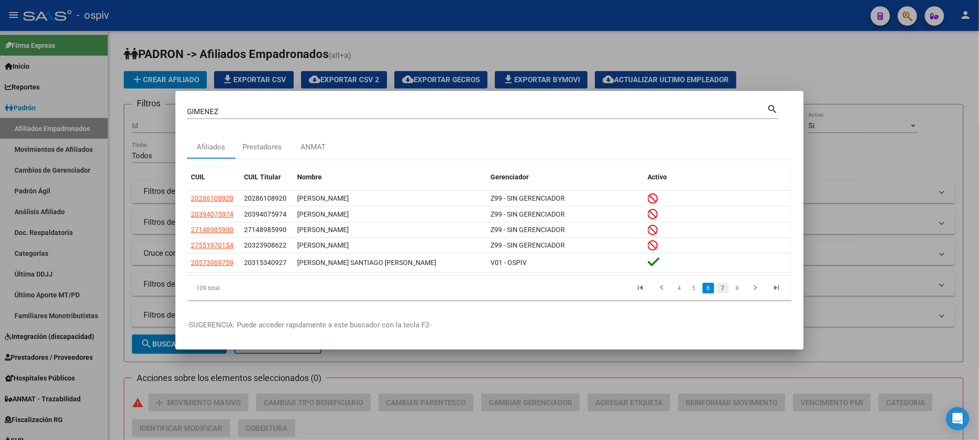
click at [723, 290] on link "7" at bounding box center [723, 288] width 12 height 11
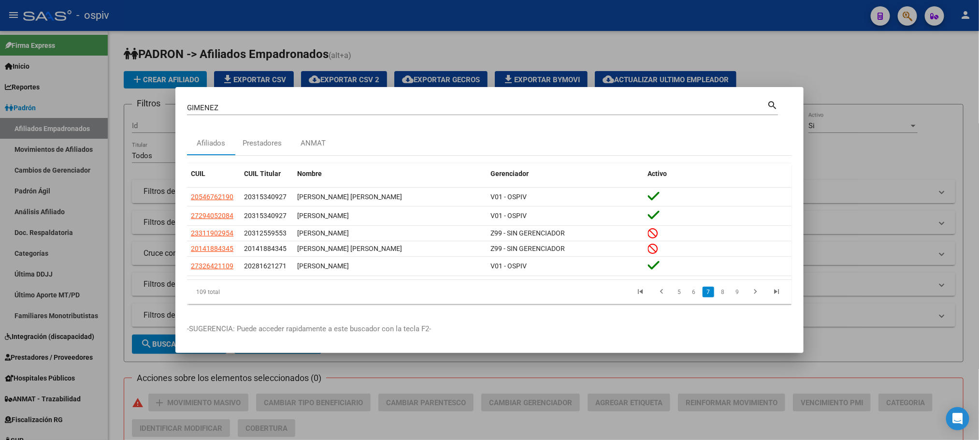
click at [723, 290] on link "8" at bounding box center [723, 291] width 12 height 11
click at [723, 290] on link "9" at bounding box center [722, 291] width 12 height 11
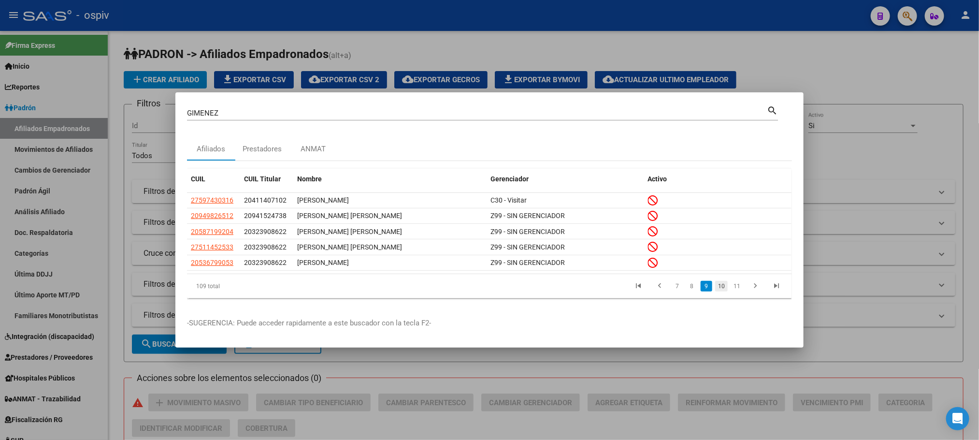
click at [724, 290] on link "10" at bounding box center [721, 286] width 13 height 11
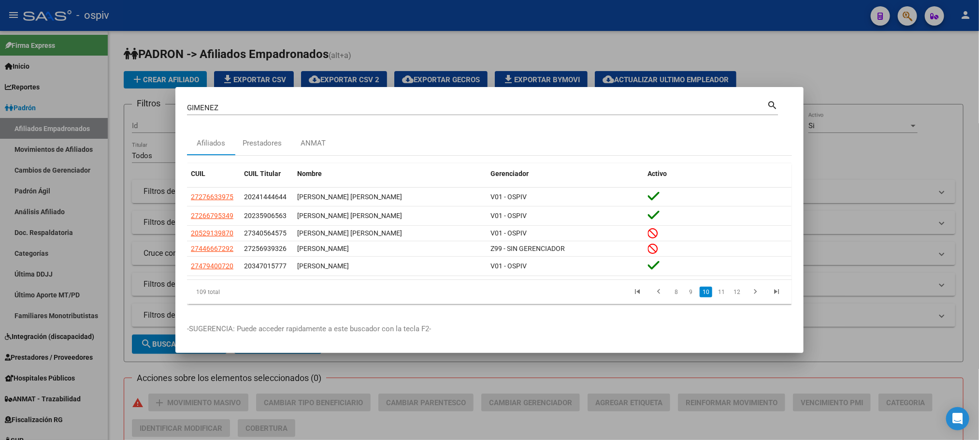
click at [724, 290] on link "11" at bounding box center [721, 291] width 13 height 11
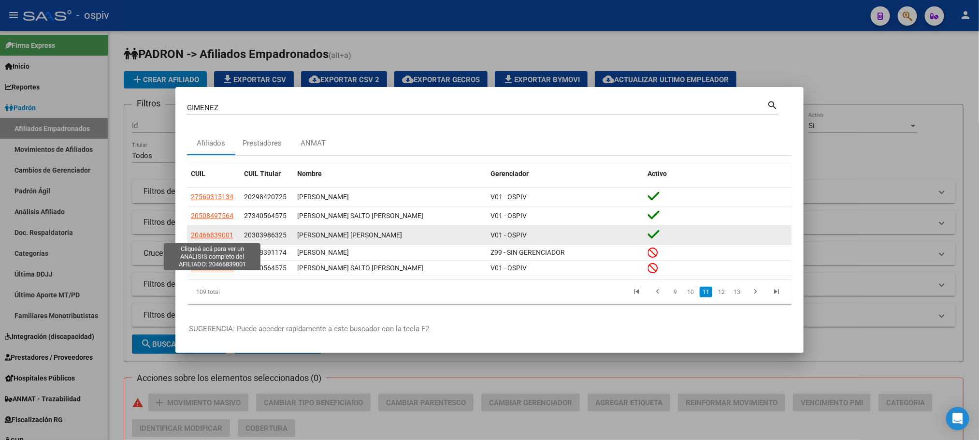
click at [216, 235] on span "20466839001" at bounding box center [212, 235] width 43 height 8
type textarea "20466839001"
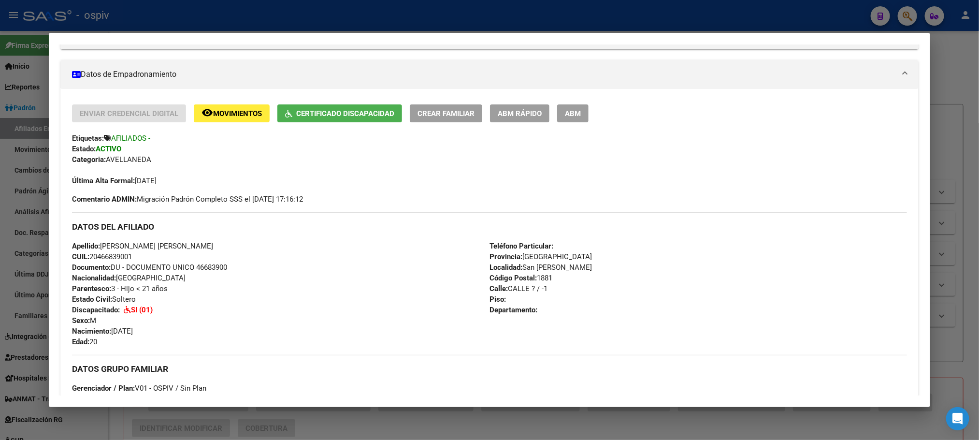
scroll to position [217, 0]
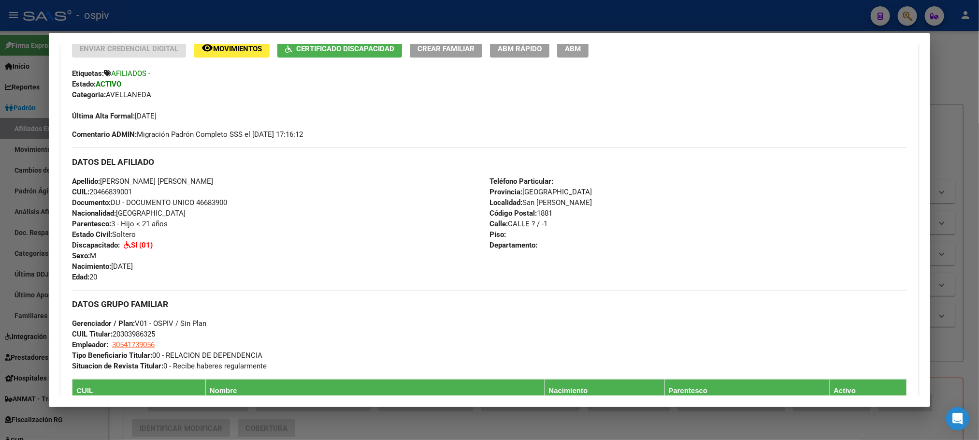
click at [210, 200] on span "Documento: DU - DOCUMENTO UNICO 46683900" at bounding box center [149, 202] width 155 height 9
copy span "46683900"
click at [341, 16] on div at bounding box center [489, 220] width 979 height 440
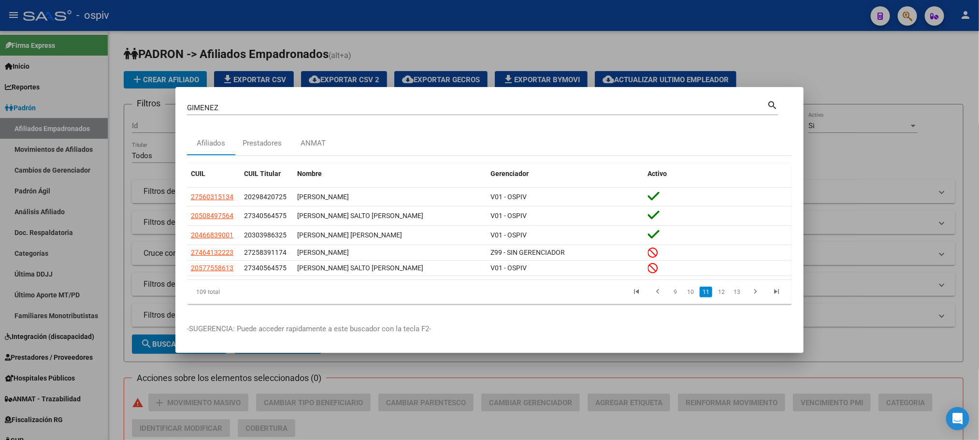
click at [269, 21] on div at bounding box center [489, 220] width 979 height 440
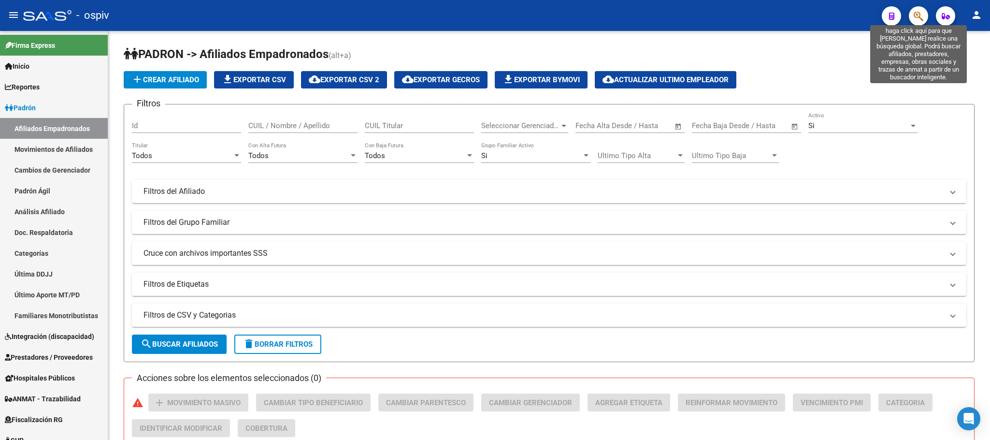
click at [916, 15] on icon "button" at bounding box center [918, 16] width 10 height 11
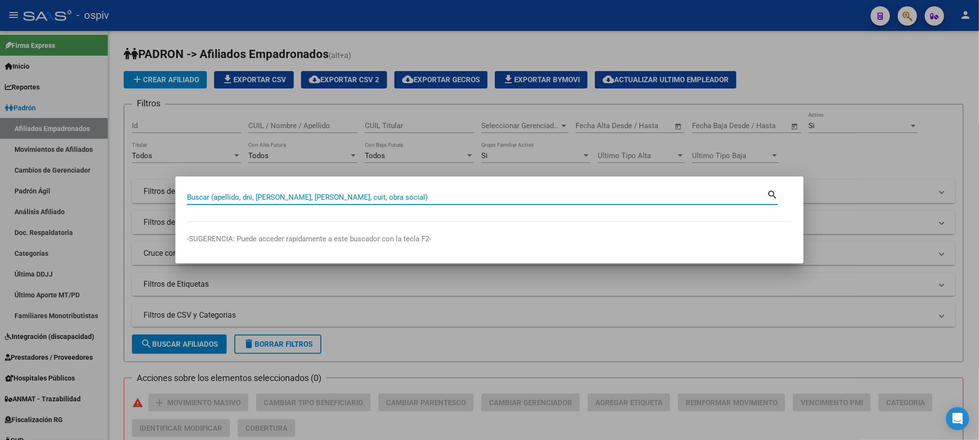
paste input "55472780"
type input "55472780"
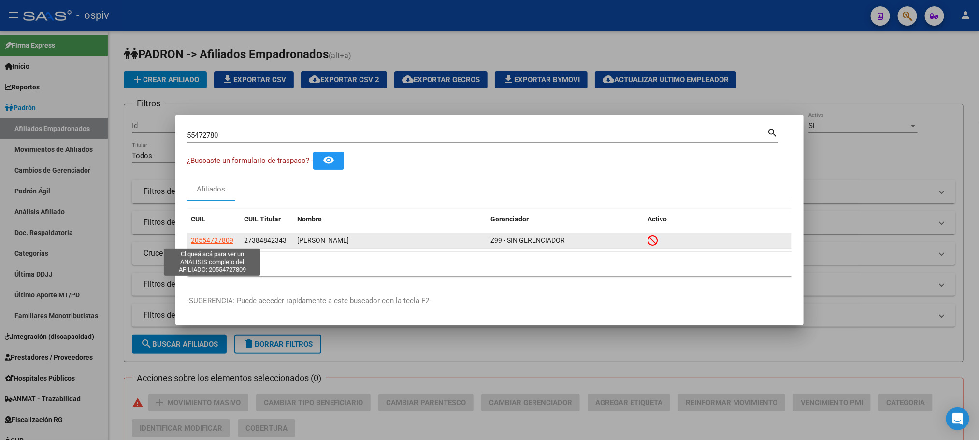
click at [219, 238] on span "20554727809" at bounding box center [212, 240] width 43 height 8
type textarea "20554727809"
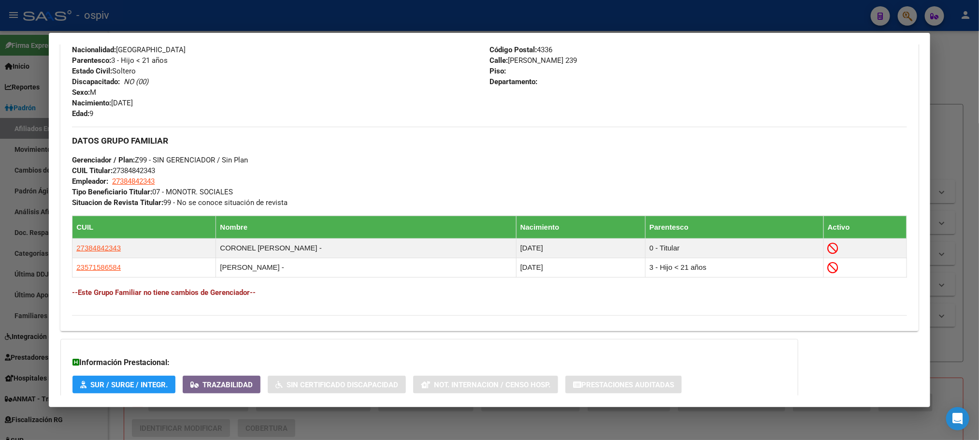
scroll to position [480, 0]
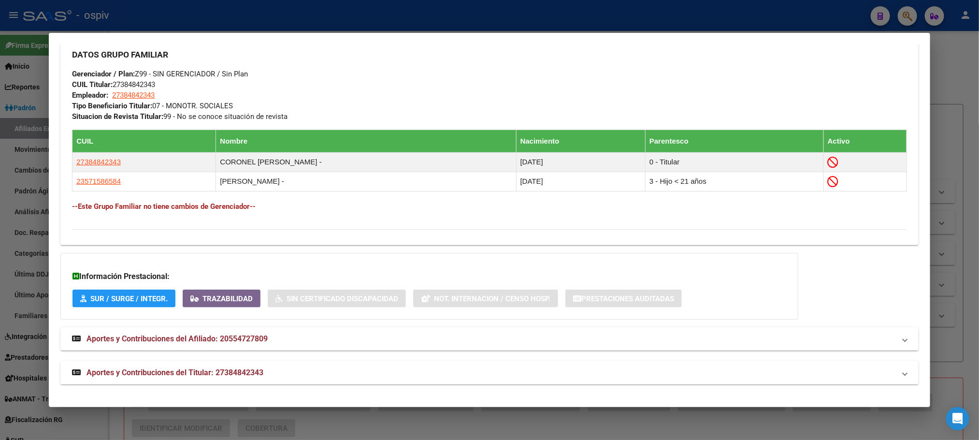
click at [237, 368] on span "Aportes y Contribuciones del Titular: 27384842343" at bounding box center [174, 372] width 177 height 9
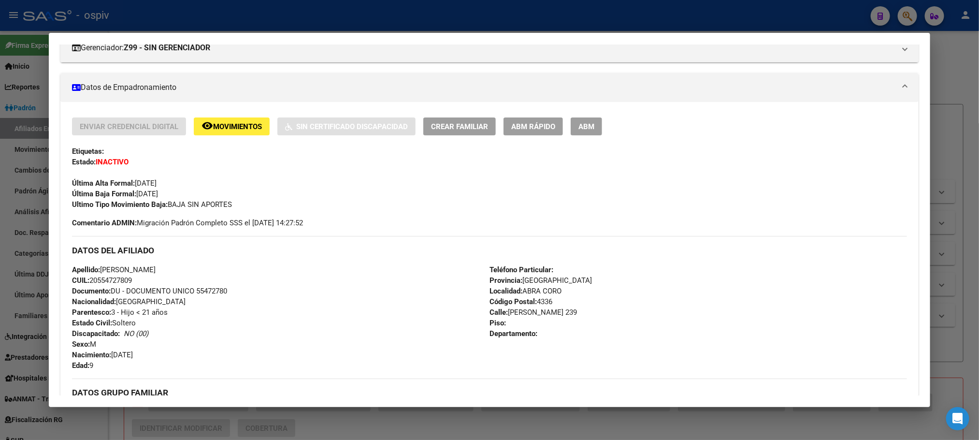
scroll to position [0, 0]
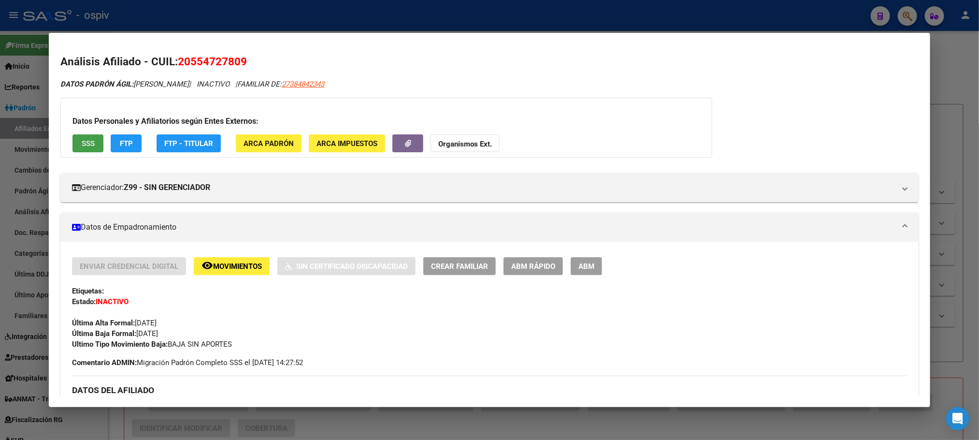
click at [72, 139] on button "SSS" at bounding box center [87, 143] width 31 height 18
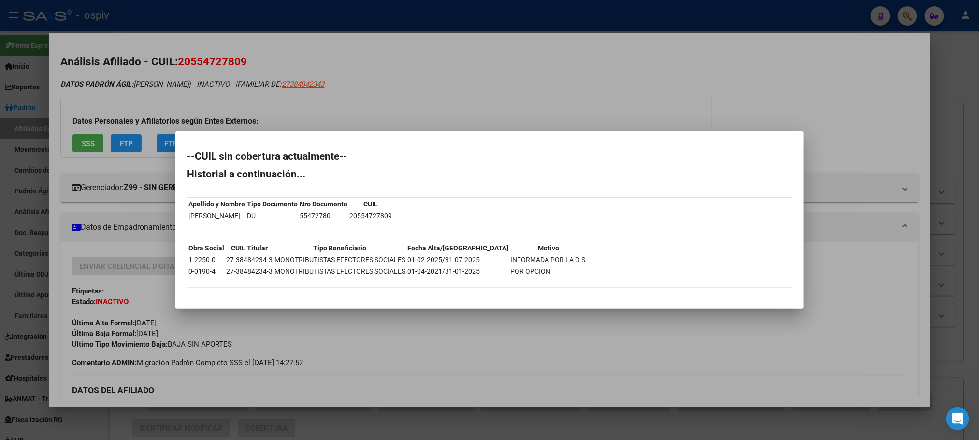
click at [249, 259] on td "27-38484234-3" at bounding box center [249, 259] width 47 height 11
copy td "27-38484234-3"
click at [267, 16] on div at bounding box center [489, 220] width 979 height 440
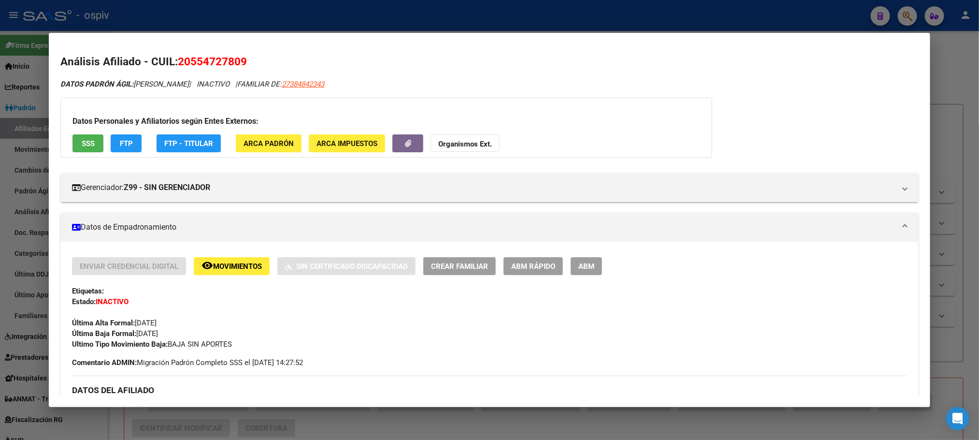
click at [243, 26] on div at bounding box center [489, 220] width 979 height 440
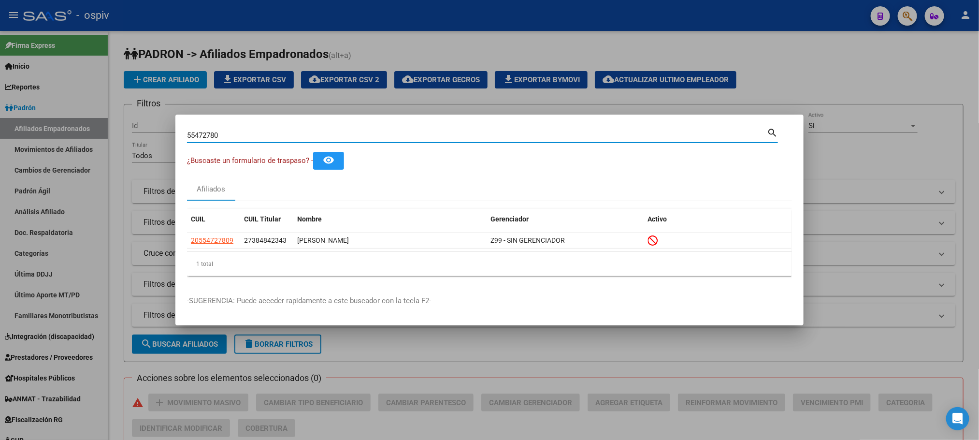
drag, startPoint x: 212, startPoint y: 135, endPoint x: 125, endPoint y: 119, distance: 87.9
click at [125, 119] on div "55472780 Buscar (apellido, dni, cuil, nro traspaso, cuit, obra social) search ¿…" at bounding box center [489, 220] width 979 height 440
paste input "20732794"
type input "20732794"
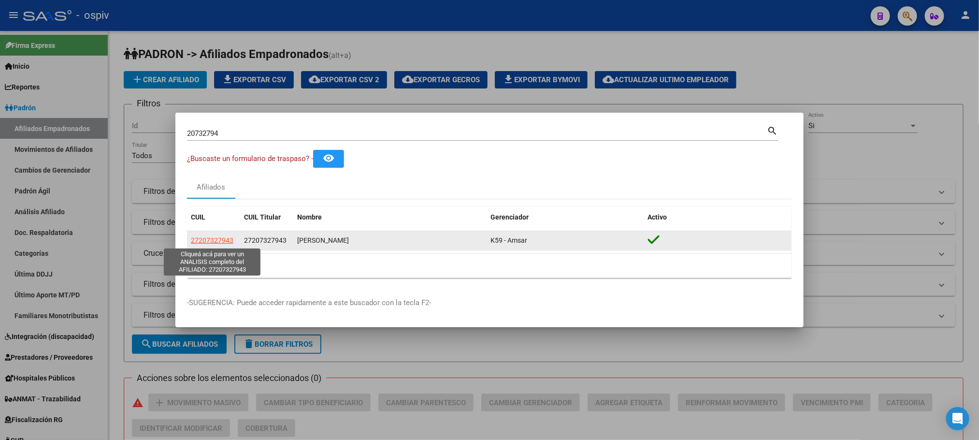
click at [225, 241] on span "27207327943" at bounding box center [212, 240] width 43 height 8
type textarea "27207327943"
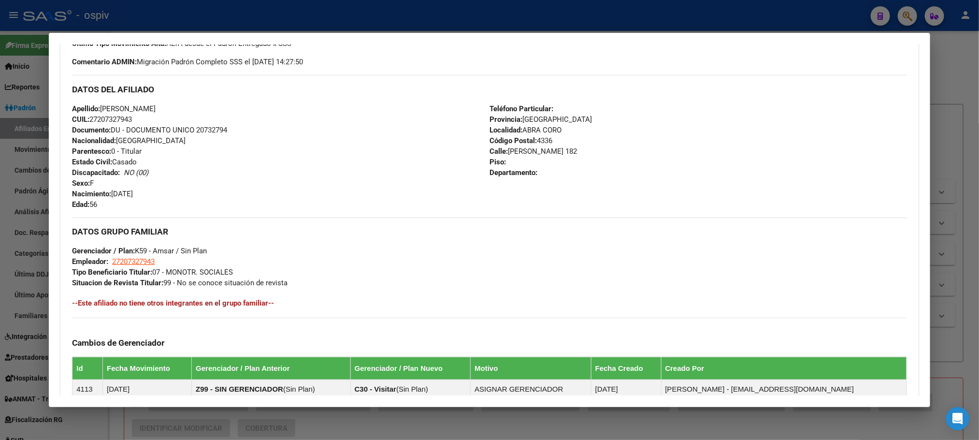
scroll to position [464, 0]
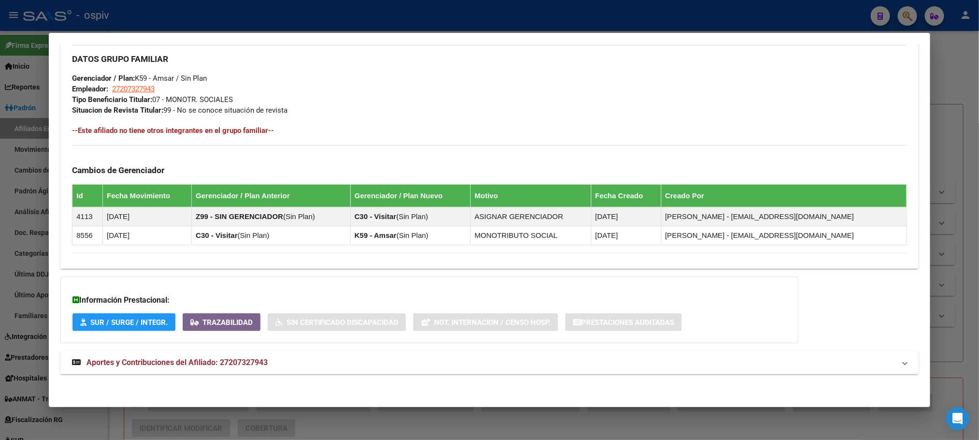
click at [246, 361] on span "Aportes y Contribuciones del Afiliado: 27207327943" at bounding box center [176, 361] width 181 height 9
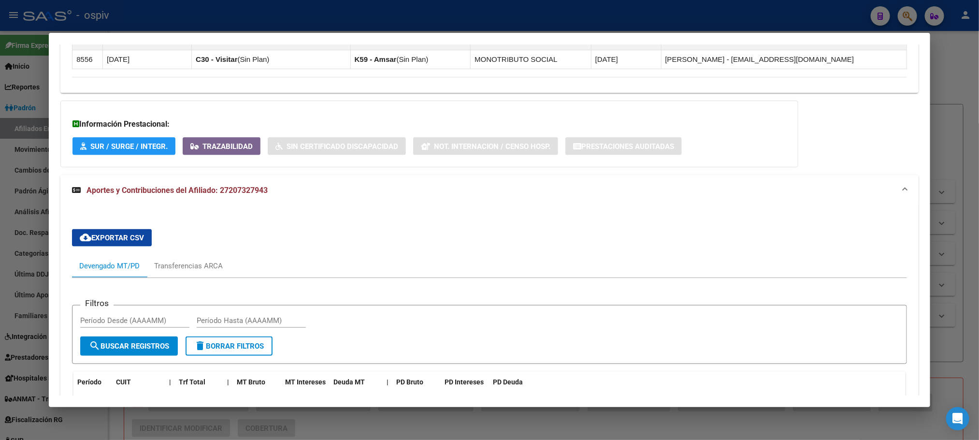
scroll to position [826, 0]
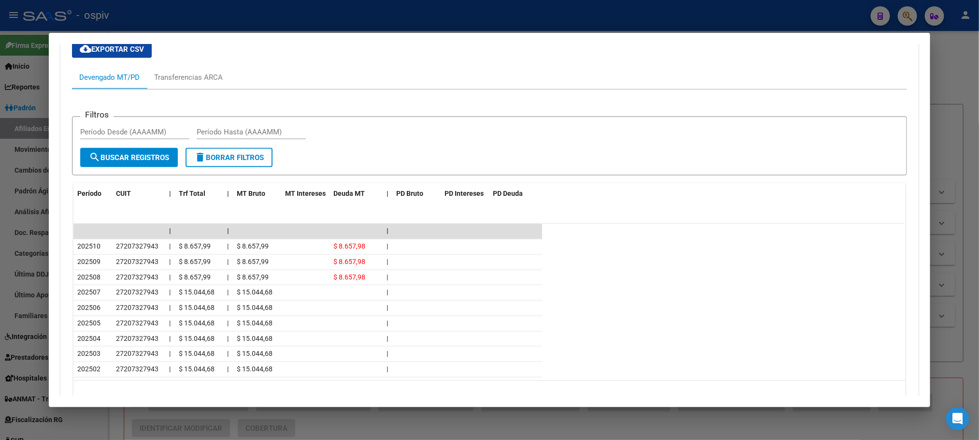
drag, startPoint x: 169, startPoint y: 7, endPoint x: 186, endPoint y: 41, distance: 38.0
click at [170, 7] on div at bounding box center [489, 220] width 979 height 440
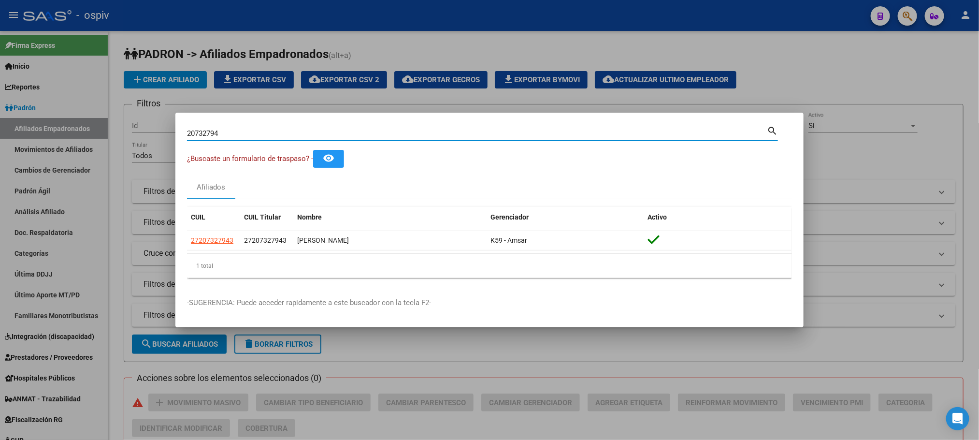
drag, startPoint x: 233, startPoint y: 136, endPoint x: 119, endPoint y: 109, distance: 117.2
click at [119, 109] on div "20732794 Buscar (apellido, dni, cuil, nro traspaso, cuit, obra social) search ¿…" at bounding box center [489, 220] width 979 height 440
type input "49596169"
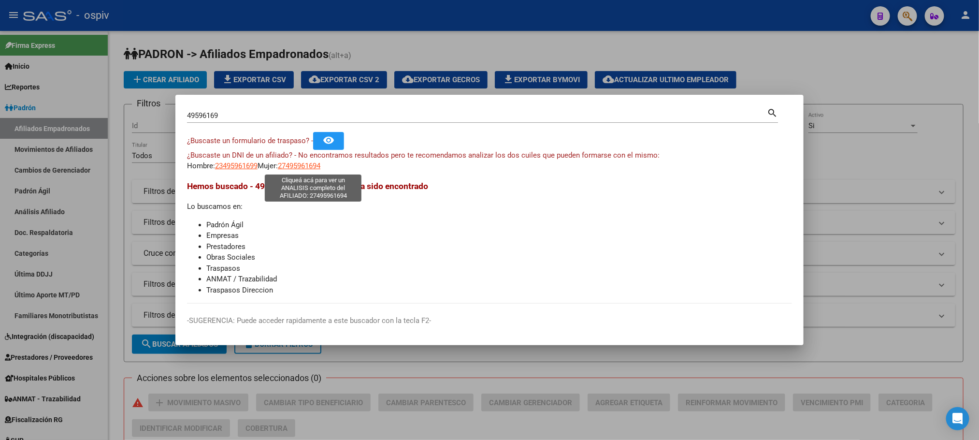
click at [313, 166] on span "27495961694" at bounding box center [299, 165] width 43 height 9
type textarea "27495961694"
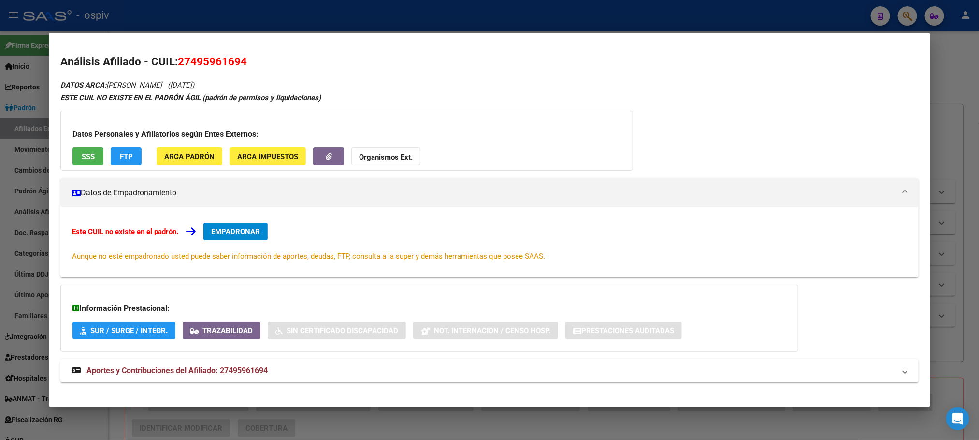
click at [75, 154] on button "SSS" at bounding box center [87, 156] width 31 height 18
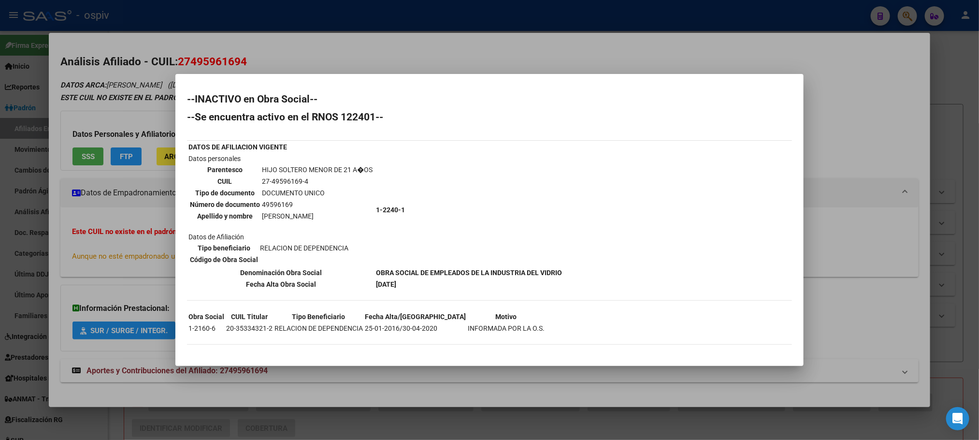
click at [280, 204] on td "49596169" at bounding box center [317, 204] width 112 height 11
click at [300, 13] on div at bounding box center [489, 220] width 979 height 440
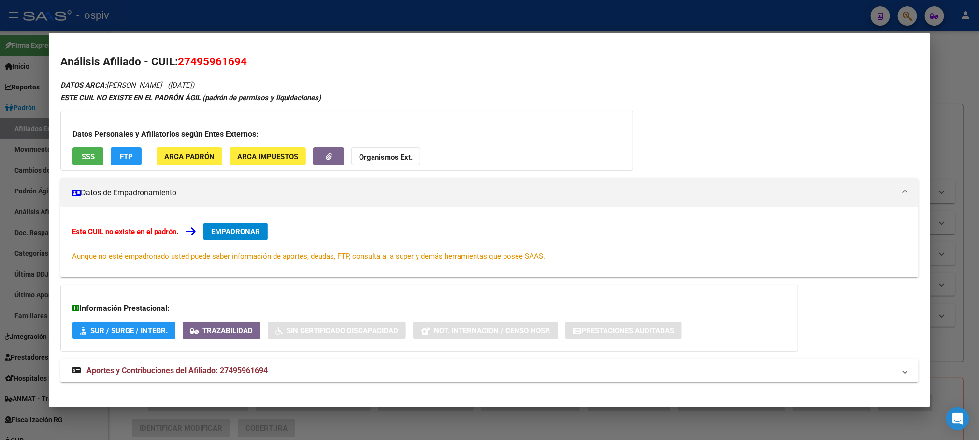
click at [300, 13] on div at bounding box center [489, 220] width 979 height 440
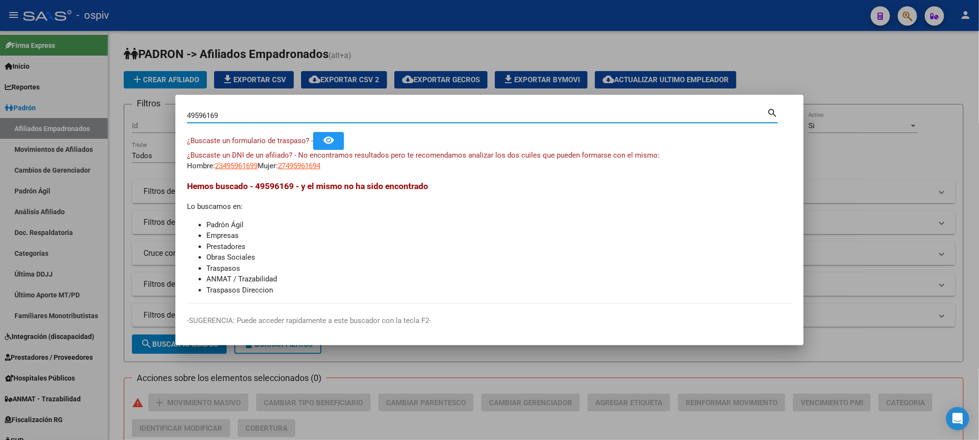
drag, startPoint x: 122, startPoint y: 115, endPoint x: 90, endPoint y: 110, distance: 32.7
click at [90, 110] on div "49596169 Buscar (apellido, dni, cuil, nro traspaso, cuit, obra social) search ¿…" at bounding box center [489, 220] width 979 height 440
paste input "59449910"
type input "59449910"
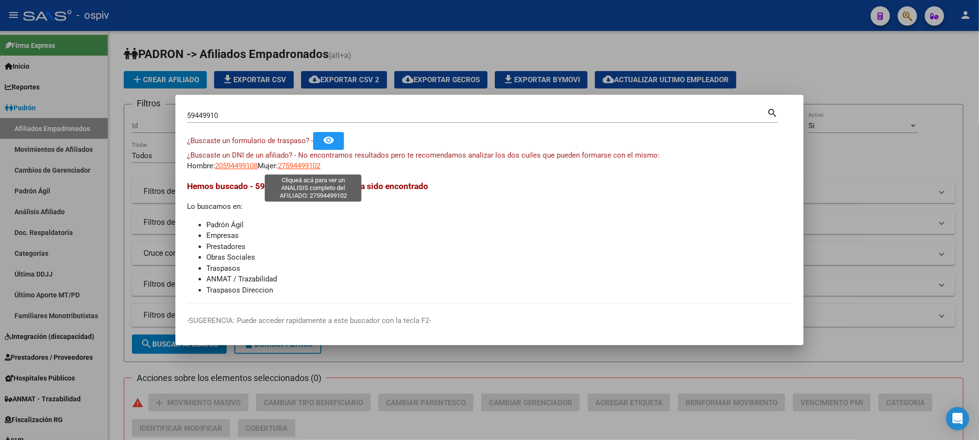
click at [316, 167] on span "27594499102" at bounding box center [299, 165] width 43 height 9
type textarea "27594499102"
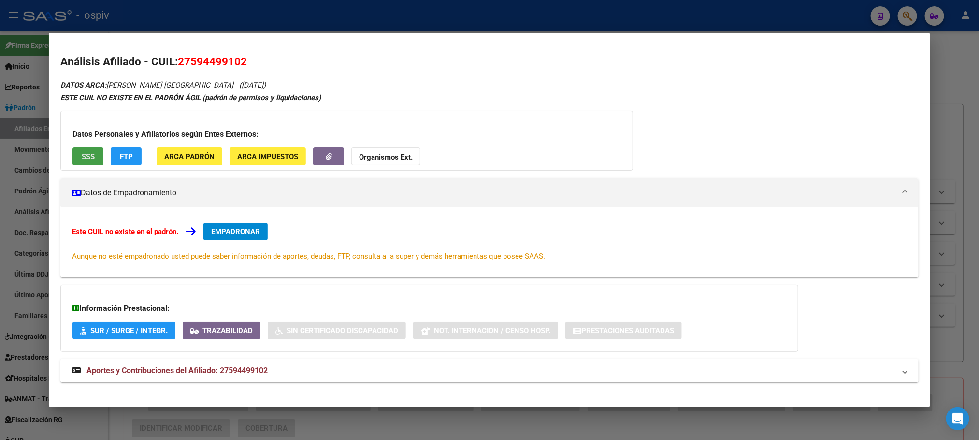
click at [85, 154] on span "SSS" at bounding box center [88, 156] width 13 height 9
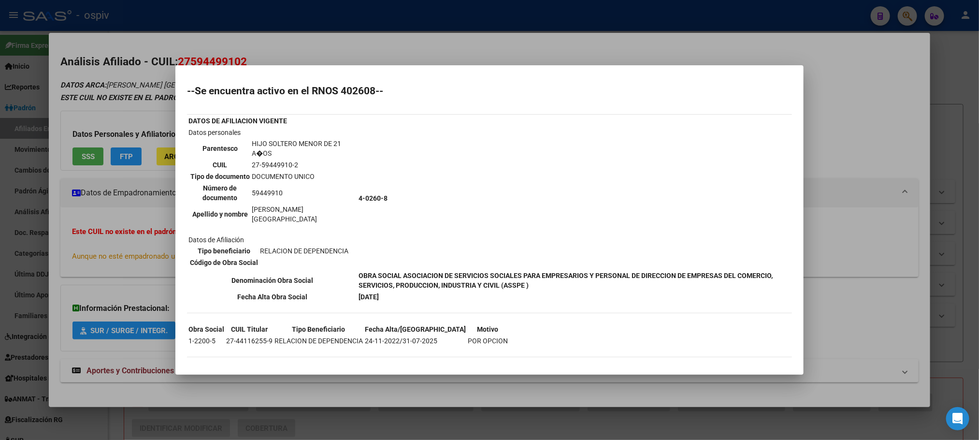
scroll to position [27, 0]
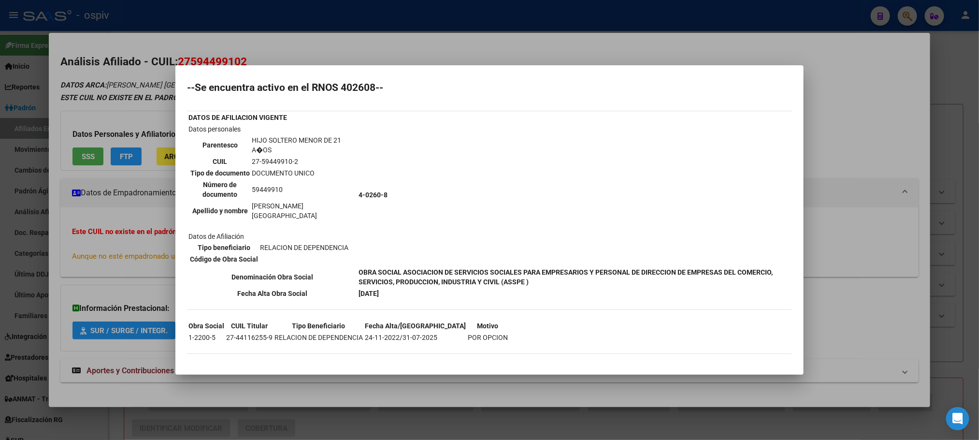
drag, startPoint x: 256, startPoint y: 6, endPoint x: 240, endPoint y: 118, distance: 112.8
click at [256, 6] on div at bounding box center [489, 220] width 979 height 440
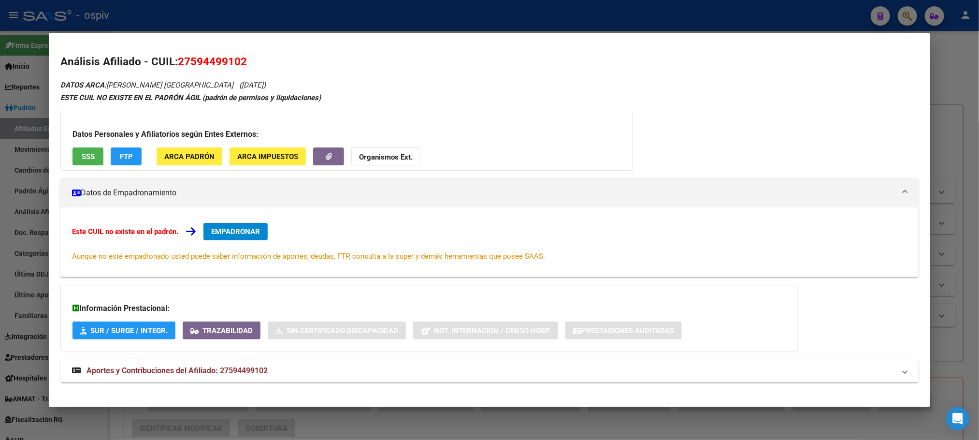
scroll to position [9, 0]
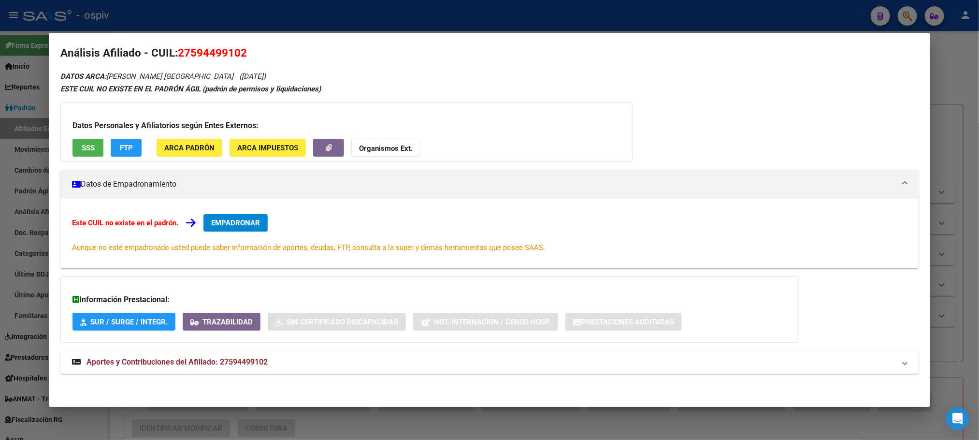
drag, startPoint x: 209, startPoint y: 364, endPoint x: 273, endPoint y: 361, distance: 64.3
click at [210, 363] on span "Aportes y Contribuciones del Afiliado: 27594499102" at bounding box center [176, 361] width 181 height 9
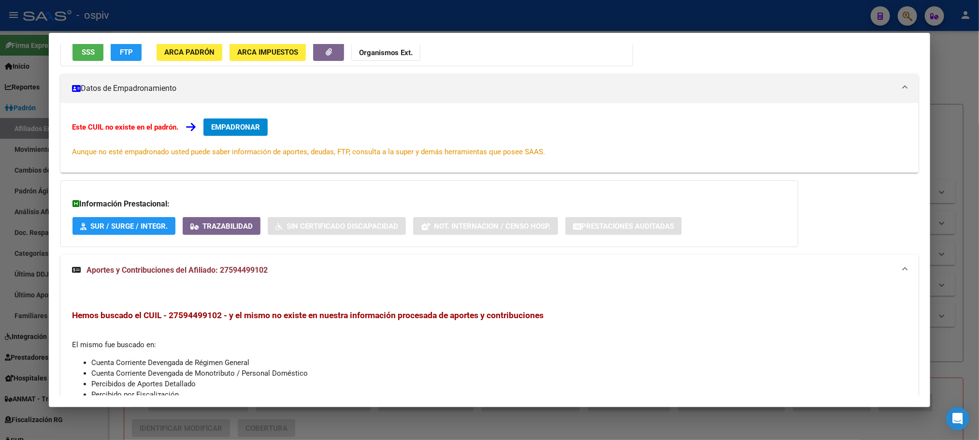
scroll to position [0, 0]
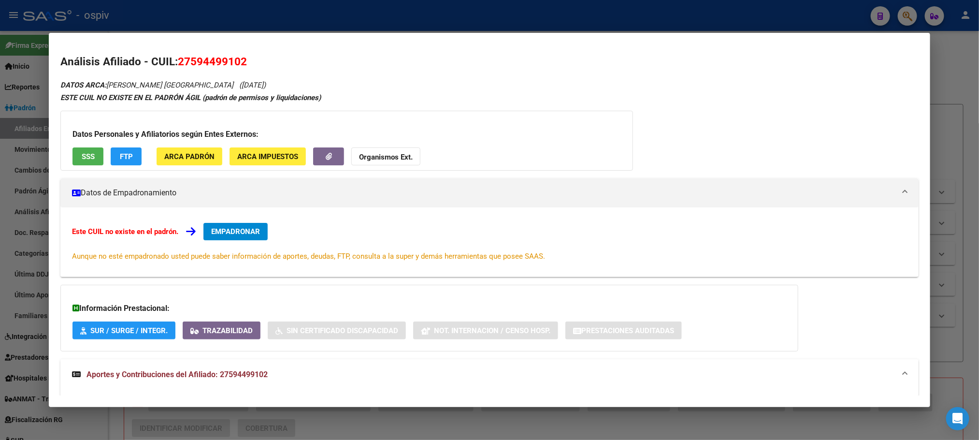
drag, startPoint x: 184, startPoint y: 62, endPoint x: 236, endPoint y: 64, distance: 52.2
click at [236, 64] on span "27594499102" at bounding box center [212, 61] width 69 height 13
click at [239, 14] on div at bounding box center [489, 220] width 979 height 440
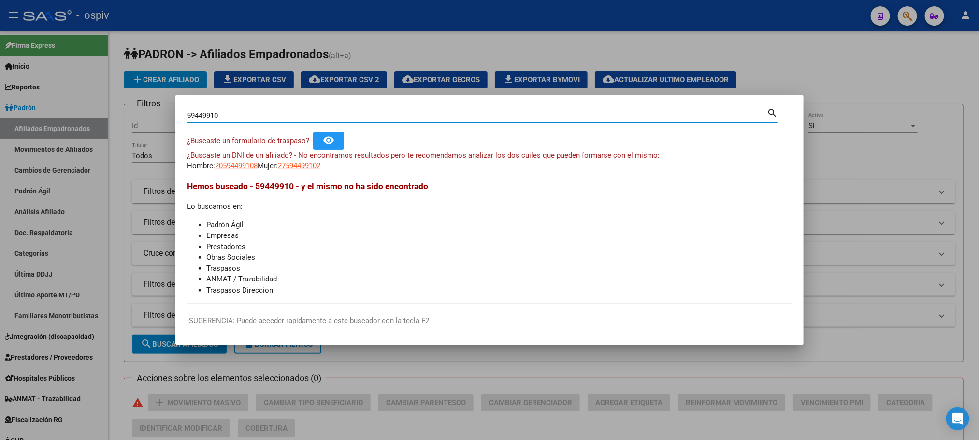
drag, startPoint x: 232, startPoint y: 119, endPoint x: 110, endPoint y: 109, distance: 122.6
click at [110, 109] on div "59449910 Buscar (apellido, dni, cuil, nro traspaso, cuit, obra social) search ¿…" at bounding box center [489, 220] width 979 height 440
paste input "28161242"
type input "28161242"
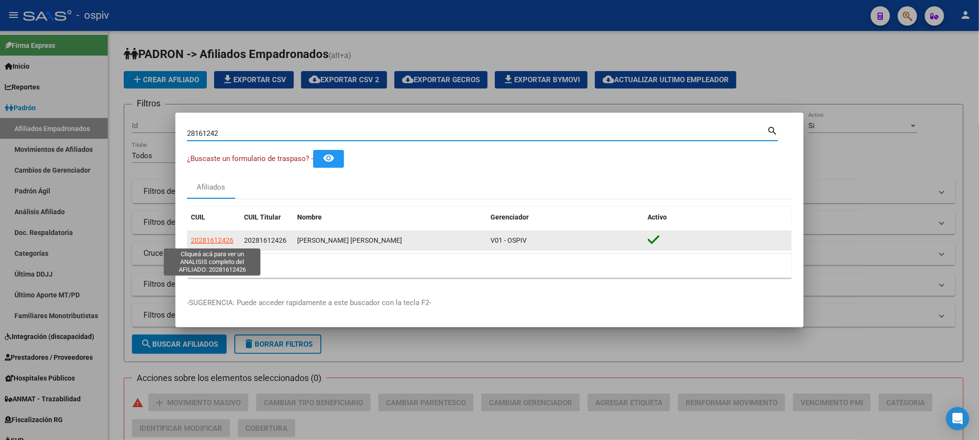
click at [217, 241] on span "20281612426" at bounding box center [212, 240] width 43 height 8
type textarea "20281612426"
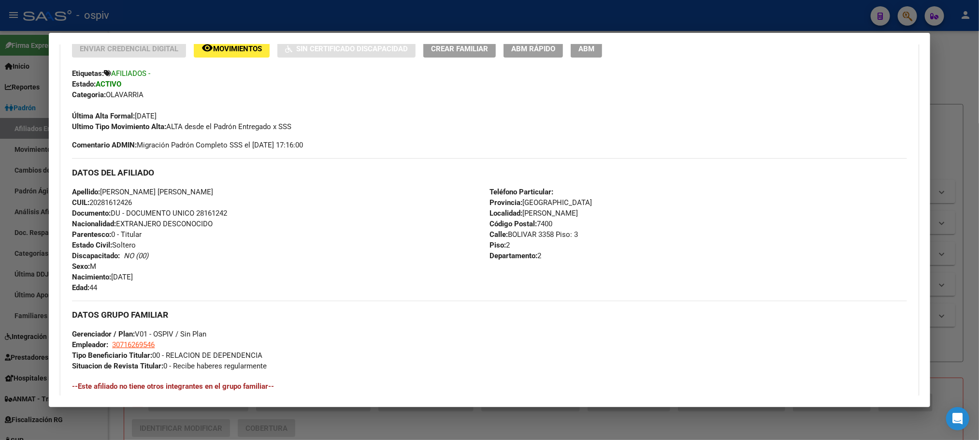
scroll to position [435, 0]
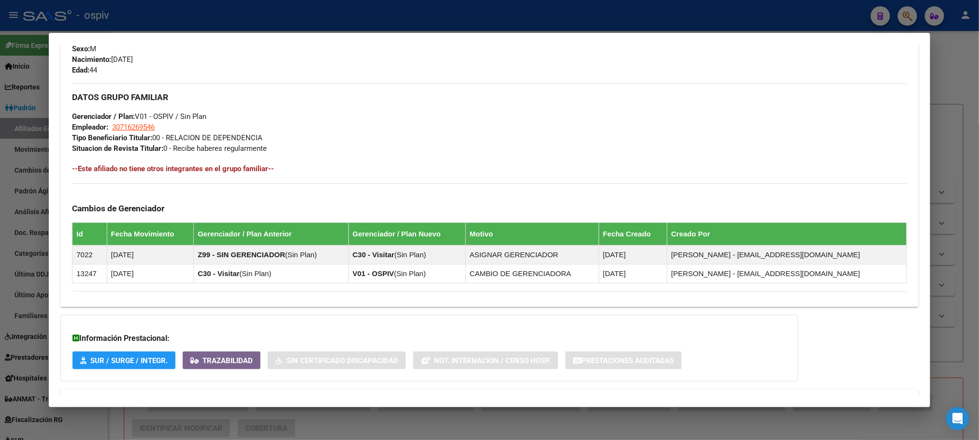
click at [287, 16] on div at bounding box center [489, 220] width 979 height 440
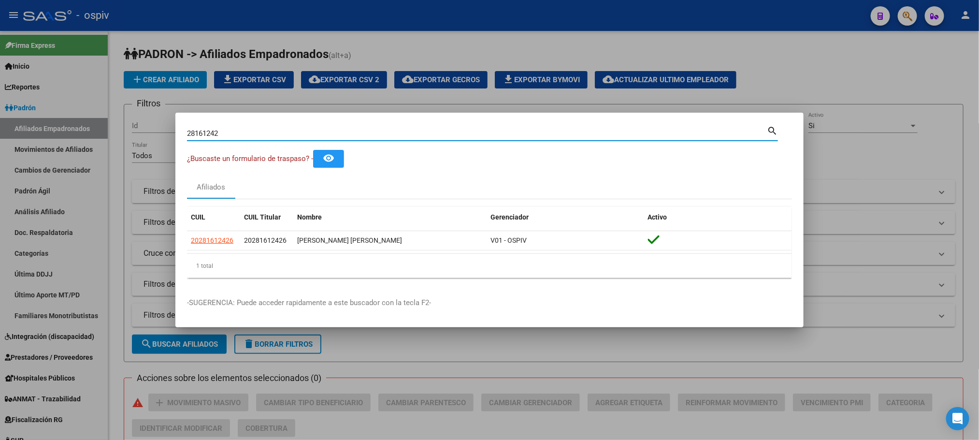
drag, startPoint x: 222, startPoint y: 135, endPoint x: 128, endPoint y: 129, distance: 94.8
click at [128, 129] on div "28161242 Buscar (apellido, dni, cuil, nro traspaso, cuit, obra social) search ¿…" at bounding box center [489, 220] width 979 height 440
paste input "54271063"
type input "54271063"
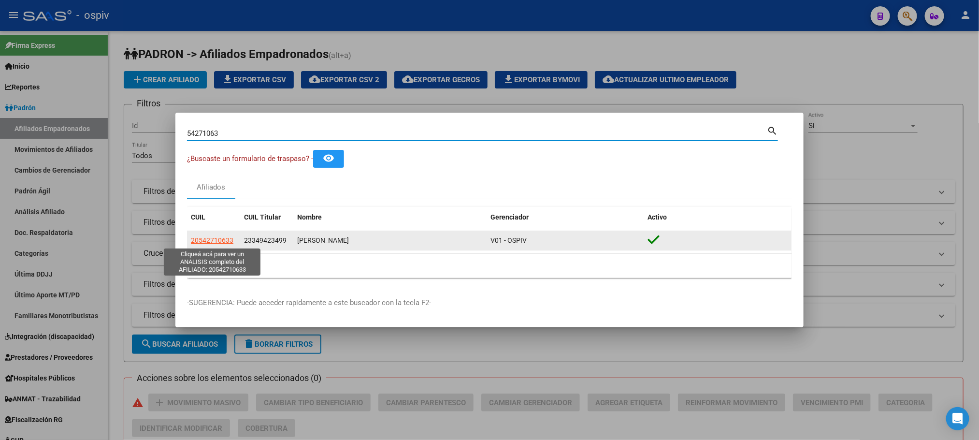
click at [216, 242] on span "20542710633" at bounding box center [212, 240] width 43 height 8
type textarea "20542710633"
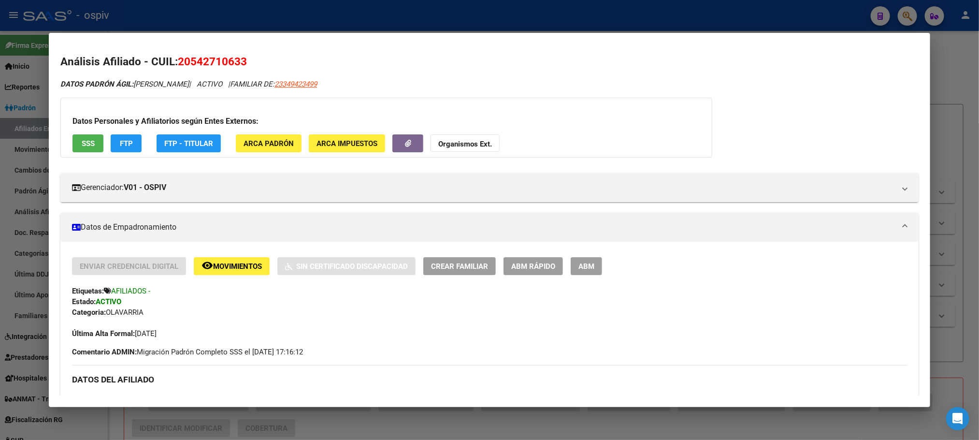
click at [353, 21] on div at bounding box center [489, 220] width 979 height 440
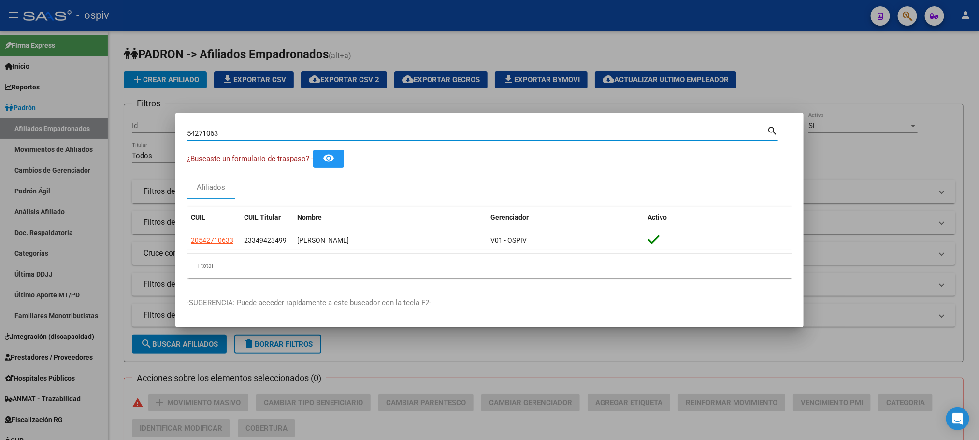
drag, startPoint x: 248, startPoint y: 135, endPoint x: 142, endPoint y: 109, distance: 108.5
click at [135, 128] on div "54271063 Buscar (apellido, dni, cuil, nro traspaso, cuit, obra social) search ¿…" at bounding box center [489, 220] width 979 height 440
paste input "43738571"
type input "43738571"
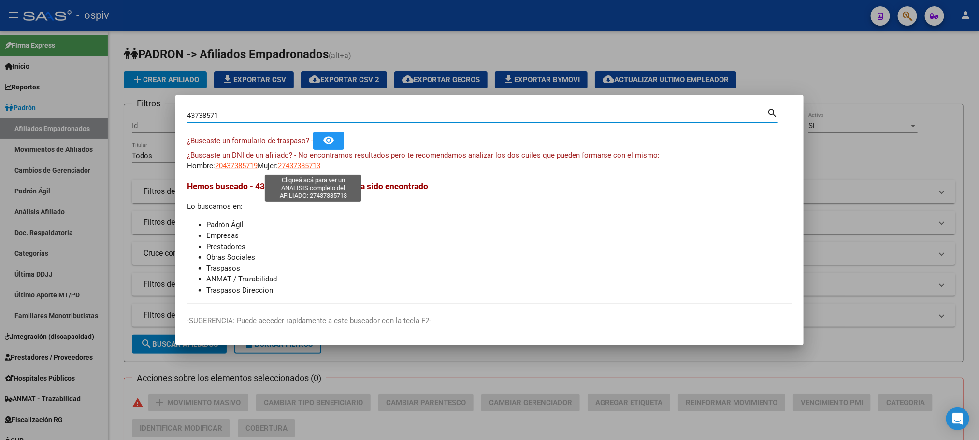
click at [300, 164] on span "27437385713" at bounding box center [299, 165] width 43 height 9
type textarea "27437385713"
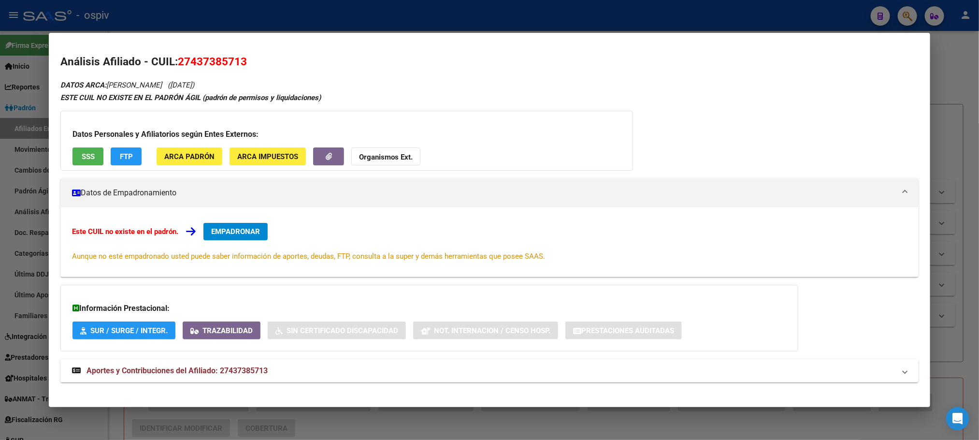
click at [74, 156] on button "SSS" at bounding box center [87, 156] width 31 height 18
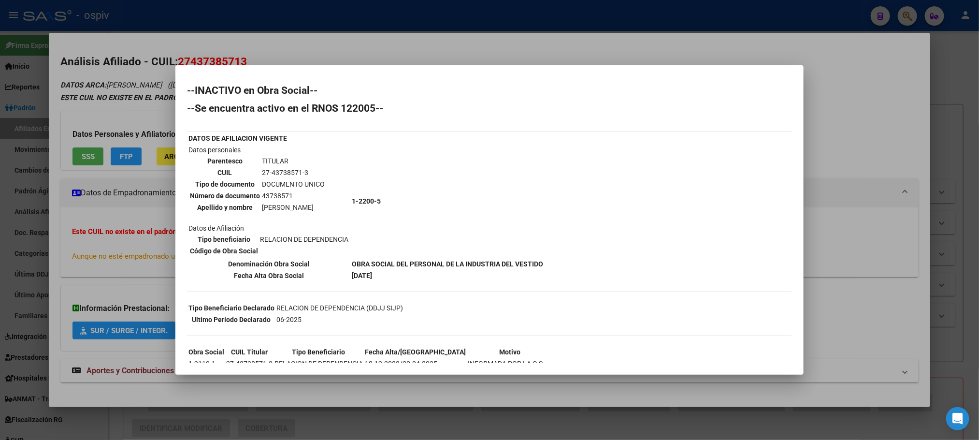
click at [280, 195] on td "43738571" at bounding box center [293, 195] width 64 height 11
click at [280, 194] on td "43738571" at bounding box center [293, 195] width 64 height 11
click at [266, 25] on div at bounding box center [489, 220] width 979 height 440
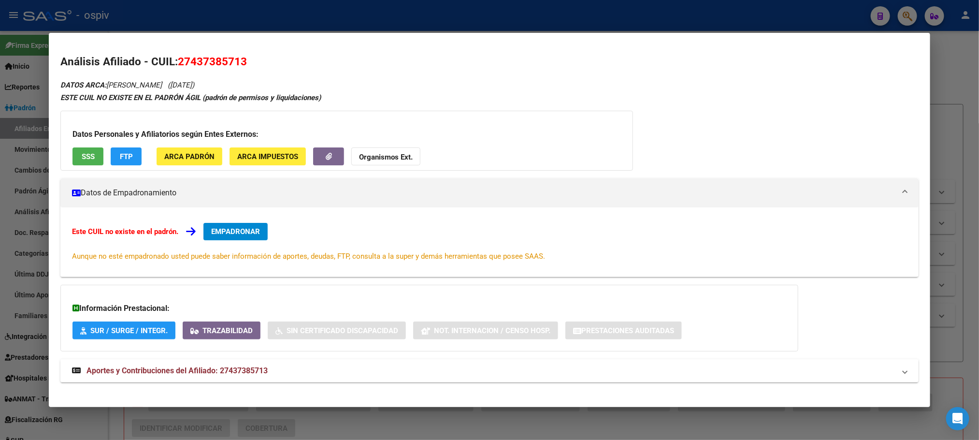
click at [264, 20] on div at bounding box center [489, 220] width 979 height 440
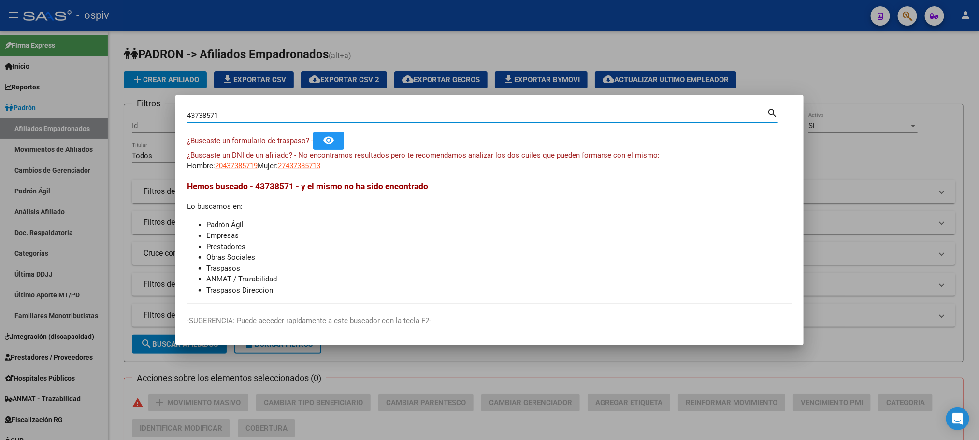
drag, startPoint x: 225, startPoint y: 114, endPoint x: 114, endPoint y: 97, distance: 112.0
click at [114, 97] on div "43738571 Buscar (apellido, dni, cuil, nro traspaso, cuit, obra social) search ¿…" at bounding box center [489, 220] width 979 height 440
paste input "5570453"
type input "45570453"
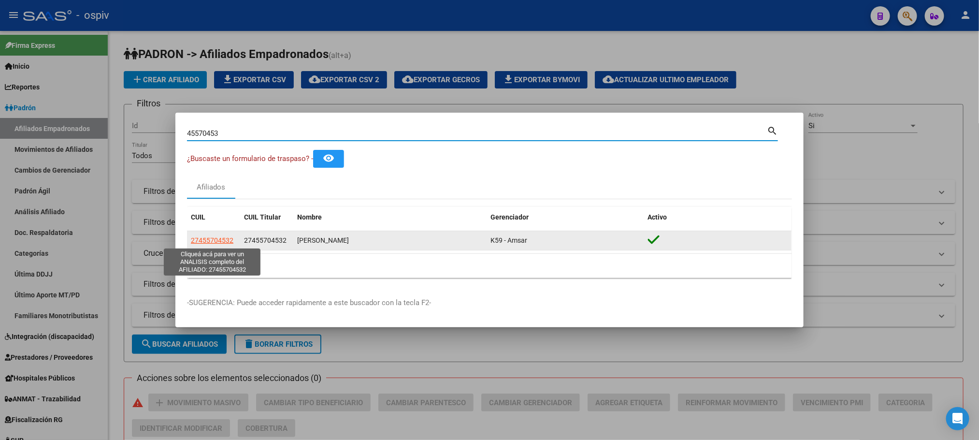
click at [222, 237] on span "27455704532" at bounding box center [212, 240] width 43 height 8
type textarea "27455704532"
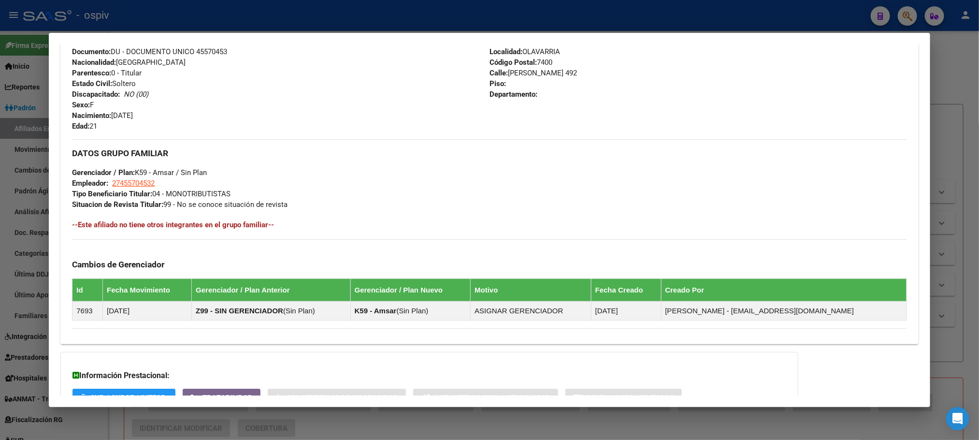
scroll to position [445, 0]
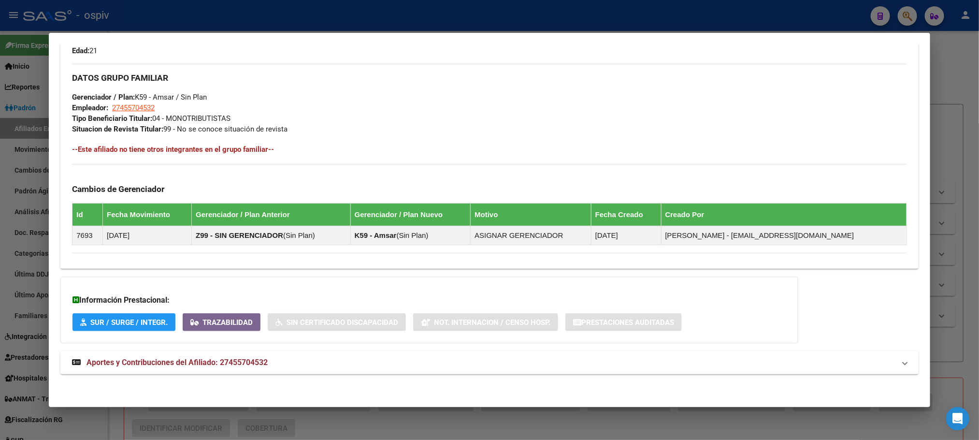
drag, startPoint x: 221, startPoint y: 361, endPoint x: 240, endPoint y: 358, distance: 19.1
click at [223, 361] on span "Aportes y Contribuciones del Afiliado: 27455704532" at bounding box center [176, 361] width 181 height 9
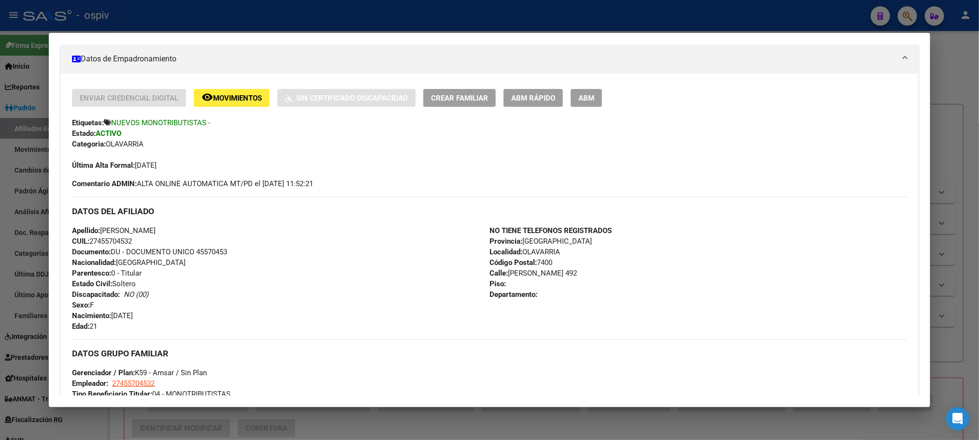
scroll to position [156, 0]
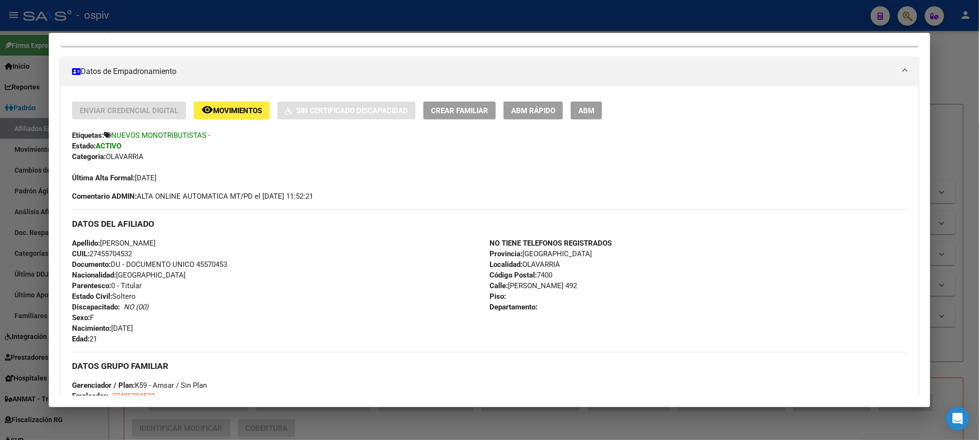
click at [299, 24] on div at bounding box center [489, 220] width 979 height 440
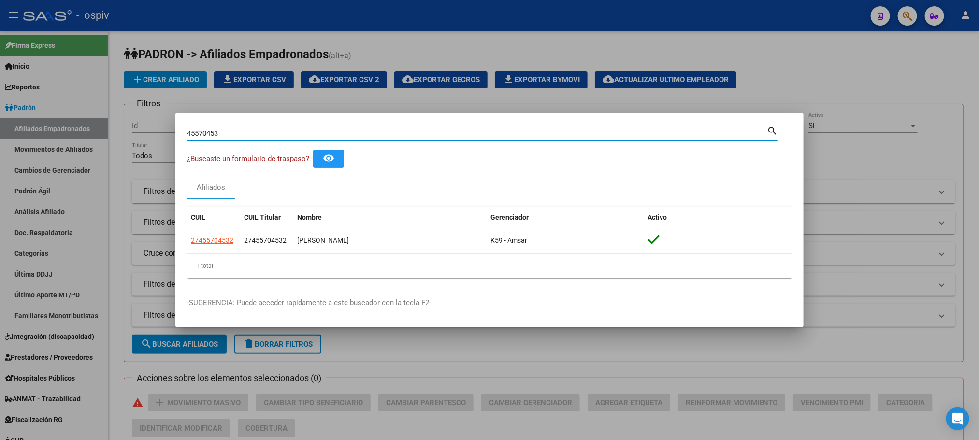
drag, startPoint x: 225, startPoint y: 129, endPoint x: 178, endPoint y: 136, distance: 46.9
click at [178, 136] on mat-dialog-content "45570453 Buscar (apellido, dni, cuil, nro traspaso, cuit, obra social) search ¿…" at bounding box center [489, 204] width 628 height 161
paste input "32643724"
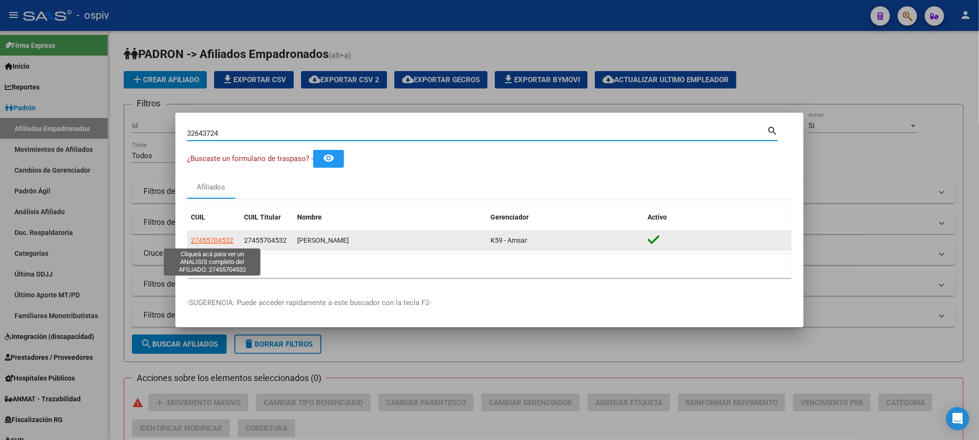
type input "32643724"
click at [217, 240] on span "27455704532" at bounding box center [212, 240] width 43 height 8
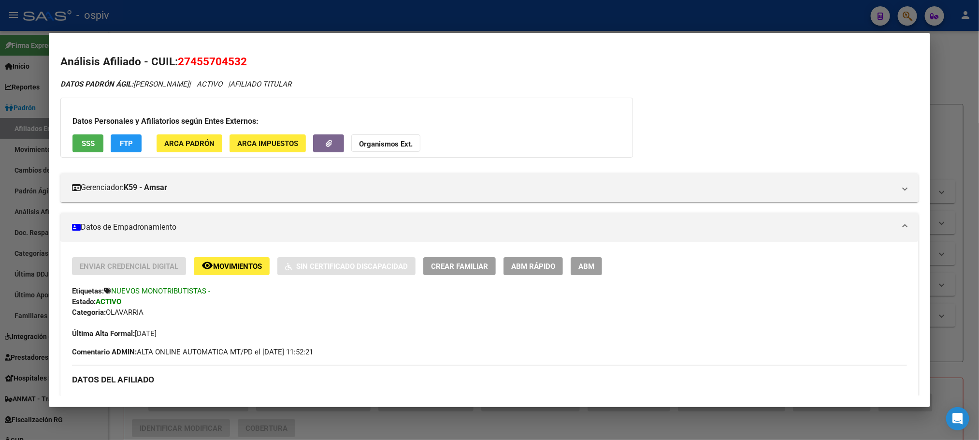
click at [355, 19] on div at bounding box center [489, 220] width 979 height 440
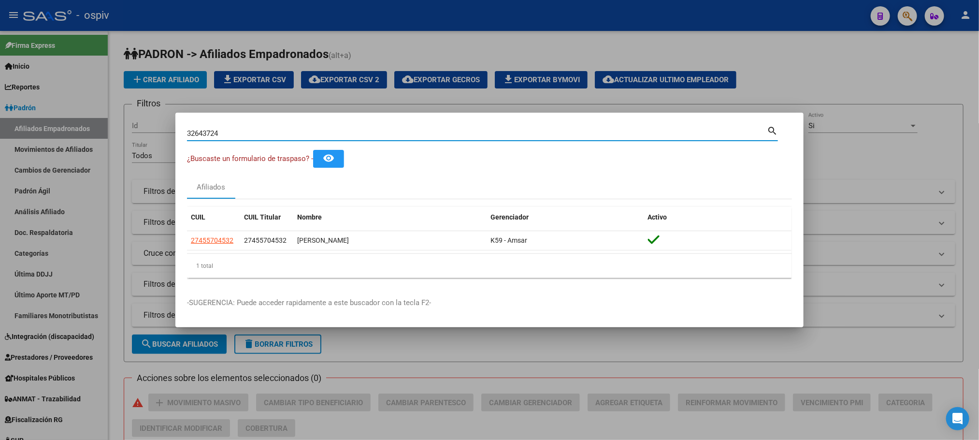
drag, startPoint x: 260, startPoint y: 135, endPoint x: 226, endPoint y: 155, distance: 39.2
click at [226, 155] on mat-dialog-content "32643724 Buscar (apellido, dni, cuil, nro traspaso, cuit, obra social) search ¿…" at bounding box center [489, 204] width 628 height 161
drag, startPoint x: 227, startPoint y: 132, endPoint x: 58, endPoint y: 127, distance: 169.1
click at [58, 127] on div "32643724 Buscar (apellido, dni, cuil, nro traspaso, cuit, obra social) search ¿…" at bounding box center [489, 220] width 979 height 440
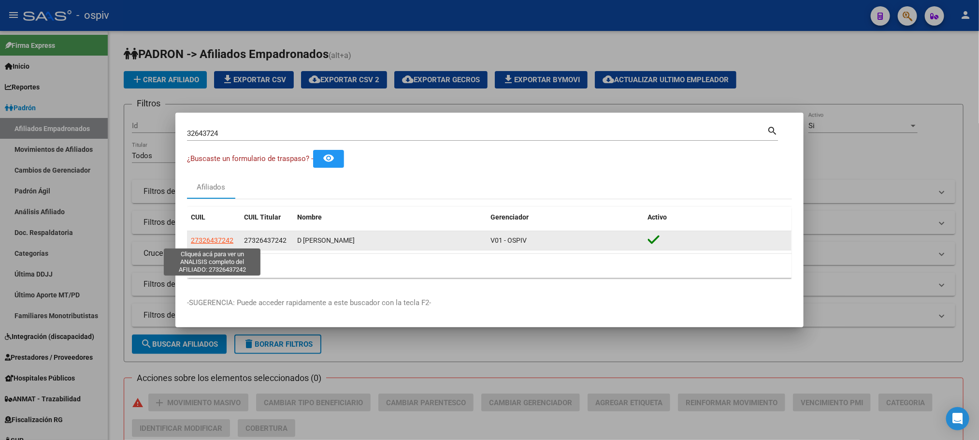
click at [222, 242] on span "27326437242" at bounding box center [212, 240] width 43 height 8
type textarea "27326437242"
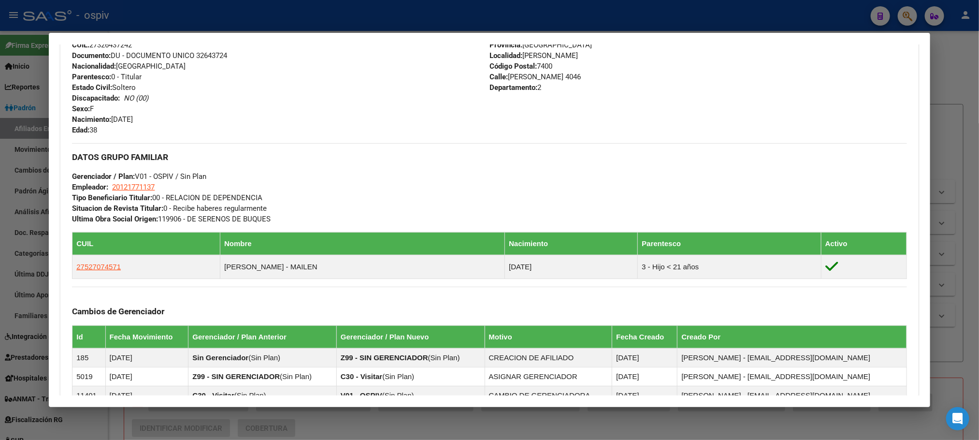
scroll to position [362, 0]
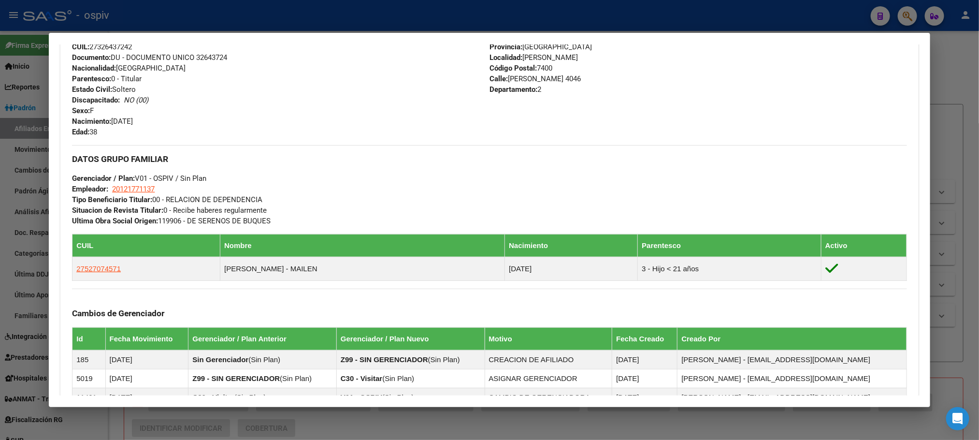
click at [321, 20] on div at bounding box center [489, 220] width 979 height 440
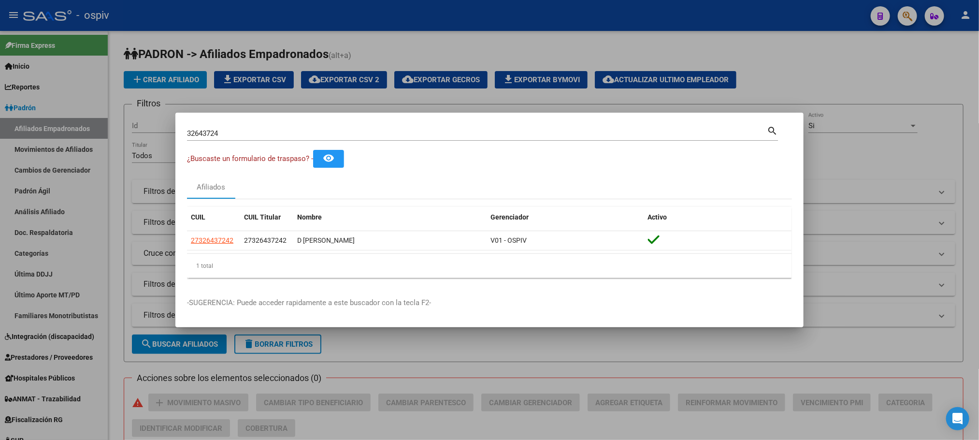
drag, startPoint x: 234, startPoint y: 138, endPoint x: 111, endPoint y: 127, distance: 123.7
click at [111, 128] on div "32643724 Buscar (apellido, dni, cuil, nro traspaso, cuit, obra social) search ¿…" at bounding box center [489, 220] width 979 height 440
click at [355, 107] on div at bounding box center [489, 220] width 979 height 440
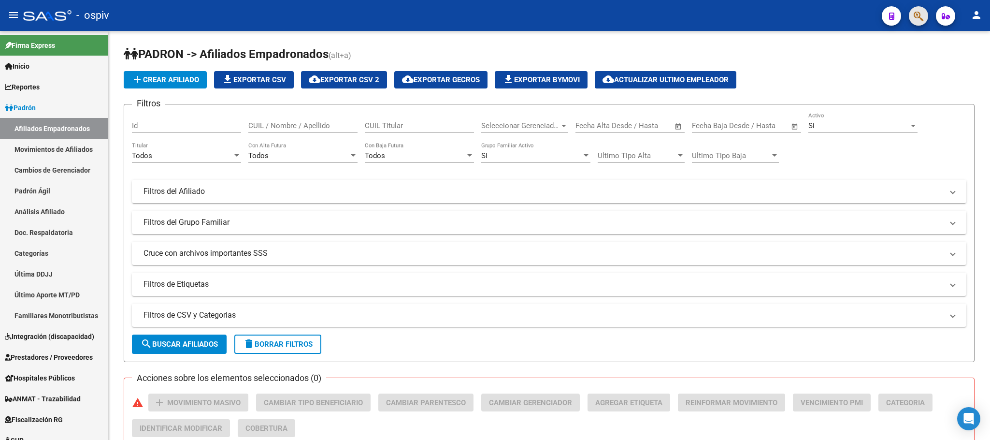
click at [919, 7] on span "button" at bounding box center [918, 16] width 10 height 20
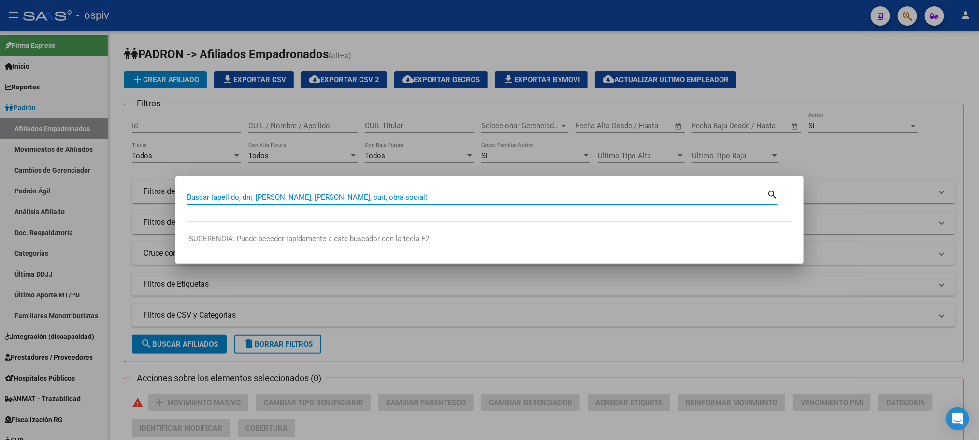
paste input "70115623"
type input "70115623"
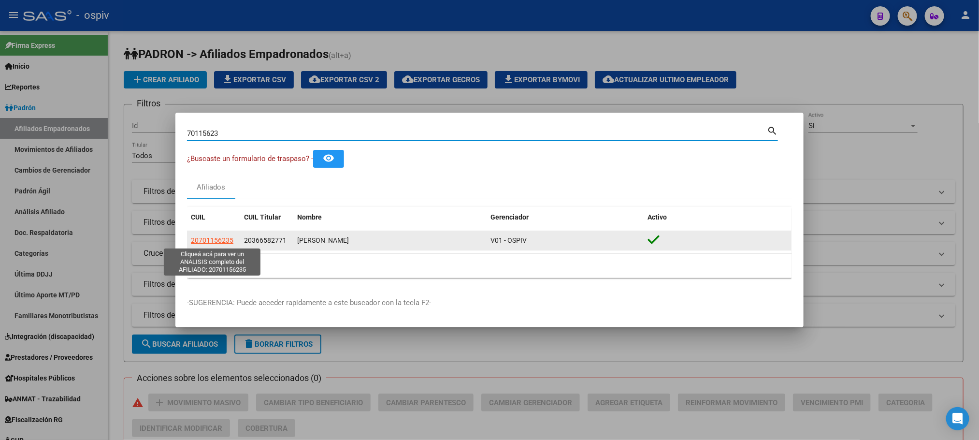
click at [217, 240] on span "20701156235" at bounding box center [212, 240] width 43 height 8
type textarea "20701156235"
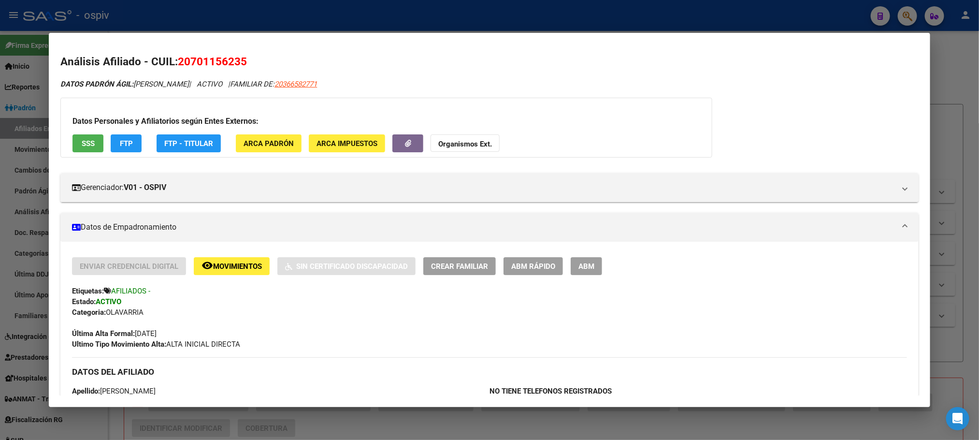
click at [324, 23] on div at bounding box center [489, 220] width 979 height 440
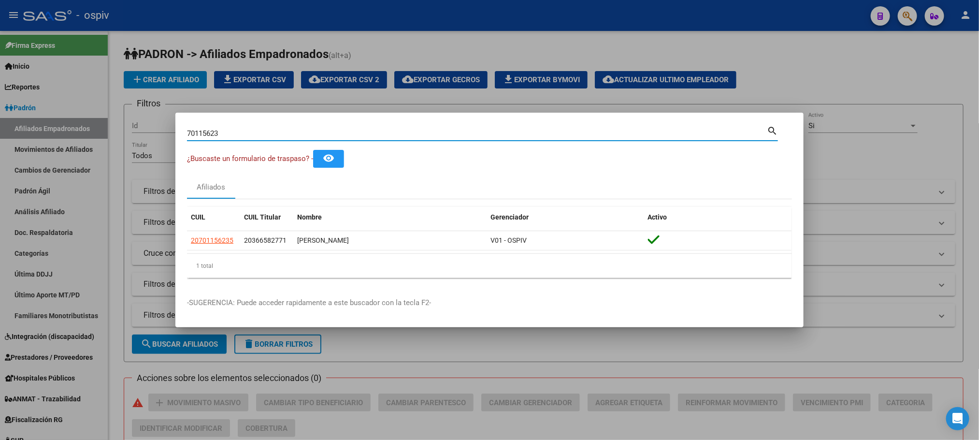
drag, startPoint x: 235, startPoint y: 132, endPoint x: 183, endPoint y: 135, distance: 52.2
click at [183, 135] on mat-dialog-content "70115623 Buscar (apellido, dni, cuil, nro traspaso, cuit, obra social) search ¿…" at bounding box center [489, 204] width 628 height 161
paste input "210678"
type input "70210678"
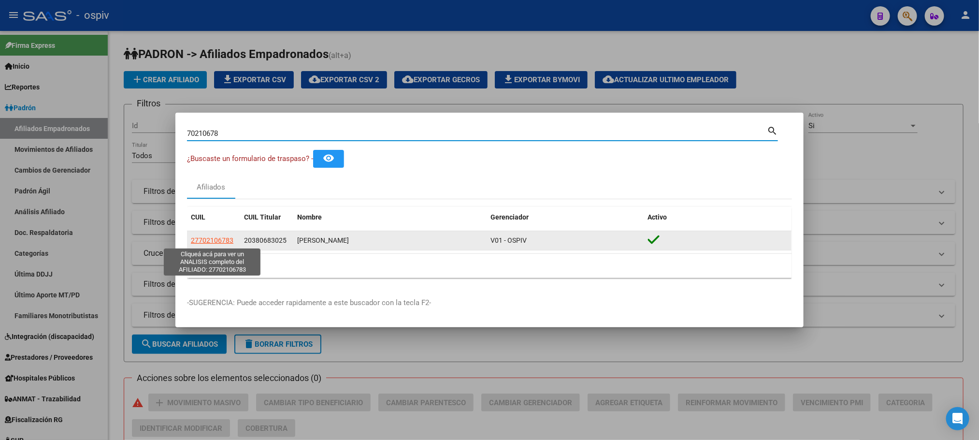
click at [213, 240] on span "27702106783" at bounding box center [212, 240] width 43 height 8
type textarea "27702106783"
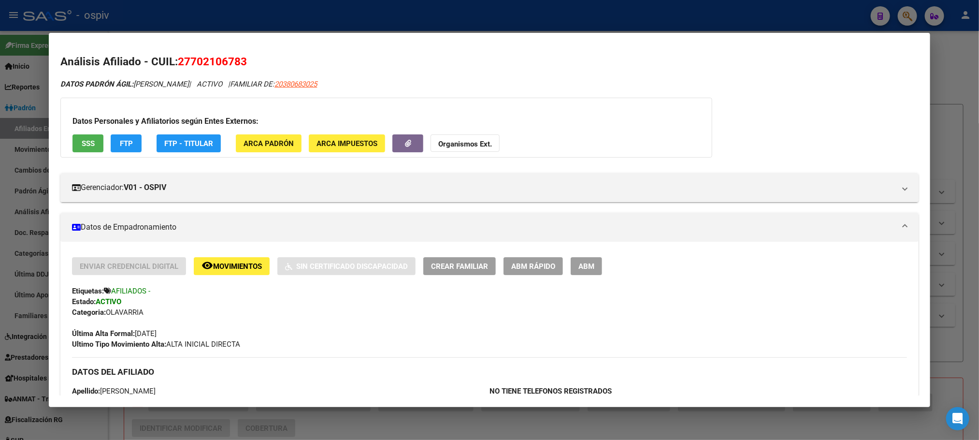
click at [468, 21] on div at bounding box center [489, 220] width 979 height 440
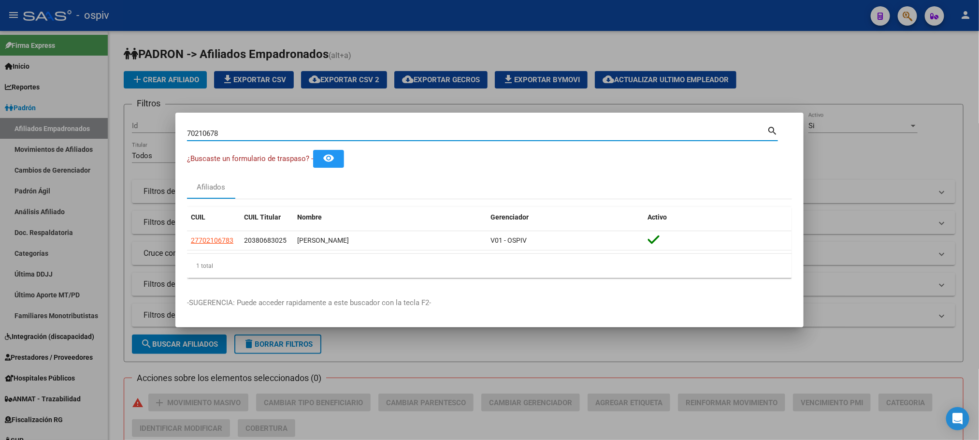
click at [129, 117] on div "70210678 Buscar (apellido, dni, cuil, nro traspaso, cuit, obra social) search ¿…" at bounding box center [489, 220] width 979 height 440
paste input "54612079"
type input "54612079"
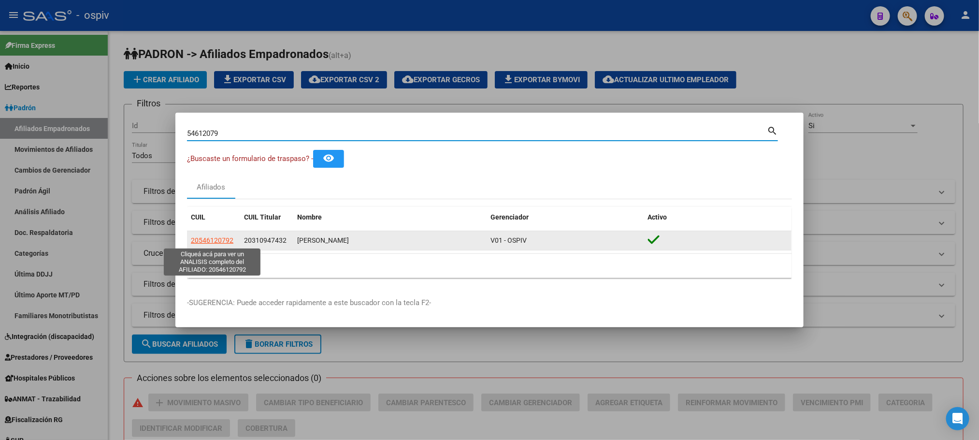
click at [221, 242] on span "20546120792" at bounding box center [212, 240] width 43 height 8
type textarea "20546120792"
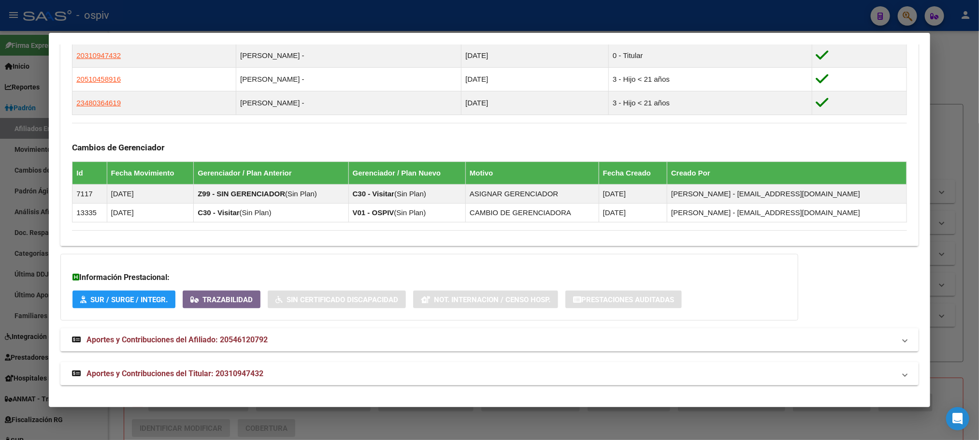
scroll to position [580, 0]
click at [223, 375] on span "Aportes y Contribuciones del Titular: 20310947432" at bounding box center [174, 372] width 177 height 9
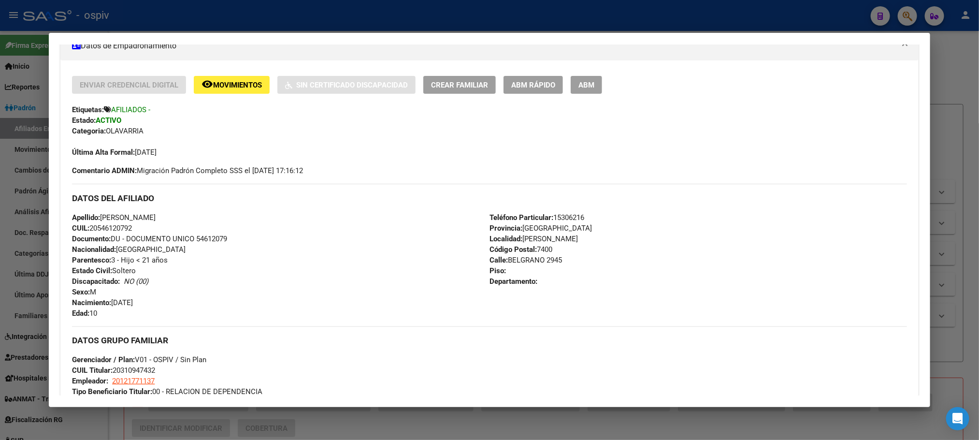
scroll to position [145, 0]
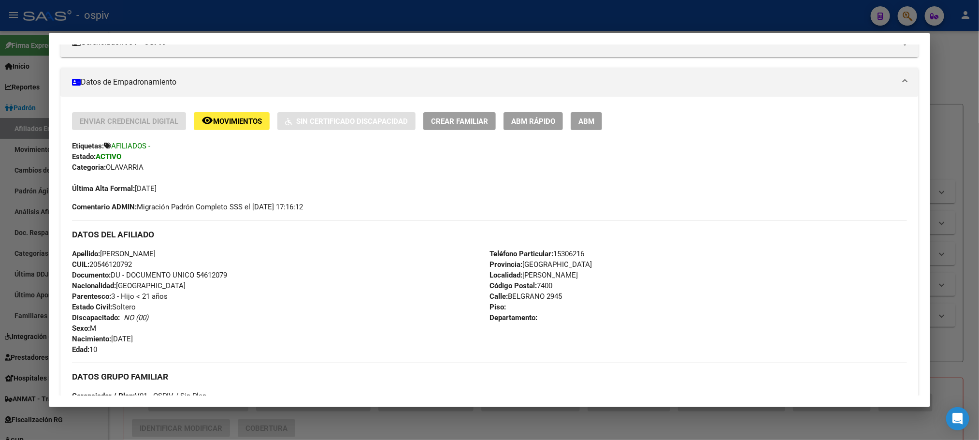
click at [216, 19] on div at bounding box center [489, 220] width 979 height 440
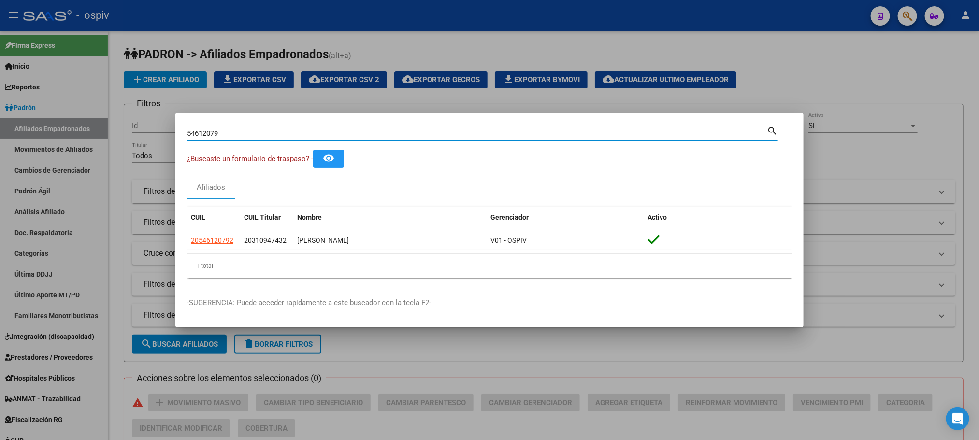
drag, startPoint x: 227, startPoint y: 135, endPoint x: 161, endPoint y: 126, distance: 66.8
click at [157, 129] on div "54612079 Buscar (apellido, dni, cuil, nro traspaso, cuit, obra social) search ¿…" at bounding box center [489, 220] width 979 height 440
paste input "41480198"
type input "41480198"
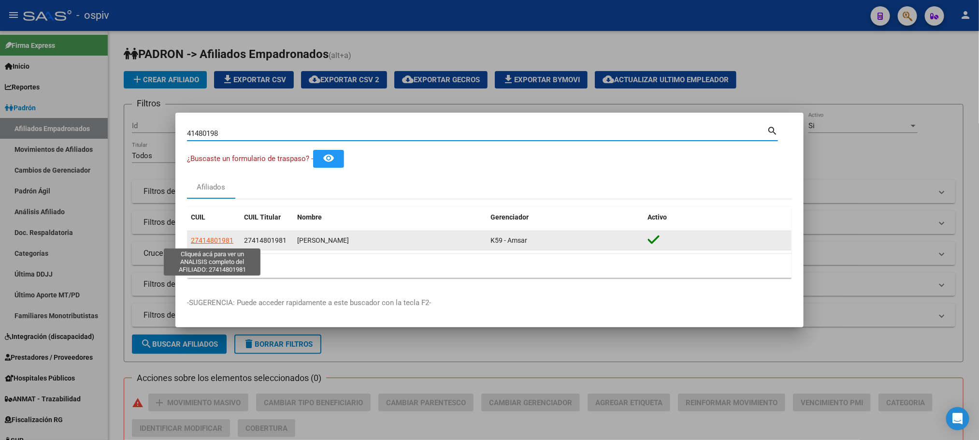
click at [218, 241] on span "27414801981" at bounding box center [212, 240] width 43 height 8
type textarea "27414801981"
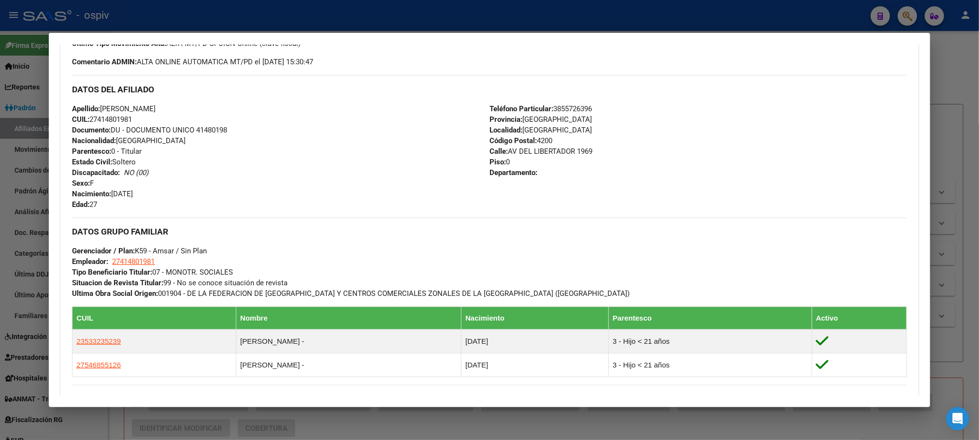
scroll to position [532, 0]
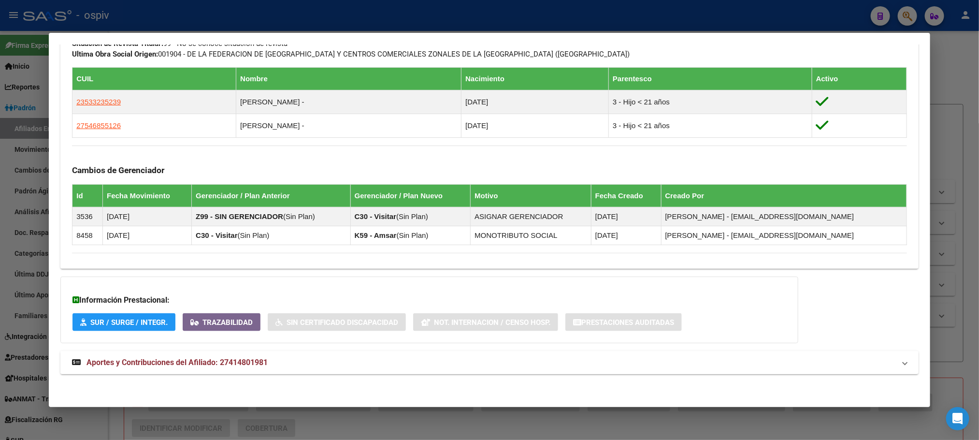
click at [225, 359] on span "Aportes y Contribuciones del Afiliado: 27414801981" at bounding box center [176, 361] width 181 height 9
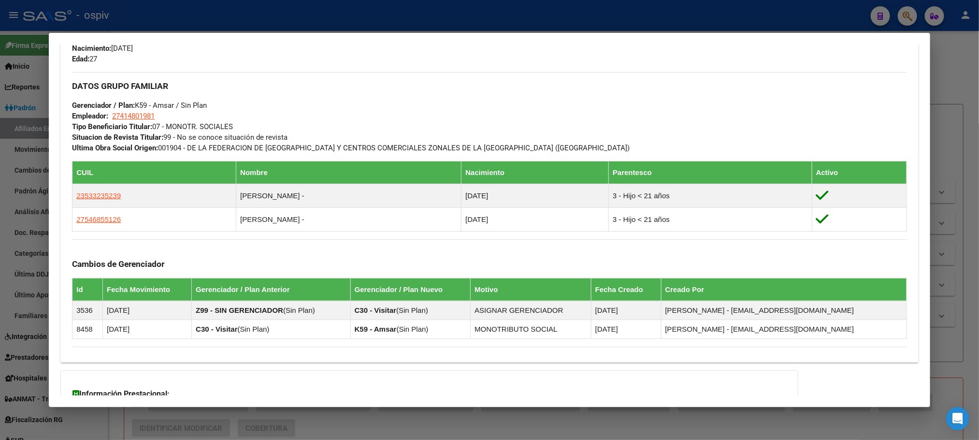
scroll to position [167, 0]
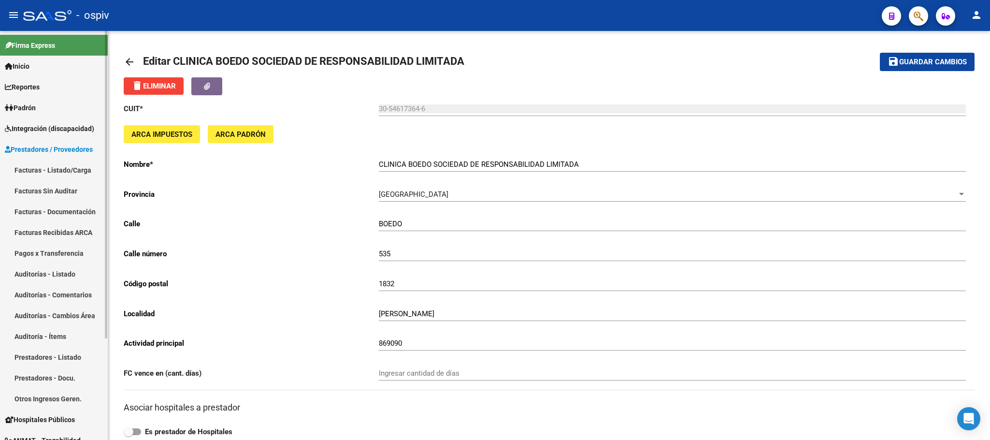
scroll to position [154, 0]
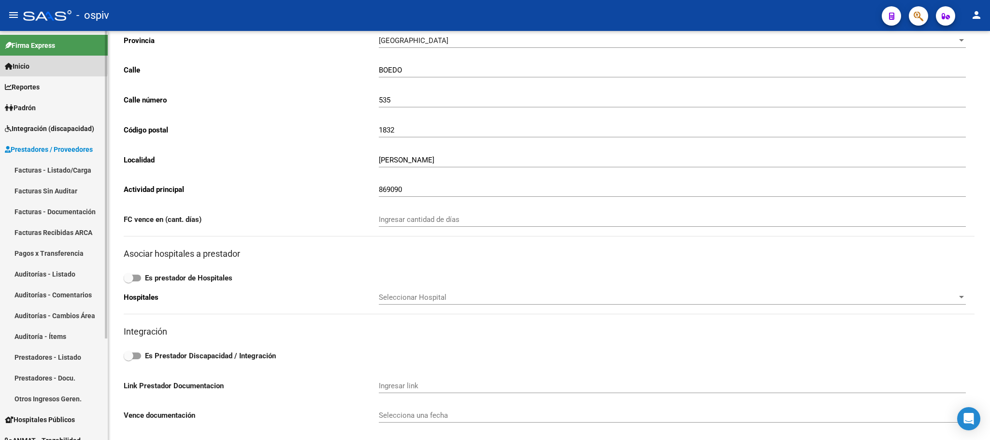
click at [29, 65] on span "Inicio" at bounding box center [17, 66] width 25 height 11
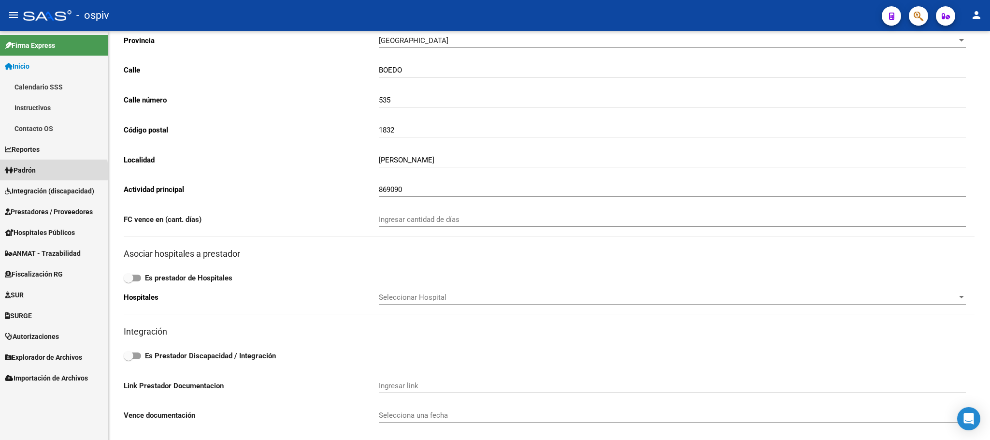
click at [29, 171] on span "Padrón" at bounding box center [20, 170] width 31 height 11
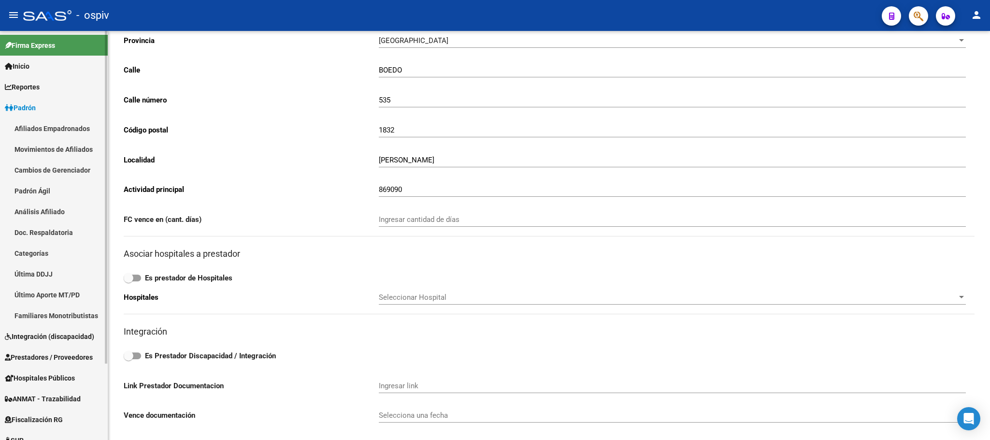
click at [28, 104] on span "Padrón" at bounding box center [20, 107] width 31 height 11
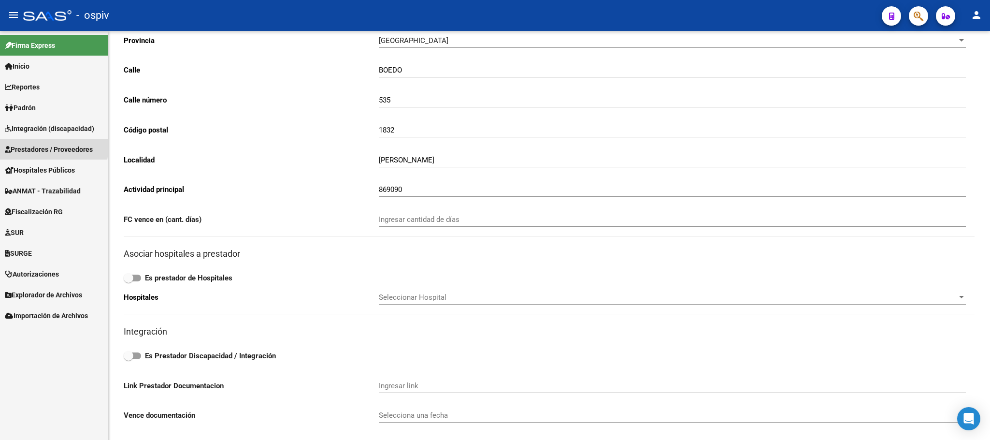
click at [36, 145] on span "Prestadores / Proveedores" at bounding box center [49, 149] width 88 height 11
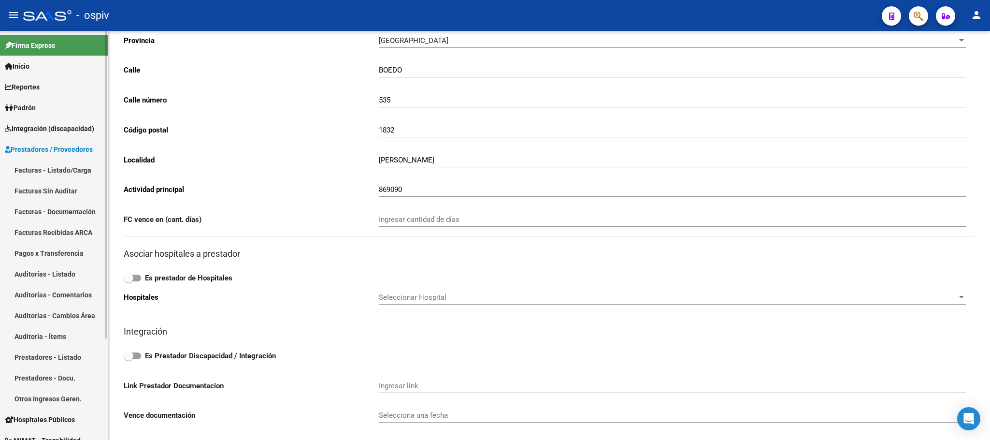
click at [56, 167] on link "Facturas - Listado/Carga" at bounding box center [54, 169] width 108 height 21
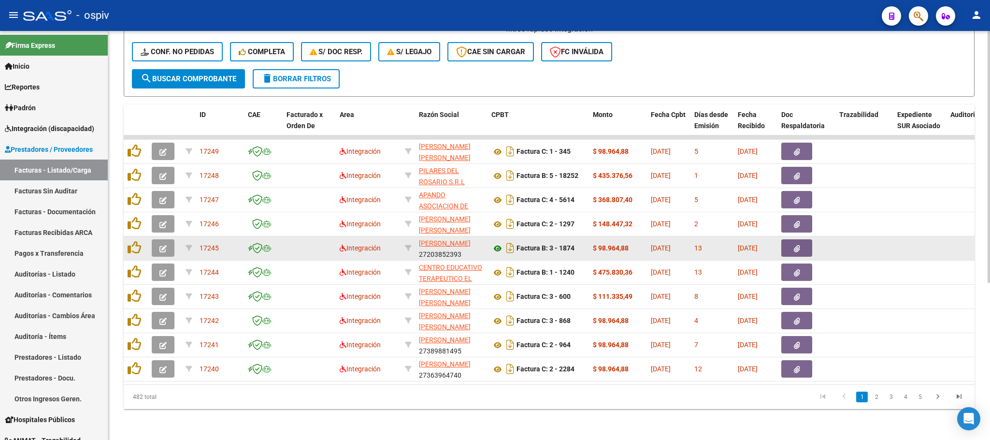
scroll to position [255, 0]
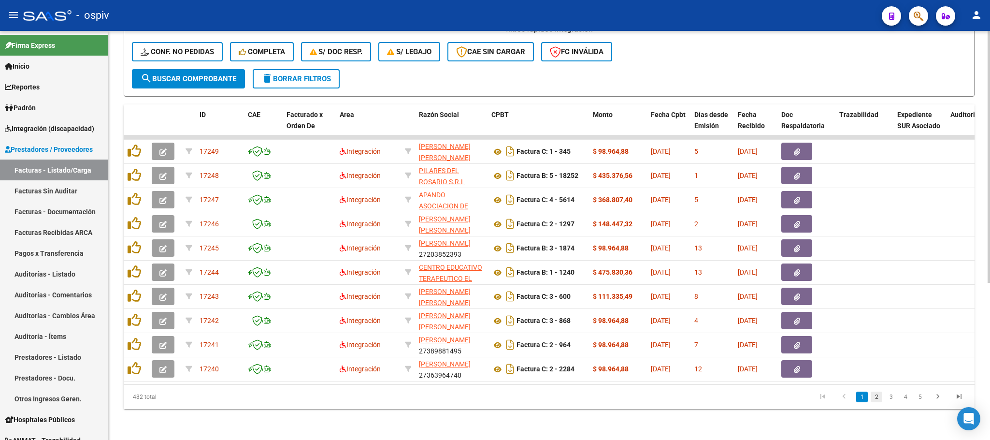
click at [876, 400] on link "2" at bounding box center [876, 396] width 12 height 11
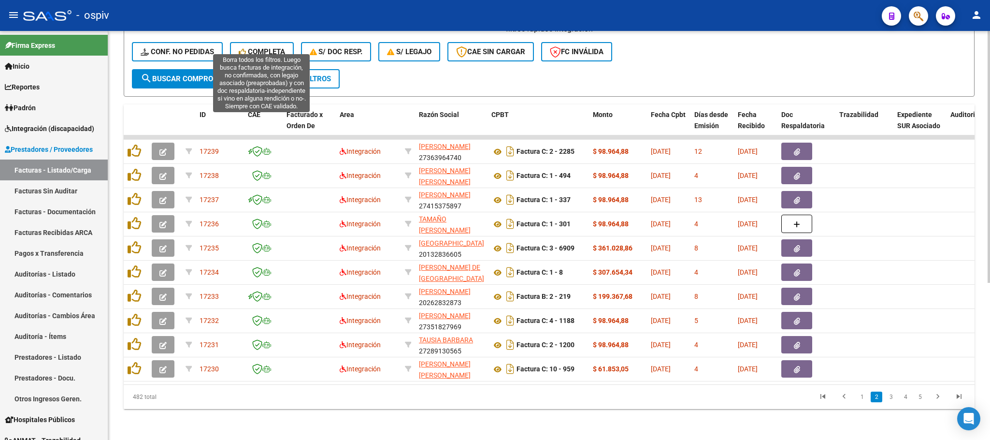
click at [245, 48] on icon at bounding box center [243, 51] width 9 height 7
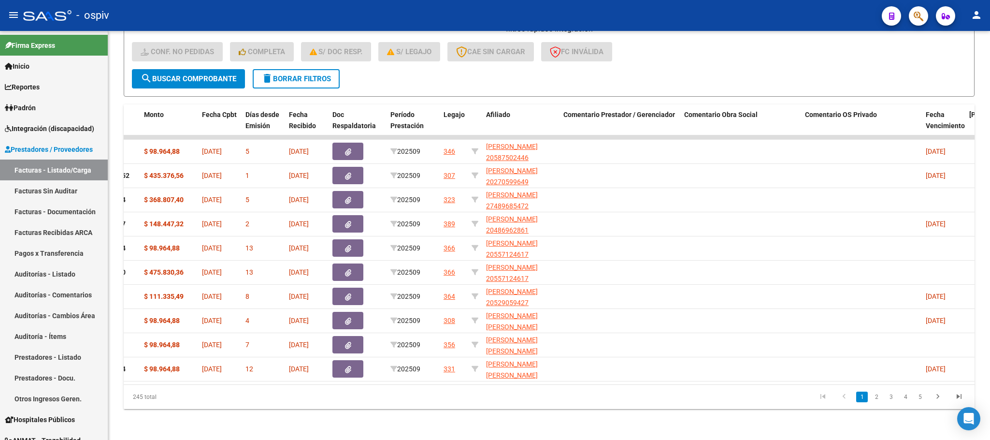
scroll to position [0, 371]
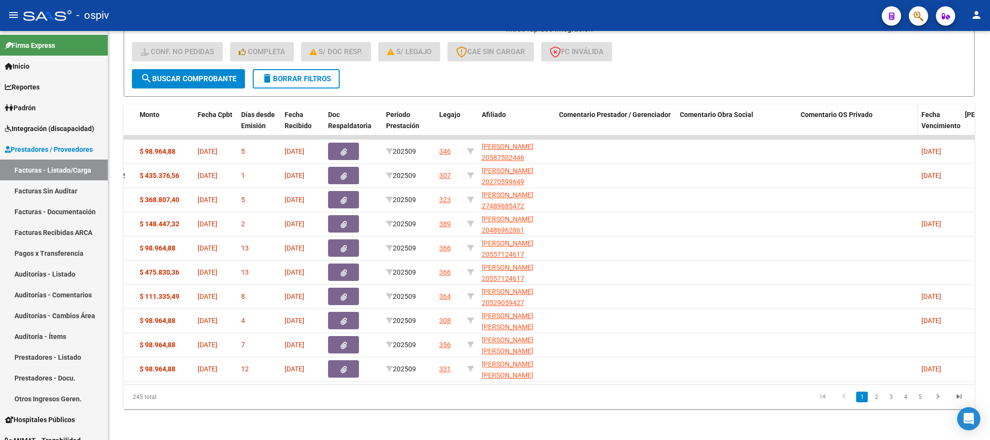
click at [831, 111] on span "Comentario OS Privado" at bounding box center [836, 115] width 72 height 8
click at [822, 111] on span "Comentario OS Privado" at bounding box center [836, 115] width 72 height 8
click at [725, 104] on datatable-header-cell "Comentario Obra Social" at bounding box center [736, 125] width 121 height 43
click at [724, 111] on span "Comentario Obra Social" at bounding box center [716, 115] width 73 height 8
click at [715, 111] on span "Comentario Obra Social" at bounding box center [716, 115] width 73 height 8
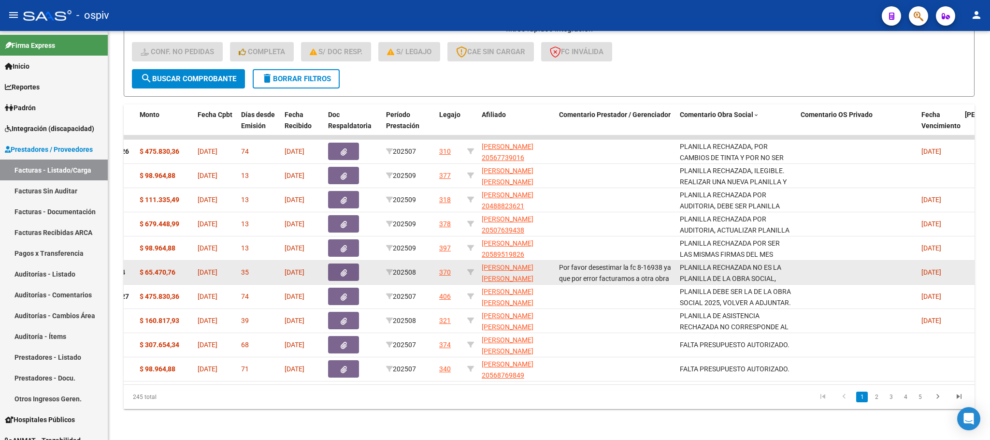
scroll to position [35, 0]
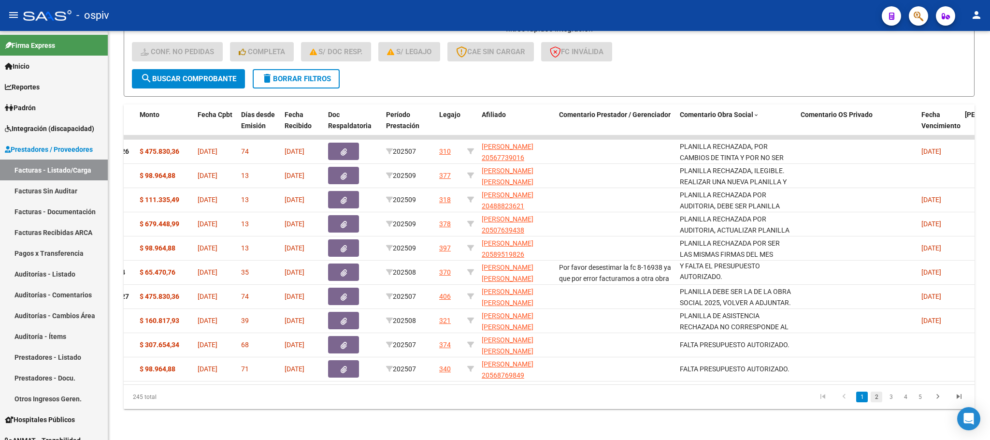
click at [877, 396] on link "2" at bounding box center [876, 396] width 12 height 11
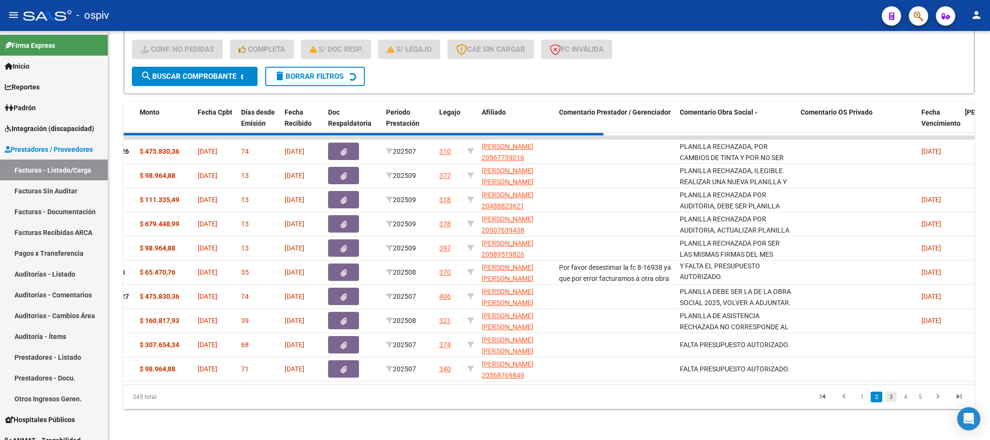
scroll to position [0, 0]
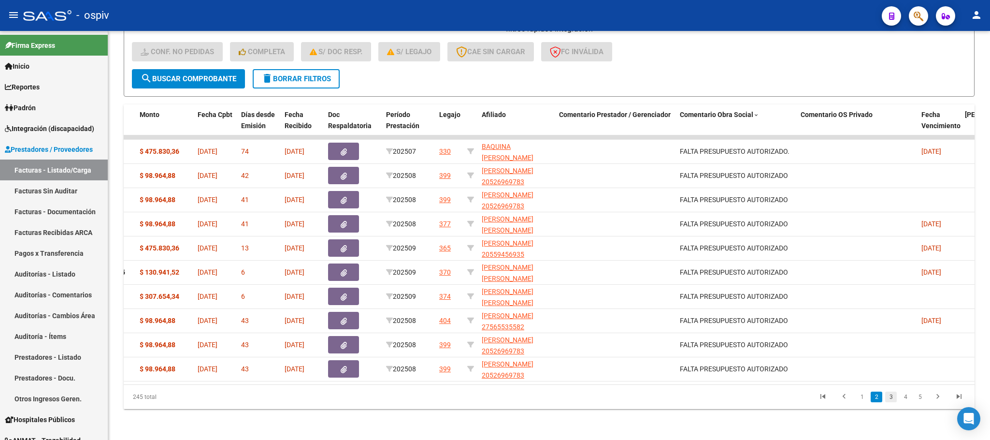
click at [889, 400] on link "3" at bounding box center [891, 396] width 12 height 11
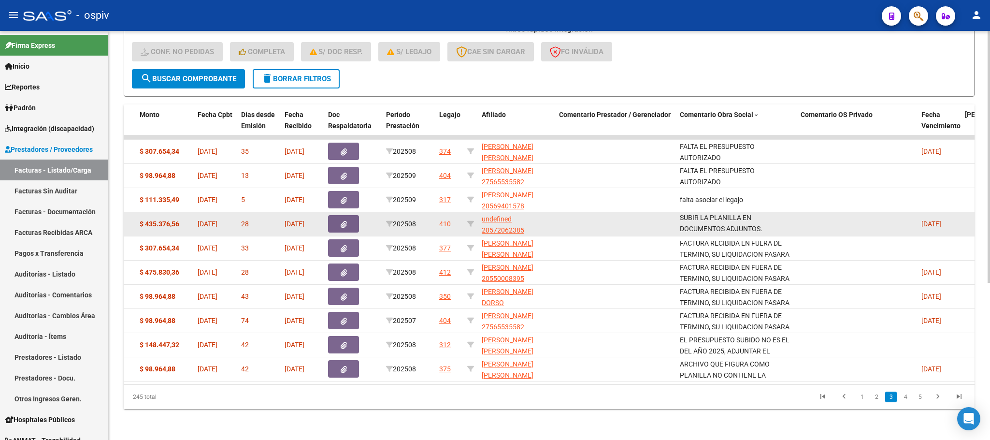
scroll to position [0, 0]
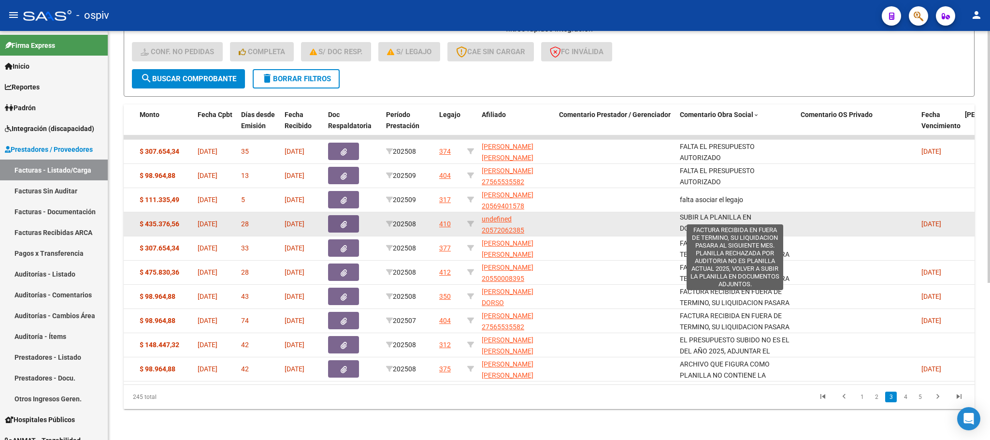
drag, startPoint x: 679, startPoint y: 209, endPoint x: 761, endPoint y: 216, distance: 82.9
click at [761, 216] on span "FACTURA RECIBIDA EN FUERA DE TERMINO, SU LIQUIDACION PASARA AL SIGUIENTE MES. P…" at bounding box center [735, 195] width 110 height 74
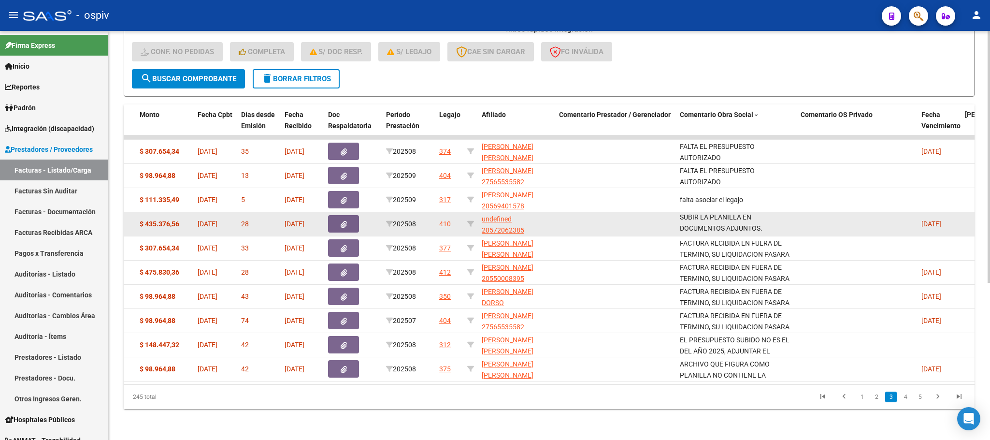
copy span "FACTURA RECIBIDA EN FUERA DE TERMINO, SU LIQUIDACION PASARA AL SIGUIENTE MES. P…"
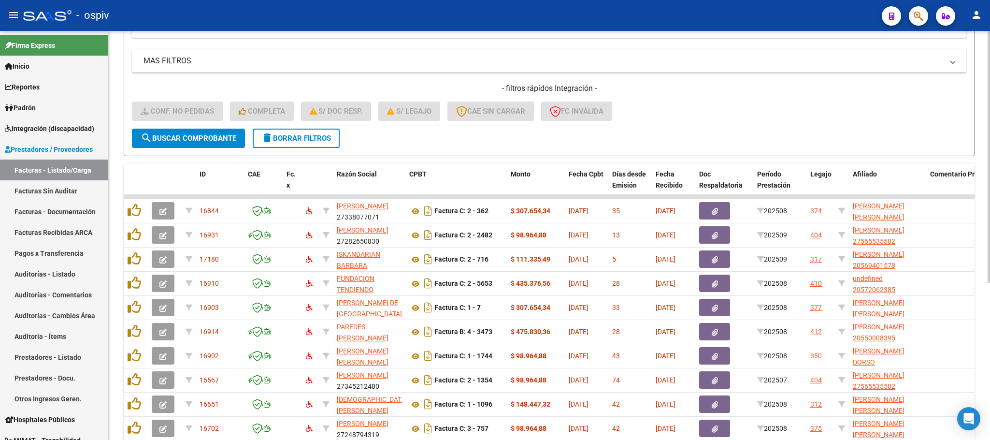
scroll to position [110, 0]
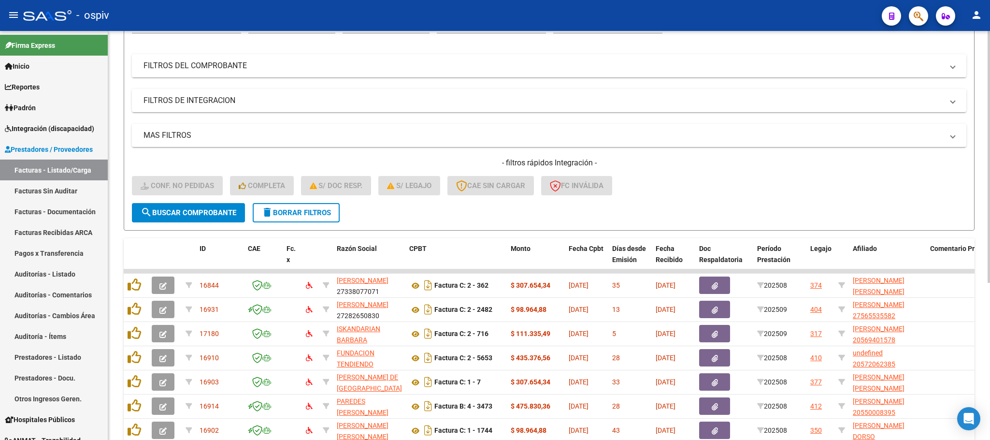
click at [327, 209] on span "delete Borrar Filtros" at bounding box center [296, 212] width 70 height 9
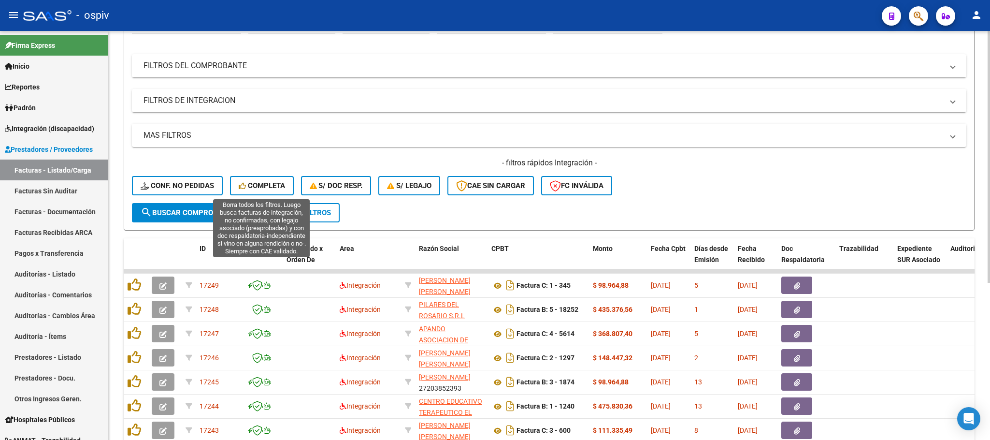
click at [270, 189] on span "Completa" at bounding box center [262, 185] width 46 height 9
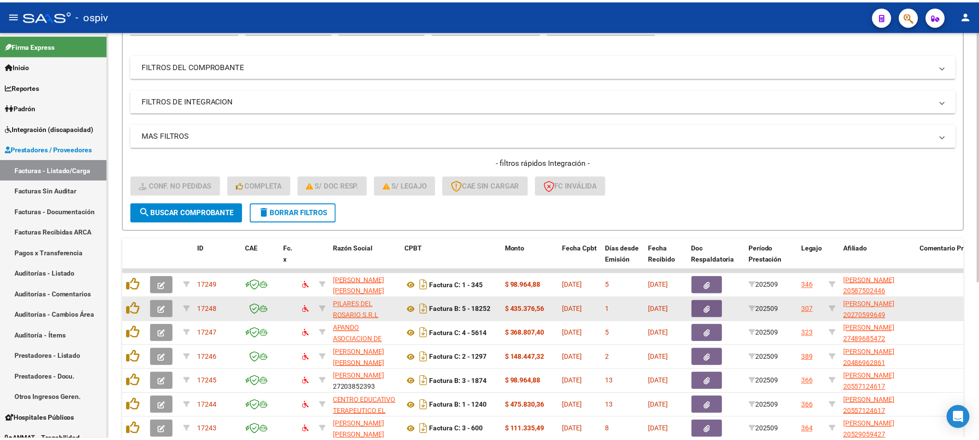
scroll to position [255, 0]
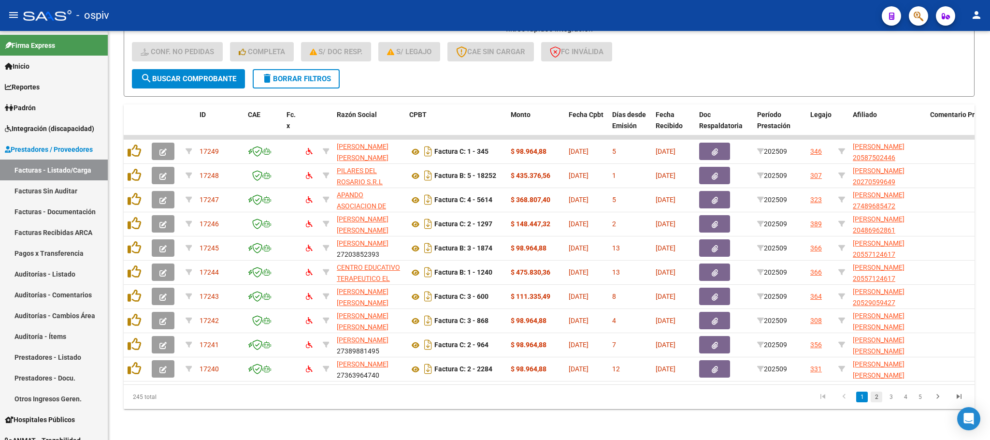
click at [875, 396] on link "2" at bounding box center [876, 396] width 12 height 11
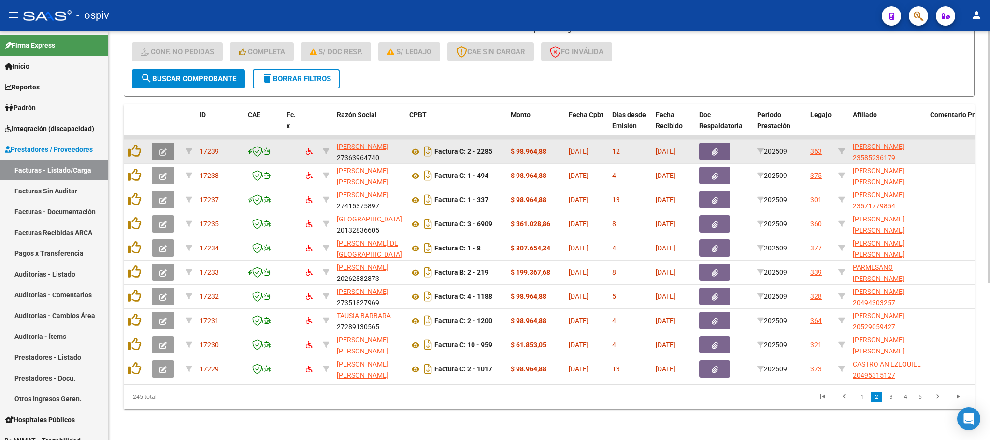
click at [159, 148] on icon "button" at bounding box center [162, 151] width 7 height 7
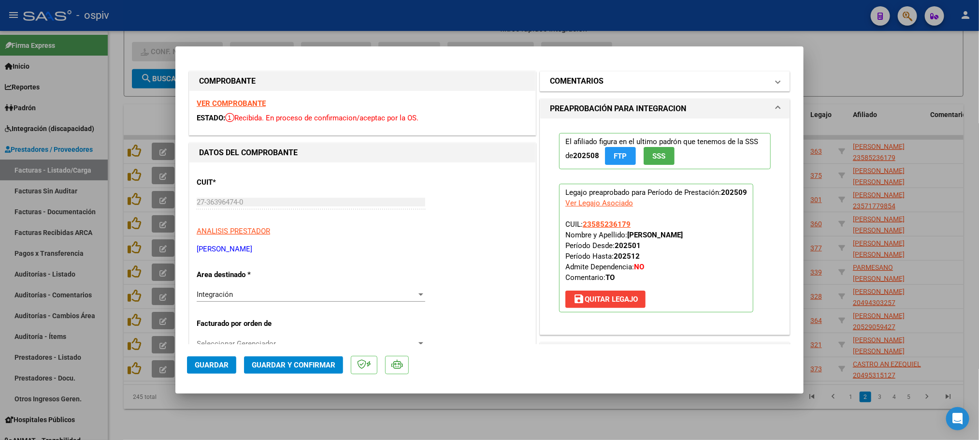
click at [569, 87] on mat-expansion-panel-header "COMENTARIOS" at bounding box center [664, 80] width 249 height 19
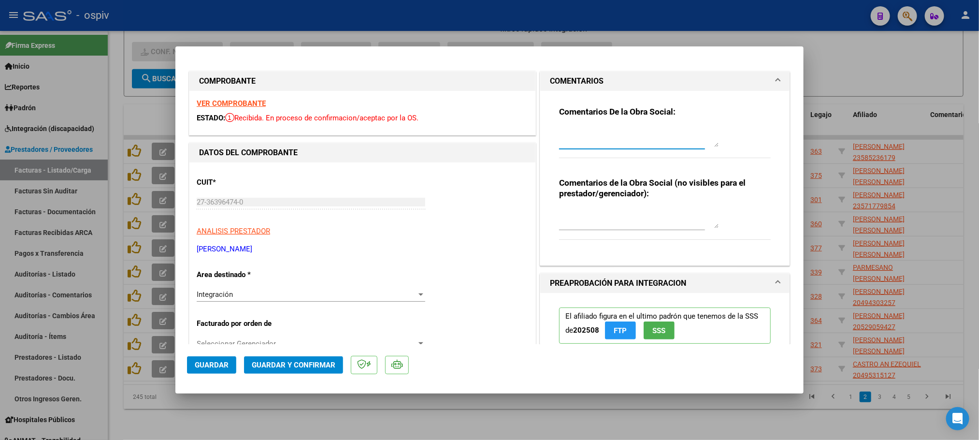
paste textarea "FACTURA RECIBIDA EN FUERA DE TERMINO, SU LIQUIDACION PASARA AL SIGUIENTE MES. P…"
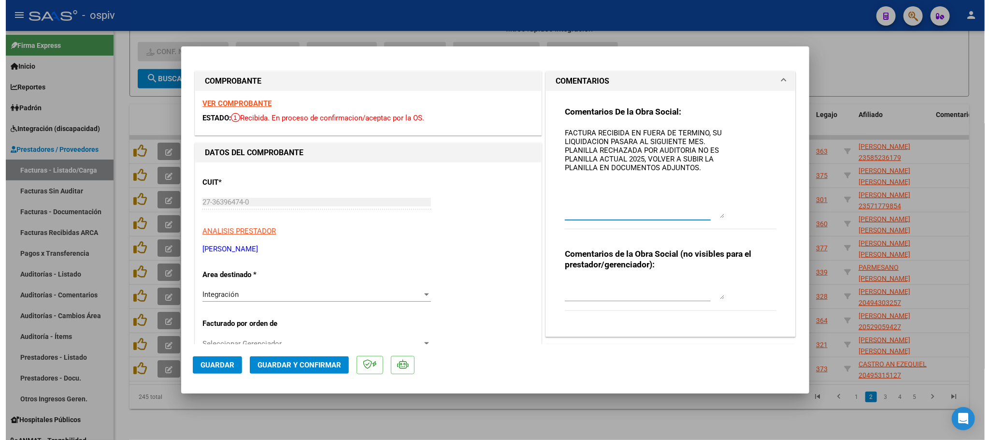
scroll to position [0, 0]
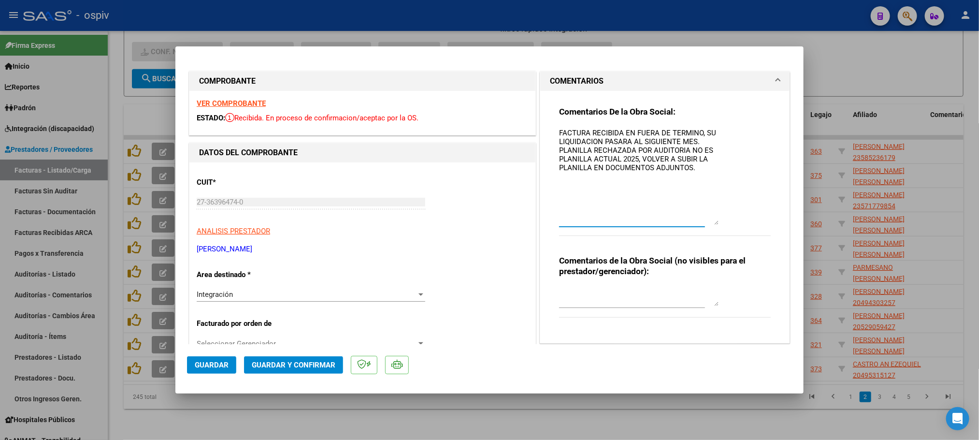
drag, startPoint x: 708, startPoint y: 144, endPoint x: 711, endPoint y: 222, distance: 77.9
click at [711, 222] on textarea "FACTURA RECIBIDA EN FUERA DE TERMINO, SU LIQUIDACION PASARA AL SIGUIENTE MES. P…" at bounding box center [638, 176] width 159 height 97
drag, startPoint x: 554, startPoint y: 148, endPoint x: 700, endPoint y: 185, distance: 150.7
click at [700, 185] on textarea "FACTURA RECIBIDA EN FUERA DE TERMINO, SU LIQUIDACION PASARA AL SIGUIENTE MES. P…" at bounding box center [638, 176] width 159 height 97
drag, startPoint x: 697, startPoint y: 142, endPoint x: 545, endPoint y: 129, distance: 152.7
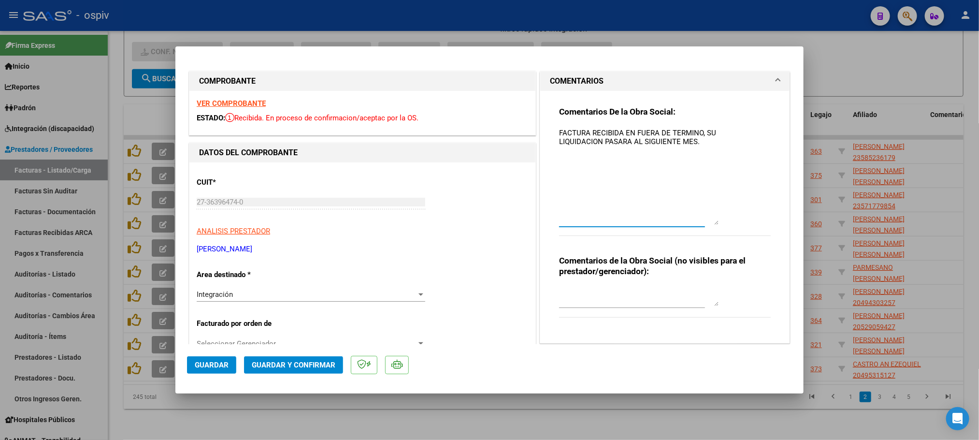
click at [545, 129] on div "Comentarios De la Obra Social: FACTURA RECIBIDA EN FUERA DE TERMINO, SU LIQUIDA…" at bounding box center [664, 217] width 249 height 253
type textarea "FACTURA RECIBIDA EN FUERA DE TERMINO, SU LIQUIDACION PASARA AL SIGUIENTE MES."
click at [209, 364] on span "Guardar" at bounding box center [212, 364] width 34 height 9
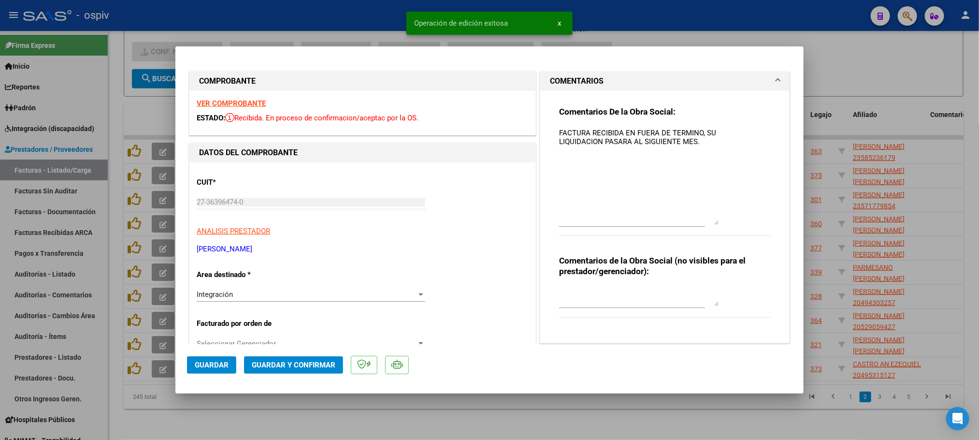
click at [629, 10] on div at bounding box center [489, 220] width 979 height 440
type input "$ 0,00"
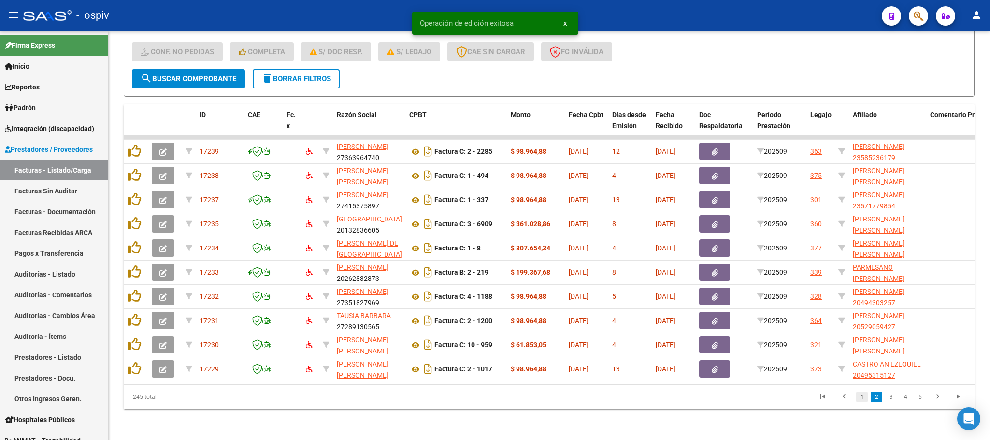
click at [862, 395] on link "1" at bounding box center [862, 396] width 12 height 11
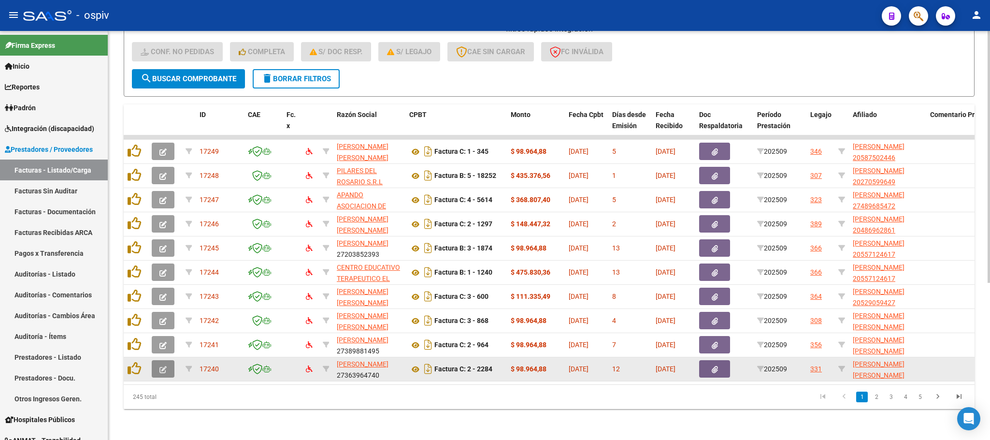
click at [167, 360] on button "button" at bounding box center [163, 368] width 23 height 17
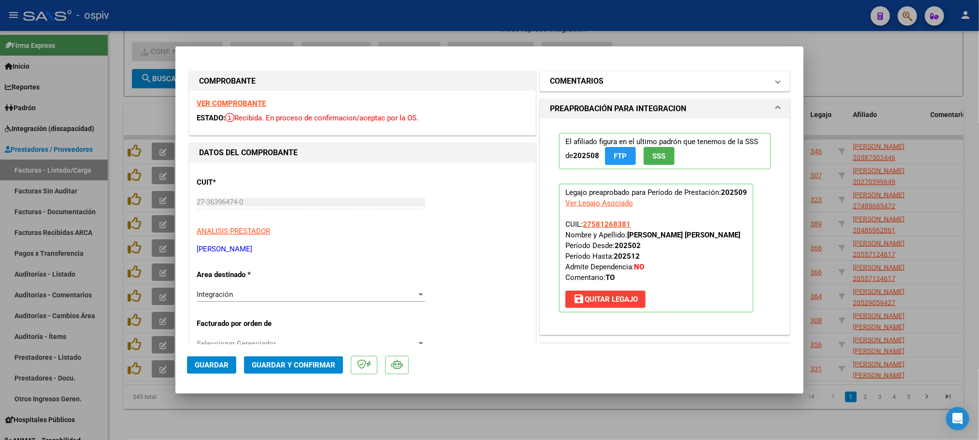
click at [590, 84] on h1 "COMENTARIOS" at bounding box center [577, 81] width 54 height 12
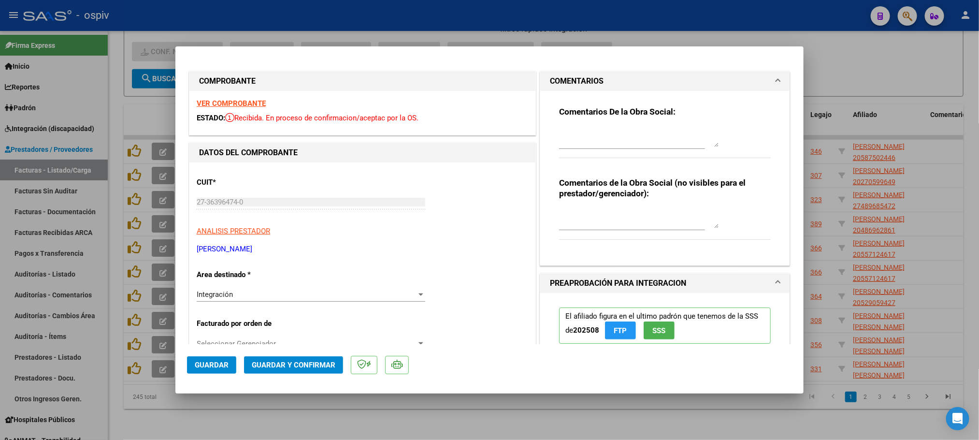
click at [567, 141] on textarea at bounding box center [638, 137] width 159 height 19
paste textarea "FACTURA RECIBIDA EN FUERA DE TERMINO, SU LIQUIDACION PASARA AL SIGUIENTE MES."
type textarea "FACTURA RECIBIDA EN FUERA DE TERMINO, SU LIQUIDACION PASARA AL SIGUIENTE MES."
click at [207, 362] on span "Guardar" at bounding box center [212, 364] width 34 height 9
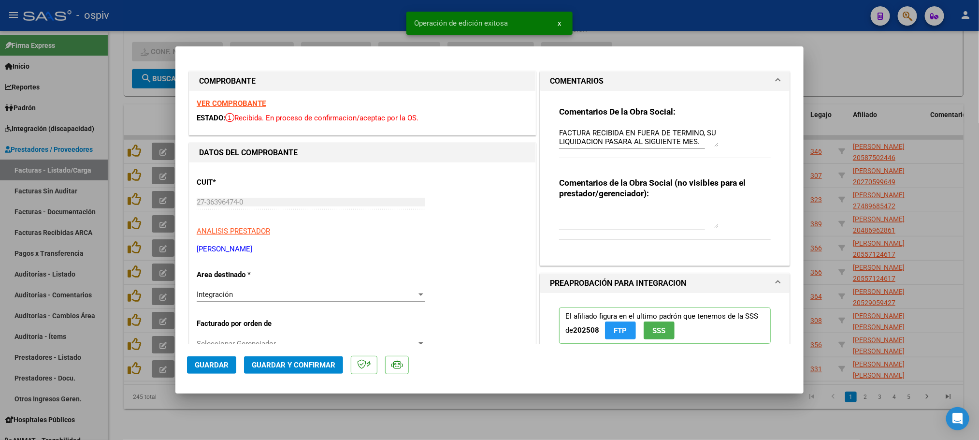
click at [156, 333] on div at bounding box center [489, 220] width 979 height 440
type input "$ 0,00"
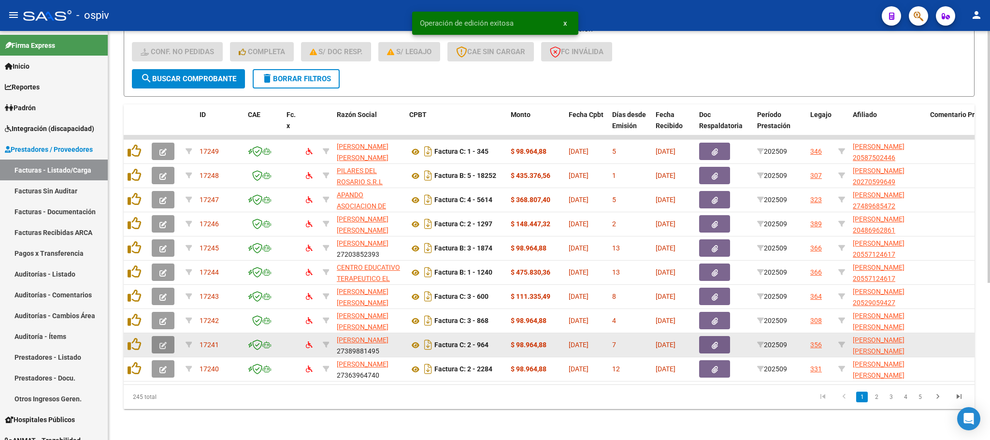
click at [162, 341] on icon "button" at bounding box center [162, 344] width 7 height 7
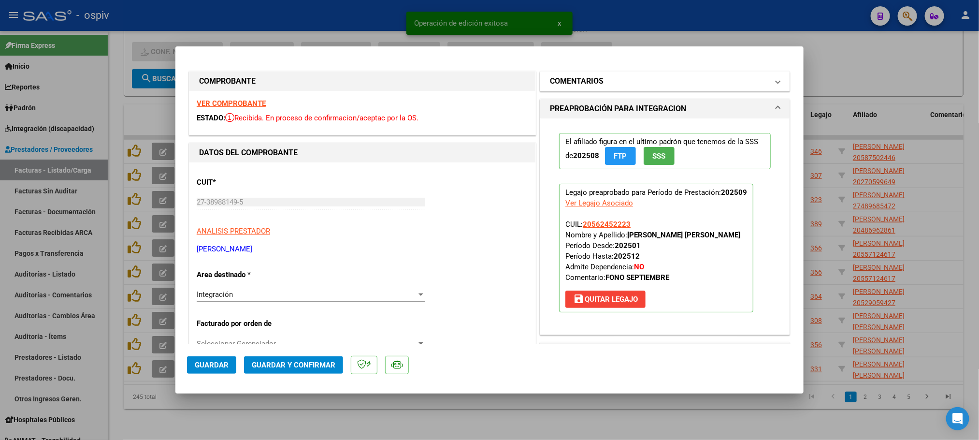
click at [566, 82] on h1 "COMENTARIOS" at bounding box center [577, 81] width 54 height 12
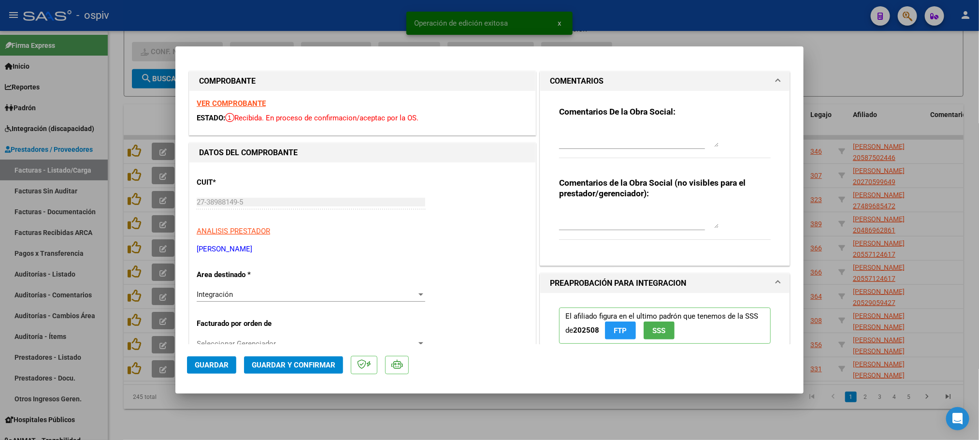
click at [566, 141] on textarea at bounding box center [638, 137] width 159 height 19
paste textarea "FACTURA RECIBIDA EN FUERA DE TERMINO, SU LIQUIDACION PASARA AL SIGUIENTE MES."
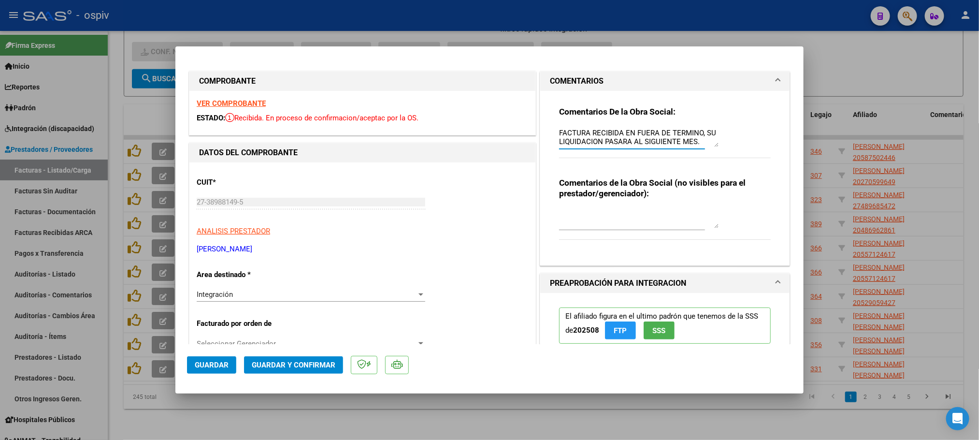
type textarea "FACTURA RECIBIDA EN FUERA DE TERMINO, SU LIQUIDACION PASARA AL SIGUIENTE MES."
click at [214, 364] on span "Guardar" at bounding box center [212, 364] width 34 height 9
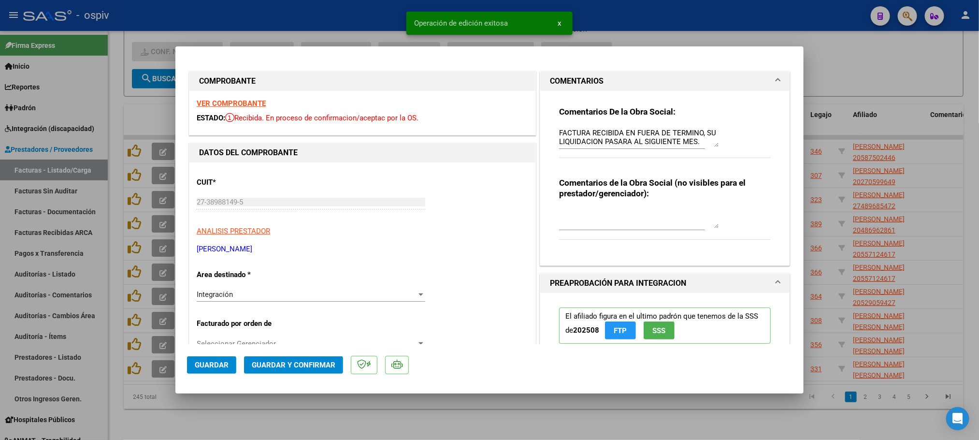
click at [354, 14] on div at bounding box center [489, 220] width 979 height 440
type input "$ 0,00"
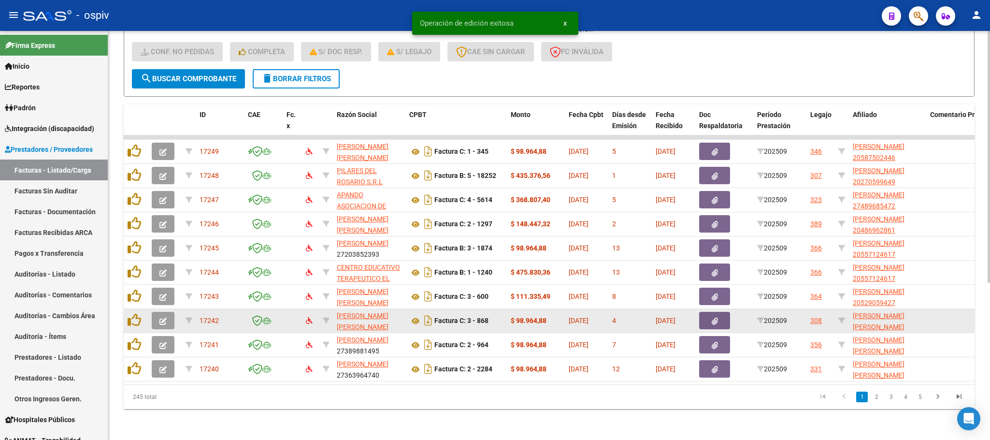
click at [164, 317] on icon "button" at bounding box center [162, 320] width 7 height 7
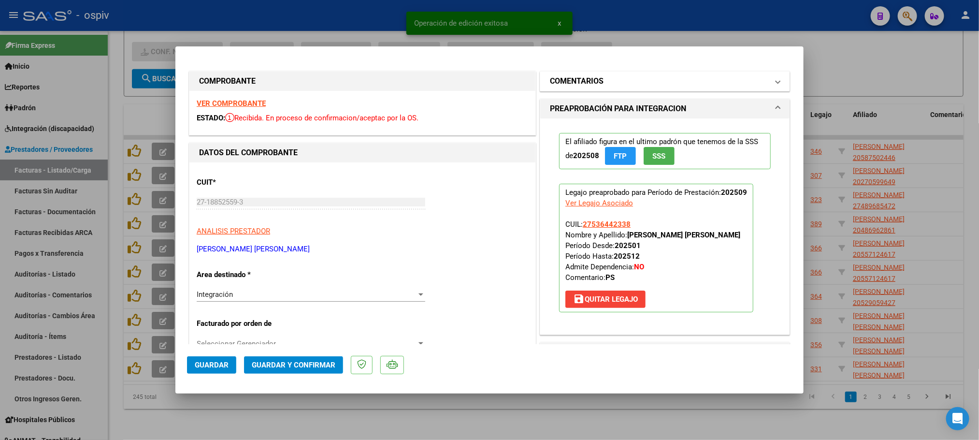
click at [603, 85] on mat-panel-title "COMENTARIOS" at bounding box center [659, 81] width 218 height 12
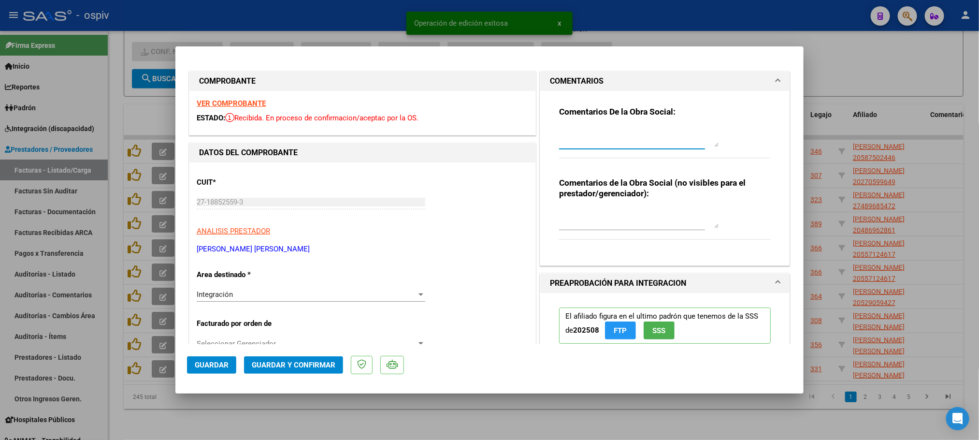
click at [562, 141] on textarea at bounding box center [638, 137] width 159 height 19
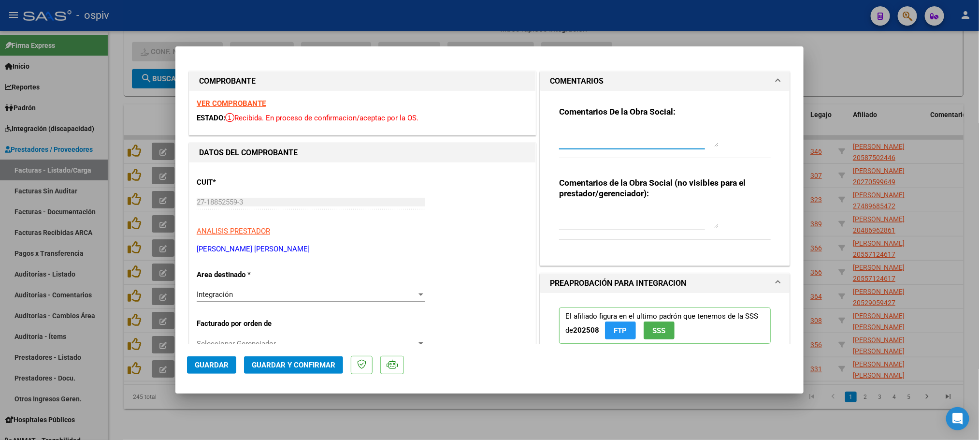
paste textarea "FACTURA RECIBIDA EN FUERA DE TERMINO, SU LIQUIDACION PASARA AL SIGUIENTE MES."
type textarea "FACTURA RECIBIDA EN FUERA DE TERMINO, SU LIQUIDACION PASARA AL SIGUIENTE MES."
click at [213, 362] on span "Guardar" at bounding box center [212, 364] width 34 height 9
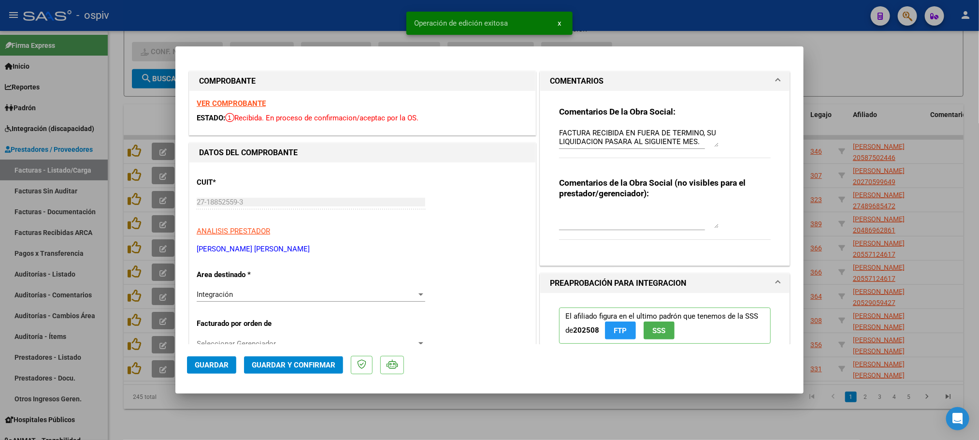
click at [391, 12] on div at bounding box center [489, 220] width 979 height 440
type input "$ 0,00"
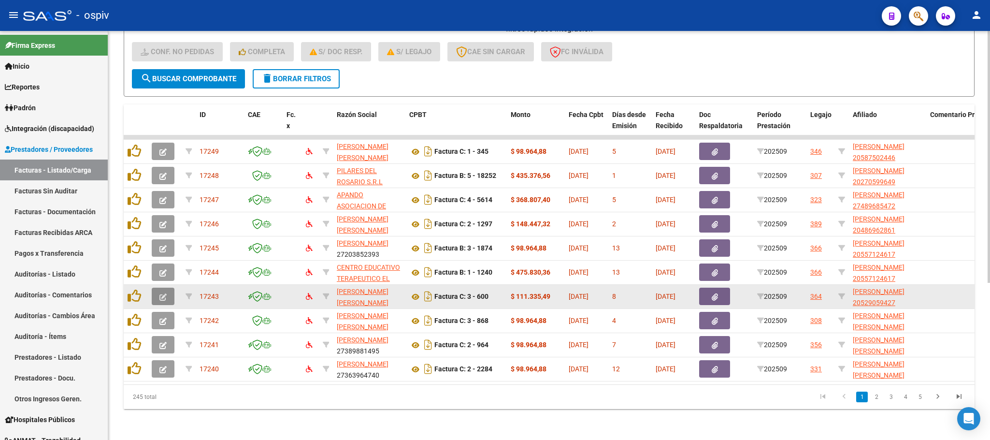
click at [164, 293] on icon "button" at bounding box center [162, 296] width 7 height 7
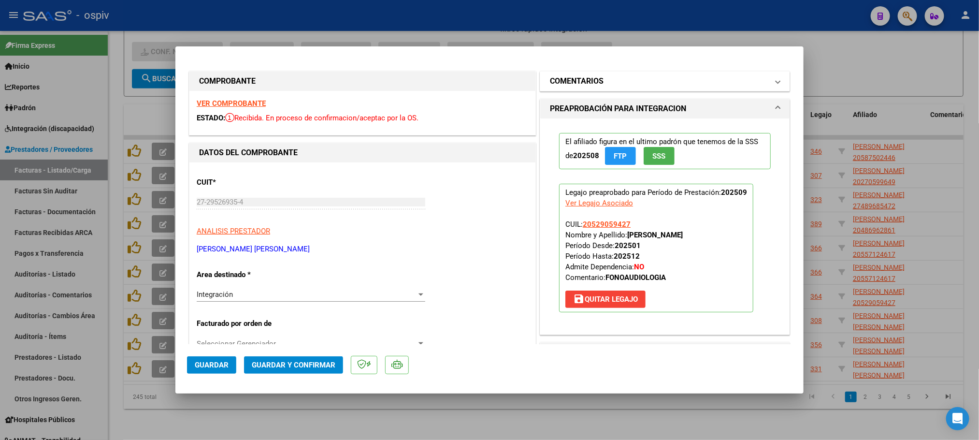
click at [583, 81] on h1 "COMENTARIOS" at bounding box center [577, 81] width 54 height 12
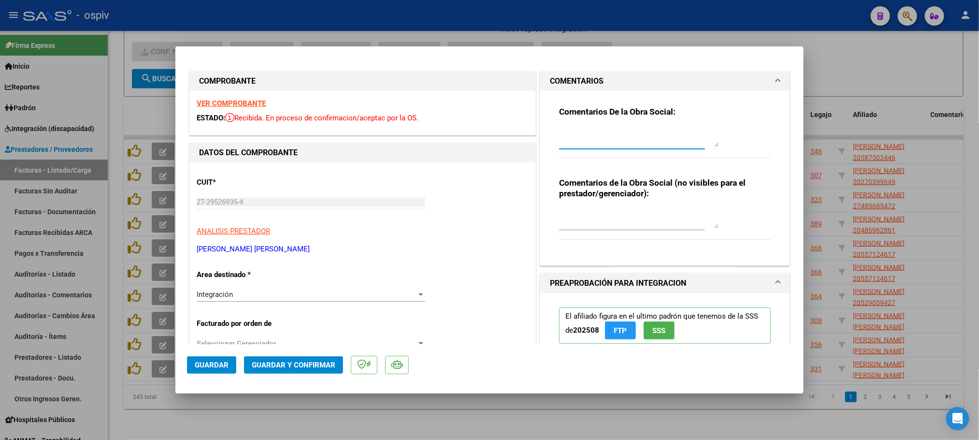
click at [566, 138] on textarea at bounding box center [638, 137] width 159 height 19
paste textarea "FACTURA RECIBIDA EN FUERA DE TERMINO, SU LIQUIDACION PASARA AL SIGUIENTE MES."
type textarea "FACTURA RECIBIDA EN FUERA DE TERMINO, SU LIQUIDACION PASARA AL SIGUIENTE MES."
click at [219, 363] on span "Guardar" at bounding box center [212, 364] width 34 height 9
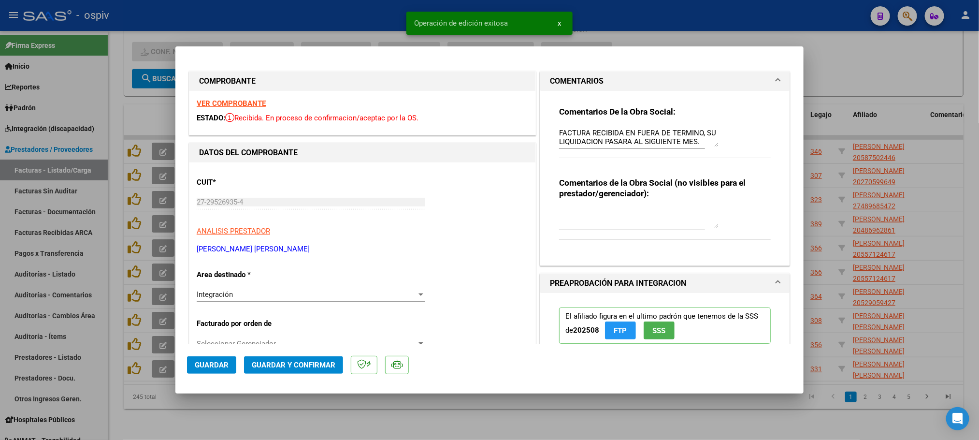
click at [335, 12] on div at bounding box center [489, 220] width 979 height 440
type input "$ 0,00"
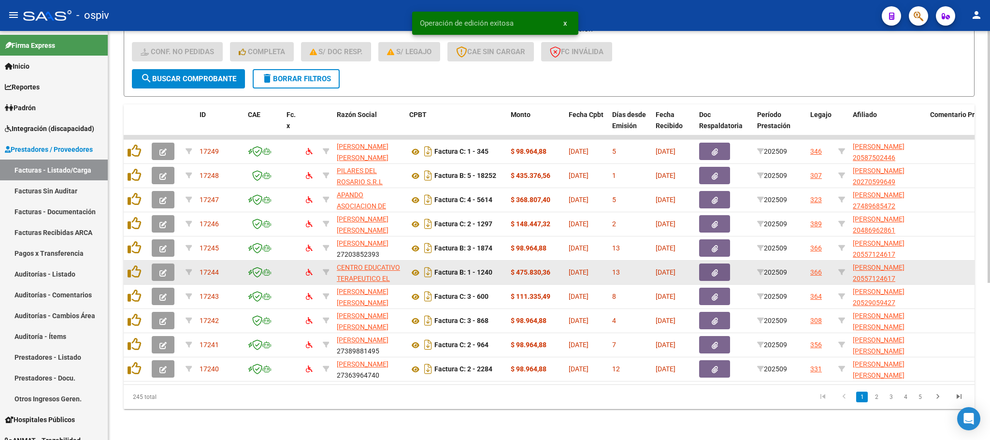
click at [164, 269] on icon "button" at bounding box center [162, 272] width 7 height 7
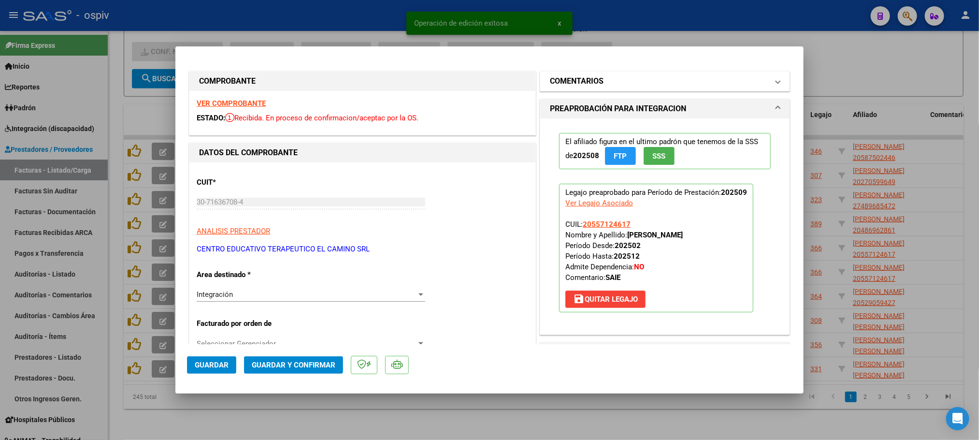
click at [570, 86] on h1 "COMENTARIOS" at bounding box center [577, 81] width 54 height 12
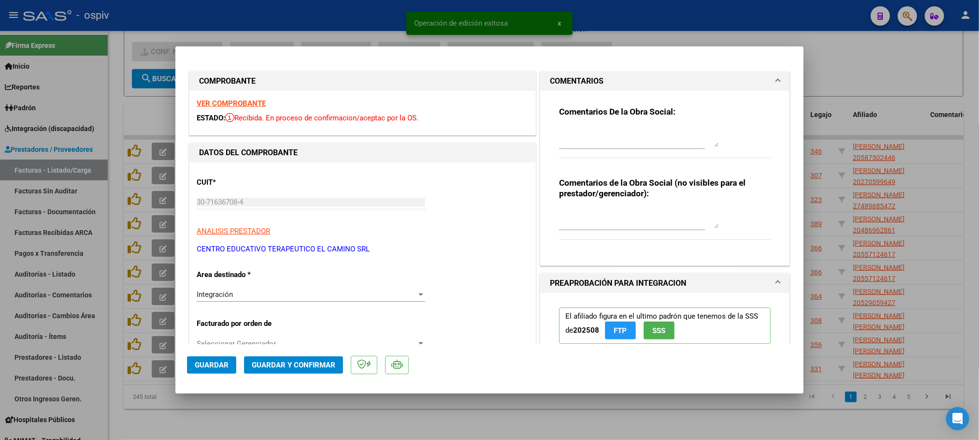
click at [552, 141] on div "Comentarios De la Obra Social: Comentarios de la Obra Social (no visibles para …" at bounding box center [665, 174] width 226 height 167
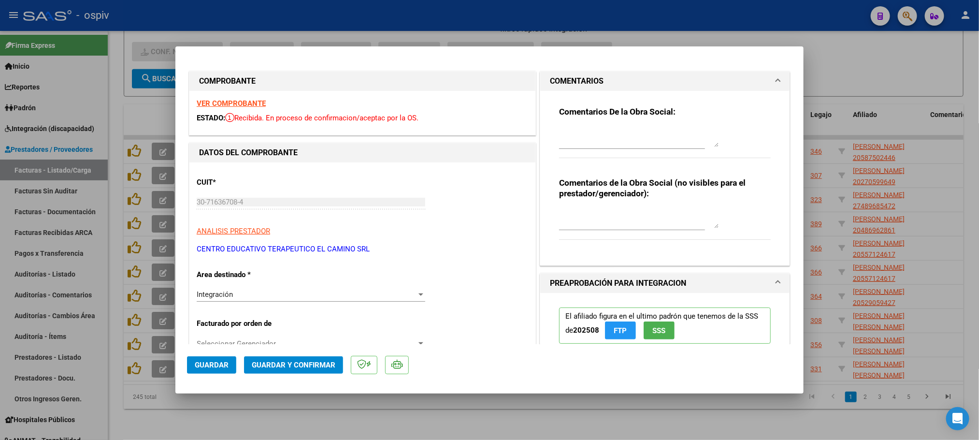
click at [559, 141] on textarea at bounding box center [638, 137] width 159 height 19
paste textarea "FACTURA RECIBIDA EN FUERA DE TERMINO, SU LIQUIDACION PASARA AL SIGUIENTE MES."
type textarea "FACTURA RECIBIDA EN FUERA DE TERMINO, SU LIQUIDACION PASARA AL SIGUIENTE MES."
click at [214, 364] on span "Guardar" at bounding box center [212, 364] width 34 height 9
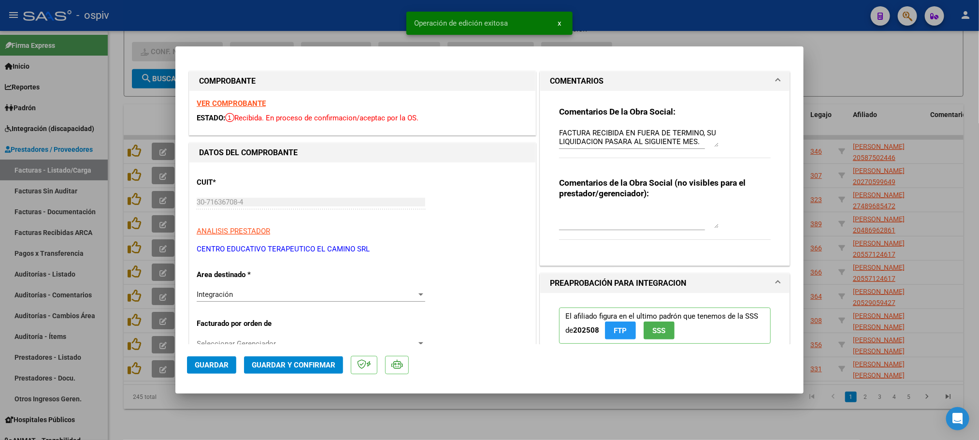
click at [296, 14] on div at bounding box center [489, 220] width 979 height 440
type input "$ 0,00"
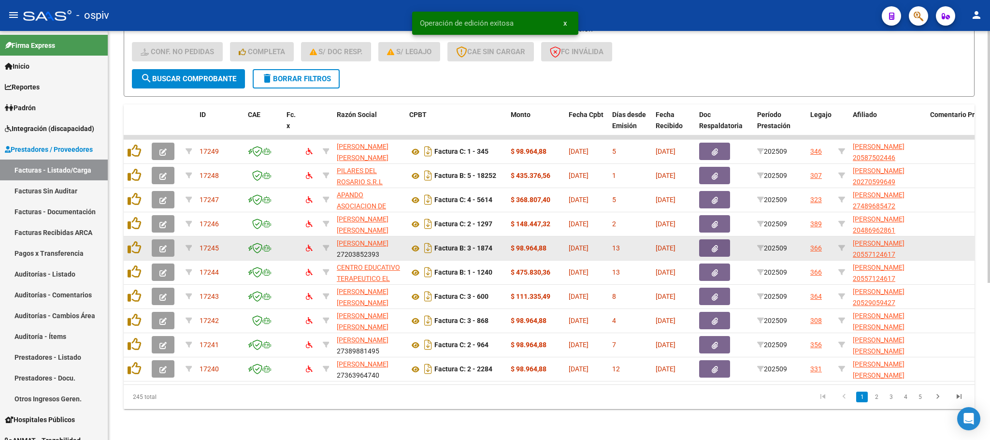
click at [164, 245] on icon "button" at bounding box center [162, 248] width 7 height 7
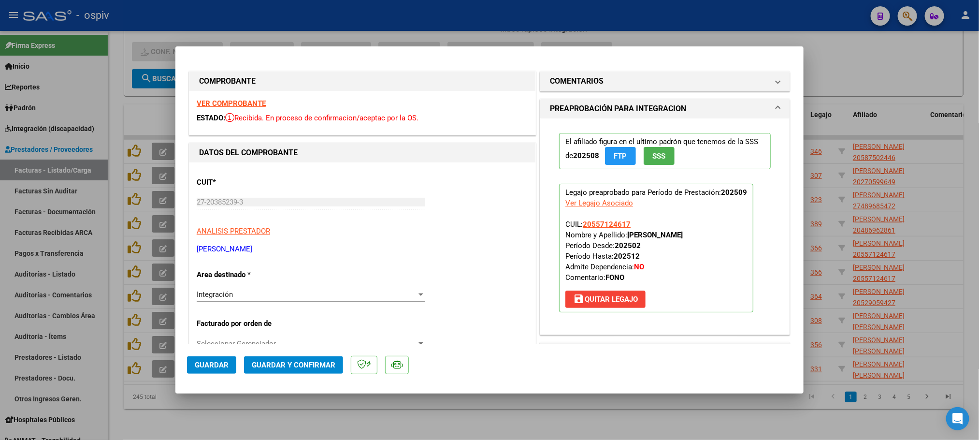
drag, startPoint x: 588, startPoint y: 87, endPoint x: 568, endPoint y: 122, distance: 40.3
click at [587, 87] on mat-expansion-panel-header "COMENTARIOS" at bounding box center [664, 80] width 249 height 19
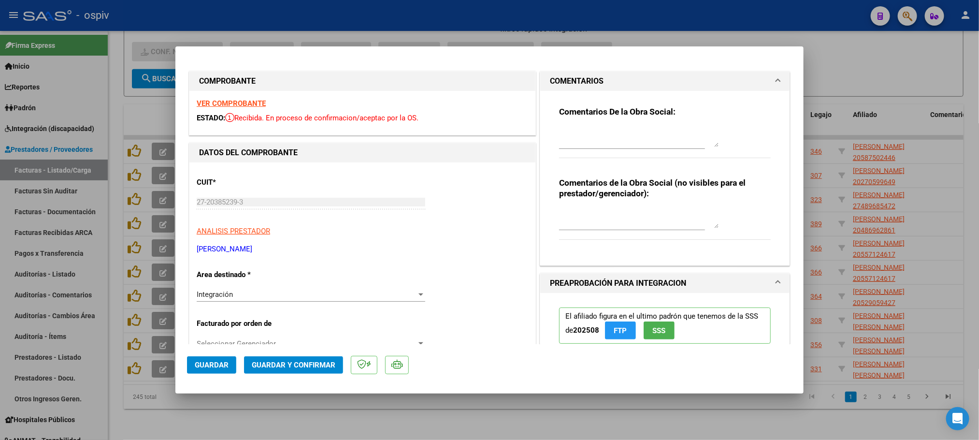
click at [560, 141] on textarea at bounding box center [638, 137] width 159 height 19
paste textarea "FACTURA RECIBIDA EN FUERA DE TERMINO, SU LIQUIDACION PASARA AL SIGUIENTE MES."
type textarea "FACTURA RECIBIDA EN FUERA DE TERMINO, SU LIQUIDACION PASARA AL SIGUIENTE MES."
drag, startPoint x: 209, startPoint y: 362, endPoint x: 206, endPoint y: 351, distance: 11.5
click at [208, 362] on span "Guardar" at bounding box center [212, 364] width 34 height 9
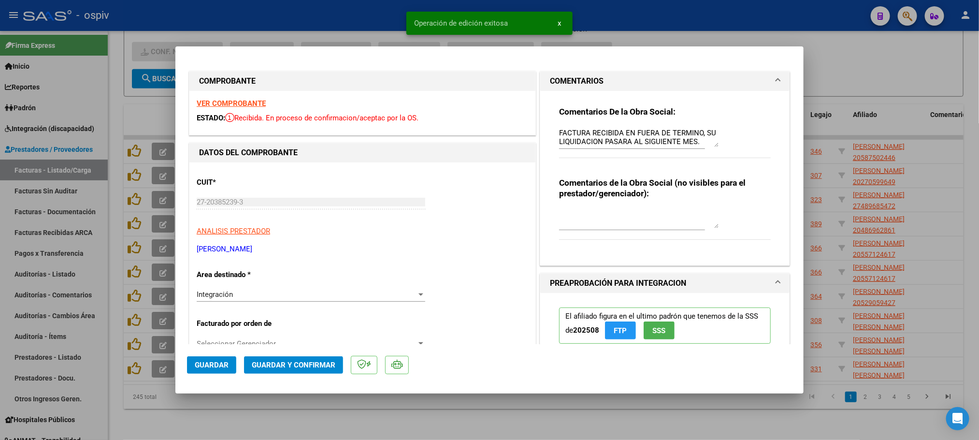
click at [311, 16] on div at bounding box center [489, 220] width 979 height 440
type input "$ 0,00"
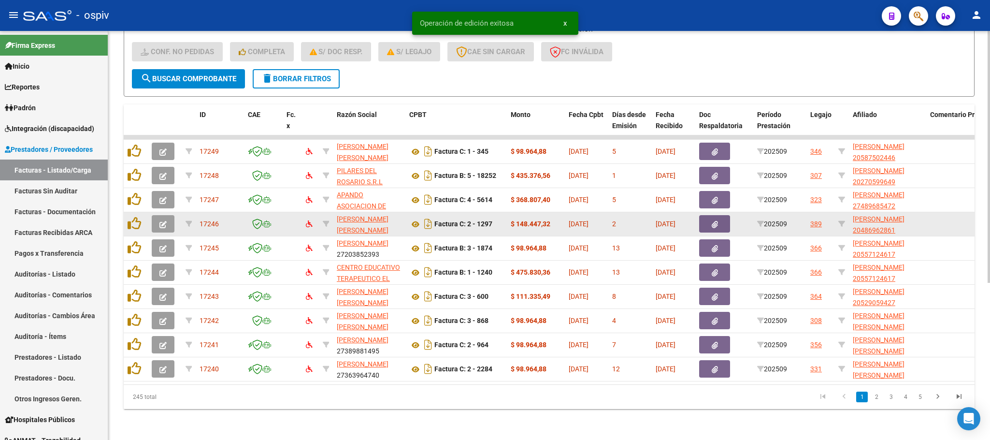
click at [168, 215] on button "button" at bounding box center [163, 223] width 23 height 17
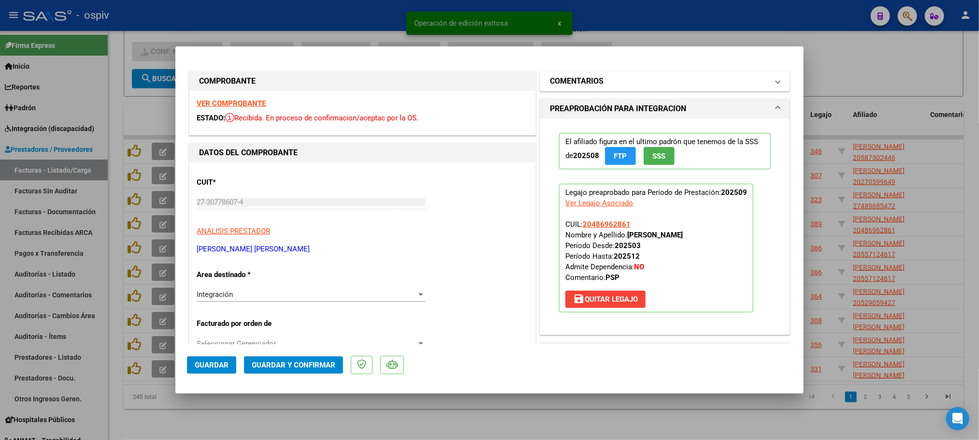
click at [557, 85] on h1 "COMENTARIOS" at bounding box center [577, 81] width 54 height 12
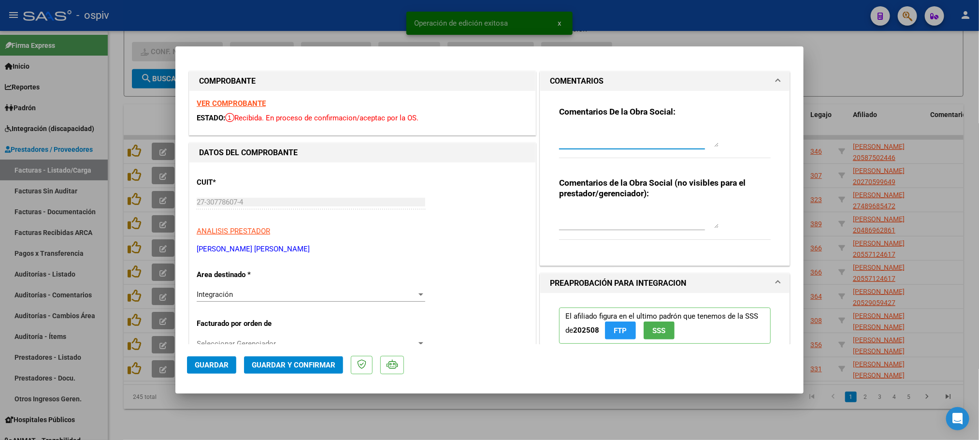
click at [574, 138] on textarea at bounding box center [638, 137] width 159 height 19
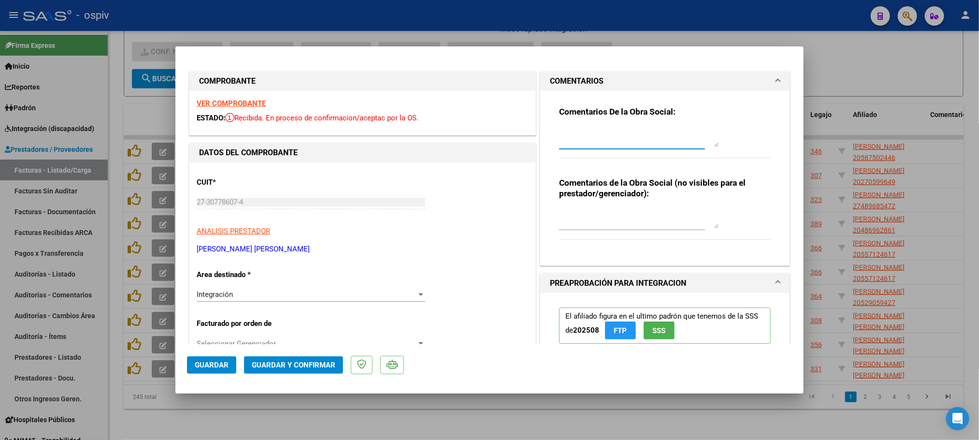
paste textarea "FACTURA RECIBIDA EN FUERA DE TERMINO, SU LIQUIDACION PASARA AL SIGUIENTE MES."
type textarea "FACTURA RECIBIDA EN FUERA DE TERMINO, SU LIQUIDACION PASARA AL SIGUIENTE MES."
click at [219, 363] on span "Guardar" at bounding box center [212, 364] width 34 height 9
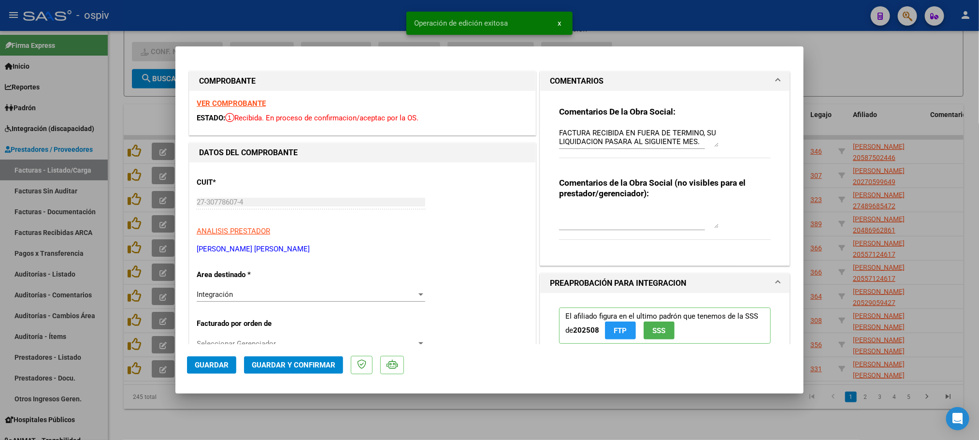
click at [313, 9] on div at bounding box center [489, 220] width 979 height 440
type input "$ 0,00"
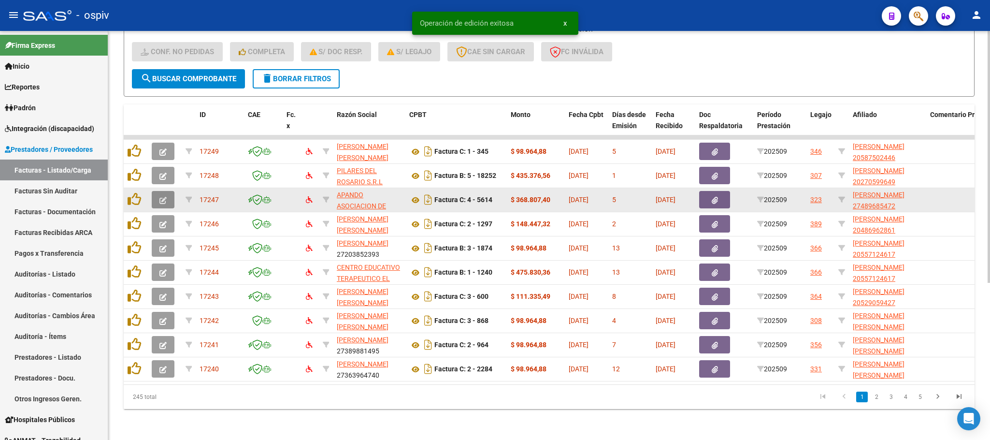
click at [166, 197] on icon "button" at bounding box center [162, 200] width 7 height 7
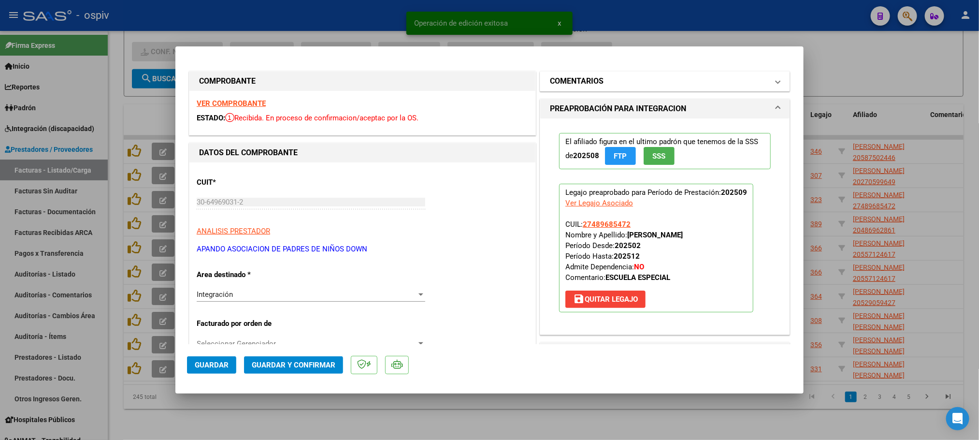
click at [583, 82] on h1 "COMENTARIOS" at bounding box center [577, 81] width 54 height 12
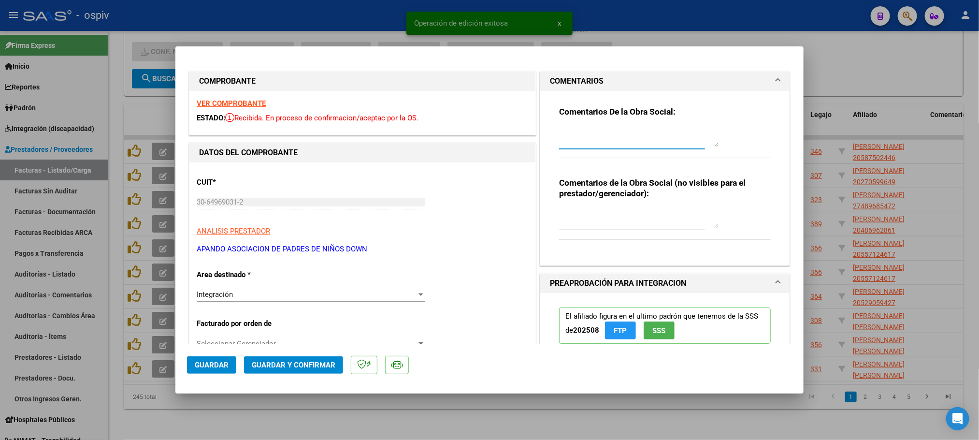
click at [581, 134] on textarea at bounding box center [638, 137] width 159 height 19
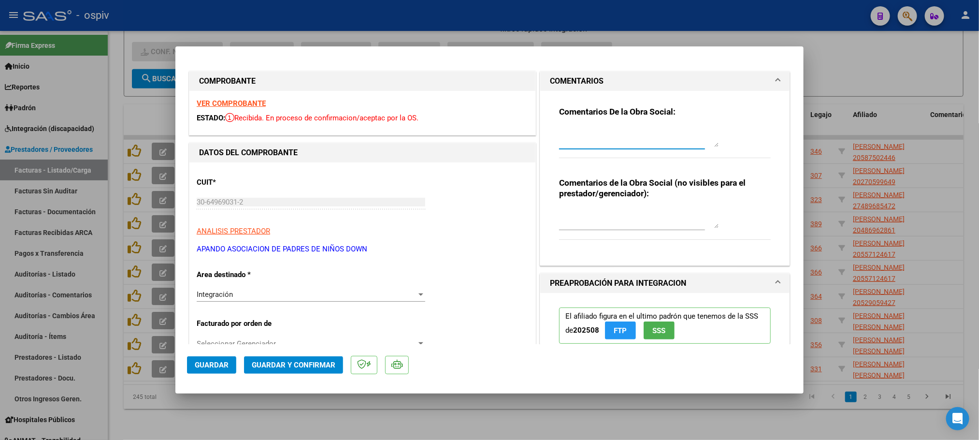
paste textarea "FACTURA RECIBIDA EN FUERA DE TERMINO, SU LIQUIDACION PASARA AL SIGUIENTE MES."
type textarea "FACTURA RECIBIDA EN FUERA DE TERMINO, SU LIQUIDACION PASARA AL SIGUIENTE MES."
click at [222, 364] on span "Guardar" at bounding box center [212, 364] width 34 height 9
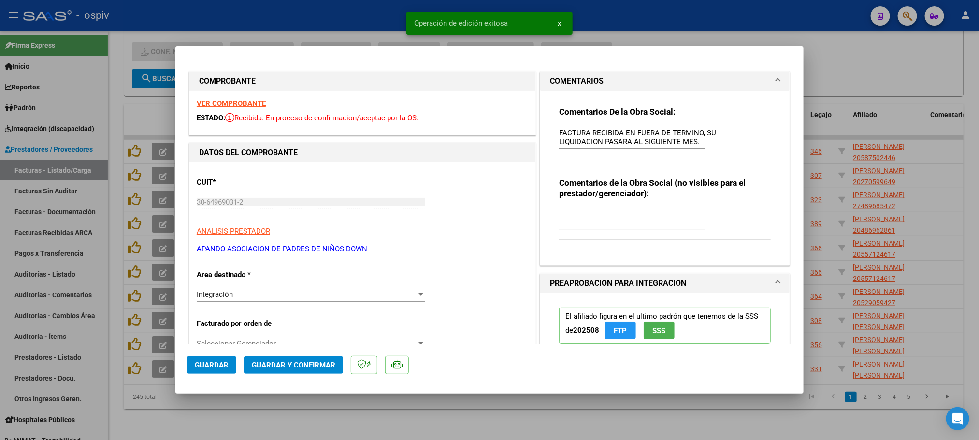
click at [311, 14] on div at bounding box center [489, 220] width 979 height 440
type input "$ 0,00"
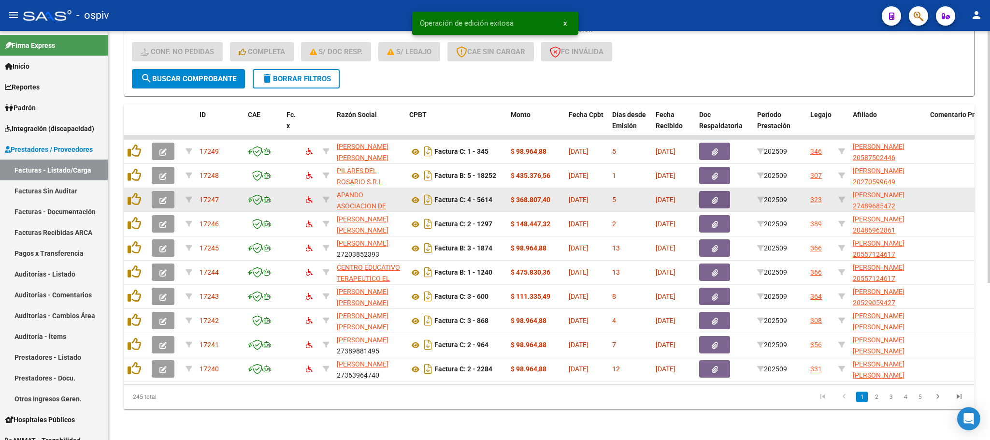
click at [163, 197] on icon "button" at bounding box center [162, 200] width 7 height 7
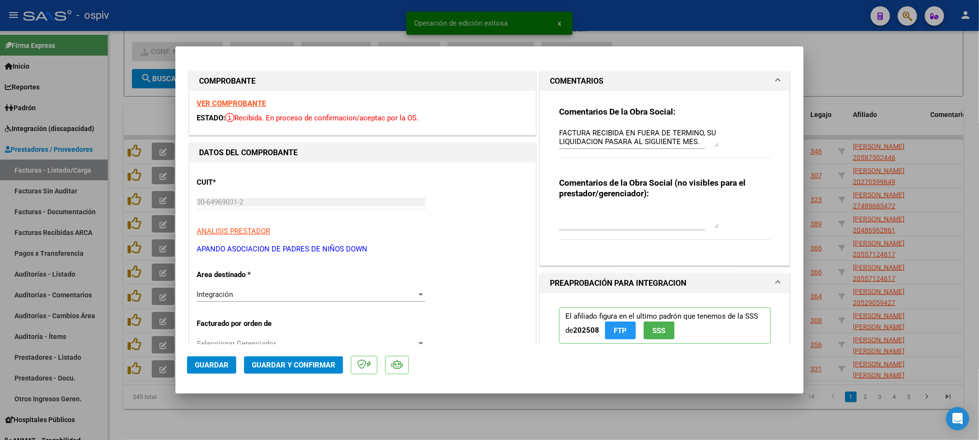
click at [331, 19] on div at bounding box center [489, 220] width 979 height 440
type input "$ 0,00"
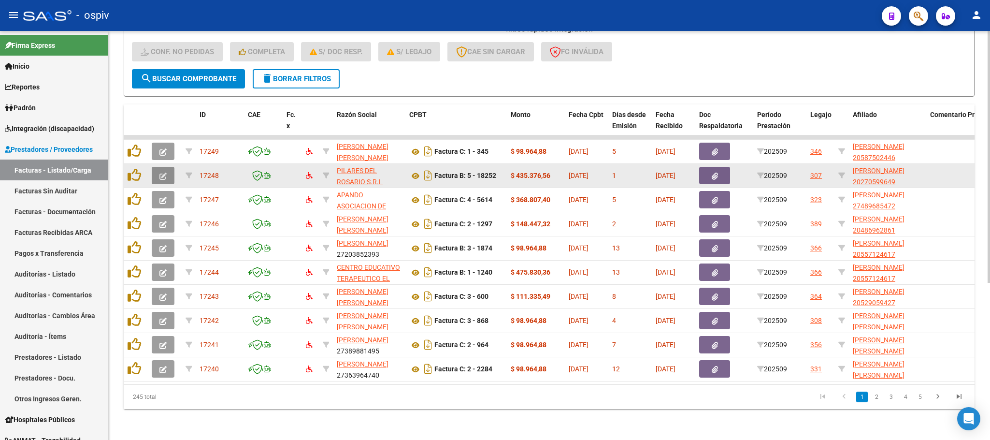
click at [164, 172] on icon "button" at bounding box center [162, 175] width 7 height 7
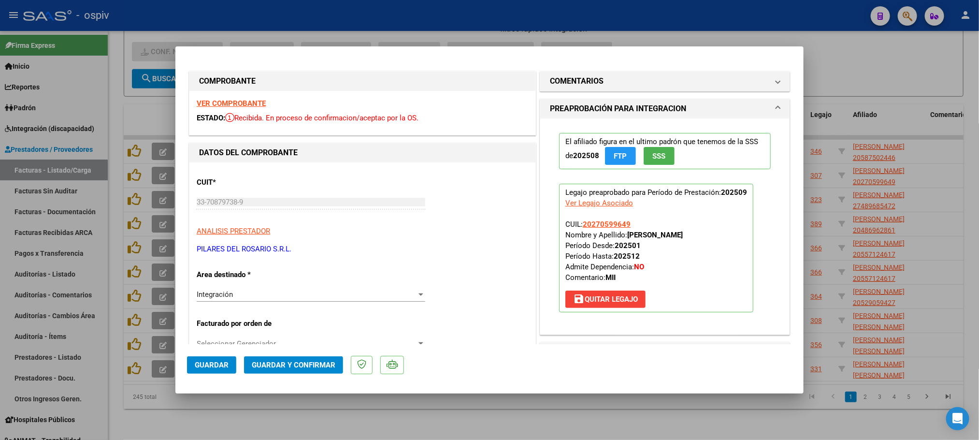
drag, startPoint x: 581, startPoint y: 82, endPoint x: 555, endPoint y: 126, distance: 51.5
click at [580, 82] on h1 "COMENTARIOS" at bounding box center [577, 81] width 54 height 12
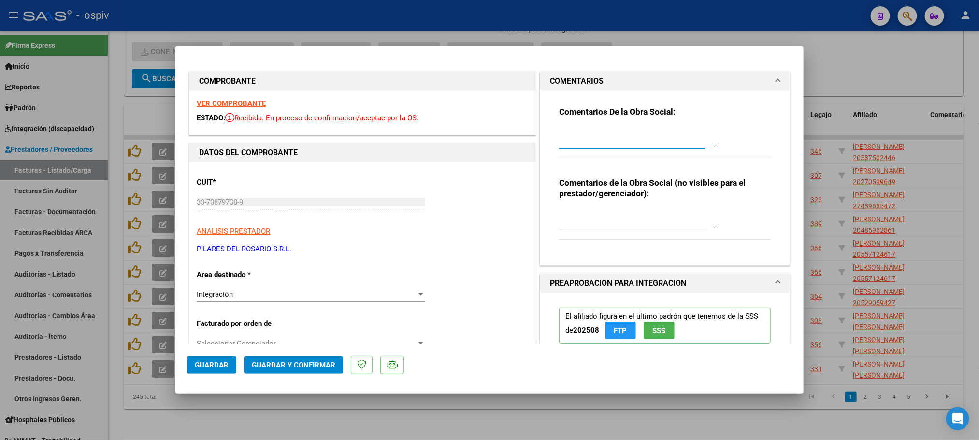
click at [559, 138] on textarea at bounding box center [638, 137] width 159 height 19
paste textarea "FACTURA RECIBIDA EN FUERA DE TERMINO, SU LIQUIDACION PASARA AL SIGUIENTE MES."
type textarea "FACTURA RECIBIDA EN FUERA DE TERMINO, SU LIQUIDACION PASARA AL SIGUIENTE MES."
click at [206, 365] on span "Guardar" at bounding box center [212, 364] width 34 height 9
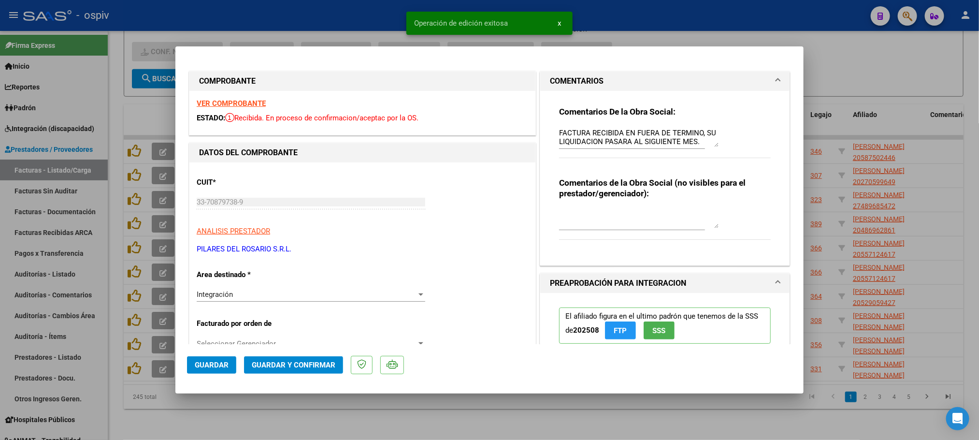
click at [343, 6] on div at bounding box center [489, 220] width 979 height 440
type input "$ 0,00"
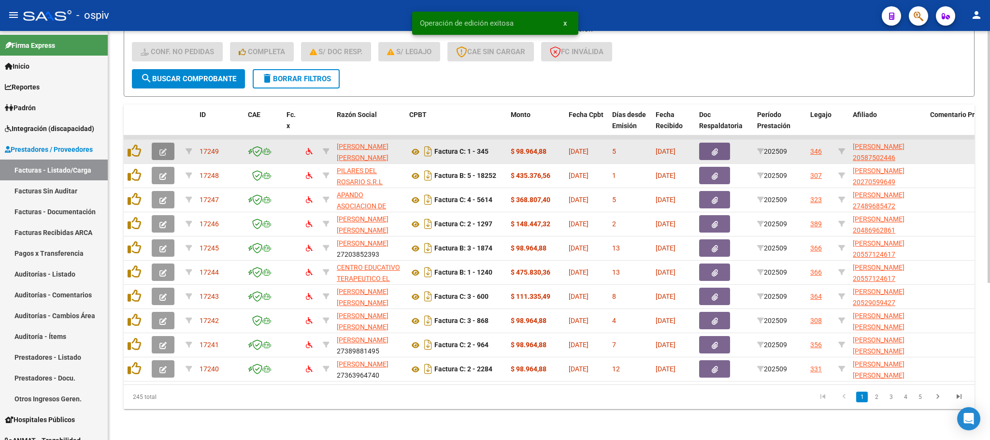
click at [164, 148] on icon "button" at bounding box center [162, 151] width 7 height 7
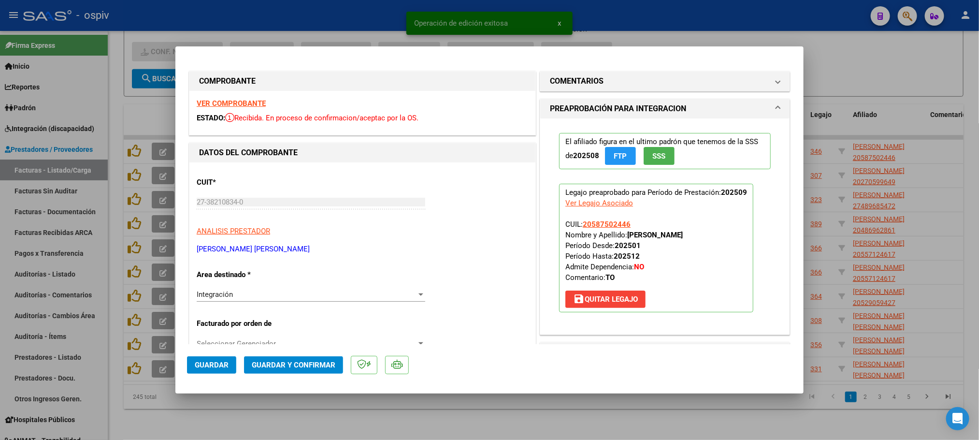
drag, startPoint x: 580, startPoint y: 80, endPoint x: 572, endPoint y: 109, distance: 30.3
click at [574, 90] on mat-expansion-panel-header "COMENTARIOS" at bounding box center [664, 80] width 249 height 19
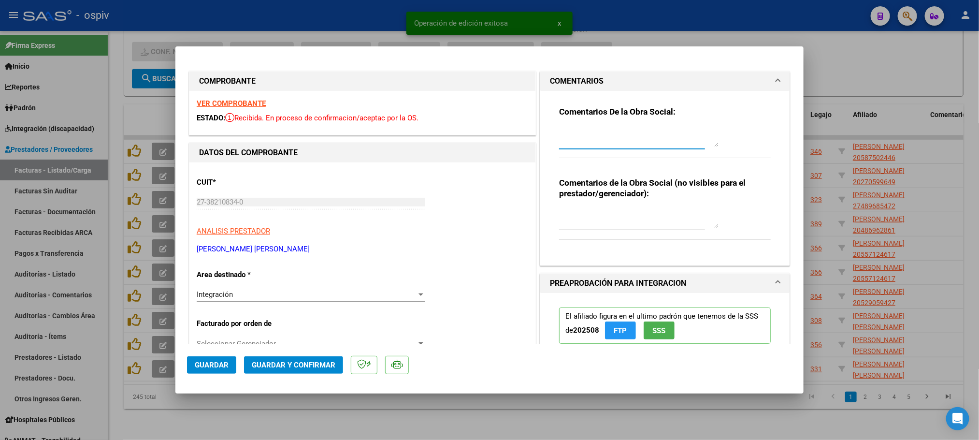
click at [569, 142] on textarea at bounding box center [638, 137] width 159 height 19
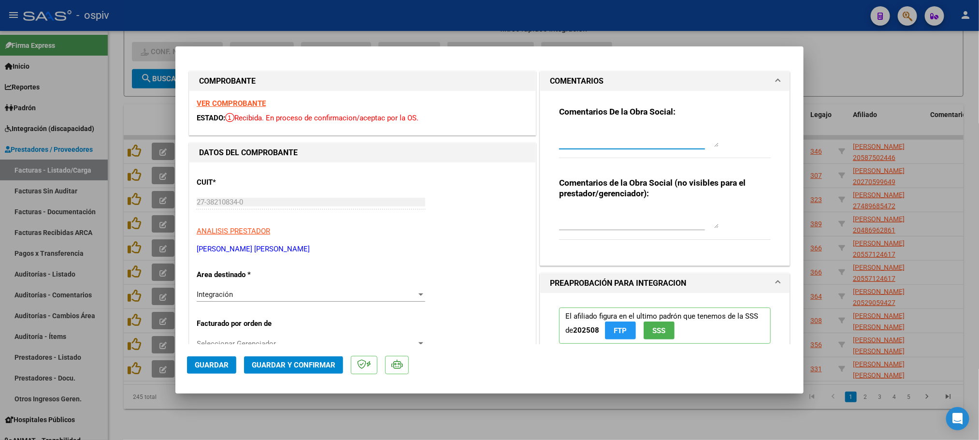
paste textarea "FACTURA RECIBIDA EN FUERA DE TERMINO, SU LIQUIDACION PASARA AL SIGUIENTE MES."
type textarea "FACTURA RECIBIDA EN FUERA DE TERMINO, SU LIQUIDACION PASARA AL SIGUIENTE MES."
click at [219, 364] on span "Guardar" at bounding box center [212, 364] width 34 height 9
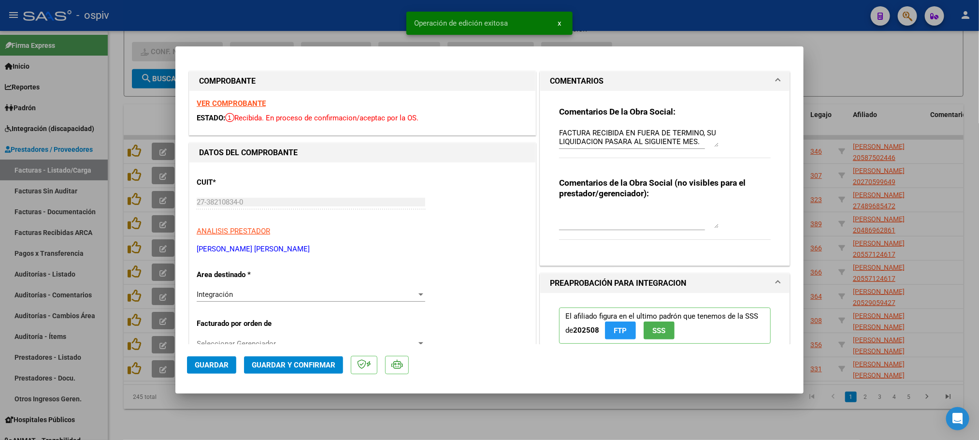
click at [355, 10] on div at bounding box center [489, 220] width 979 height 440
type input "$ 0,00"
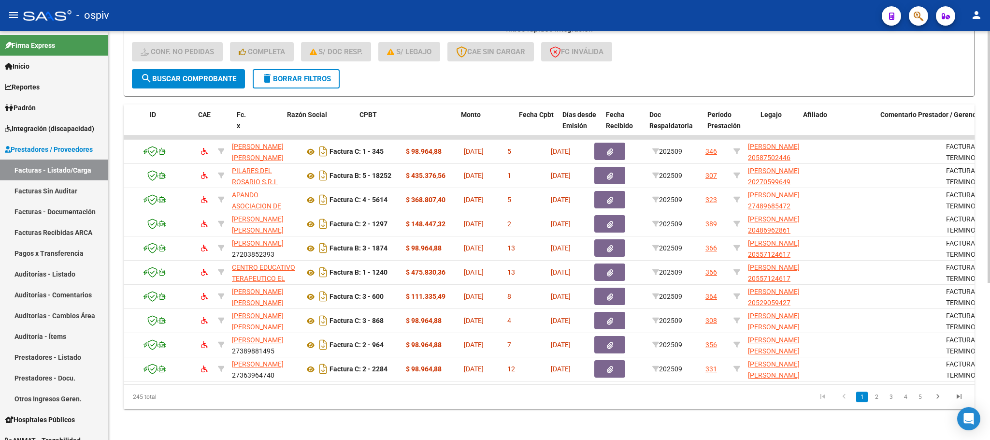
scroll to position [0, 45]
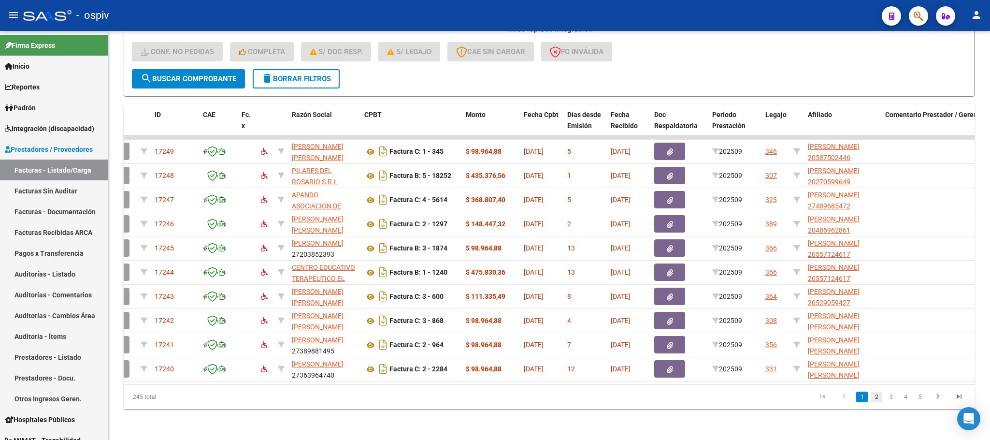
click at [877, 400] on link "2" at bounding box center [876, 396] width 12 height 11
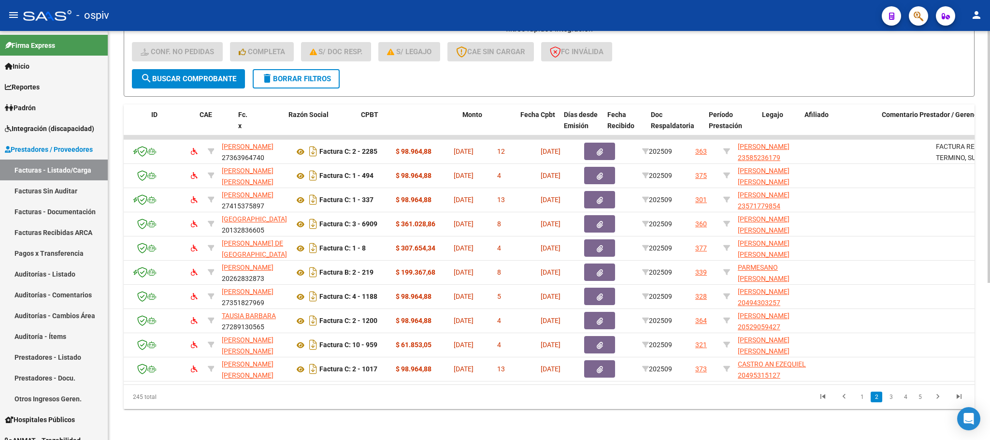
scroll to position [0, 0]
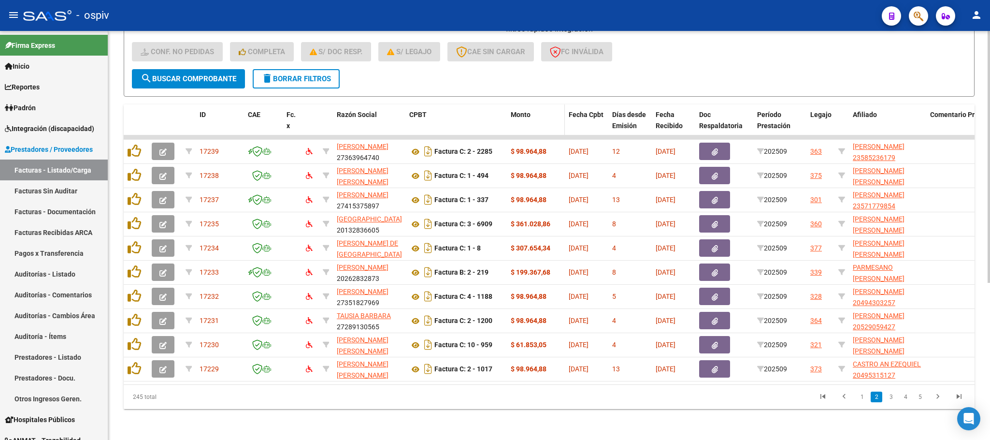
click at [521, 111] on span "Monto" at bounding box center [521, 115] width 20 height 8
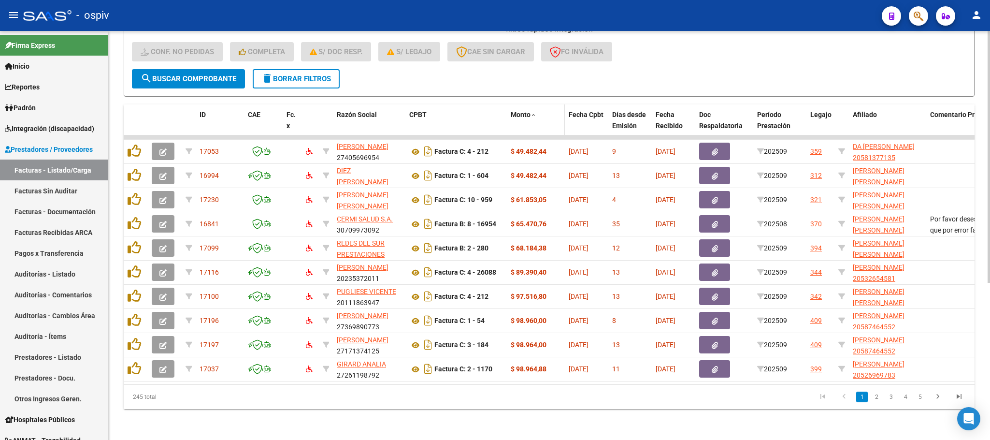
click at [526, 111] on span "Monto" at bounding box center [521, 115] width 20 height 8
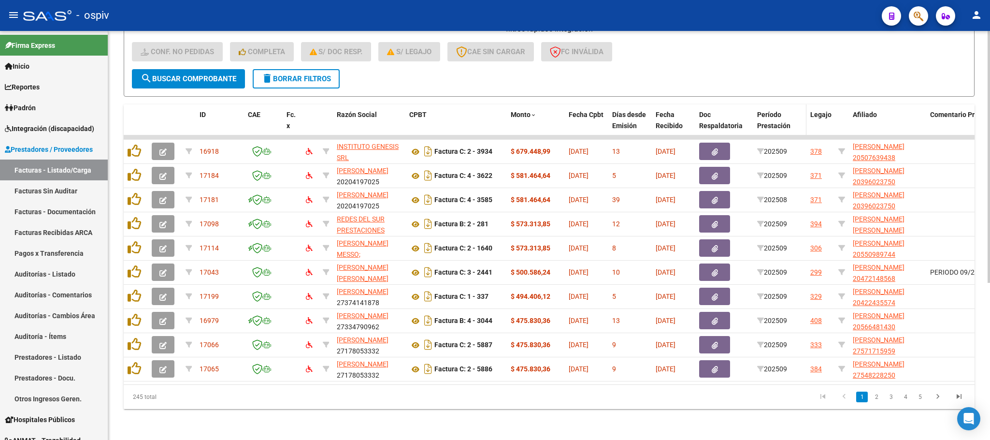
click at [775, 111] on span "Período Prestación" at bounding box center [773, 120] width 33 height 19
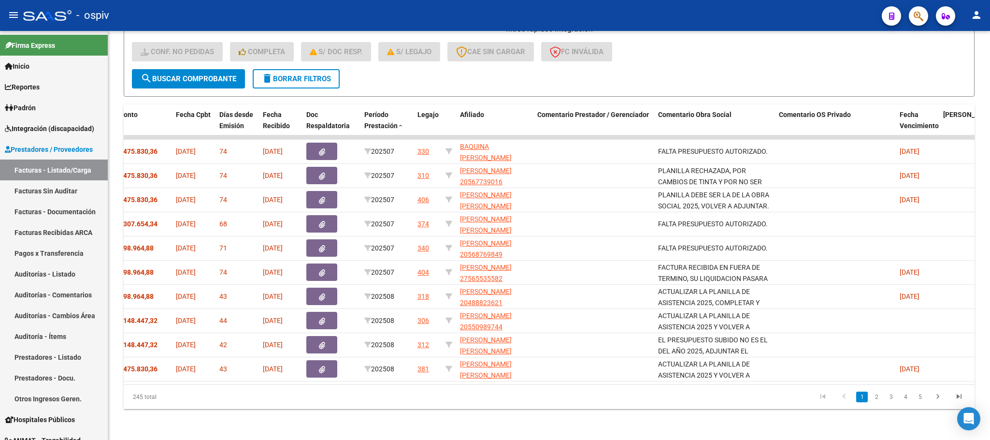
scroll to position [0, 391]
click at [874, 396] on link "2" at bounding box center [876, 396] width 12 height 11
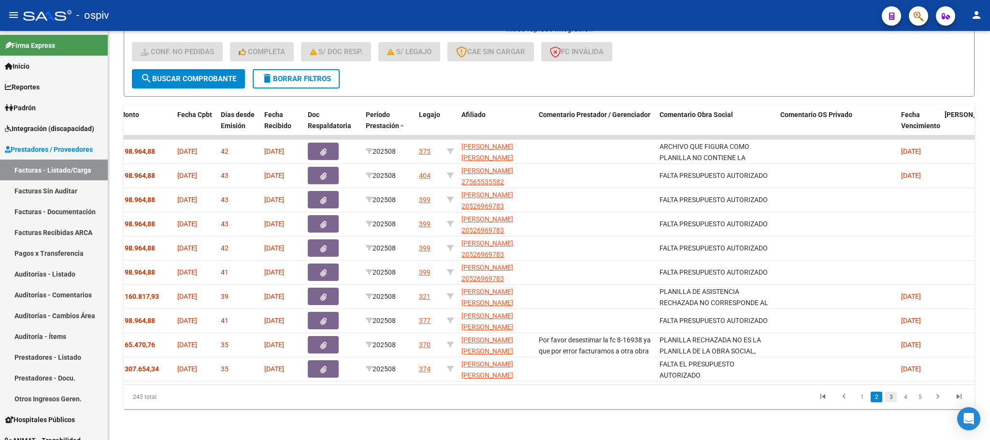
click at [891, 399] on link "3" at bounding box center [891, 396] width 12 height 11
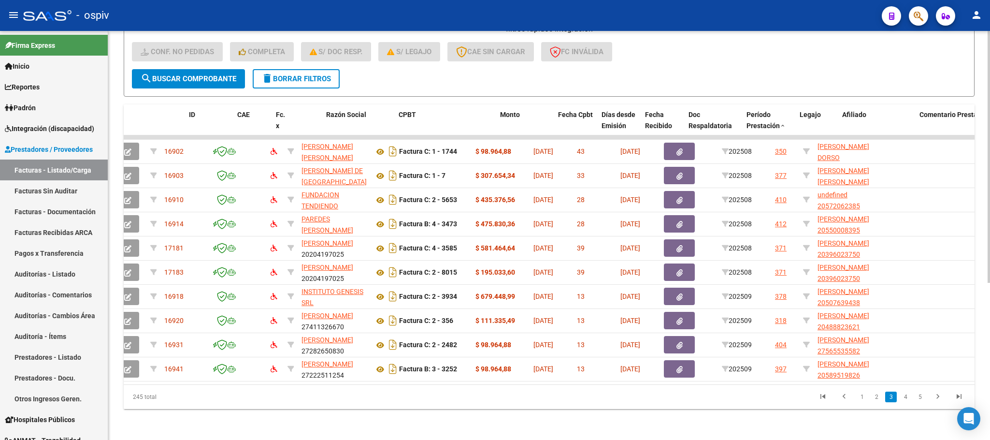
scroll to position [0, 0]
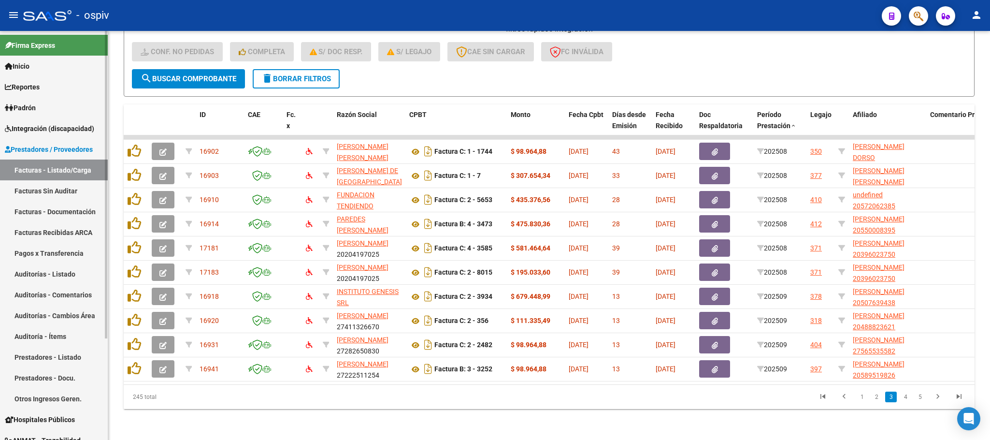
click at [51, 188] on link "Facturas Sin Auditar" at bounding box center [54, 190] width 108 height 21
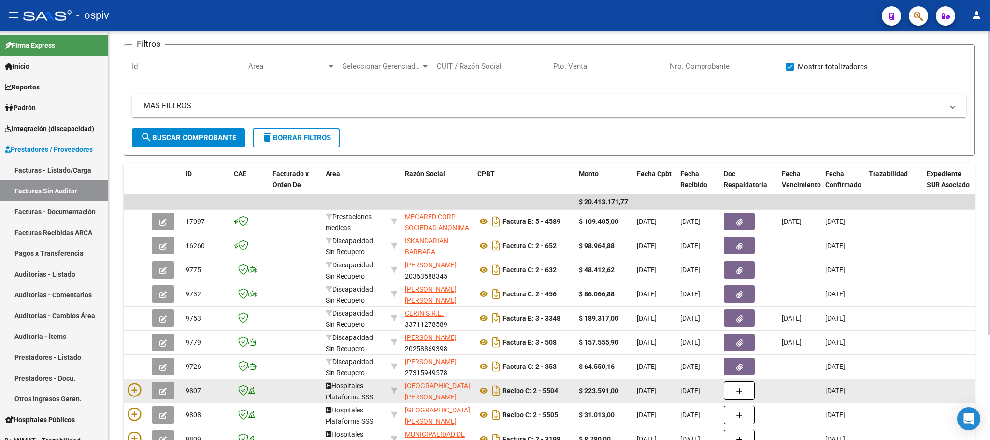
scroll to position [141, 0]
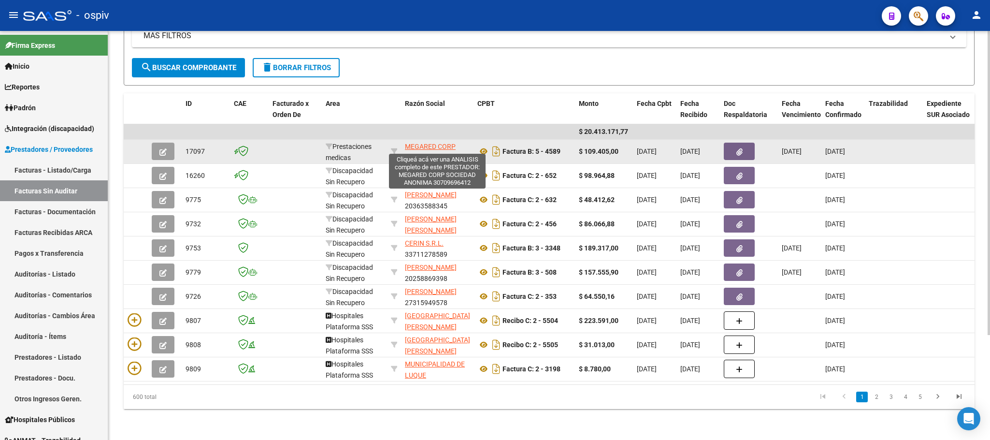
click at [434, 142] on span "MEGARED CORP SOCIEDAD ANONIMA" at bounding box center [437, 151] width 64 height 19
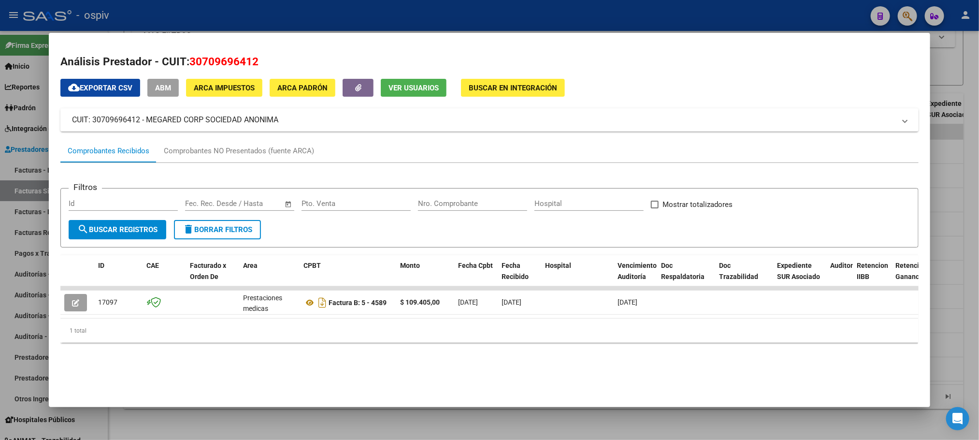
click at [422, 11] on div at bounding box center [489, 220] width 979 height 440
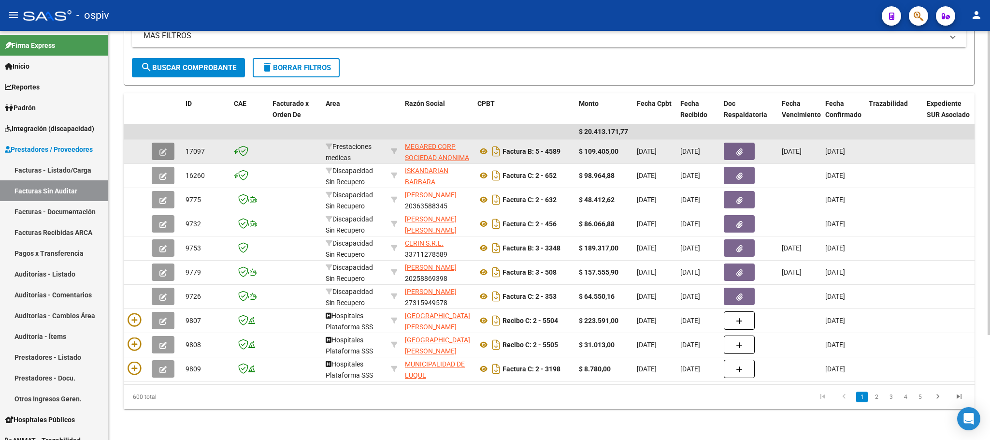
click at [162, 148] on icon "button" at bounding box center [162, 151] width 7 height 7
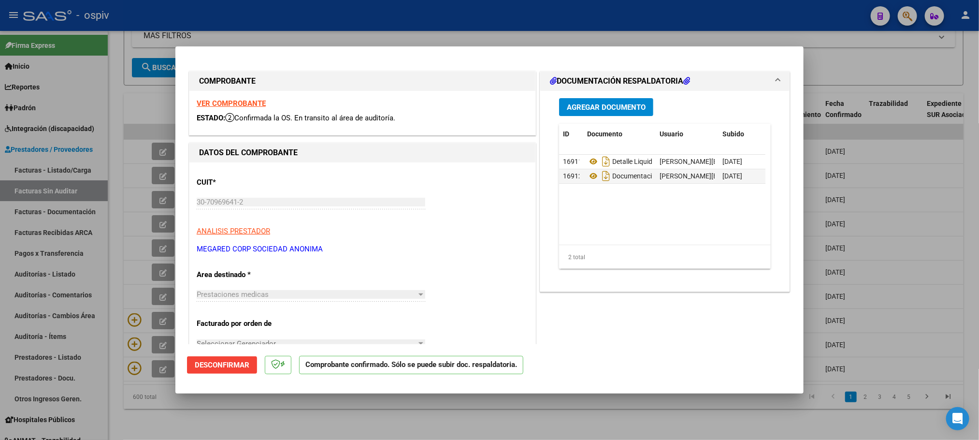
click at [235, 105] on strong "VER COMPROBANTE" at bounding box center [231, 103] width 69 height 9
click at [342, 13] on div at bounding box center [489, 220] width 979 height 440
type input "$ 0,00"
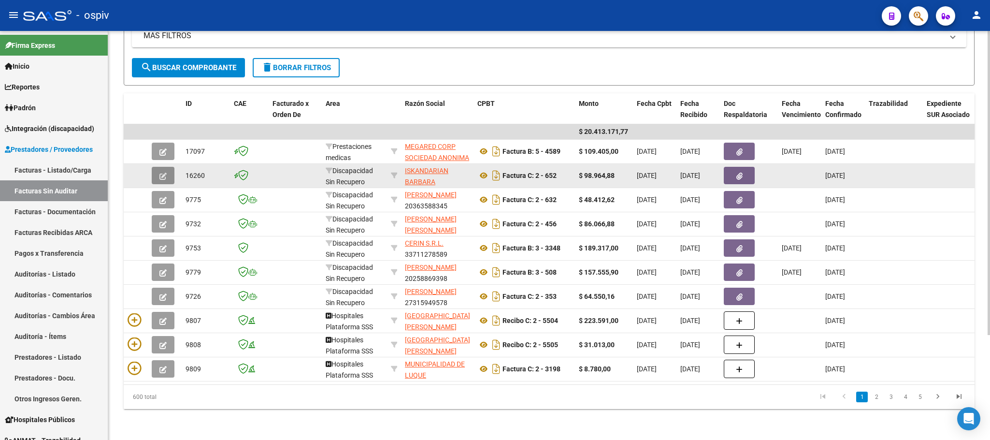
click at [162, 172] on icon "button" at bounding box center [162, 175] width 7 height 7
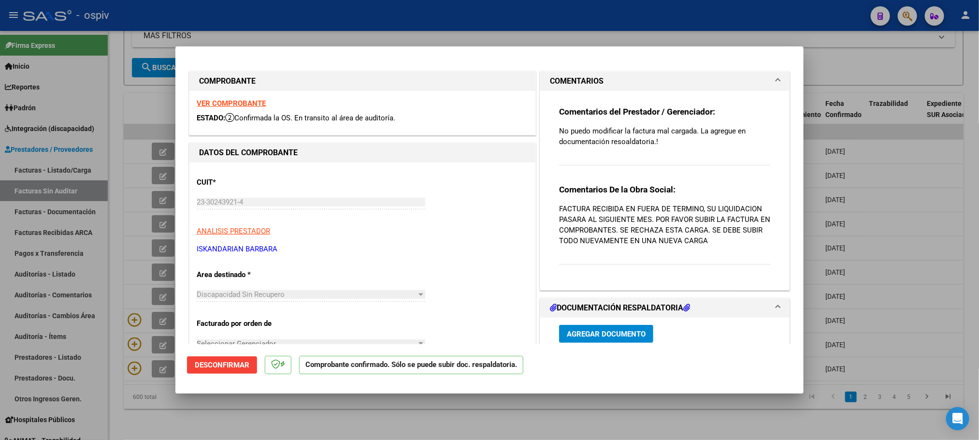
click at [538, 12] on div at bounding box center [489, 220] width 979 height 440
type input "$ 0,00"
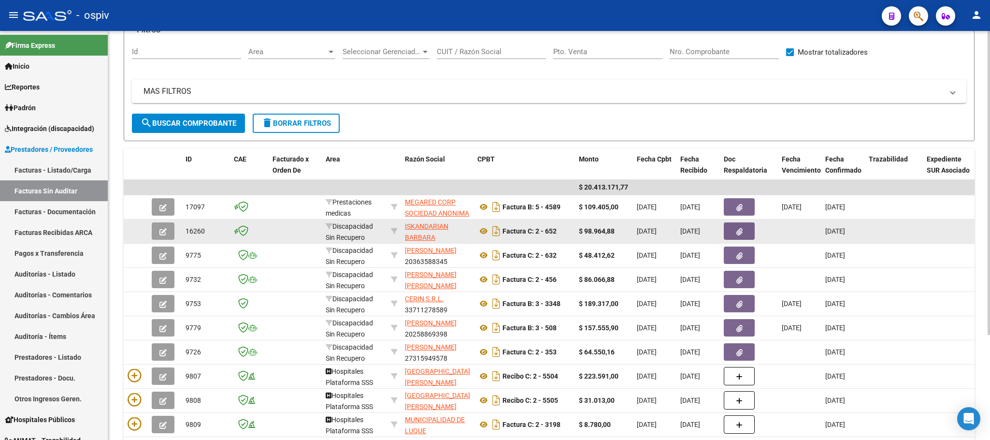
scroll to position [0, 0]
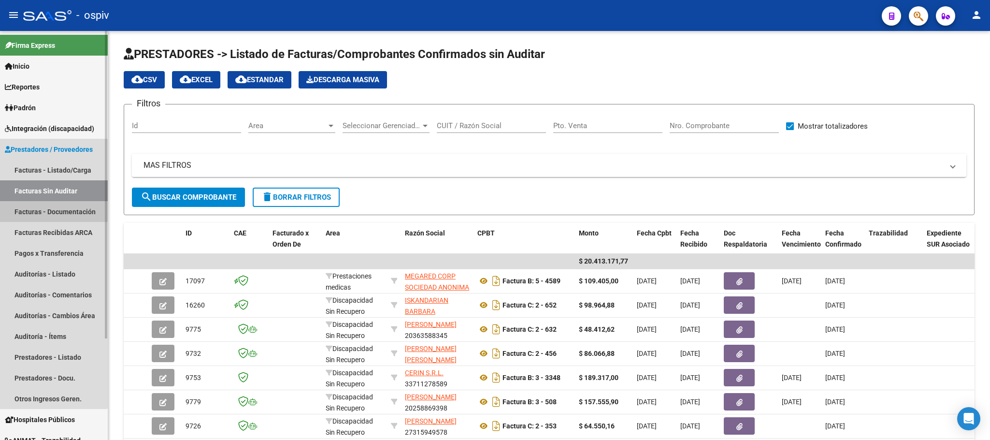
click at [52, 209] on link "Facturas - Documentación" at bounding box center [54, 211] width 108 height 21
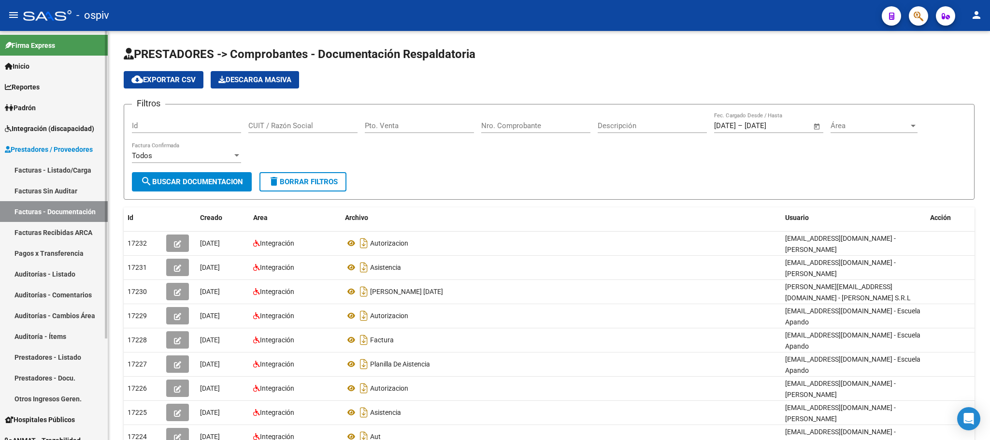
click at [59, 232] on link "Facturas Recibidas ARCA" at bounding box center [54, 232] width 108 height 21
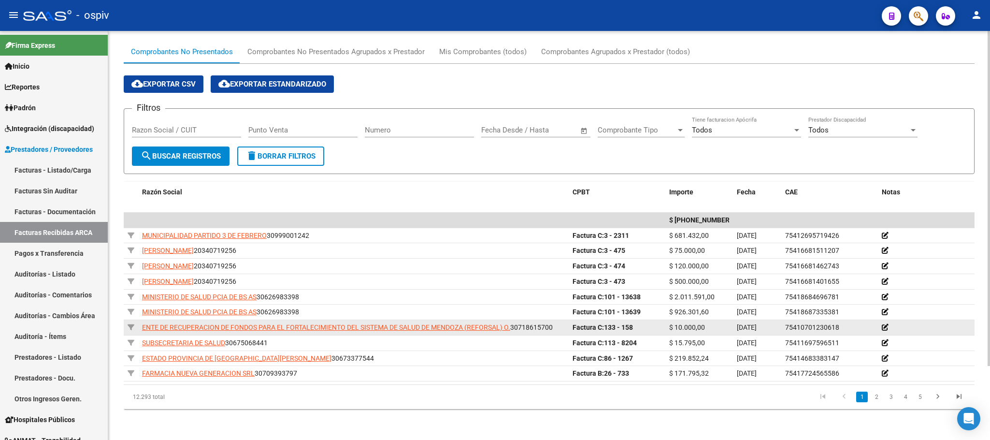
scroll to position [90, 0]
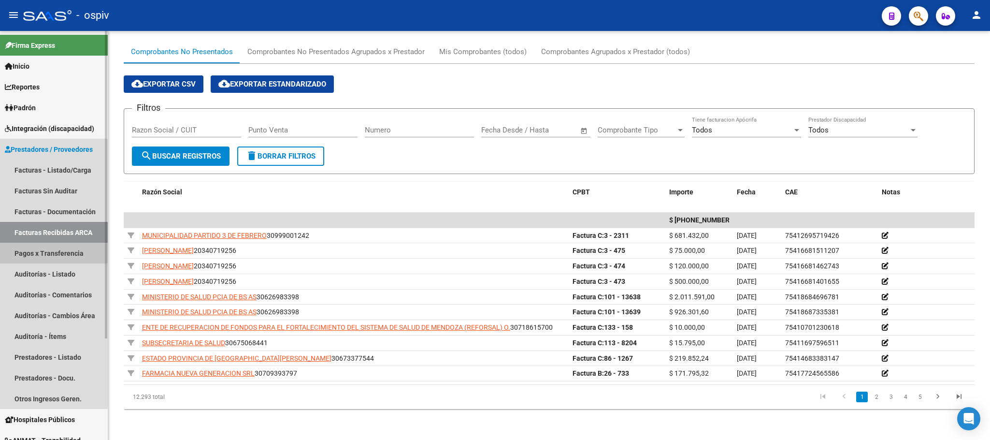
click at [65, 252] on link "Pagos x Transferencia" at bounding box center [54, 252] width 108 height 21
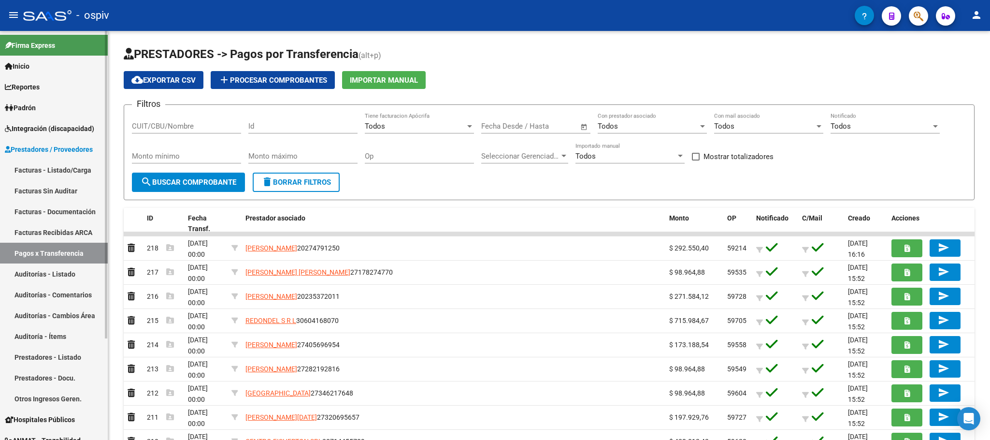
click at [48, 145] on span "Prestadores / Proveedores" at bounding box center [49, 149] width 88 height 11
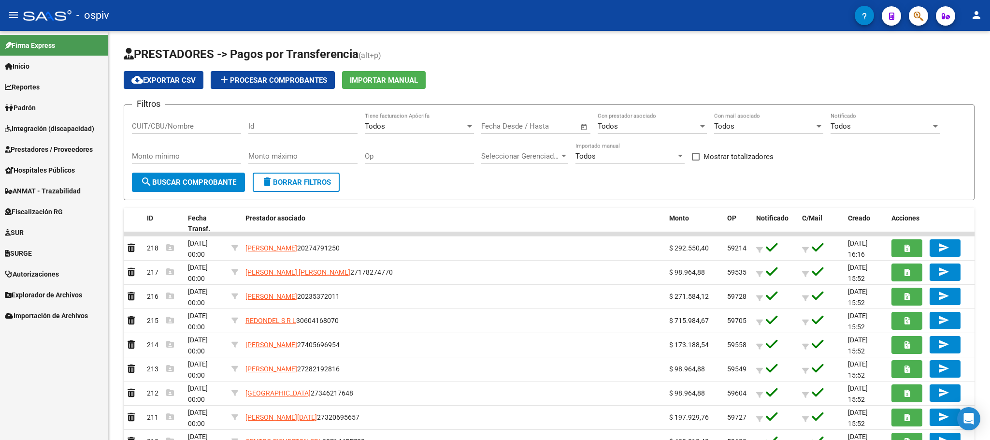
click at [62, 148] on span "Prestadores / Proveedores" at bounding box center [49, 149] width 88 height 11
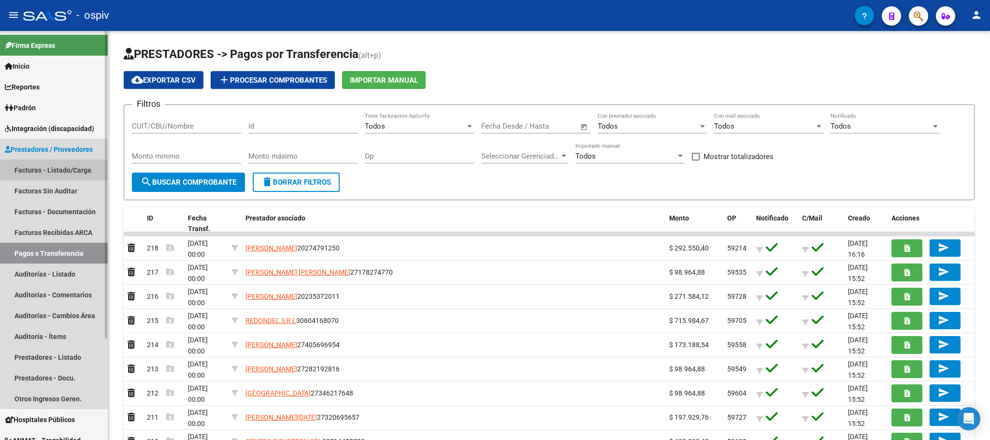
click at [43, 167] on link "Facturas - Listado/Carga" at bounding box center [54, 169] width 108 height 21
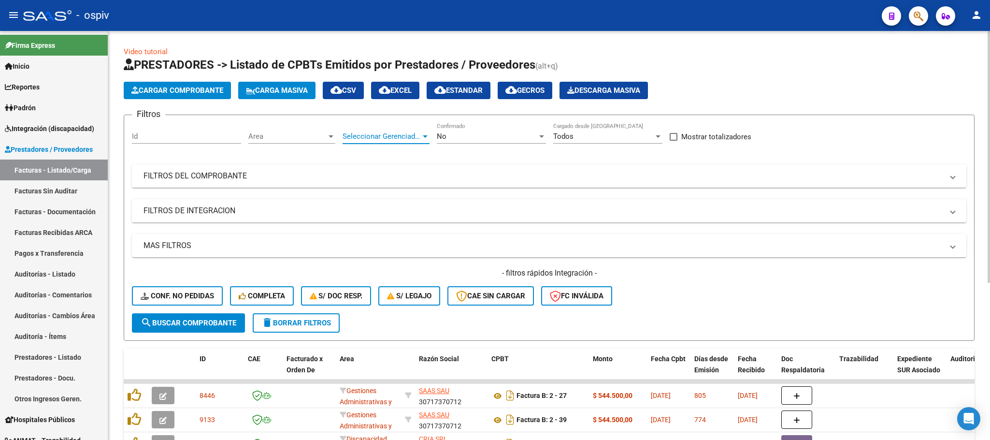
click at [405, 134] on span "Seleccionar Gerenciador" at bounding box center [381, 136] width 78 height 9
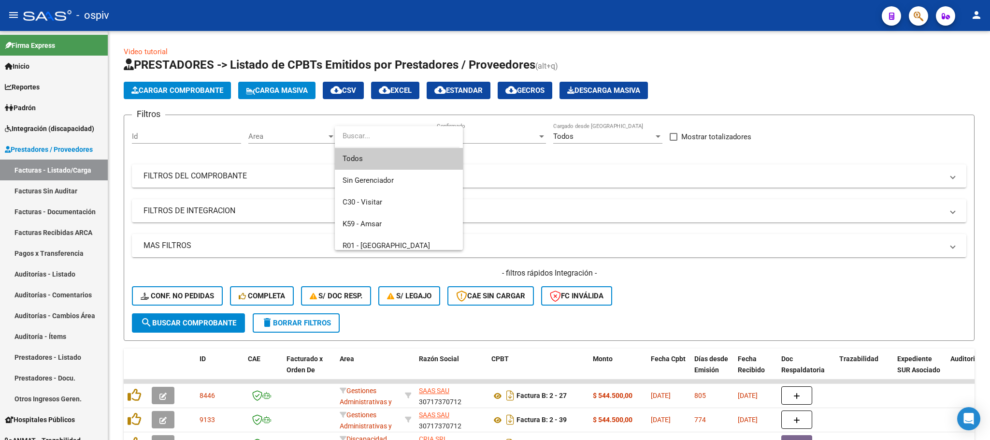
click at [544, 168] on div at bounding box center [495, 220] width 990 height 440
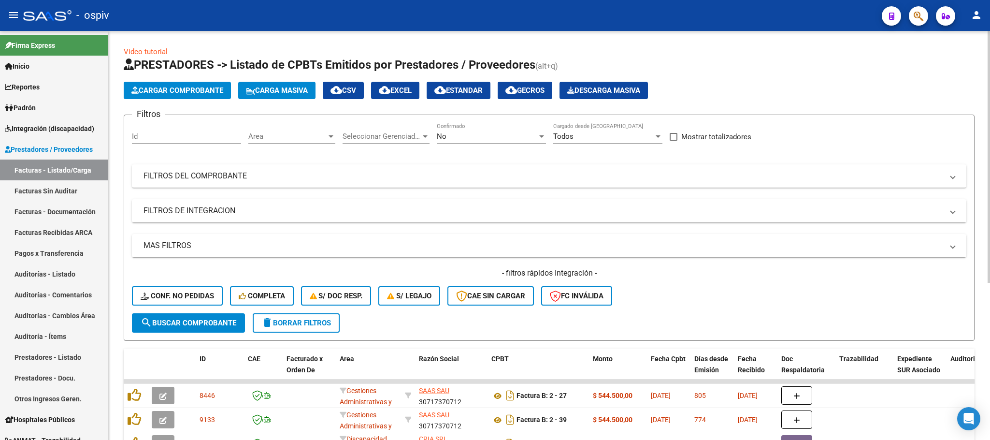
click at [284, 134] on span "Area" at bounding box center [287, 136] width 78 height 9
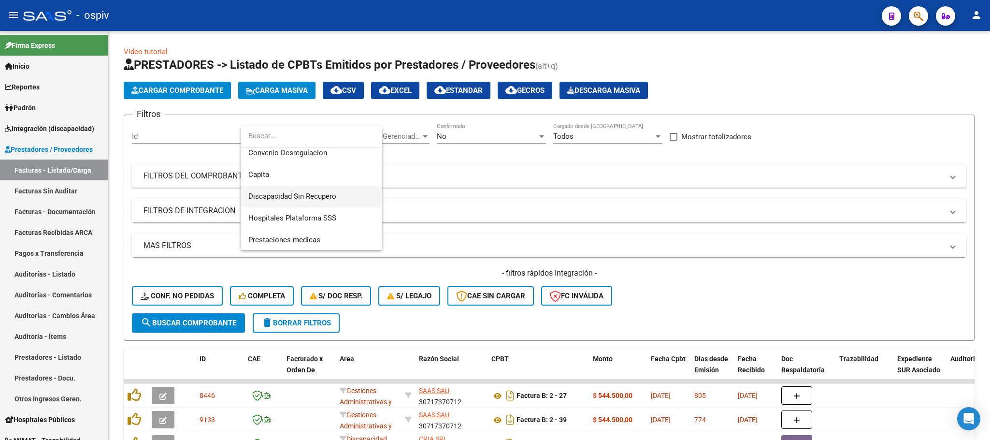
scroll to position [137, 0]
click at [315, 240] on span "Prestaciones medicas" at bounding box center [284, 239] width 72 height 9
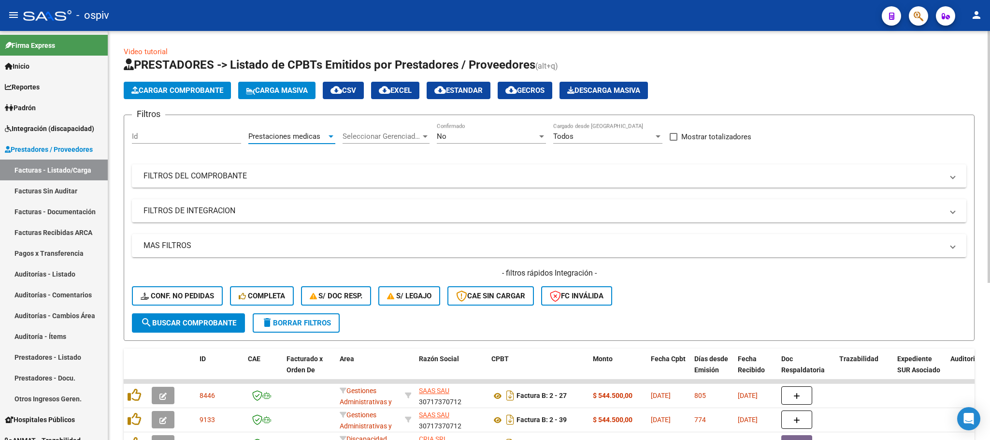
click at [200, 322] on span "search Buscar Comprobante" at bounding box center [189, 322] width 96 height 9
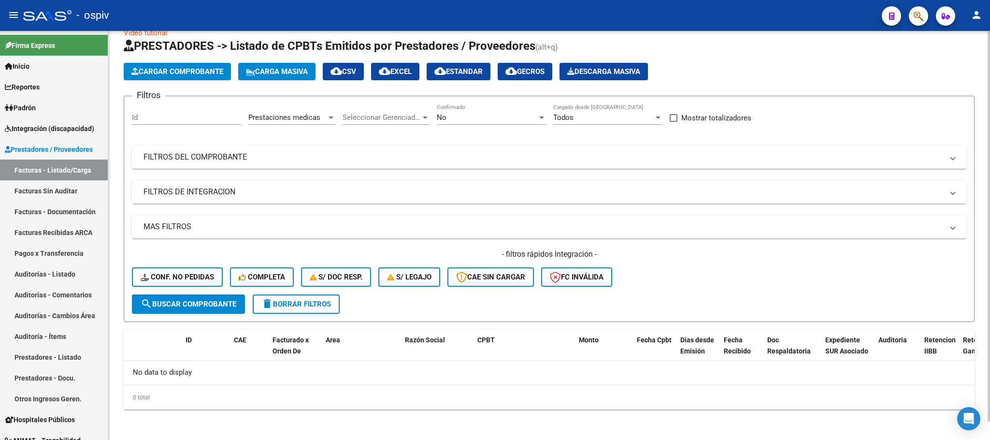
scroll to position [0, 0]
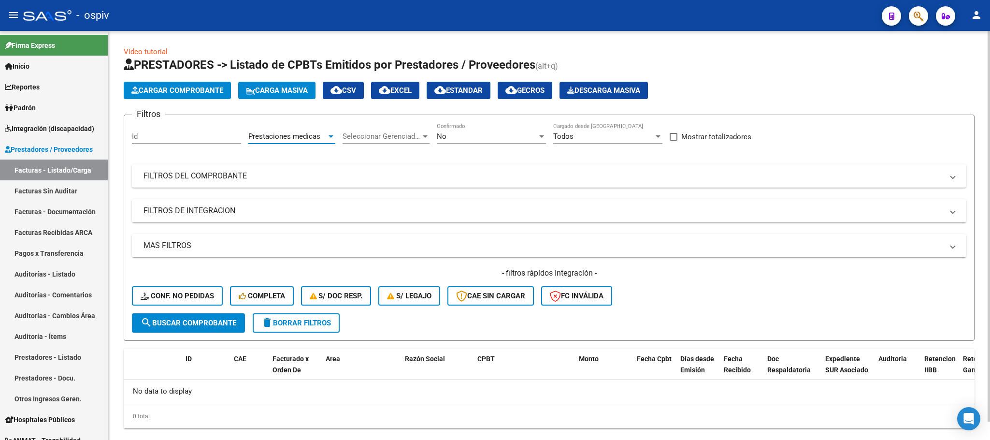
click at [320, 135] on div "Prestaciones medicas" at bounding box center [287, 136] width 78 height 9
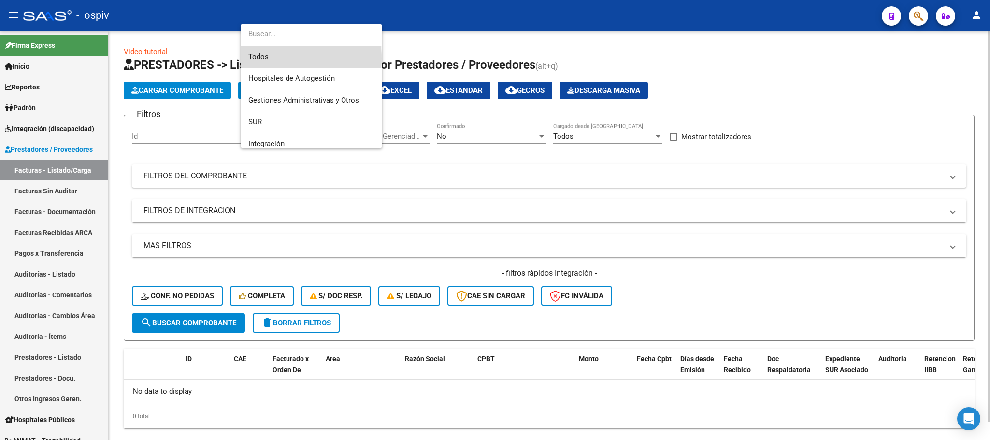
click at [285, 59] on span "Todos" at bounding box center [311, 57] width 126 height 22
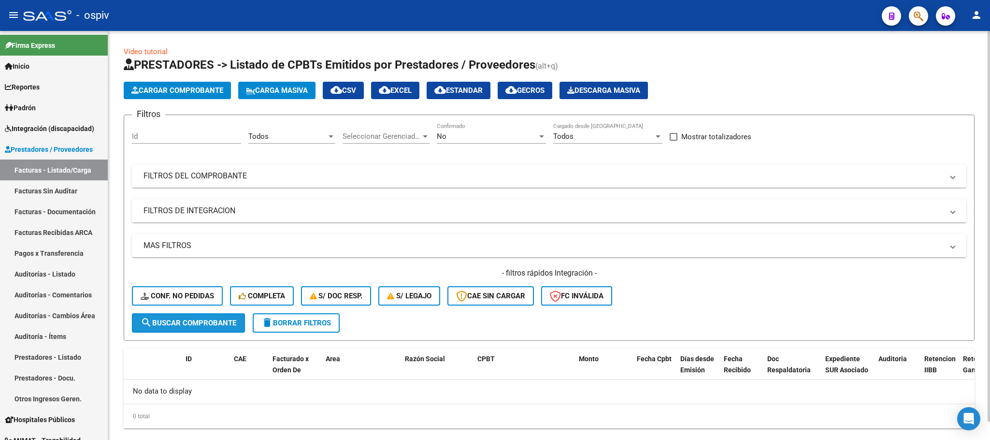
click at [198, 325] on span "search Buscar Comprobante" at bounding box center [189, 322] width 96 height 9
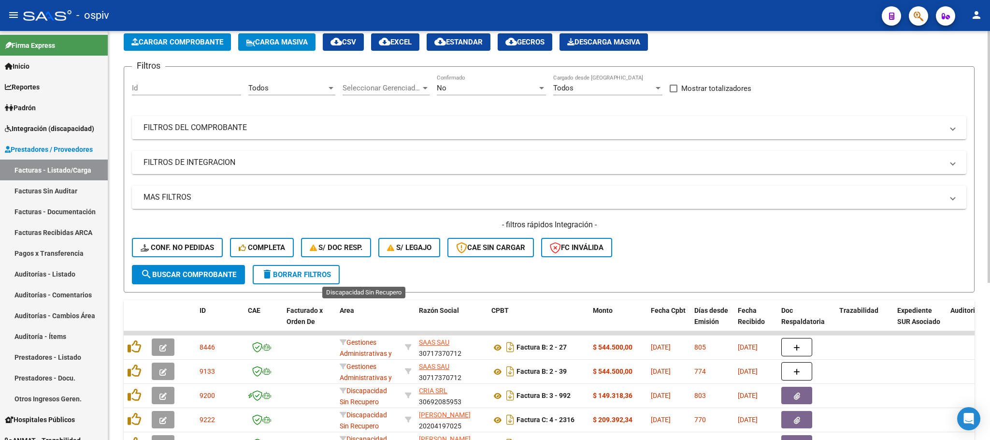
scroll to position [255, 0]
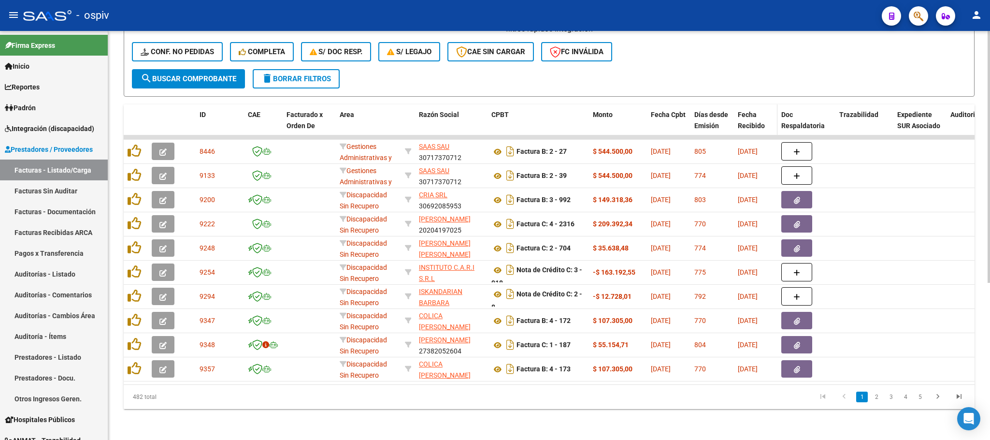
click at [751, 109] on div "Fecha Recibido" at bounding box center [756, 120] width 36 height 22
click at [758, 111] on span "Fecha Recibido" at bounding box center [751, 120] width 27 height 19
click at [751, 111] on span "Fecha Recibido" at bounding box center [751, 120] width 27 height 19
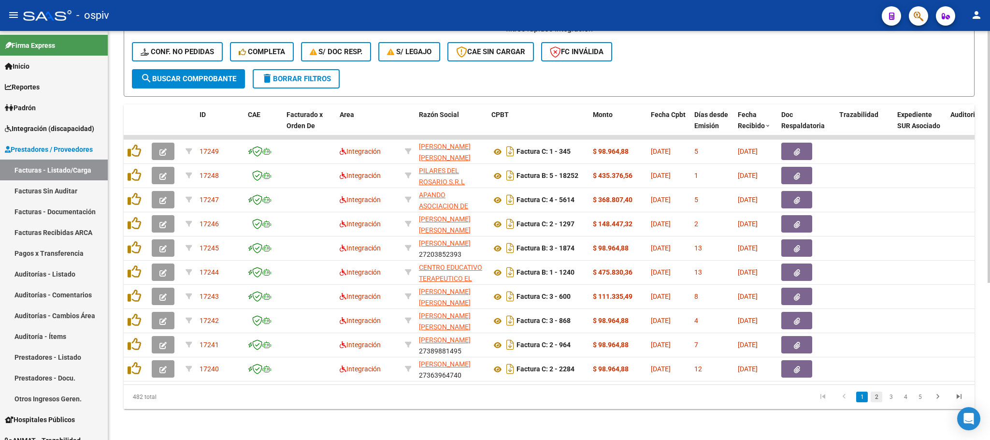
click at [877, 396] on link "2" at bounding box center [876, 396] width 12 height 11
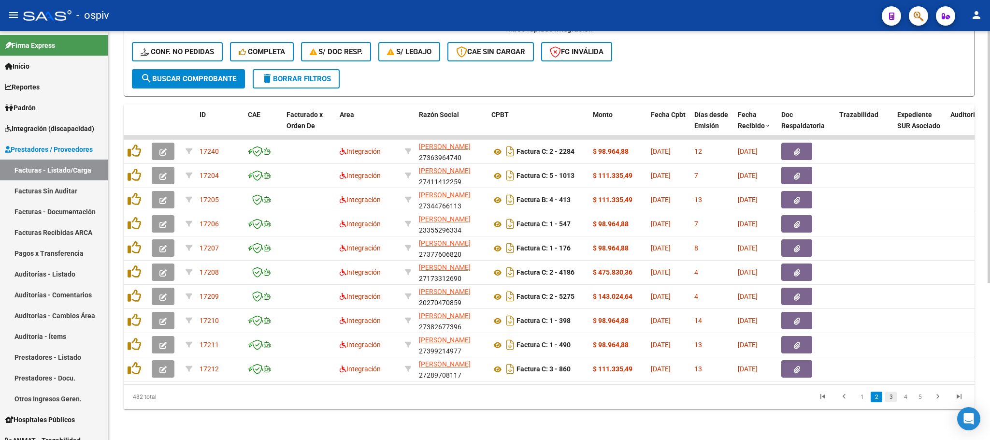
click at [890, 399] on link "3" at bounding box center [891, 396] width 12 height 11
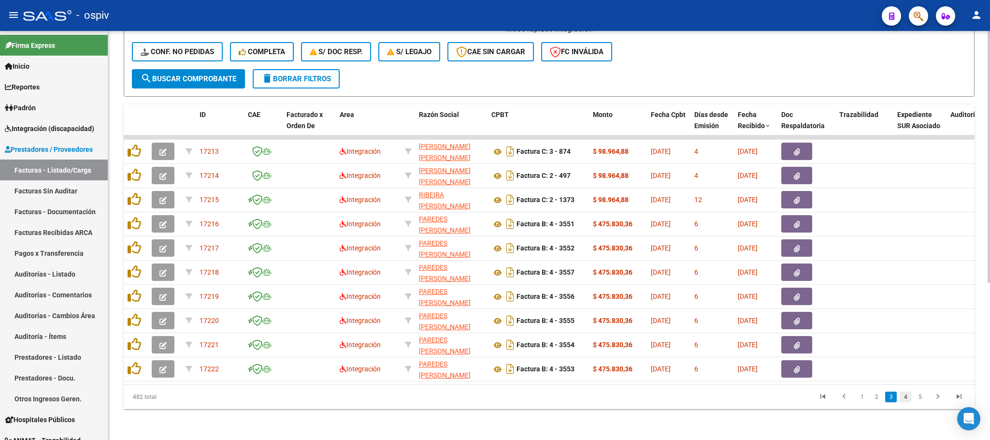
click at [905, 398] on link "4" at bounding box center [905, 396] width 12 height 11
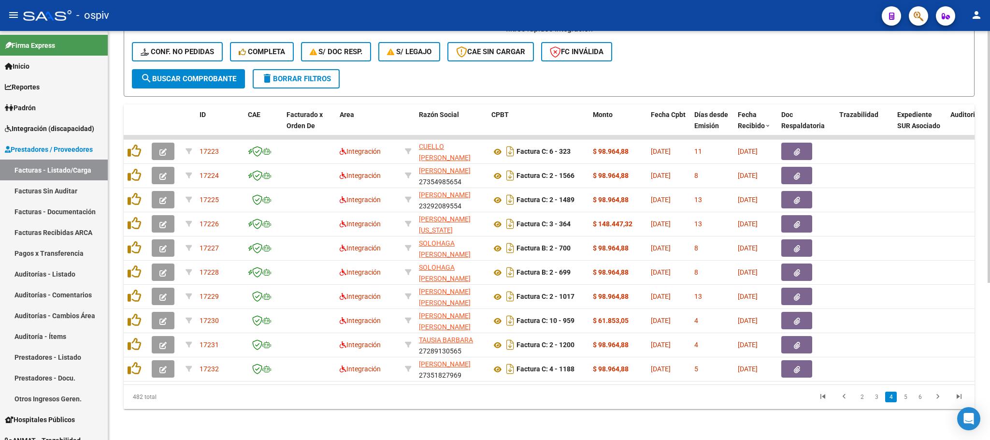
click at [905, 398] on link "5" at bounding box center [905, 396] width 12 height 11
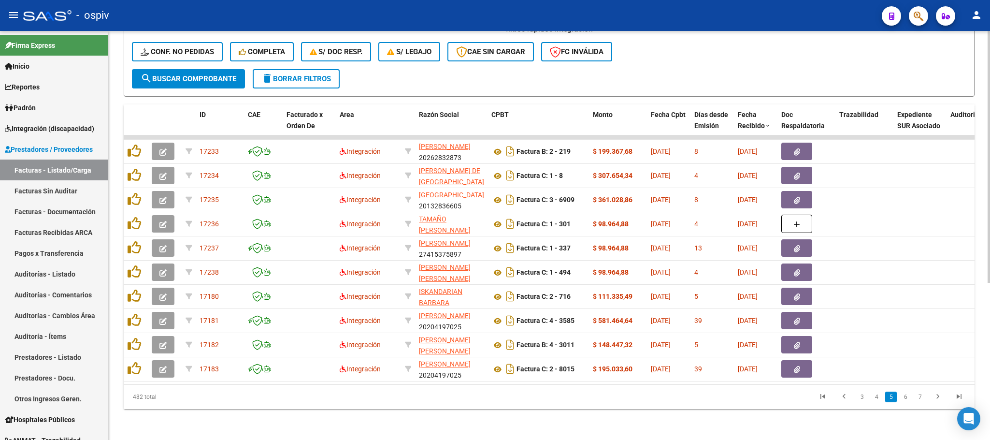
click at [905, 398] on link "6" at bounding box center [905, 396] width 12 height 11
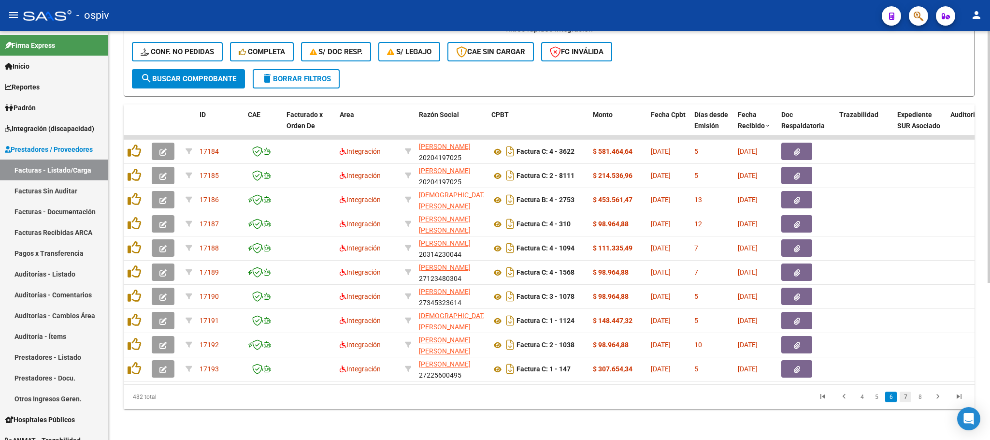
click at [907, 398] on link "7" at bounding box center [905, 396] width 12 height 11
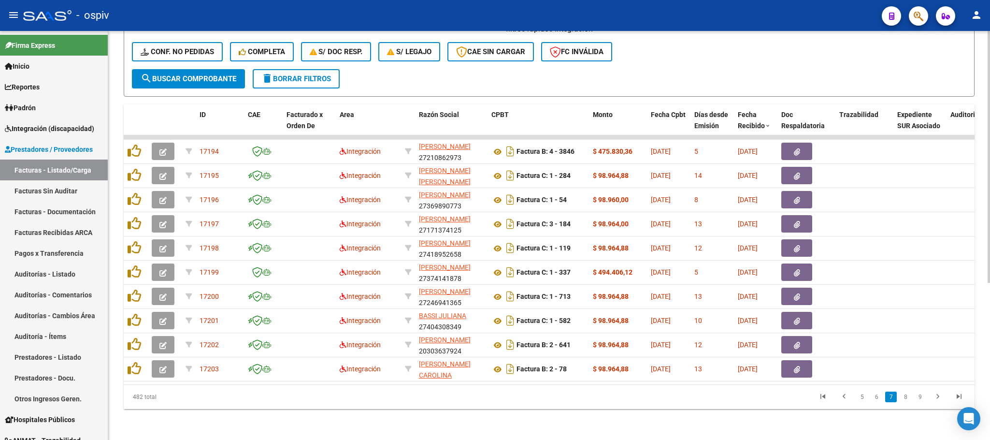
click at [907, 398] on link "8" at bounding box center [905, 396] width 12 height 11
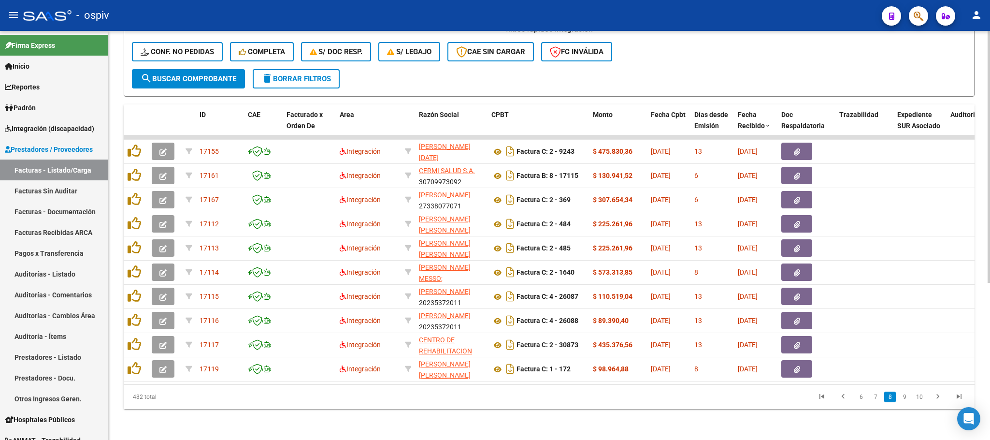
click at [907, 398] on link "9" at bounding box center [904, 396] width 12 height 11
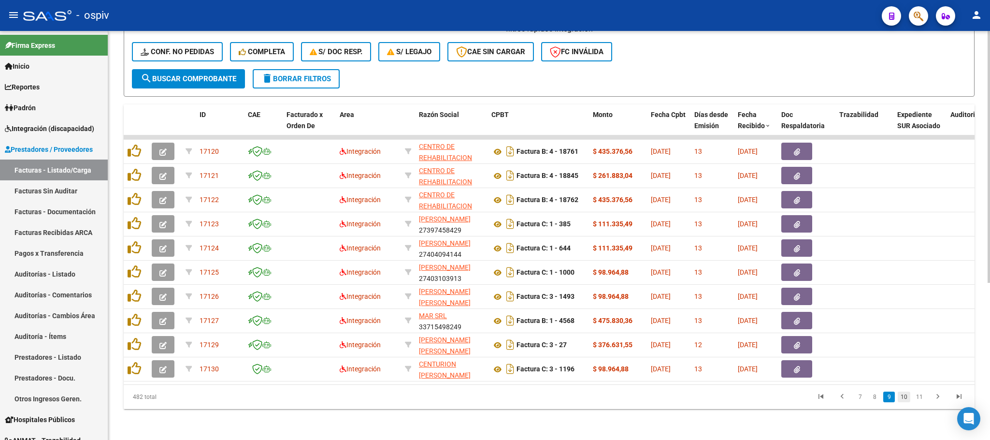
click at [903, 399] on link "10" at bounding box center [903, 396] width 13 height 11
click at [903, 399] on link "11" at bounding box center [903, 396] width 13 height 11
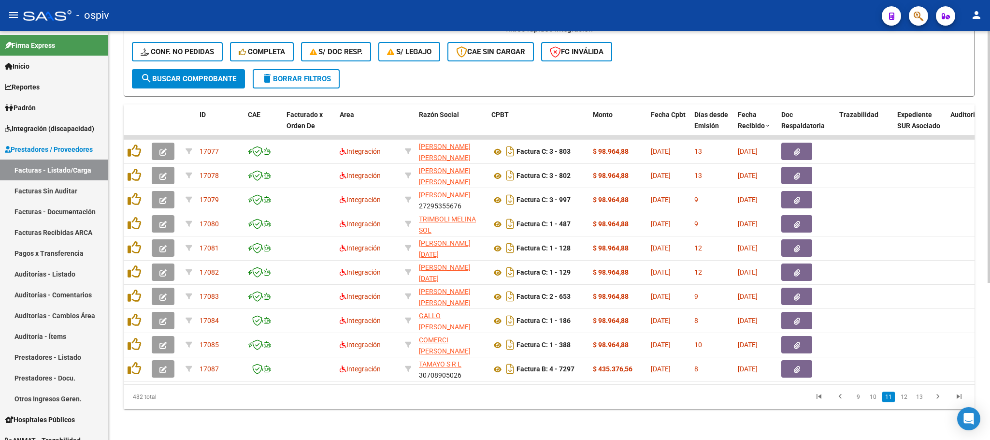
click at [903, 399] on link "12" at bounding box center [903, 396] width 13 height 11
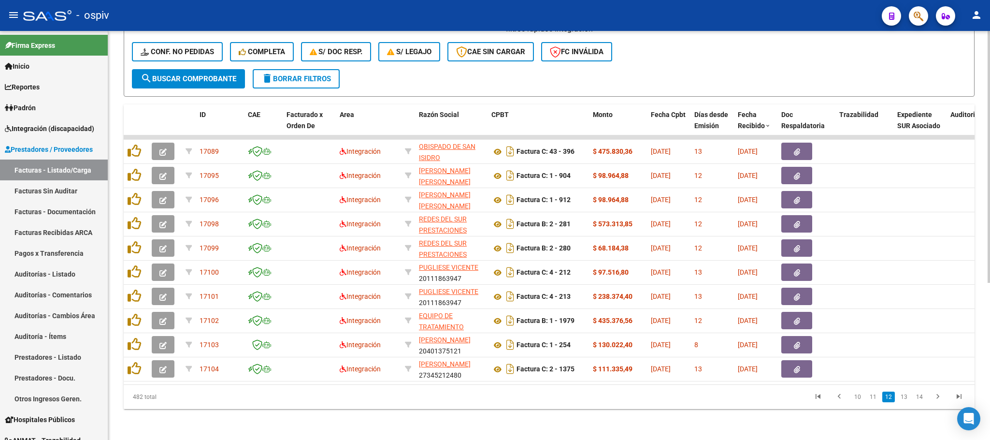
click at [903, 399] on link "13" at bounding box center [903, 396] width 13 height 11
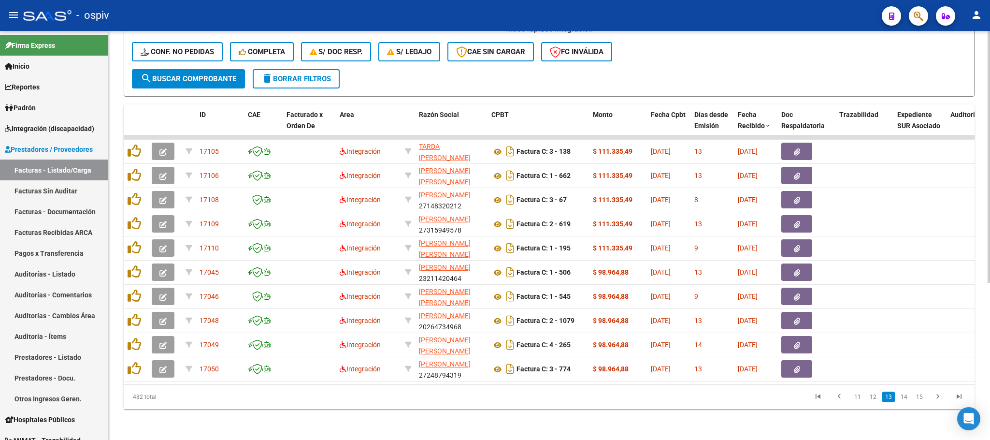
click at [903, 399] on link "14" at bounding box center [903, 396] width 13 height 11
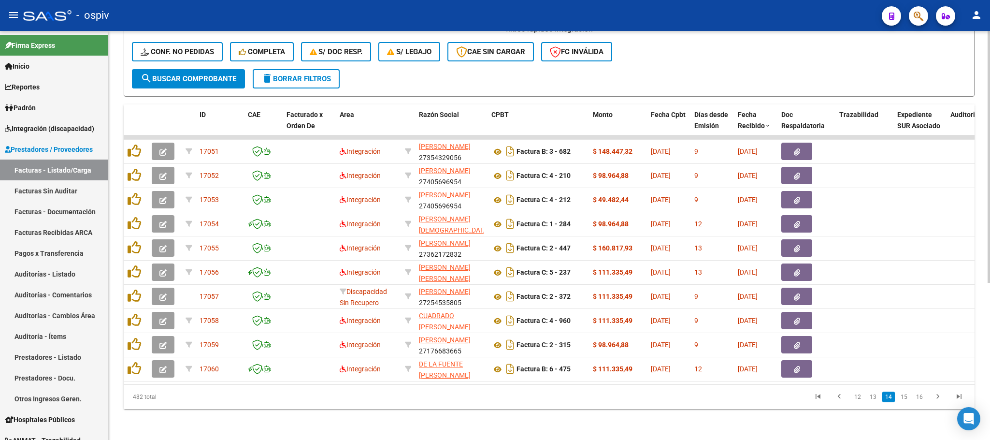
click at [903, 399] on link "15" at bounding box center [903, 396] width 13 height 11
click at [877, 400] on link "14" at bounding box center [873, 396] width 13 height 11
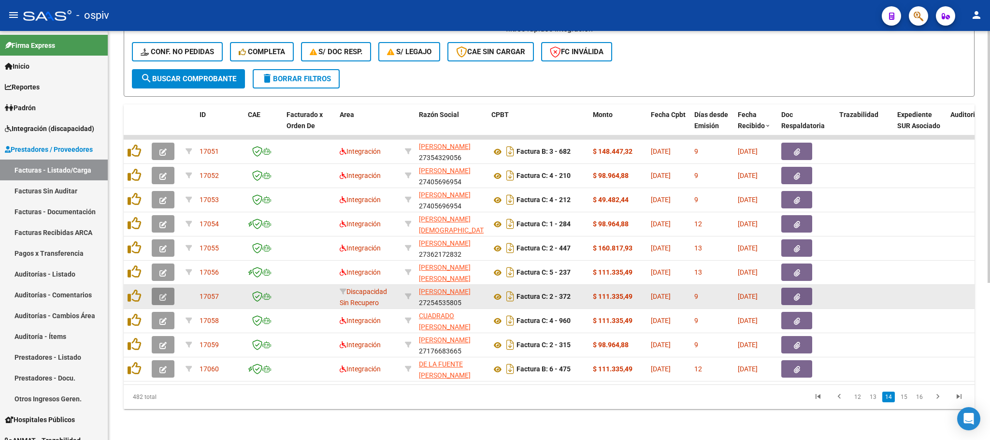
click at [162, 293] on icon "button" at bounding box center [162, 296] width 7 height 7
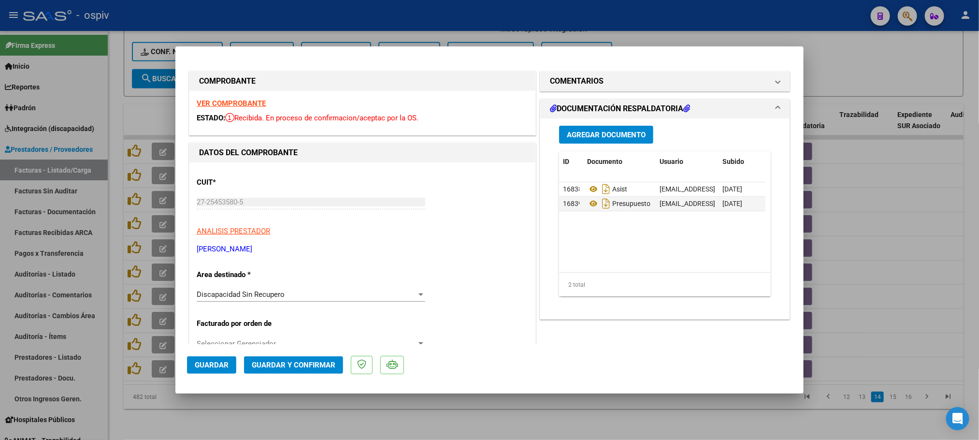
click at [555, 406] on div at bounding box center [489, 220] width 979 height 440
type input "$ 0,00"
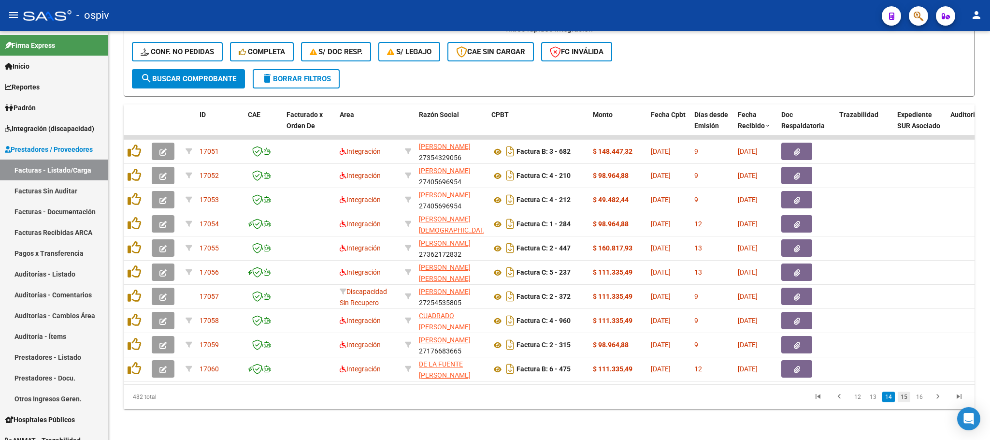
click at [903, 396] on link "15" at bounding box center [903, 396] width 13 height 11
click at [903, 397] on link "16" at bounding box center [903, 396] width 13 height 11
click at [903, 397] on link "17" at bounding box center [903, 396] width 13 height 11
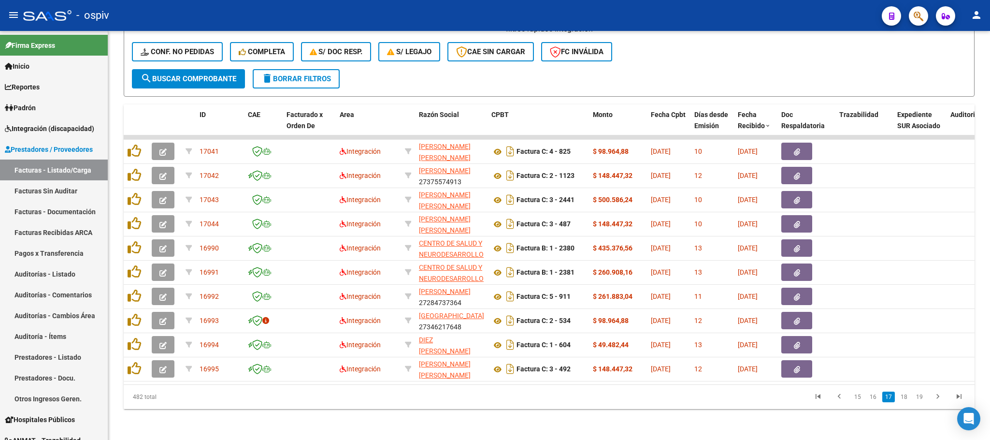
click at [903, 397] on link "18" at bounding box center [903, 396] width 13 height 11
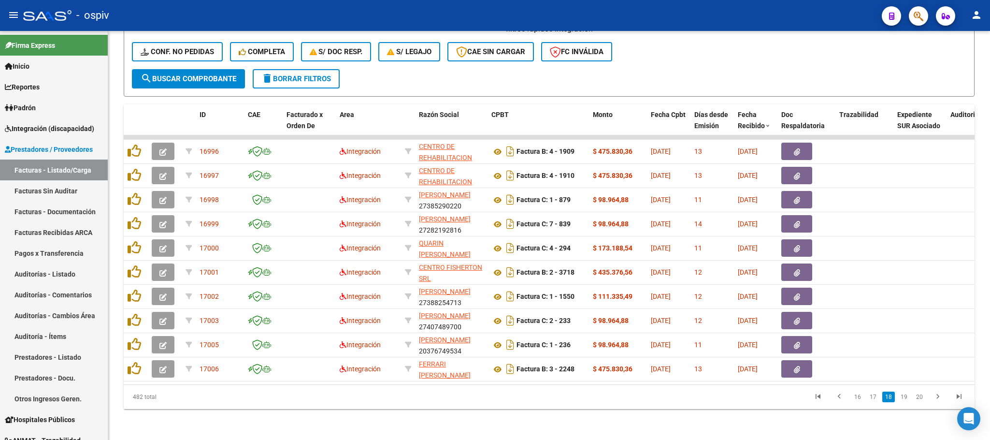
click at [903, 397] on link "19" at bounding box center [903, 396] width 13 height 11
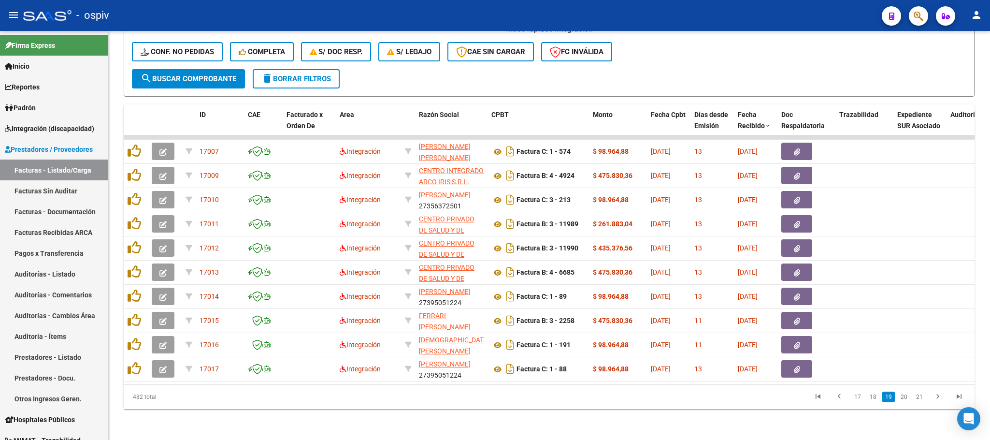
click at [903, 397] on link "20" at bounding box center [903, 396] width 13 height 11
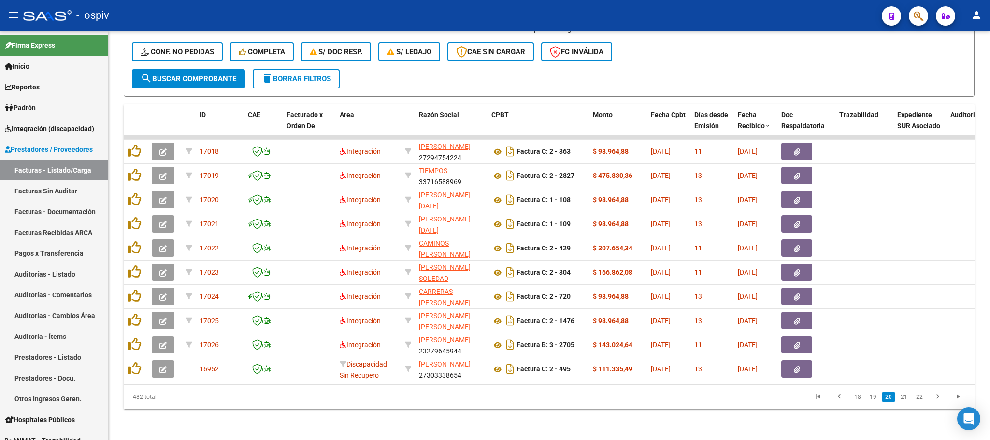
click at [903, 397] on link "21" at bounding box center [903, 396] width 13 height 11
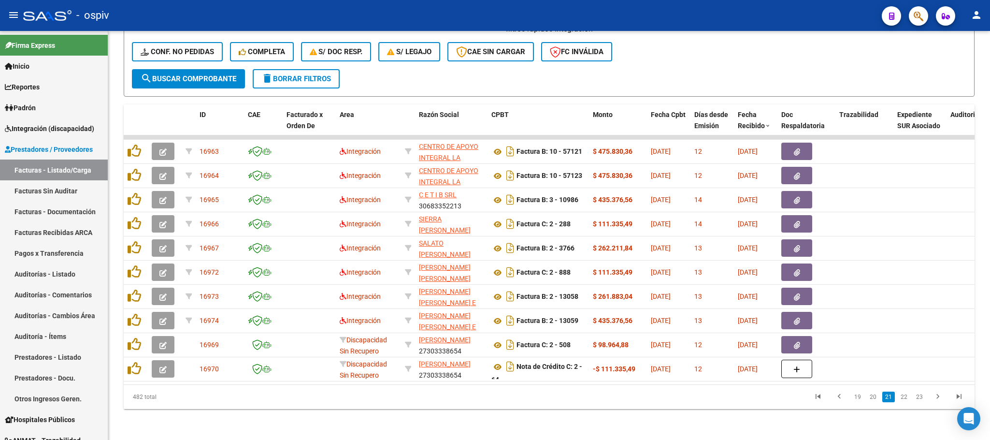
click at [903, 397] on link "22" at bounding box center [903, 396] width 13 height 11
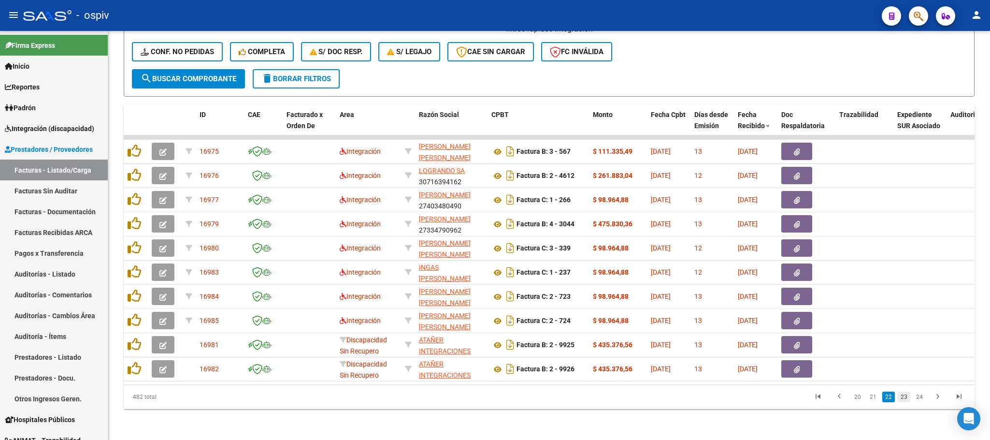
click at [904, 397] on link "23" at bounding box center [903, 396] width 13 height 11
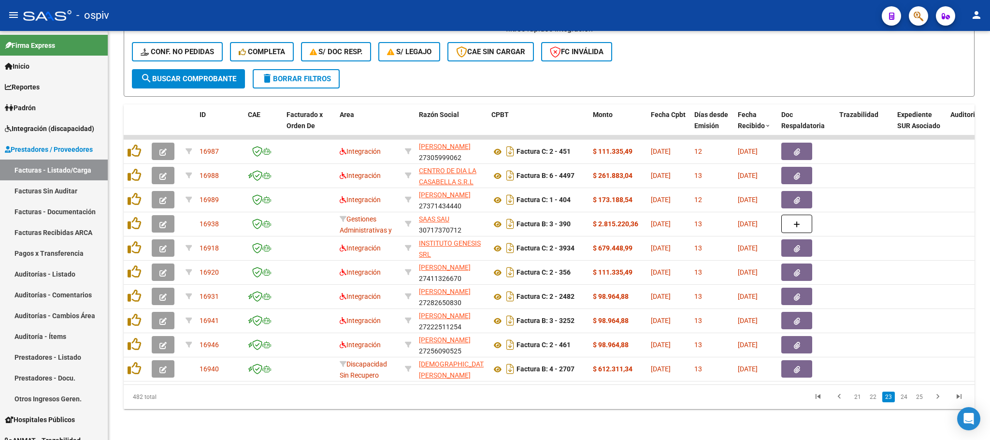
click at [904, 397] on link "24" at bounding box center [903, 396] width 13 height 11
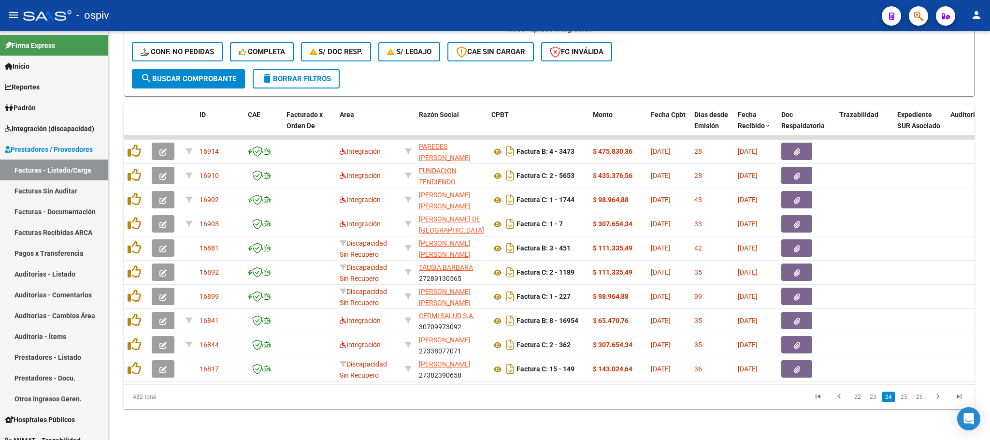
click at [904, 397] on link "25" at bounding box center [903, 396] width 13 height 11
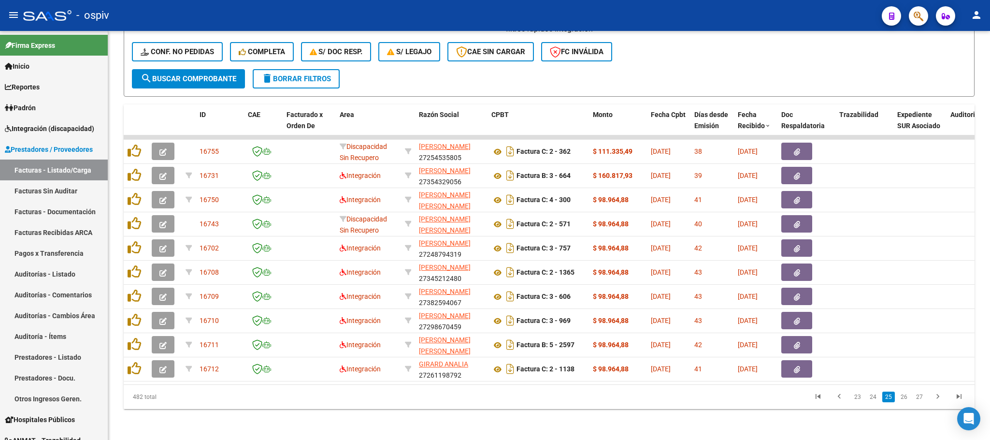
click at [904, 397] on link "26" at bounding box center [903, 396] width 13 height 11
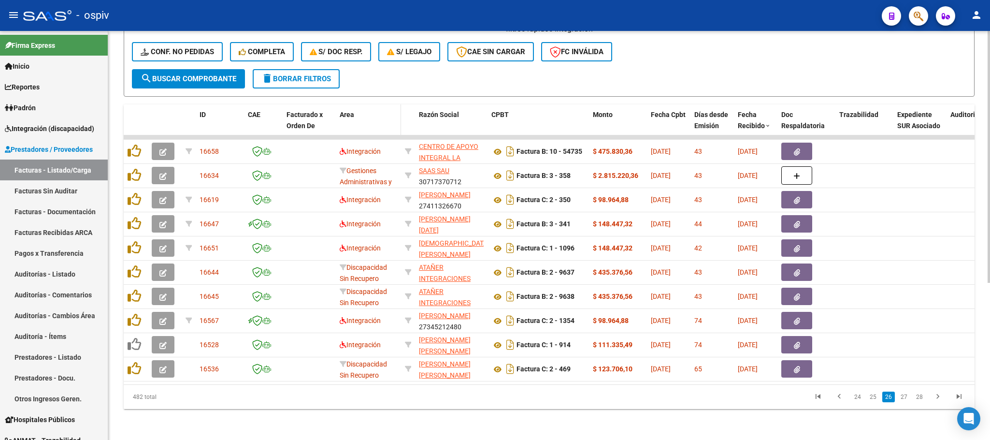
click at [345, 111] on span "Area" at bounding box center [347, 115] width 14 height 8
click at [368, 109] on div "Area" at bounding box center [368, 114] width 57 height 11
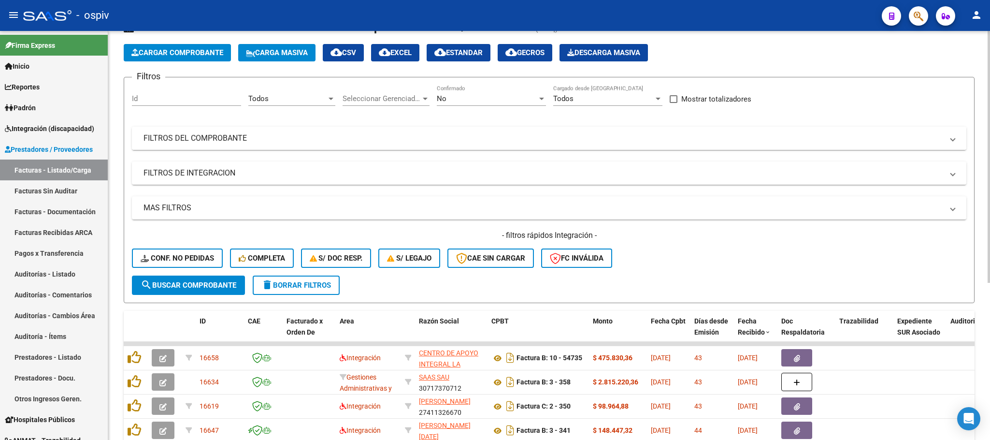
scroll to position [0, 0]
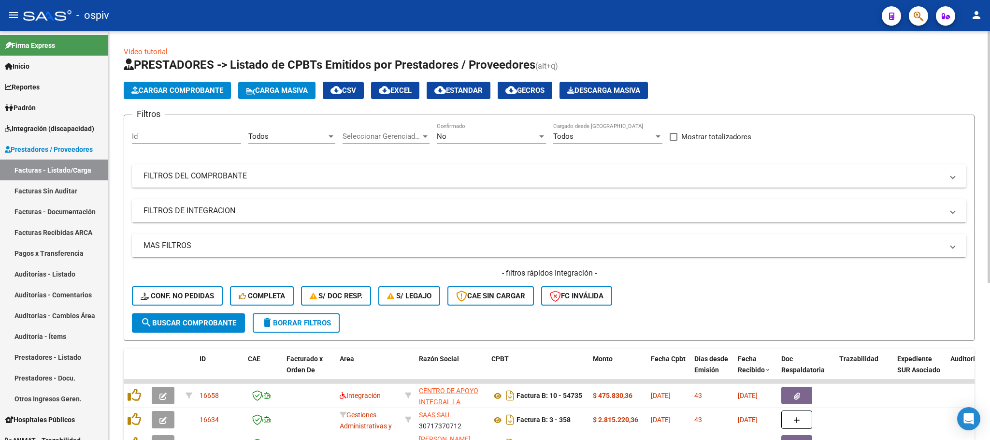
drag, startPoint x: 221, startPoint y: 177, endPoint x: 232, endPoint y: 182, distance: 11.9
click at [221, 177] on mat-panel-title "FILTROS DEL COMPROBANTE" at bounding box center [542, 176] width 799 height 11
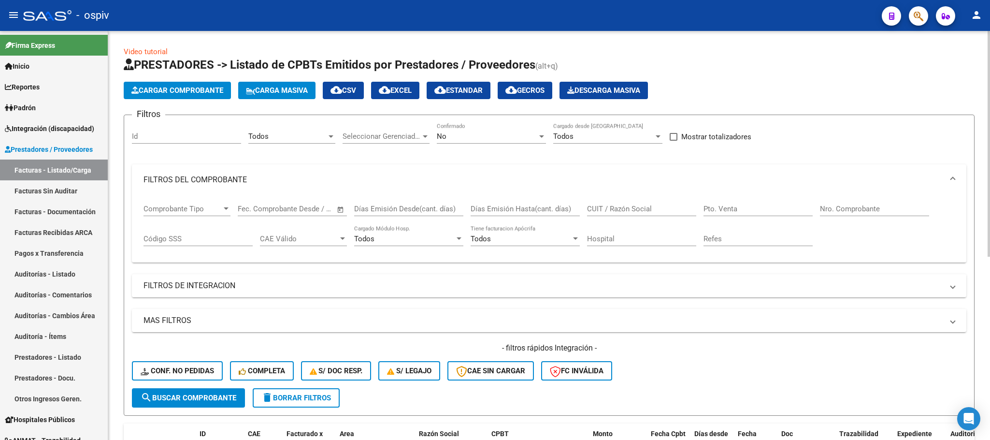
click at [639, 209] on input "CUIT / Razón Social" at bounding box center [641, 208] width 109 height 9
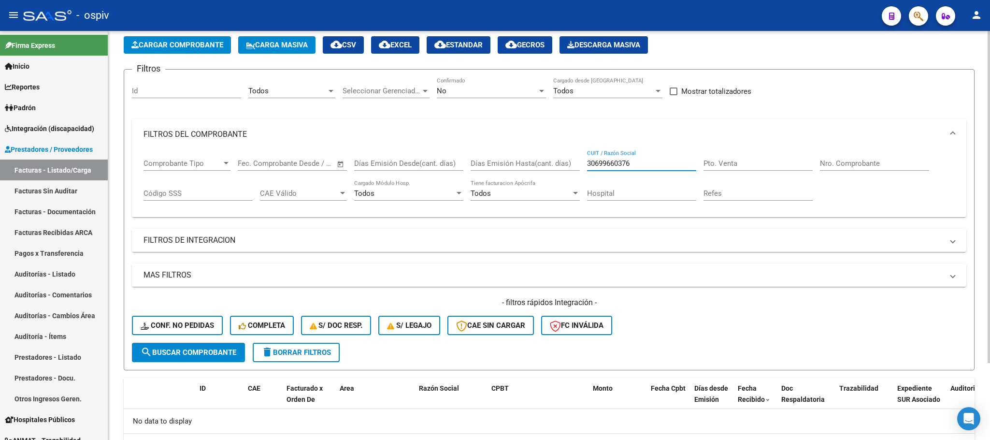
scroll to position [94, 0]
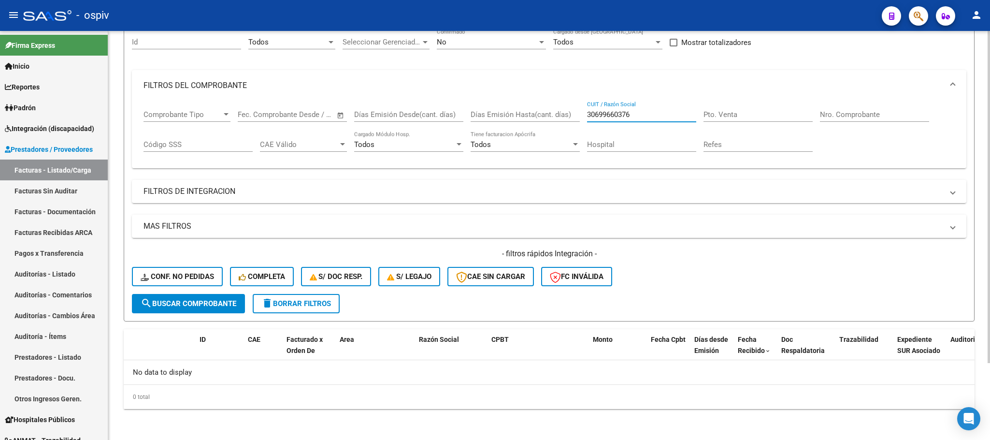
drag, startPoint x: 633, startPoint y: 115, endPoint x: 543, endPoint y: 115, distance: 89.8
click at [543, 115] on div "Comprobante Tipo Comprobante Tipo Fecha inicio – Fecha fin Fec. Comprobante Des…" at bounding box center [548, 131] width 811 height 60
type input "30699660376"
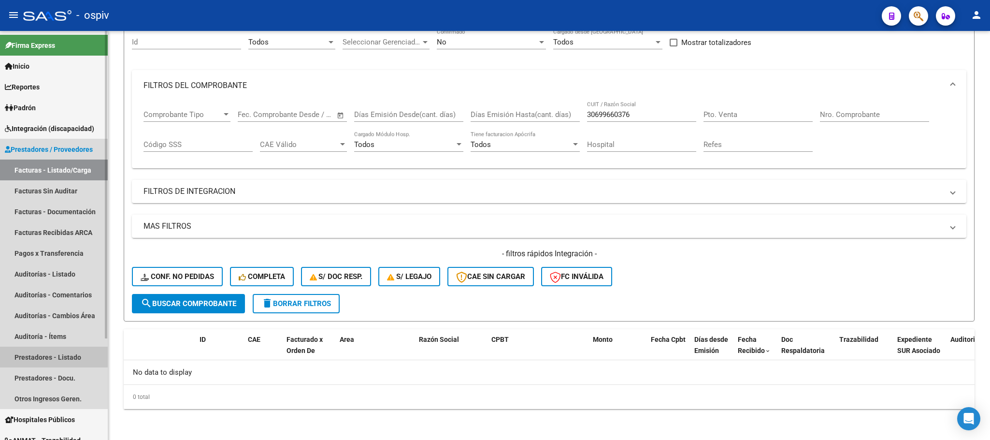
click at [50, 354] on link "Prestadores - Listado" at bounding box center [54, 356] width 108 height 21
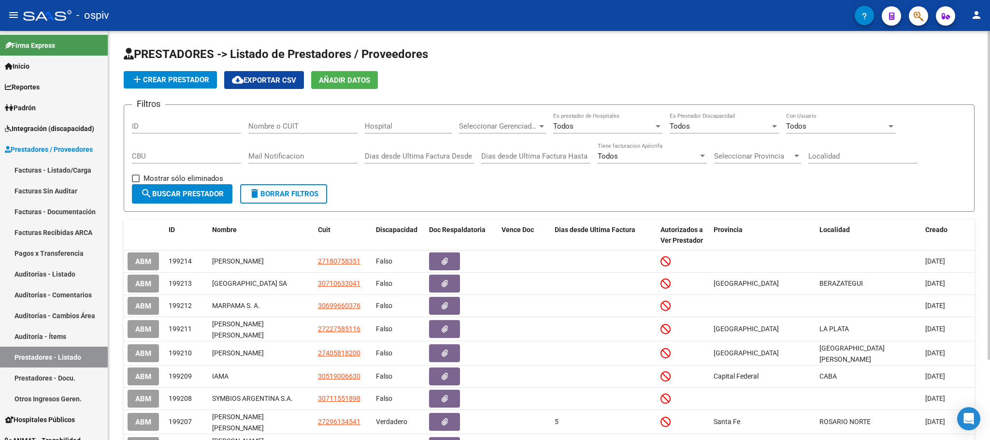
click at [278, 121] on div "Nombre o CUIT" at bounding box center [302, 123] width 109 height 21
paste input "30699660376"
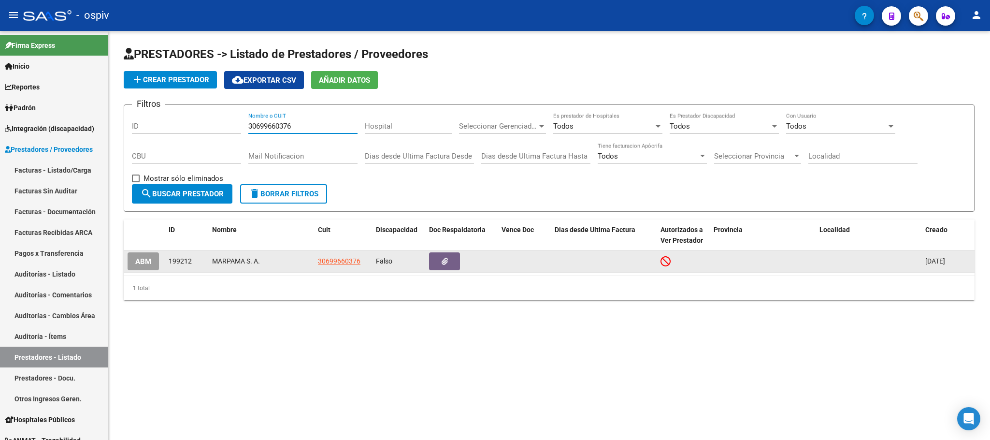
type input "30699660376"
click at [147, 263] on span "ABM" at bounding box center [143, 261] width 16 height 9
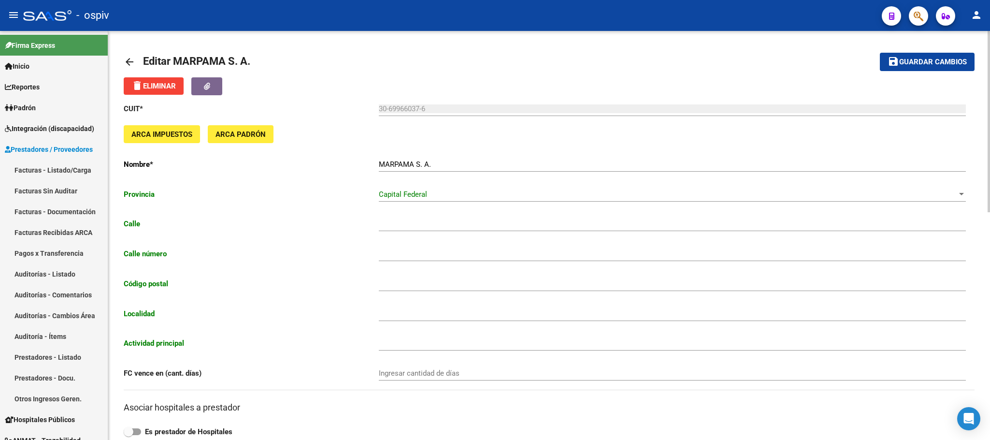
type input "SAAVEDRA"
type input "1039"
type input "1229"
type input "CABA"
type input "869090"
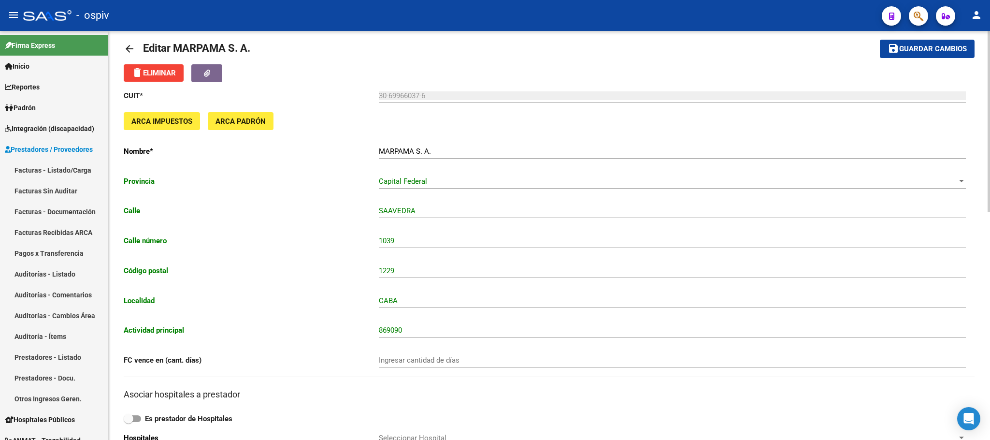
scroll to position [6, 0]
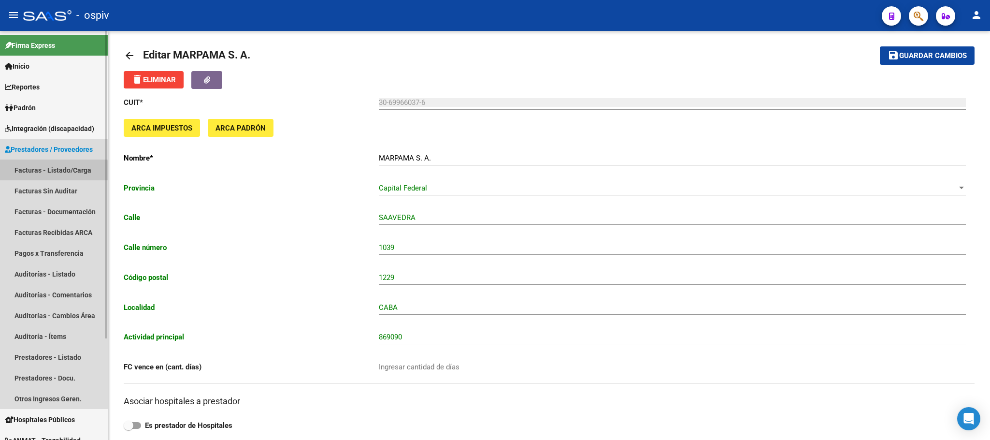
click at [31, 173] on link "Facturas - Listado/Carga" at bounding box center [54, 169] width 108 height 21
